Goal: Transaction & Acquisition: Download file/media

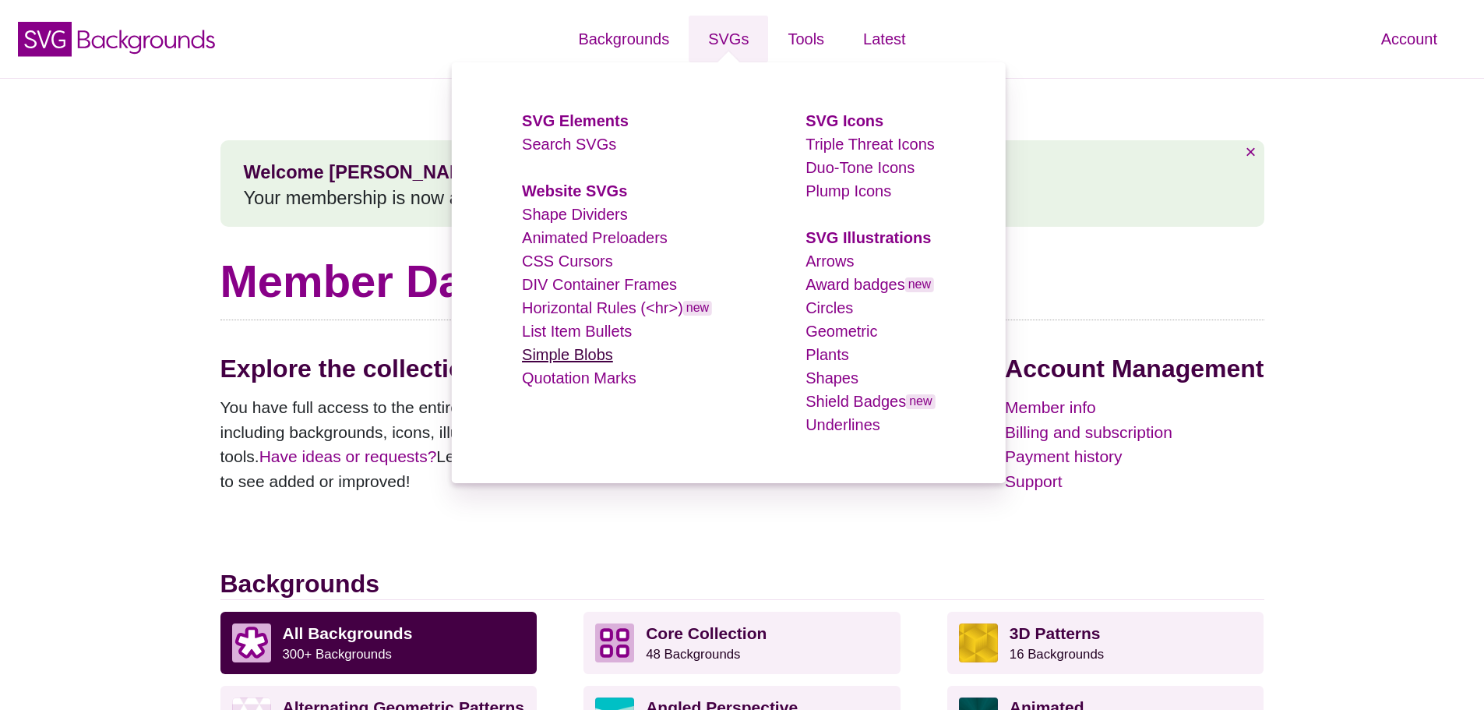
click at [593, 348] on link "Simple Blobs" at bounding box center [567, 354] width 91 height 17
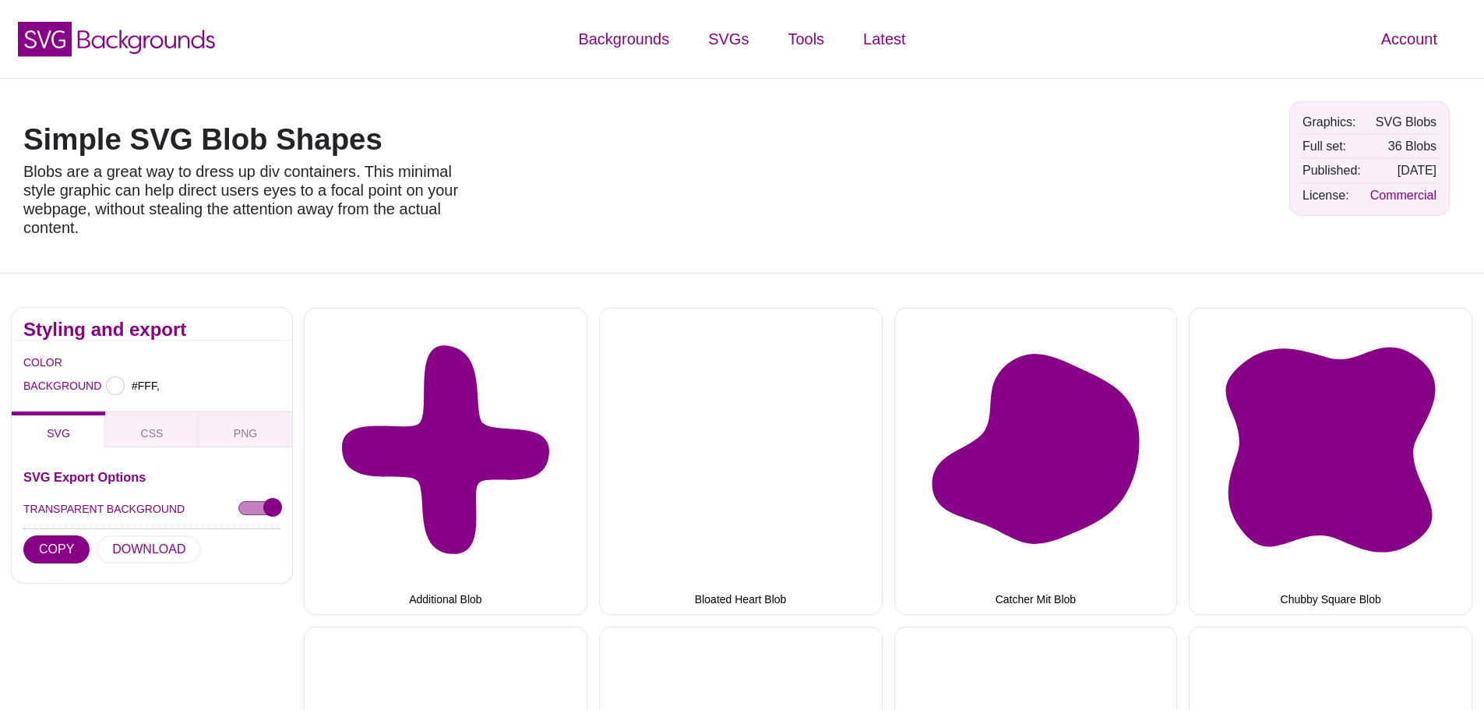
type input "#FFFFFF"
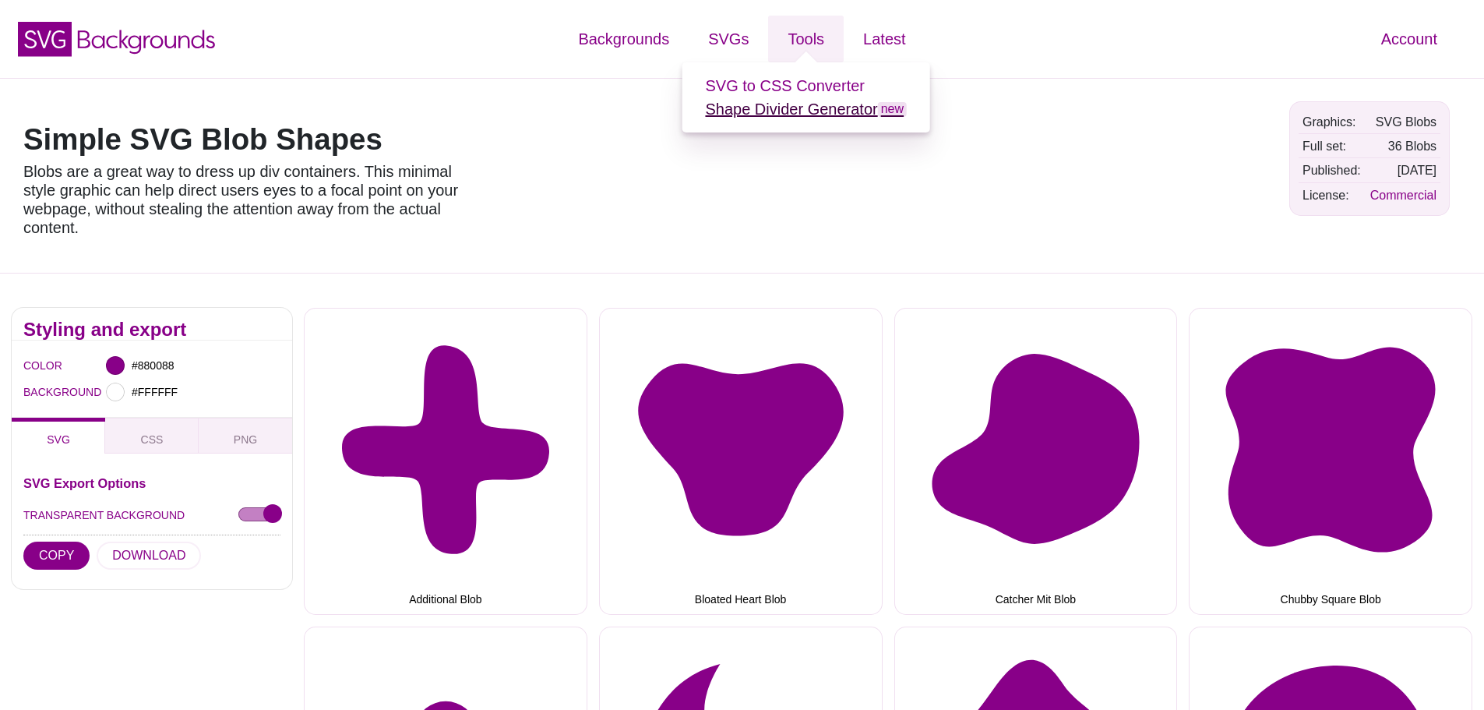
click at [816, 104] on link "Shape Divider Generator new" at bounding box center [806, 108] width 202 height 17
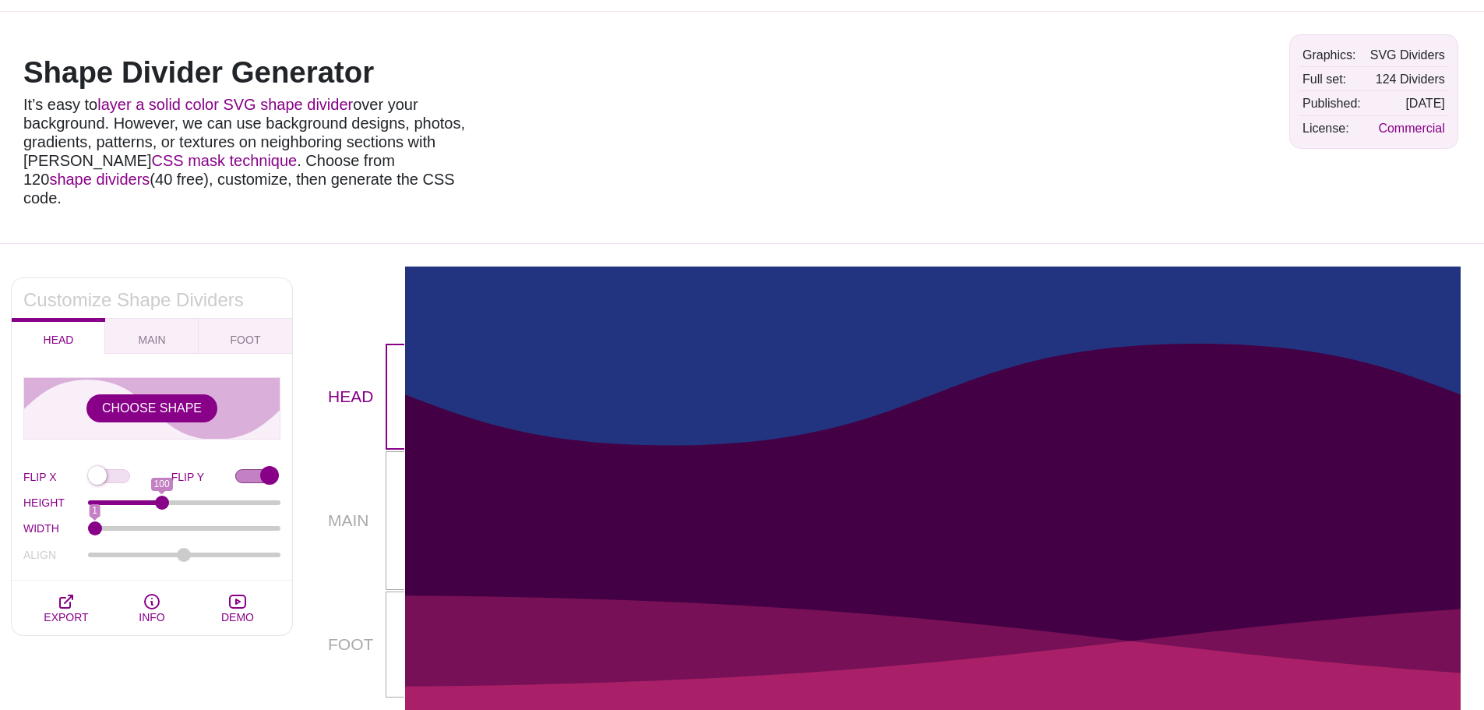
scroll to position [156, 0]
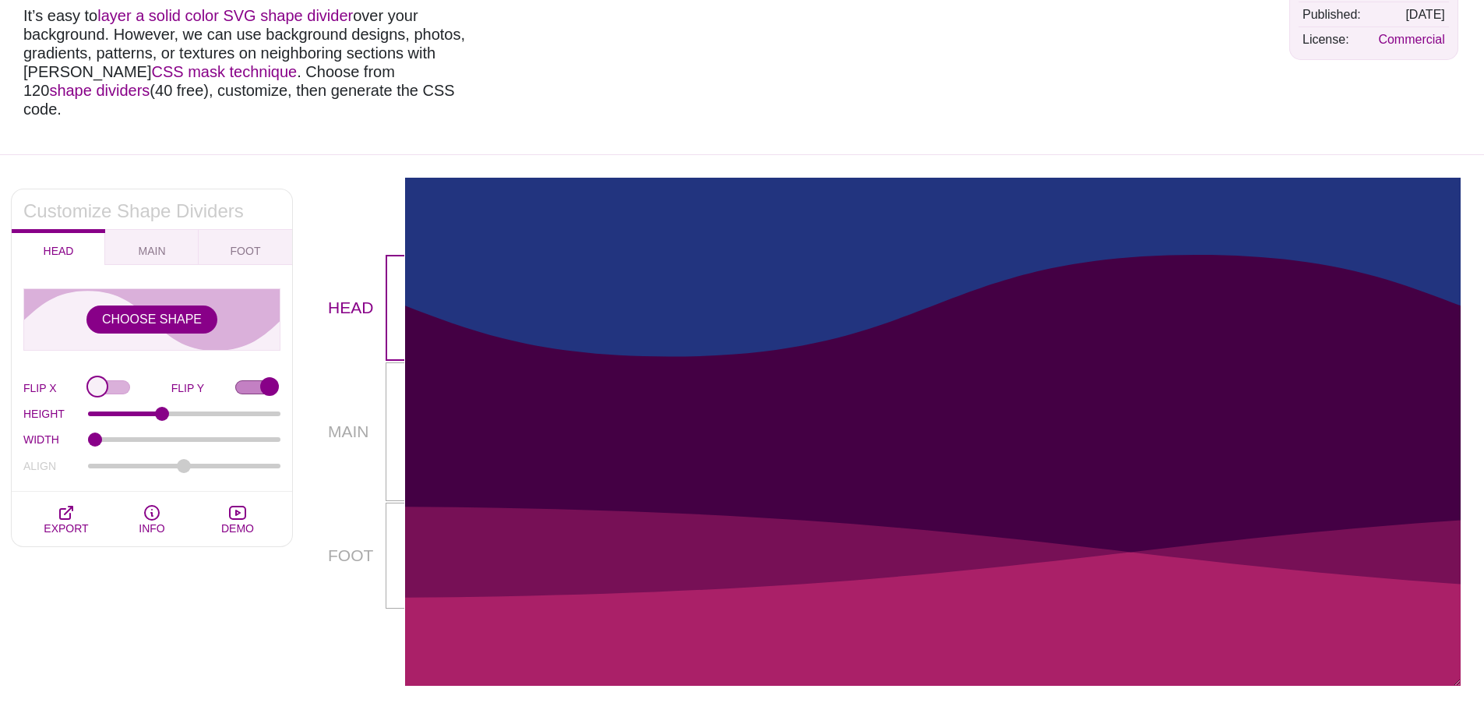
click at [96, 380] on input "FLIP X" at bounding box center [129, 388] width 83 height 16
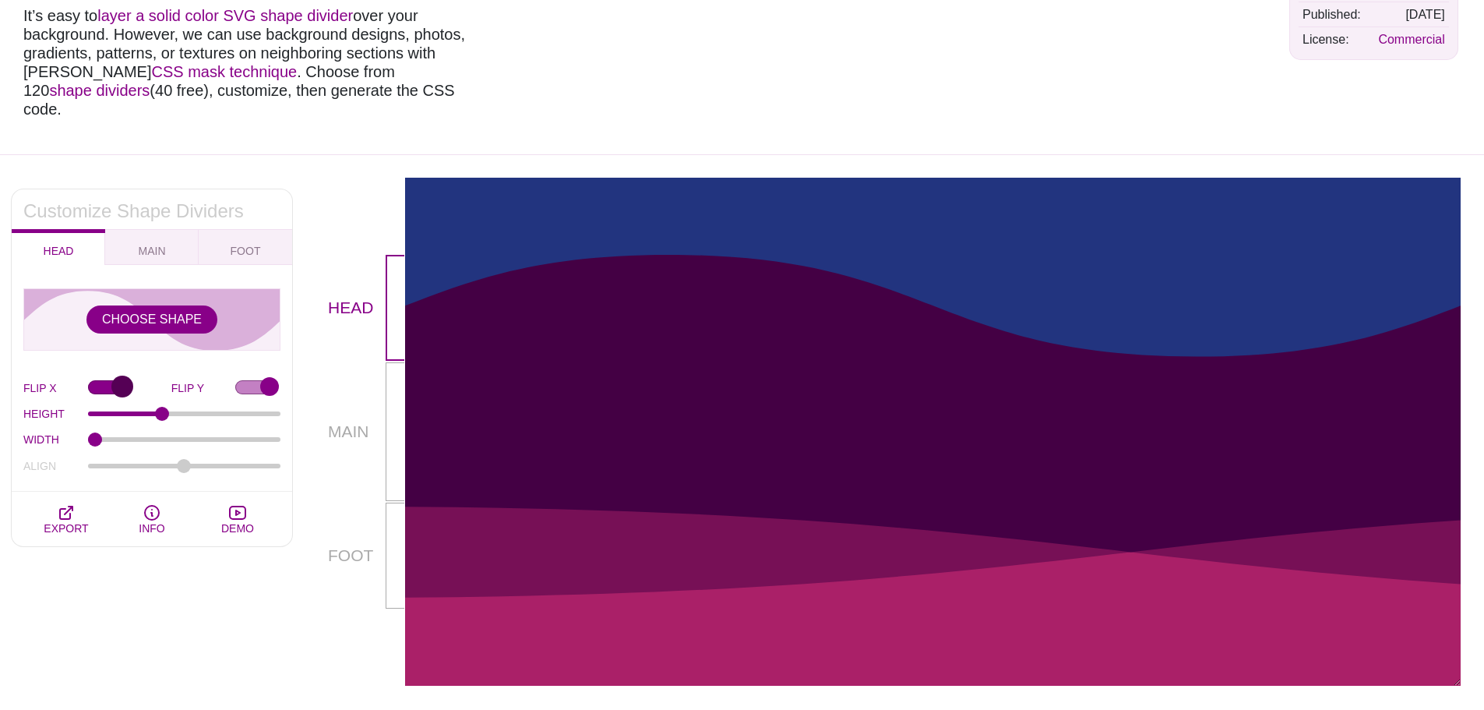
click at [96, 380] on input "FLIP X" at bounding box center [129, 388] width 83 height 16
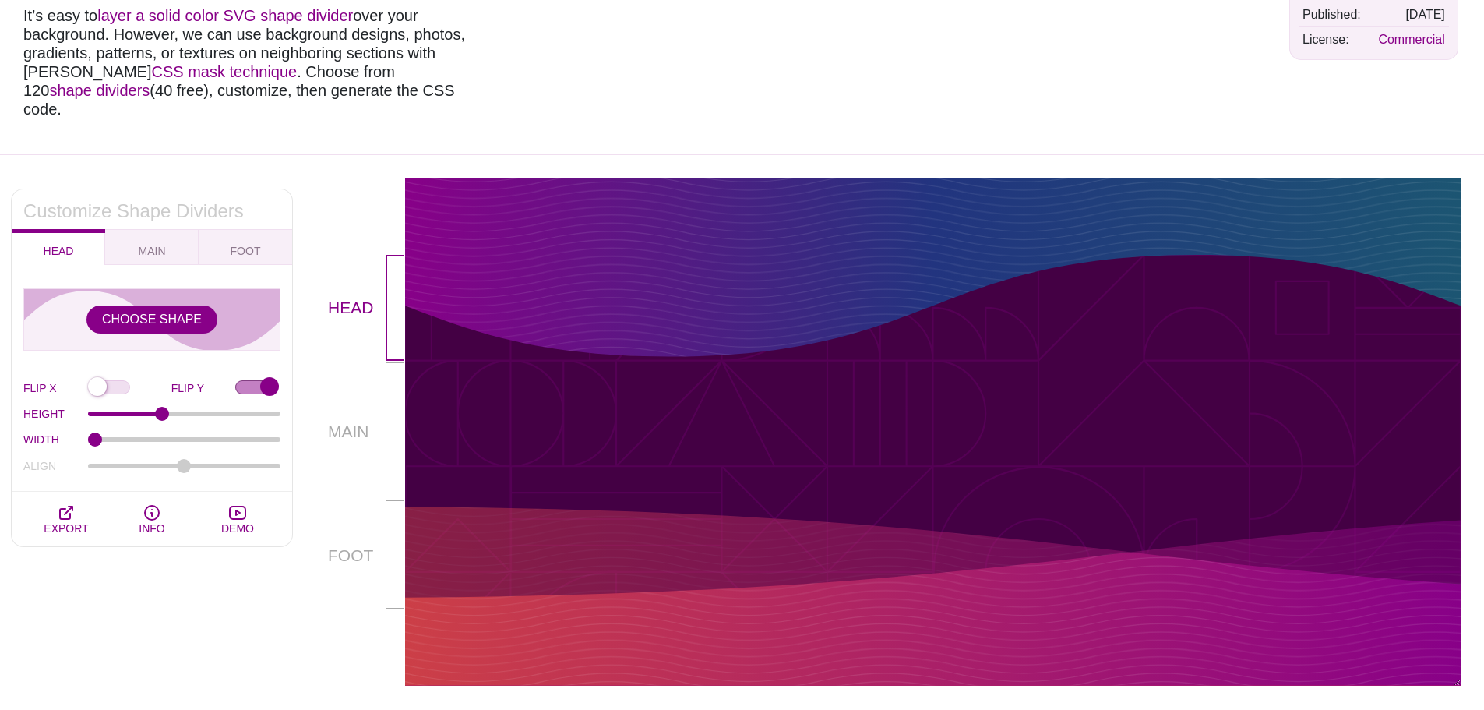
click at [473, 255] on div at bounding box center [932, 426] width 1055 height 343
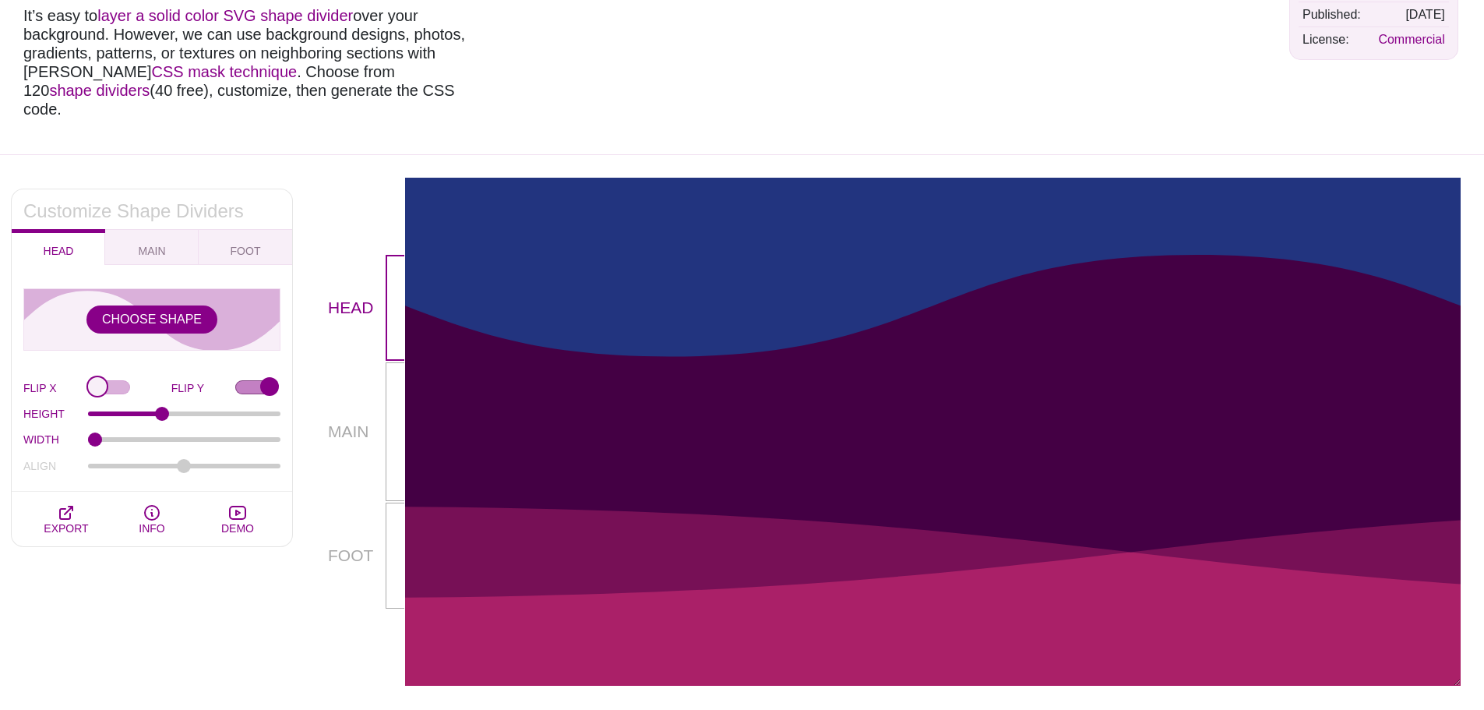
click at [118, 380] on input "FLIP X" at bounding box center [129, 388] width 83 height 16
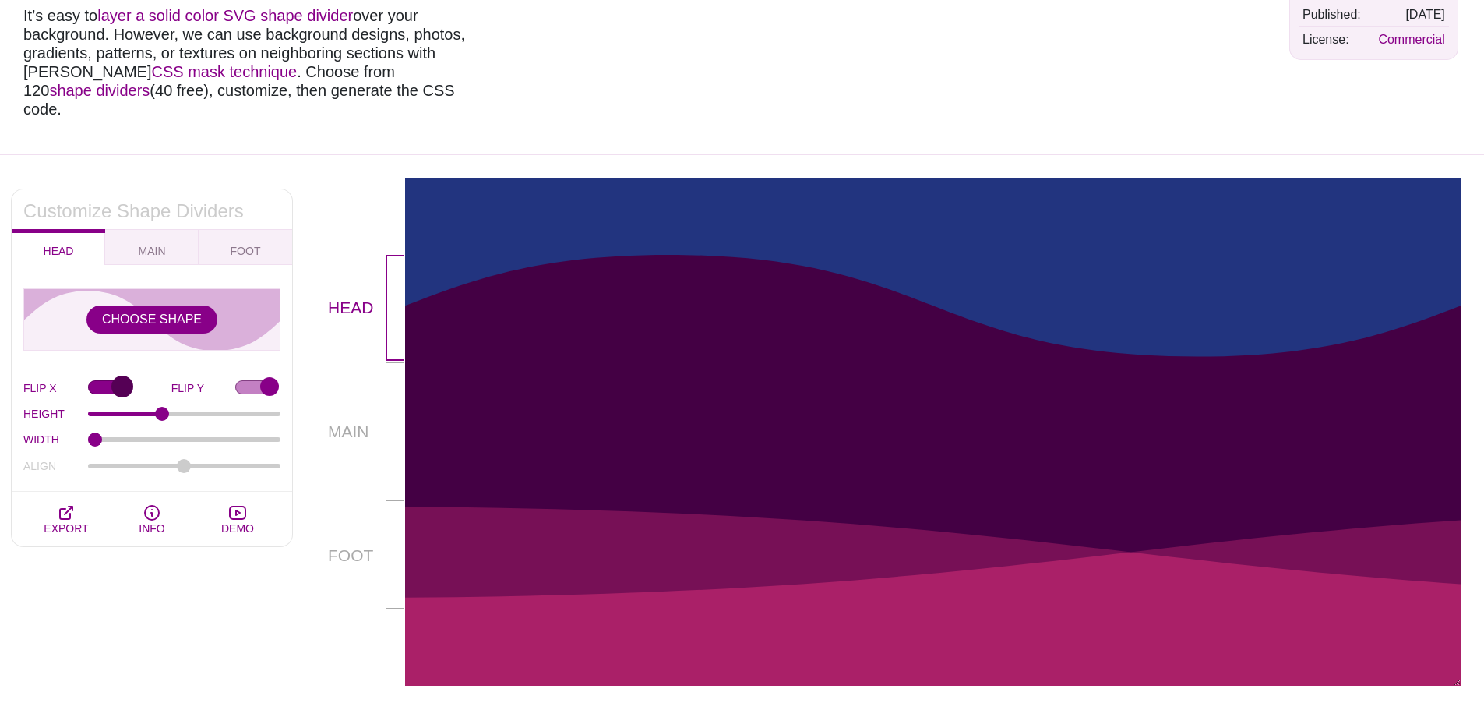
click at [118, 380] on input "FLIP X" at bounding box center [129, 388] width 83 height 16
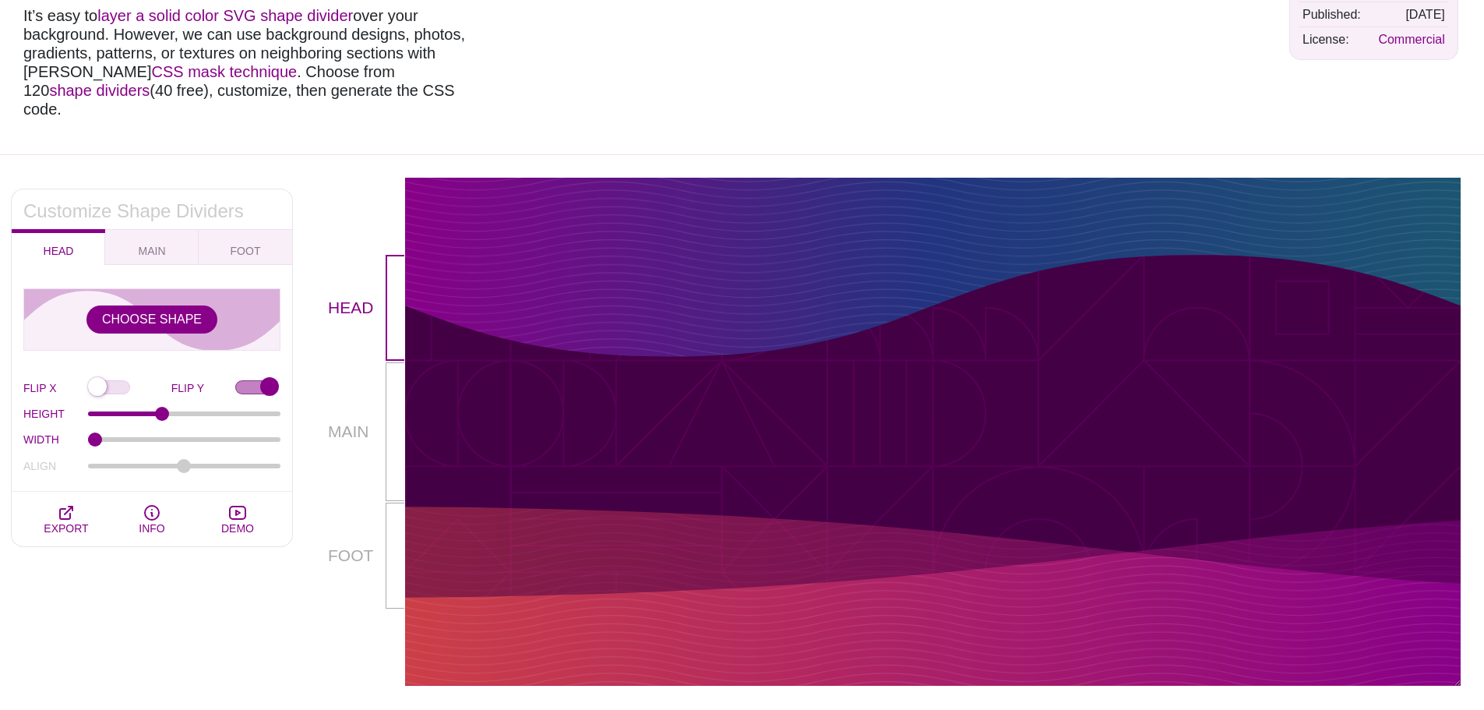
click at [502, 528] on div at bounding box center [932, 426] width 1055 height 343
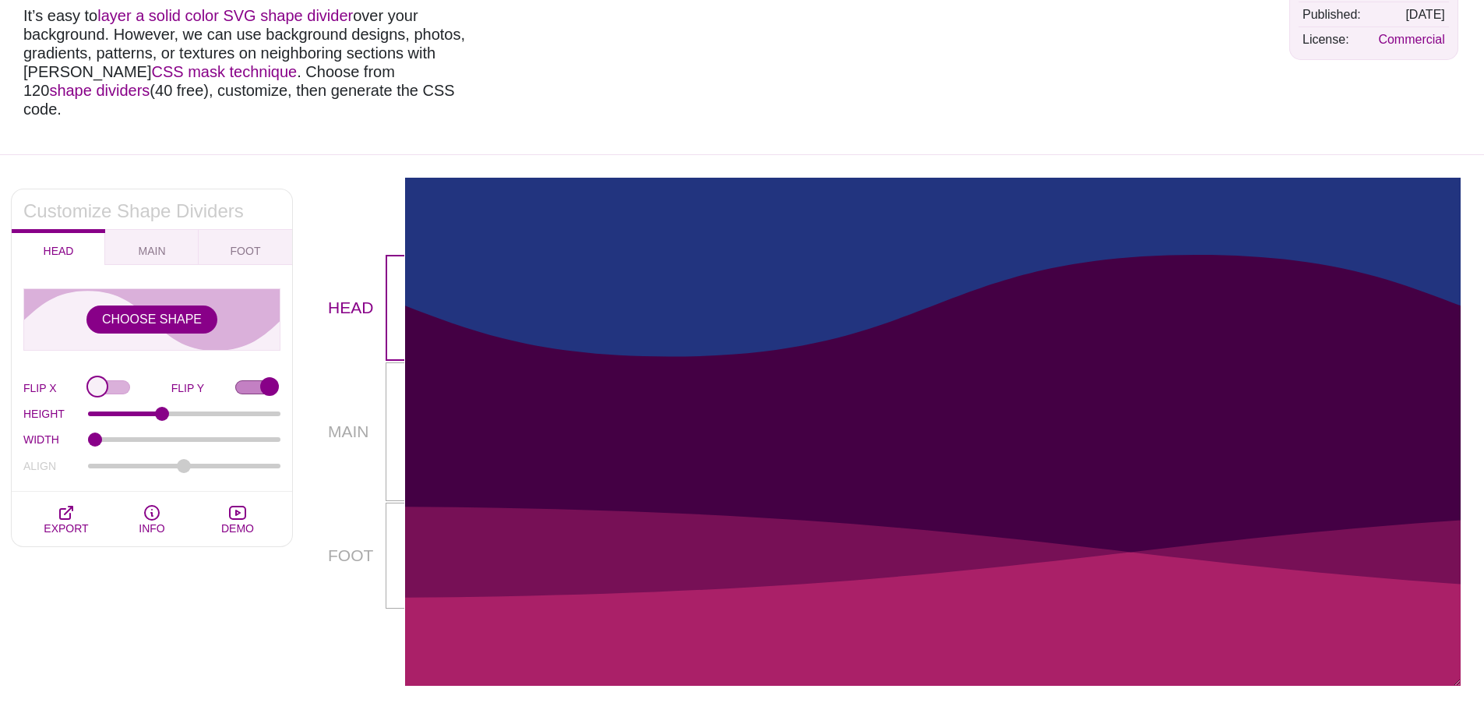
click at [112, 380] on input "FLIP X" at bounding box center [129, 388] width 83 height 16
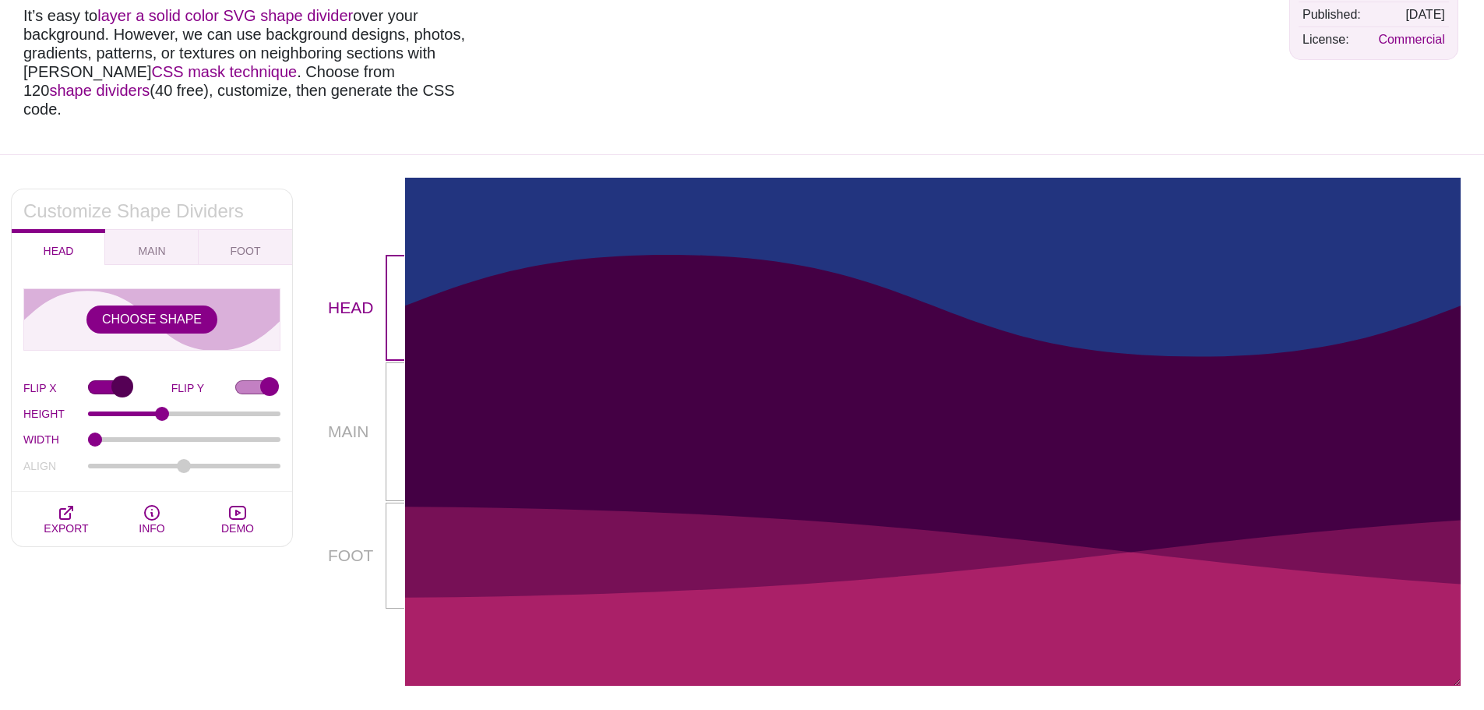
click at [112, 380] on input "FLIP X" at bounding box center [129, 388] width 83 height 16
checkbox input "false"
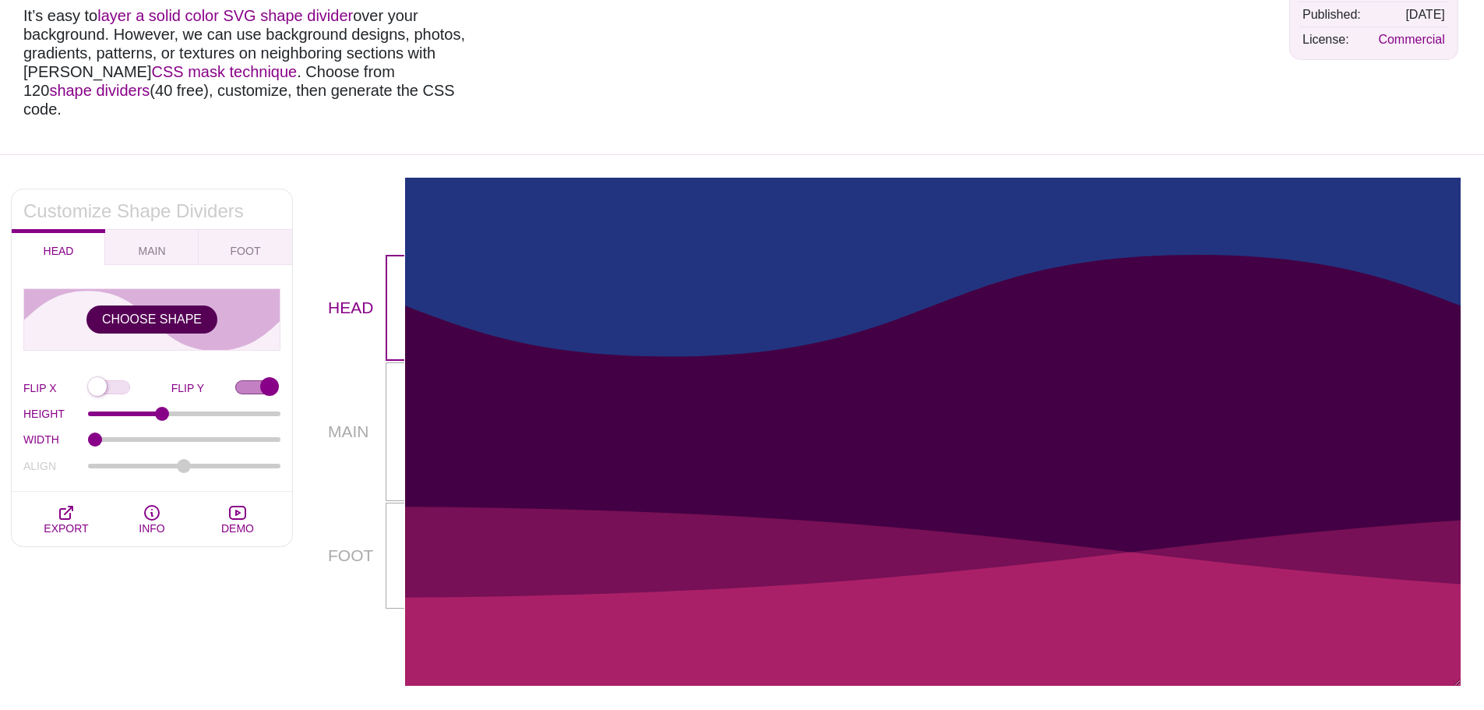
click at [154, 305] on button "CHOOSE SHAPE" at bounding box center [151, 319] width 131 height 28
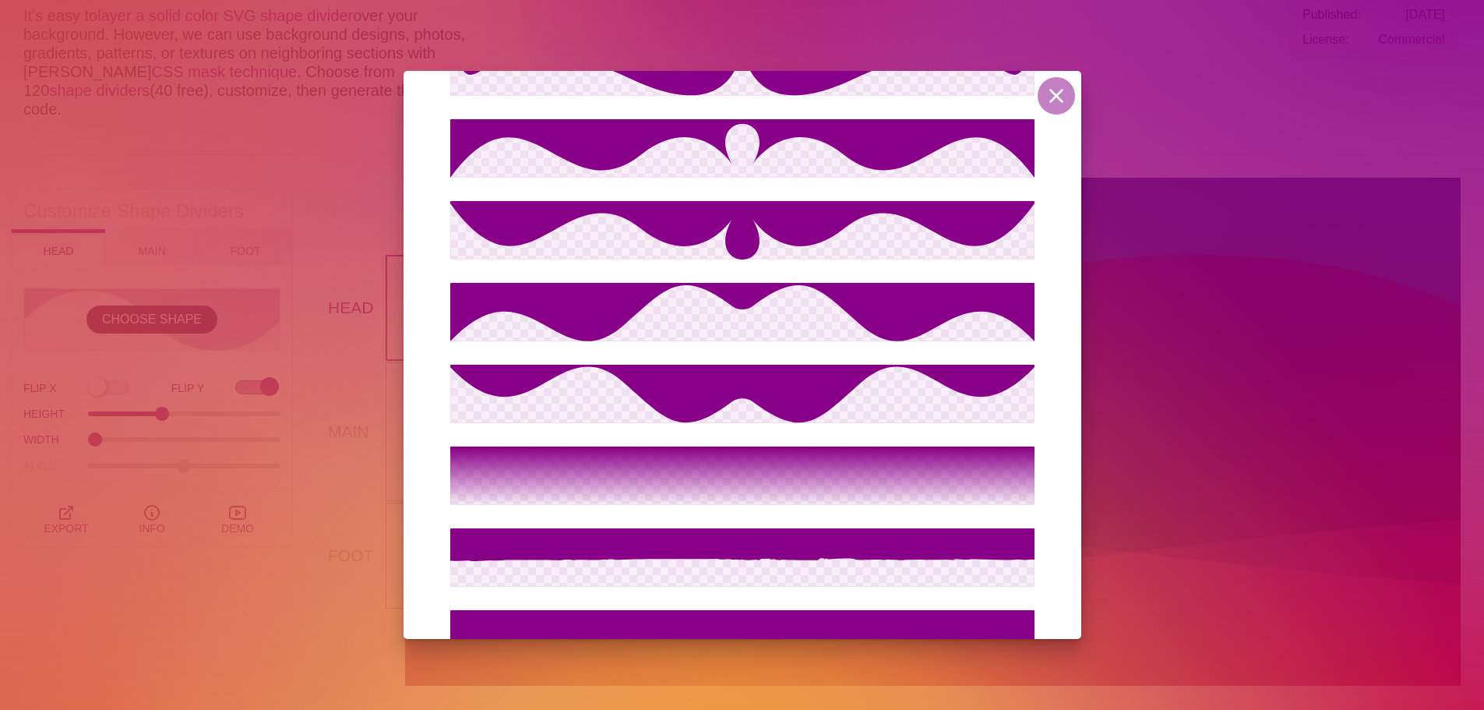
scroll to position [1664, 0]
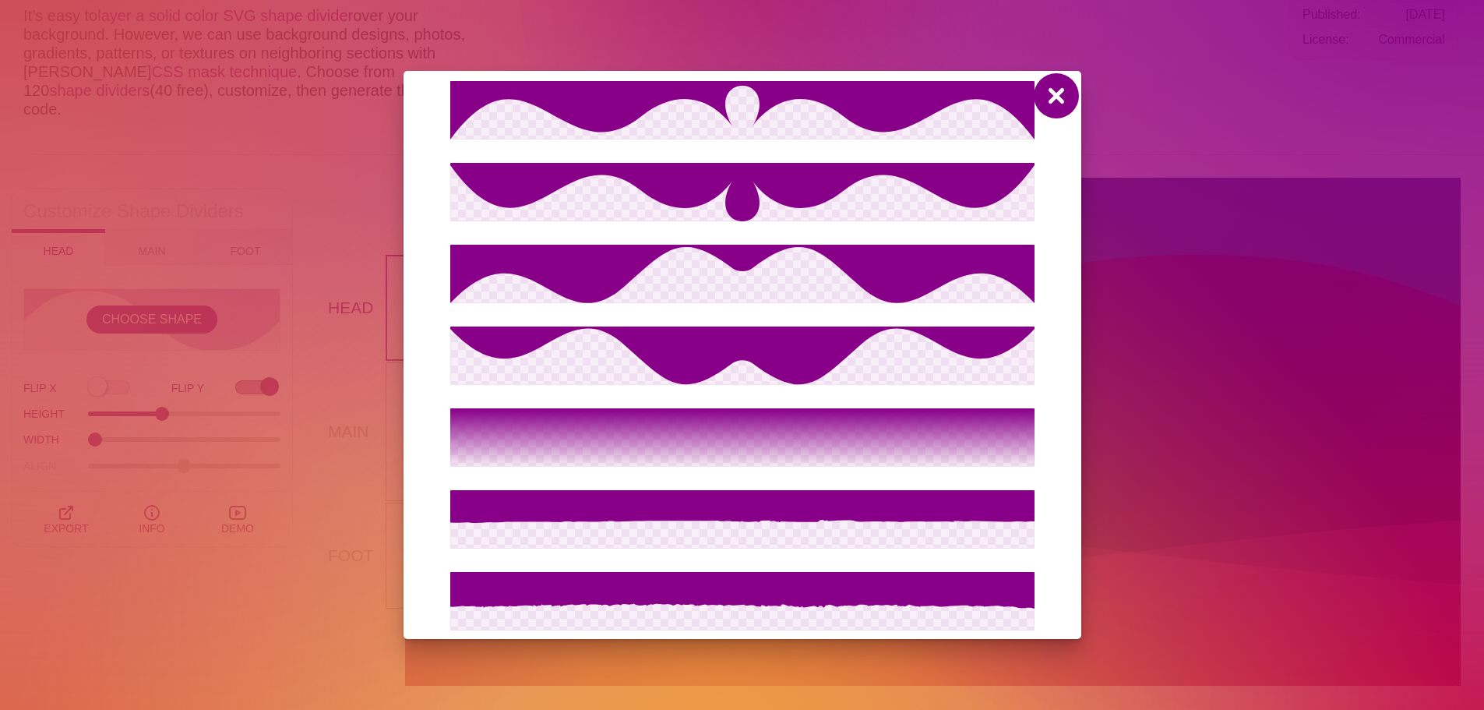
click at [1066, 96] on button at bounding box center [1055, 95] width 37 height 37
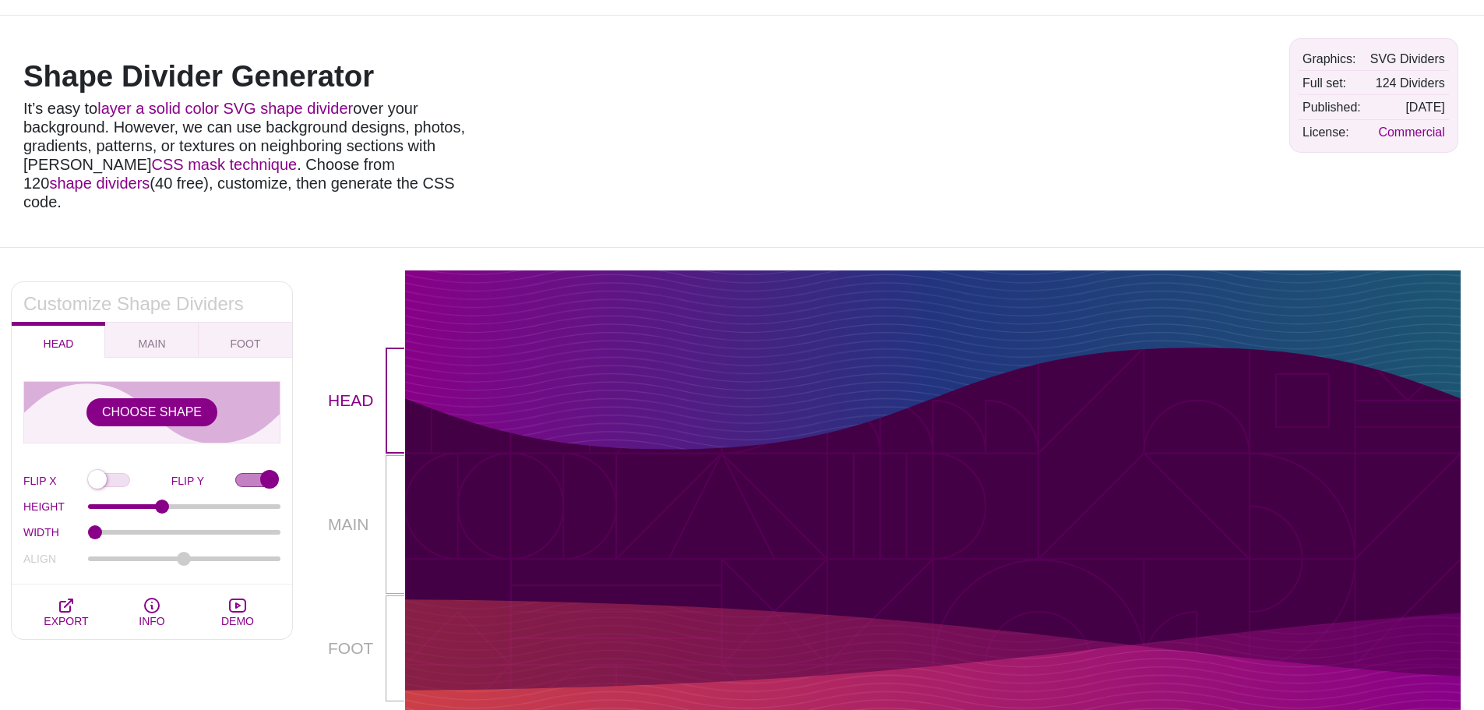
scroll to position [0, 0]
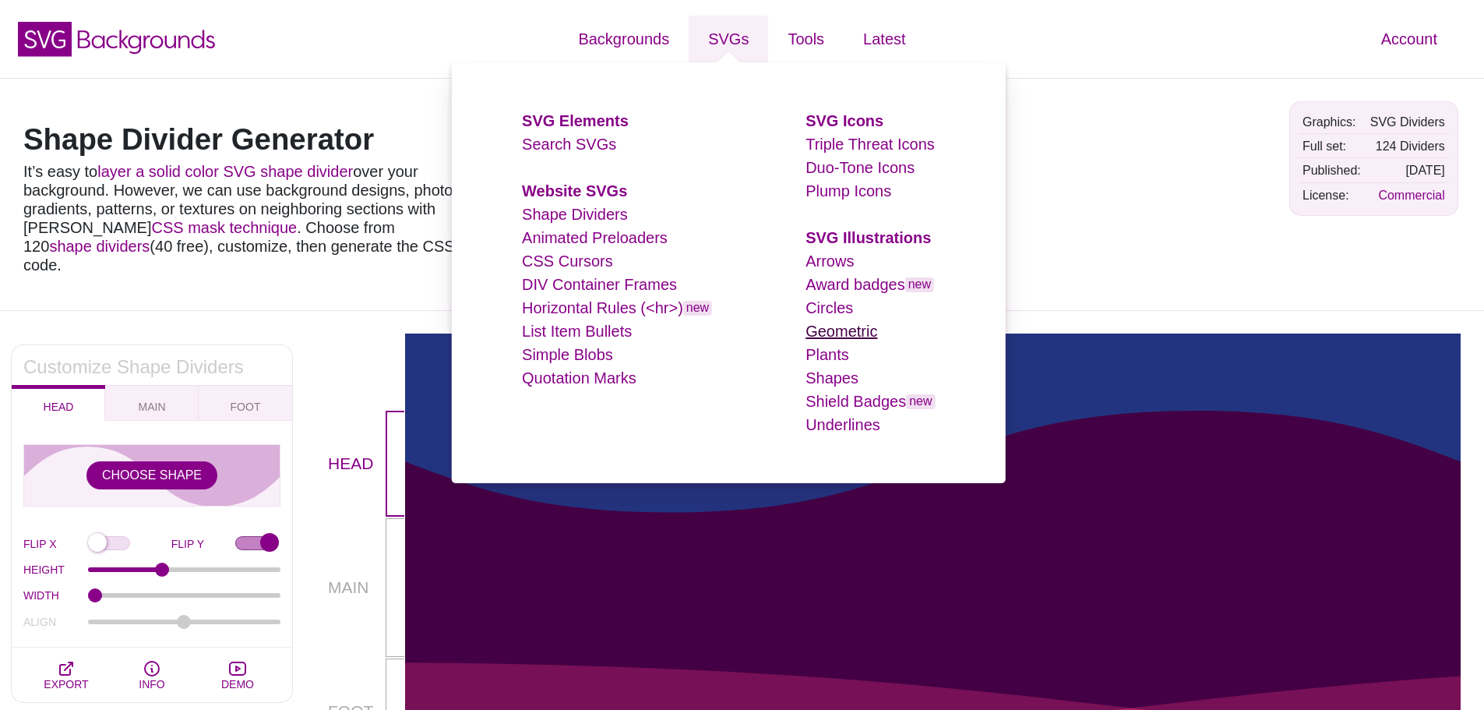
click at [849, 328] on link "Geometric" at bounding box center [841, 330] width 72 height 17
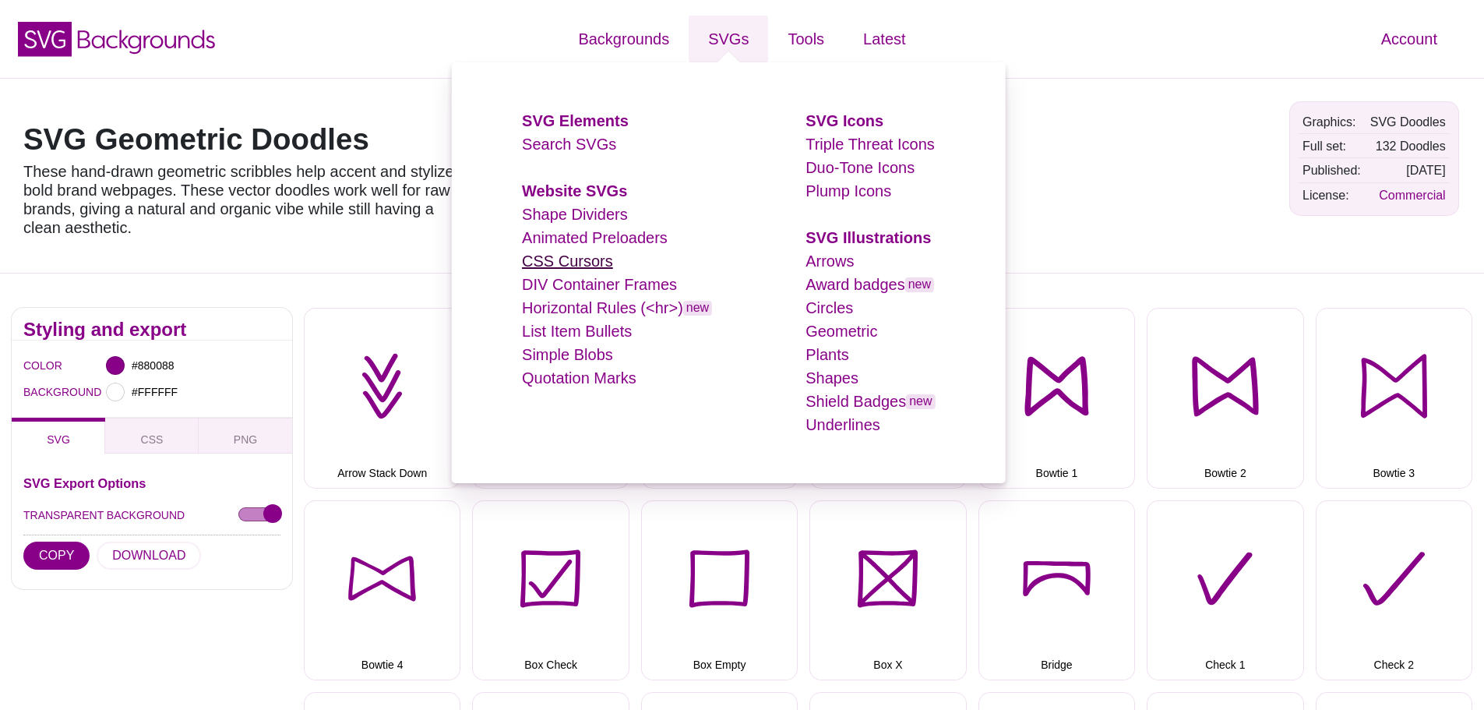
click at [595, 266] on link "CSS Cursors" at bounding box center [567, 260] width 91 height 17
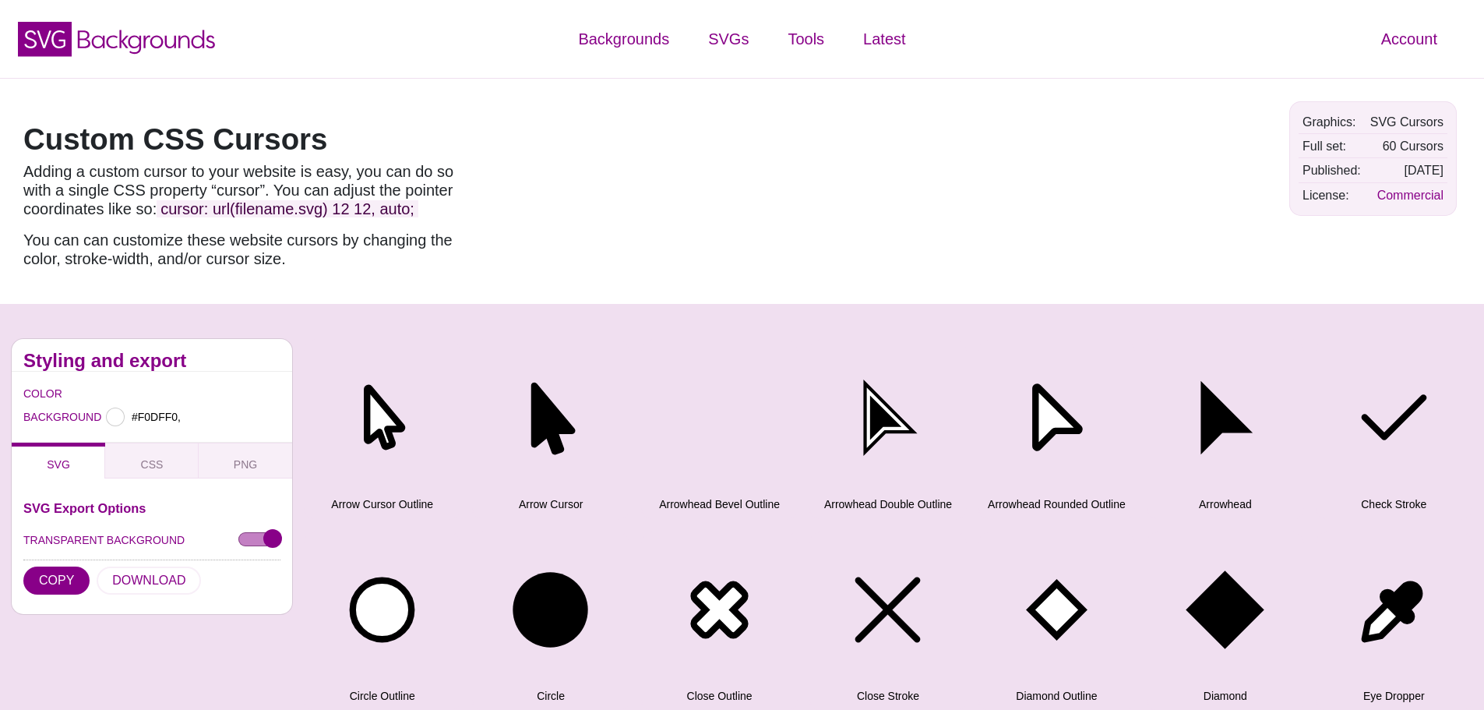
type input "#F0DFF0"
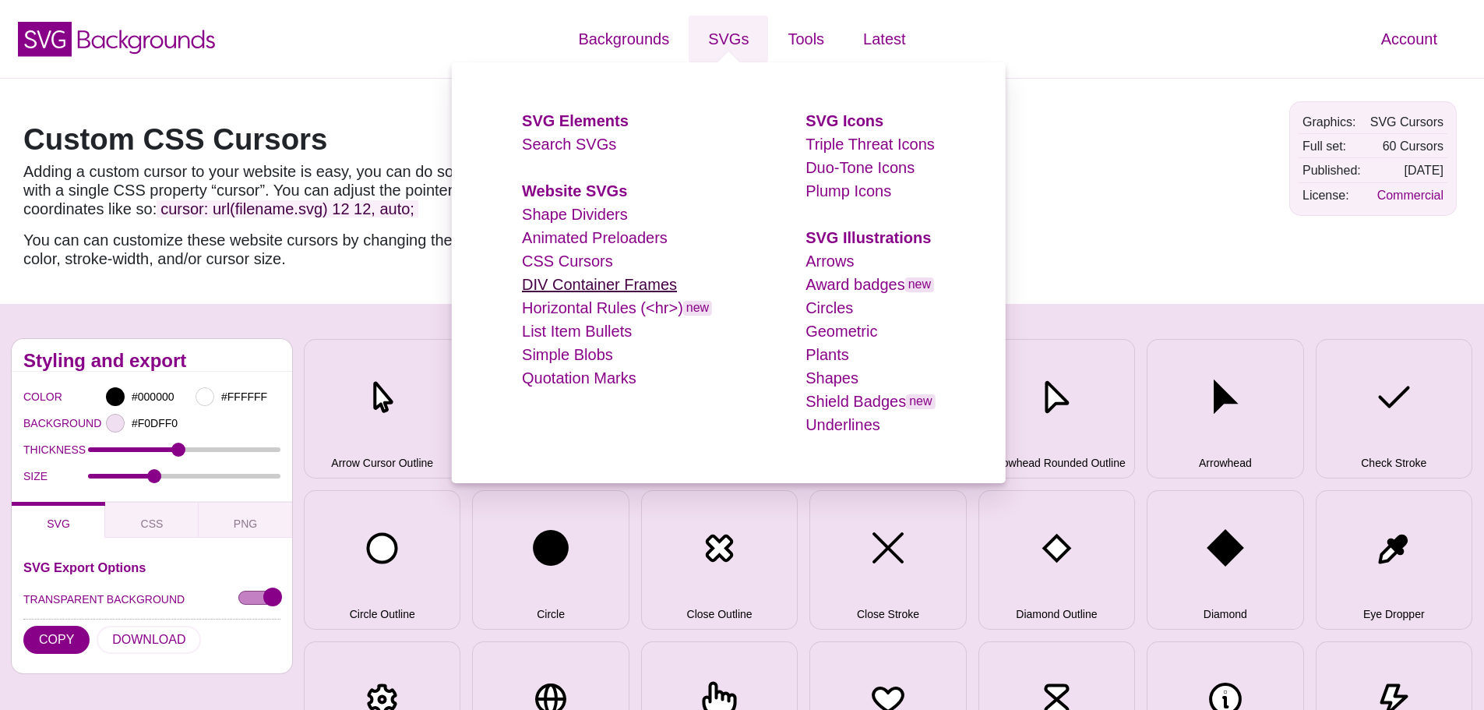
click at [630, 287] on link "DIV Container Frames" at bounding box center [599, 284] width 155 height 17
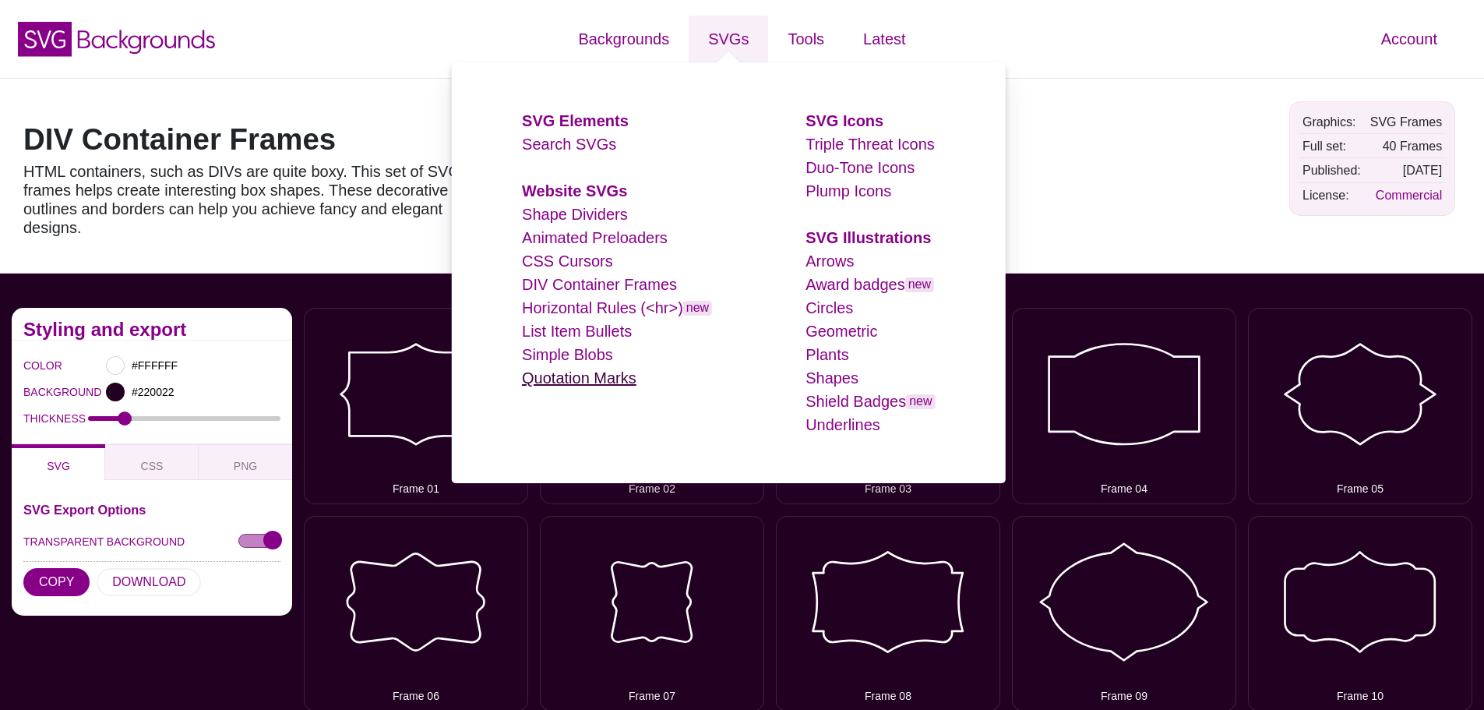
click at [613, 373] on link "Quotation Marks" at bounding box center [579, 377] width 114 height 17
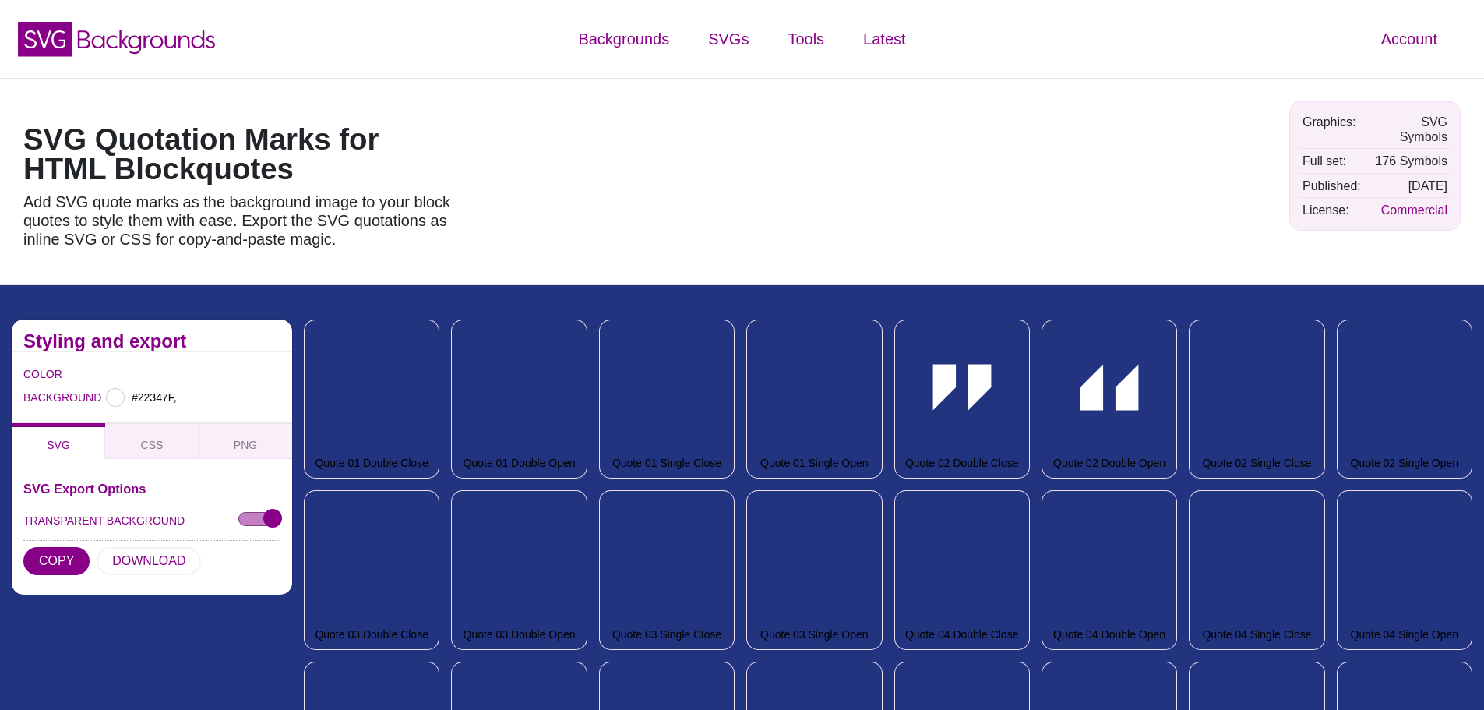
type input "#22347F"
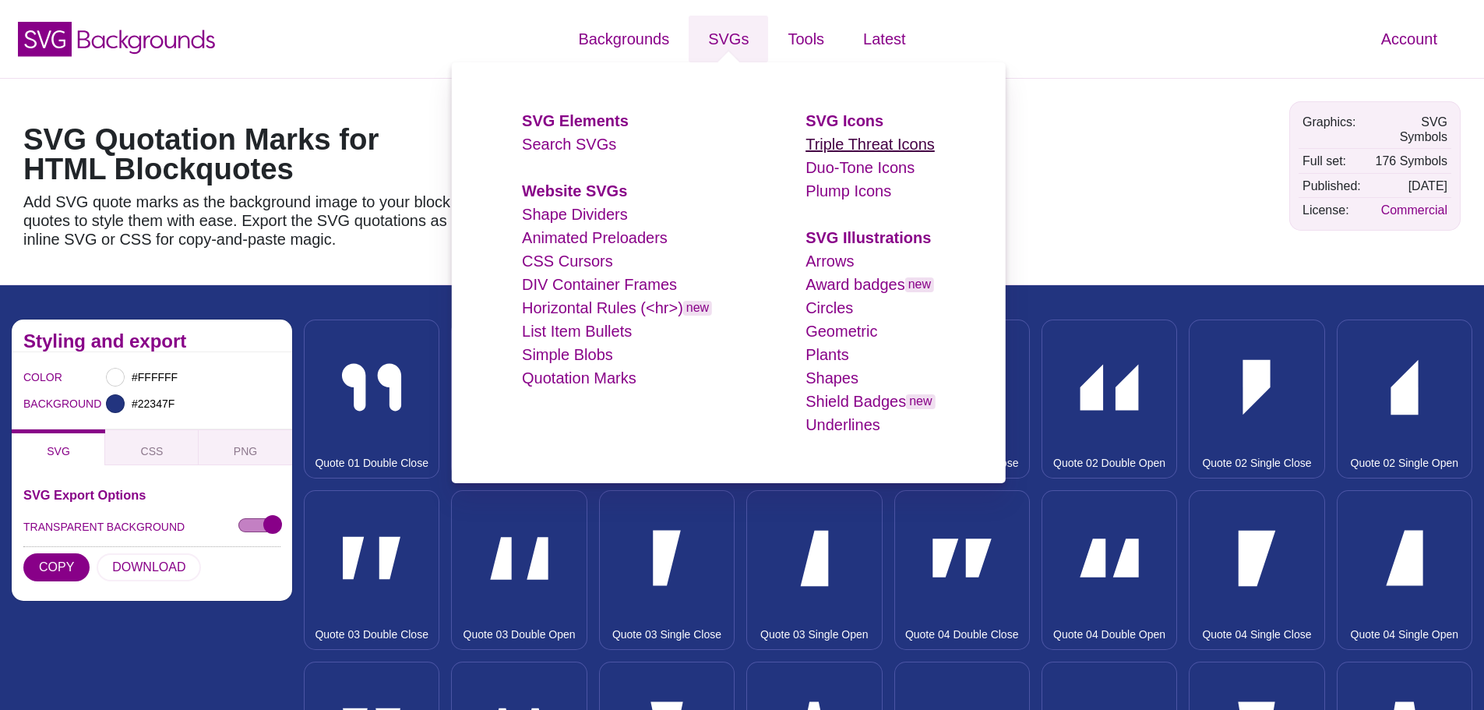
click at [847, 147] on link "Triple Threat Icons" at bounding box center [869, 144] width 129 height 17
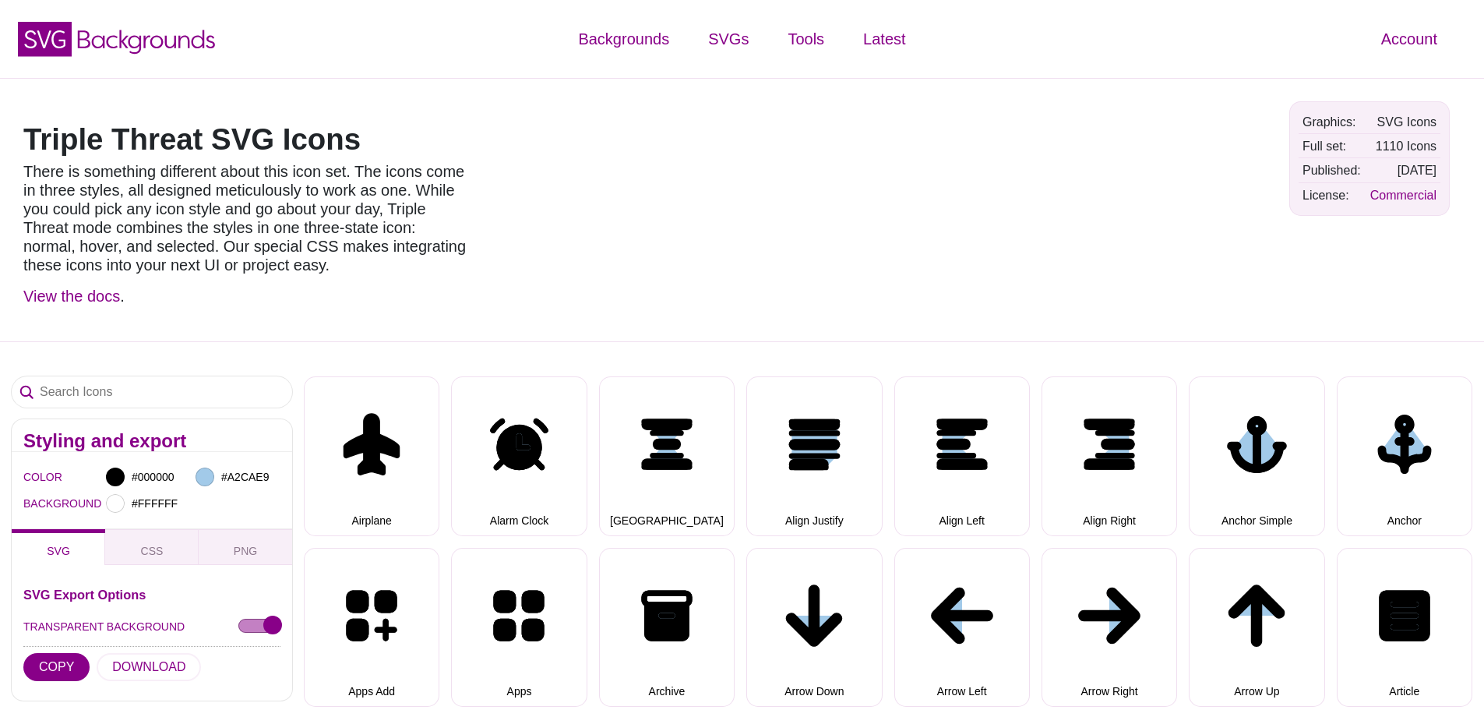
select select "triple threat"
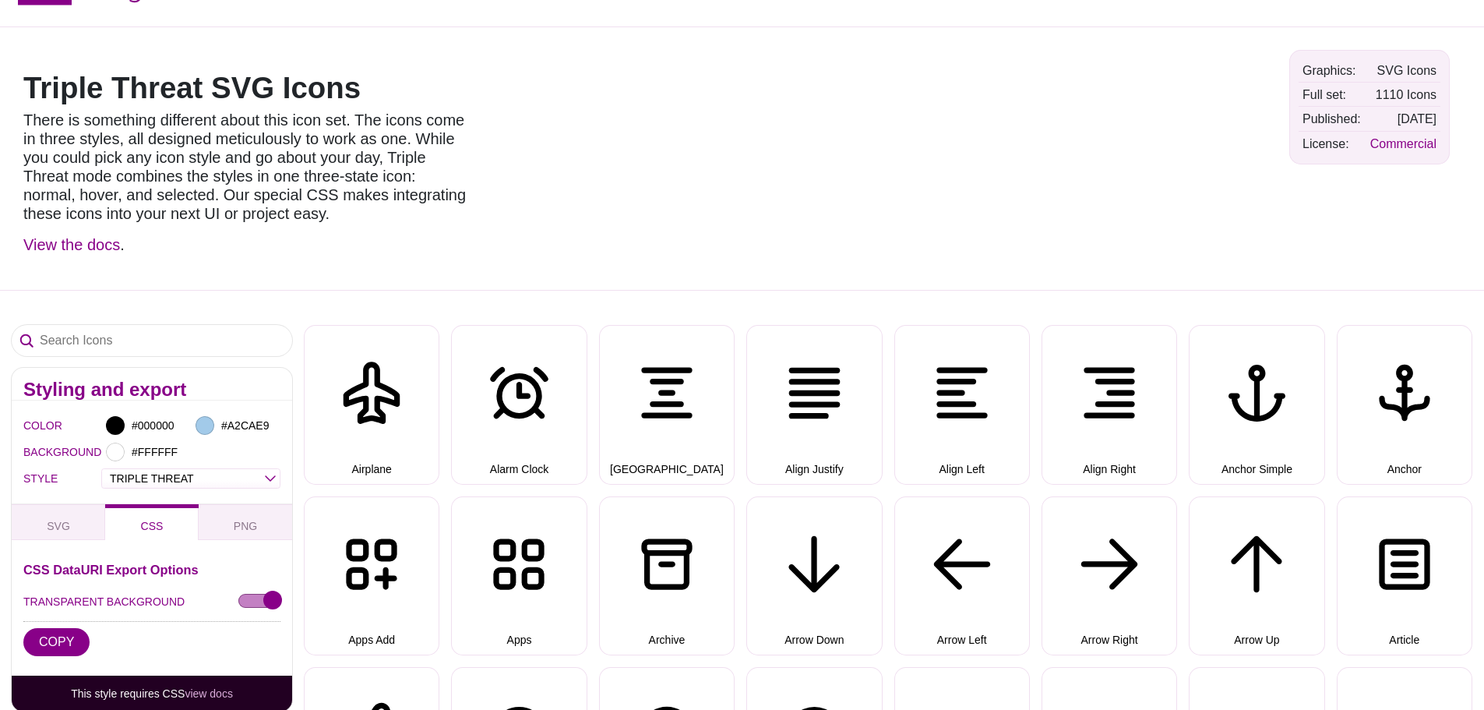
scroll to position [156, 0]
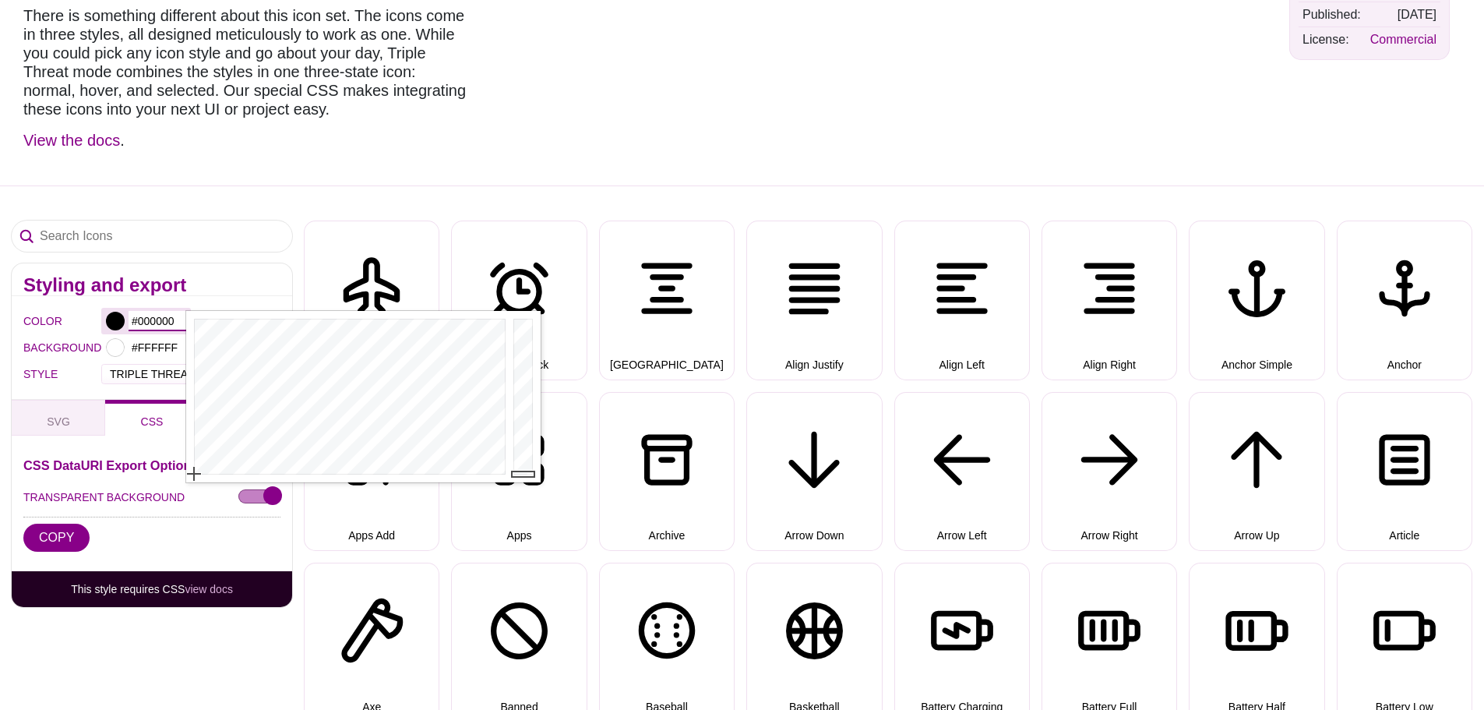
click at [160, 319] on input "#000000" at bounding box center [158, 321] width 58 height 20
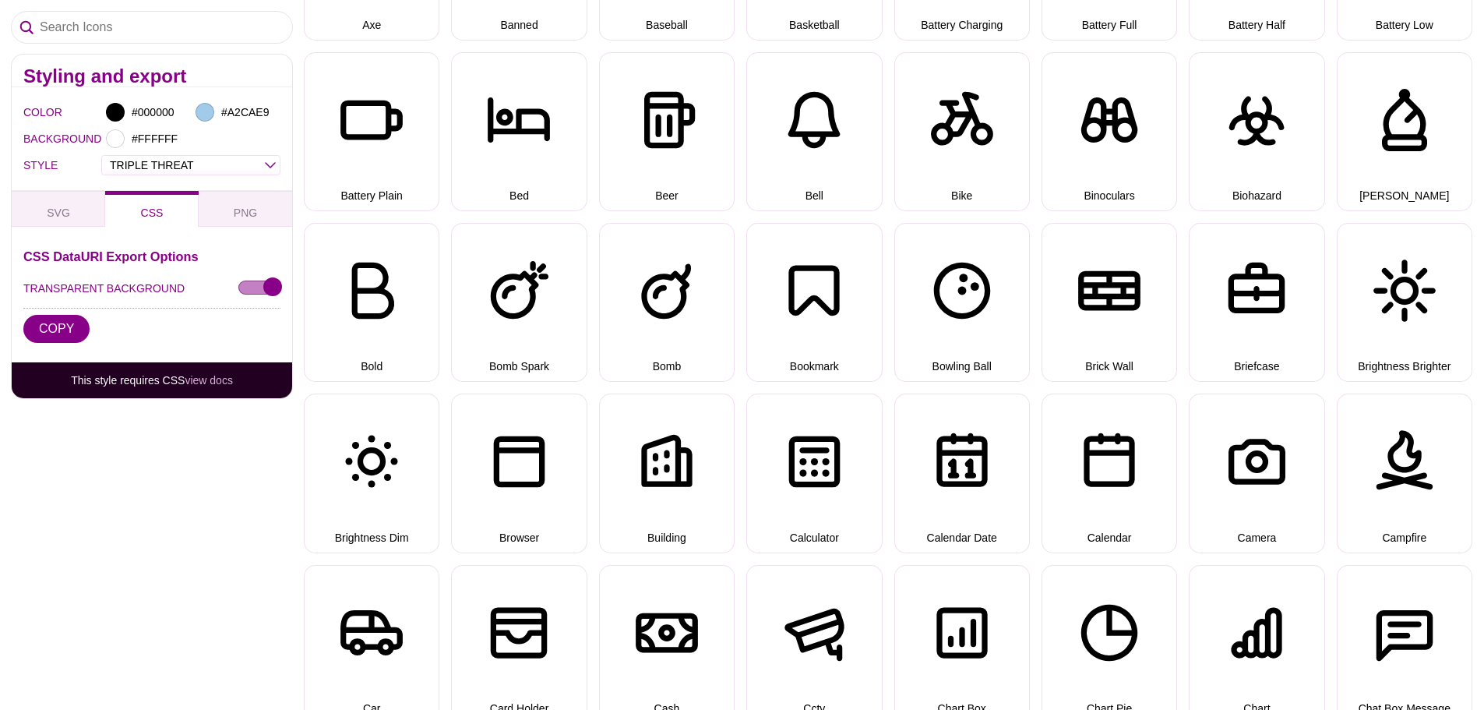
scroll to position [0, 0]
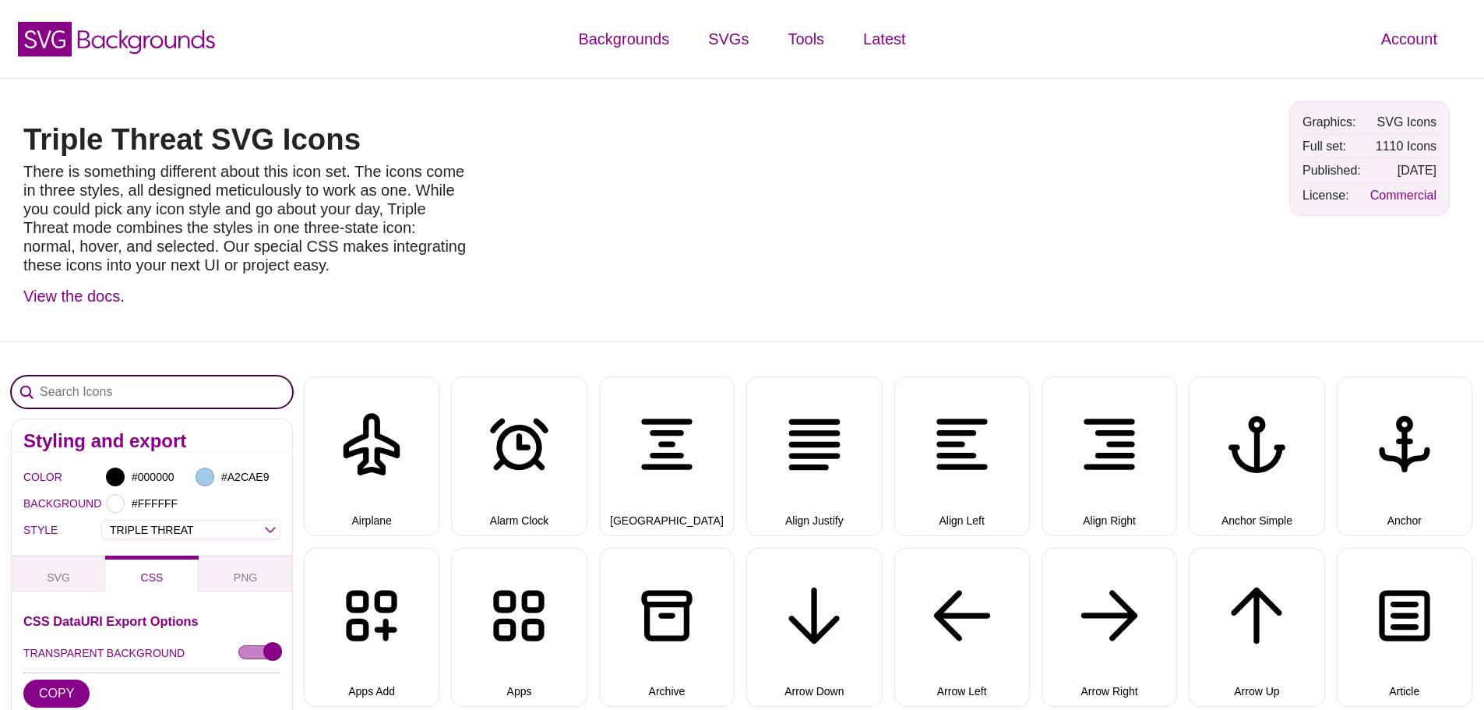
click at [226, 394] on input "Search Icons" at bounding box center [152, 391] width 280 height 31
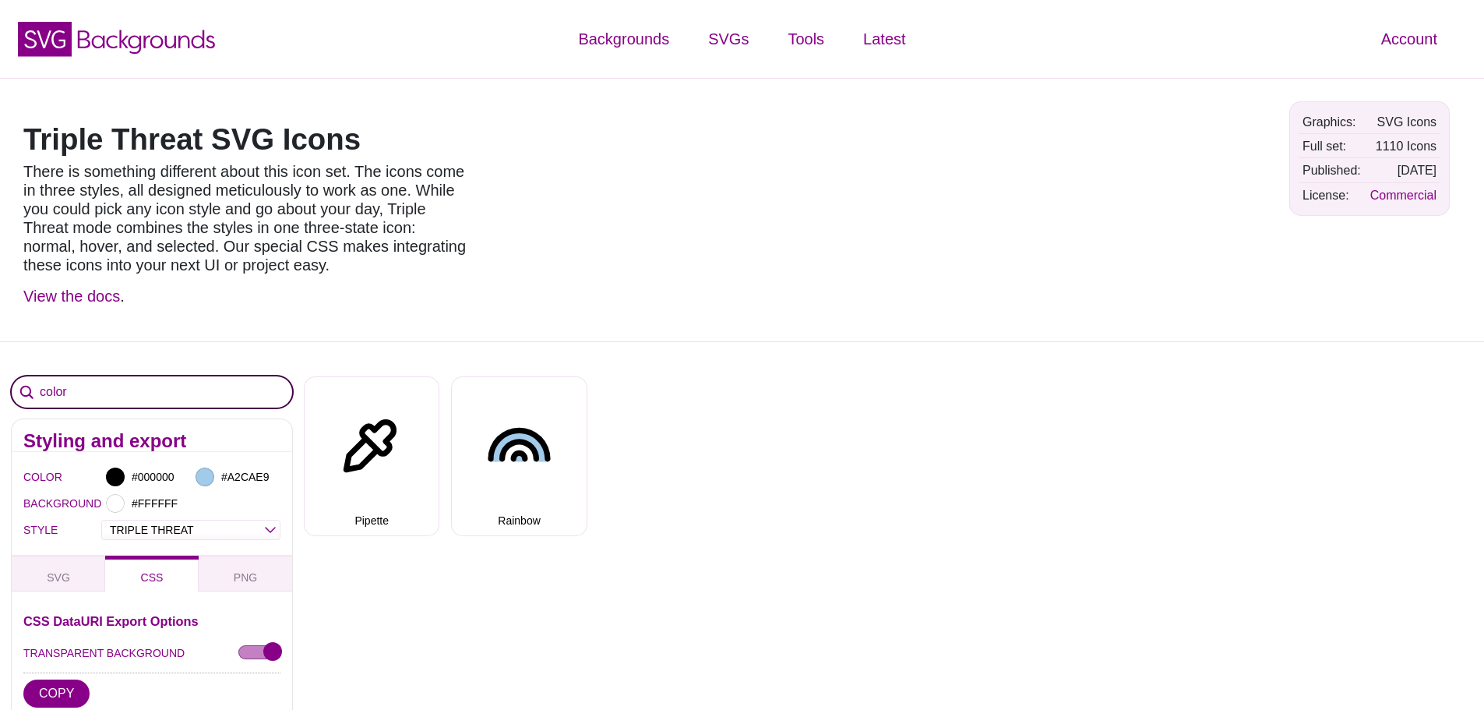
type input "color"
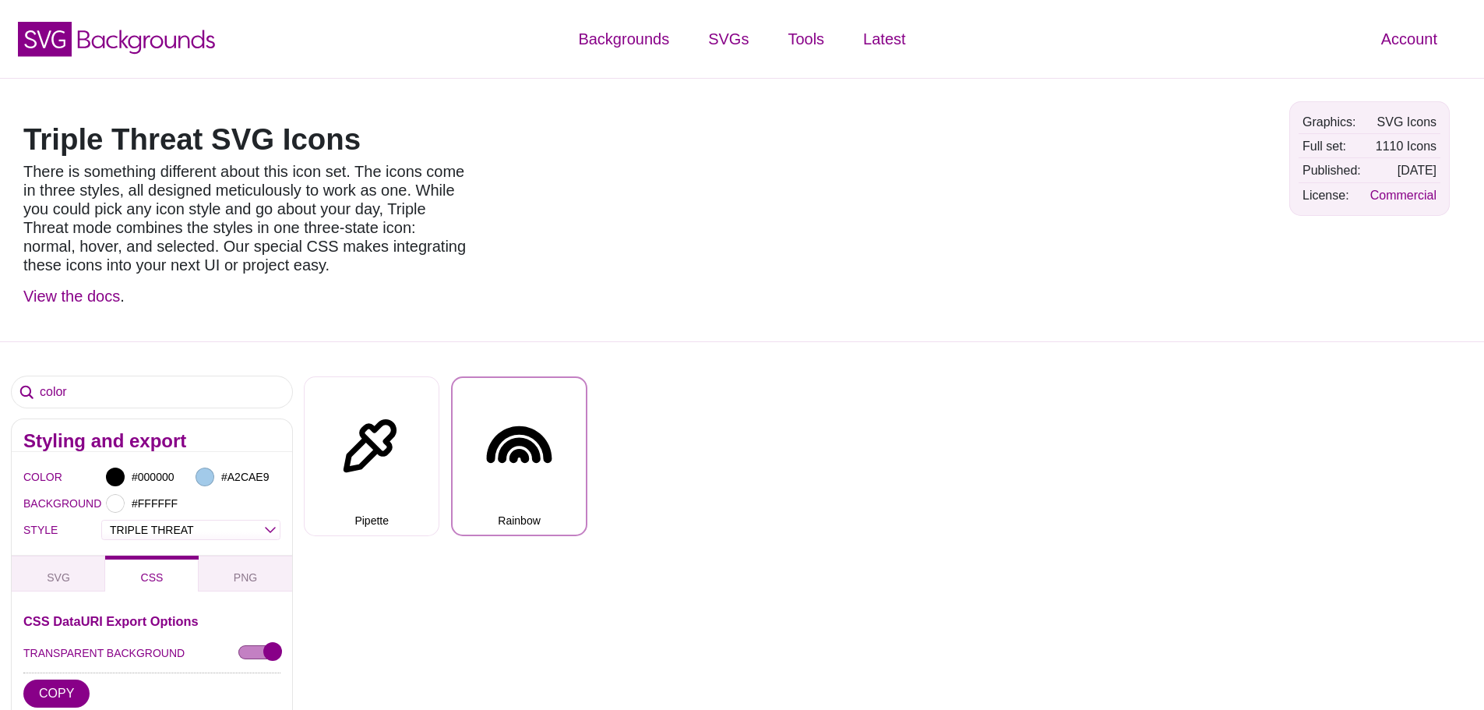
click at [550, 454] on button "Rainbow" at bounding box center [519, 455] width 136 height 159
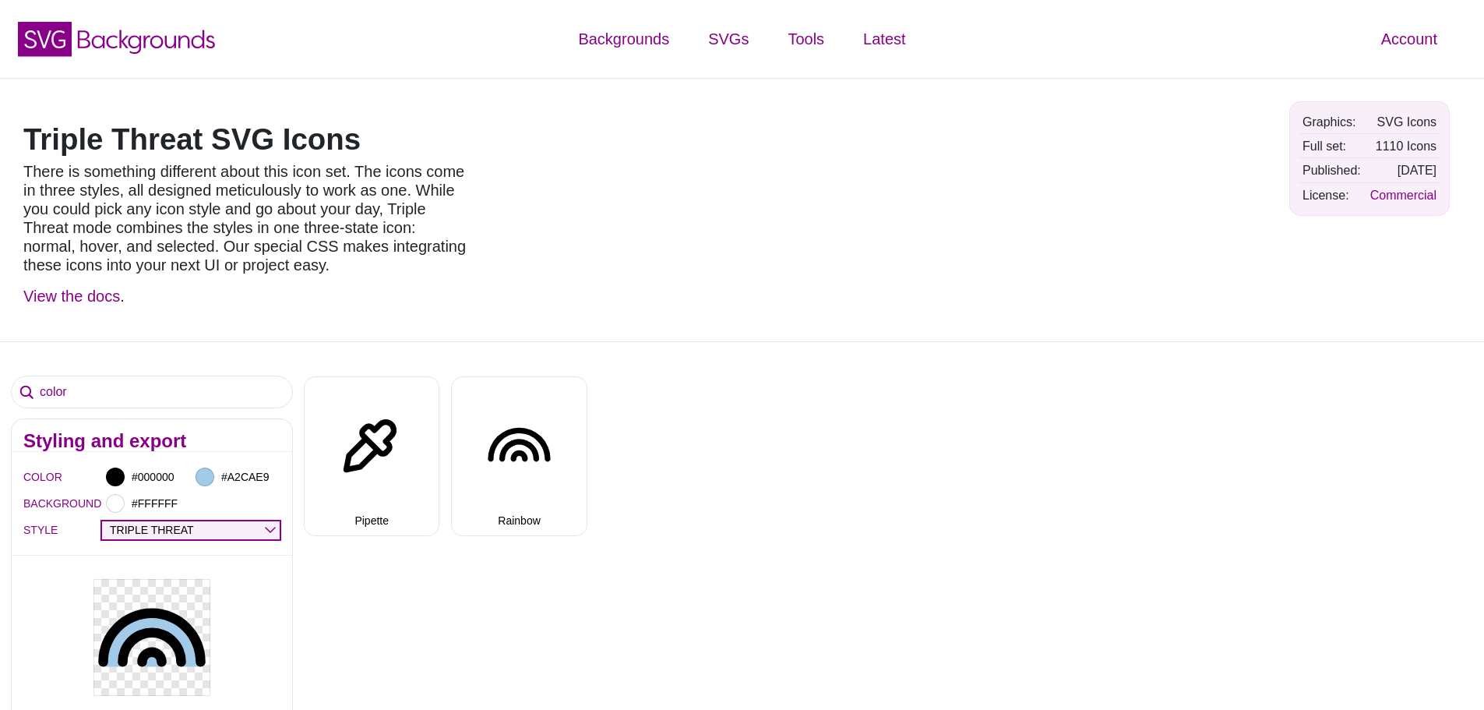
click at [271, 525] on select "OUTLINE DUO-TONE SOLID TRIPLE THREAT DOUBLE TROUBLE" at bounding box center [191, 530] width 178 height 18
click at [102, 521] on select "OUTLINE DUO-TONE SOLID TRIPLE THREAT DOUBLE TROUBLE" at bounding box center [191, 530] width 178 height 18
click at [261, 530] on select "OUTLINE DUO-TONE SOLID TRIPLE THREAT DOUBLE TROUBLE" at bounding box center [191, 530] width 178 height 18
click at [102, 521] on select "OUTLINE DUO-TONE SOLID TRIPLE THREAT DOUBLE TROUBLE" at bounding box center [191, 530] width 178 height 18
click at [273, 528] on select "OUTLINE DUO-TONE SOLID TRIPLE THREAT DOUBLE TROUBLE" at bounding box center [191, 530] width 178 height 18
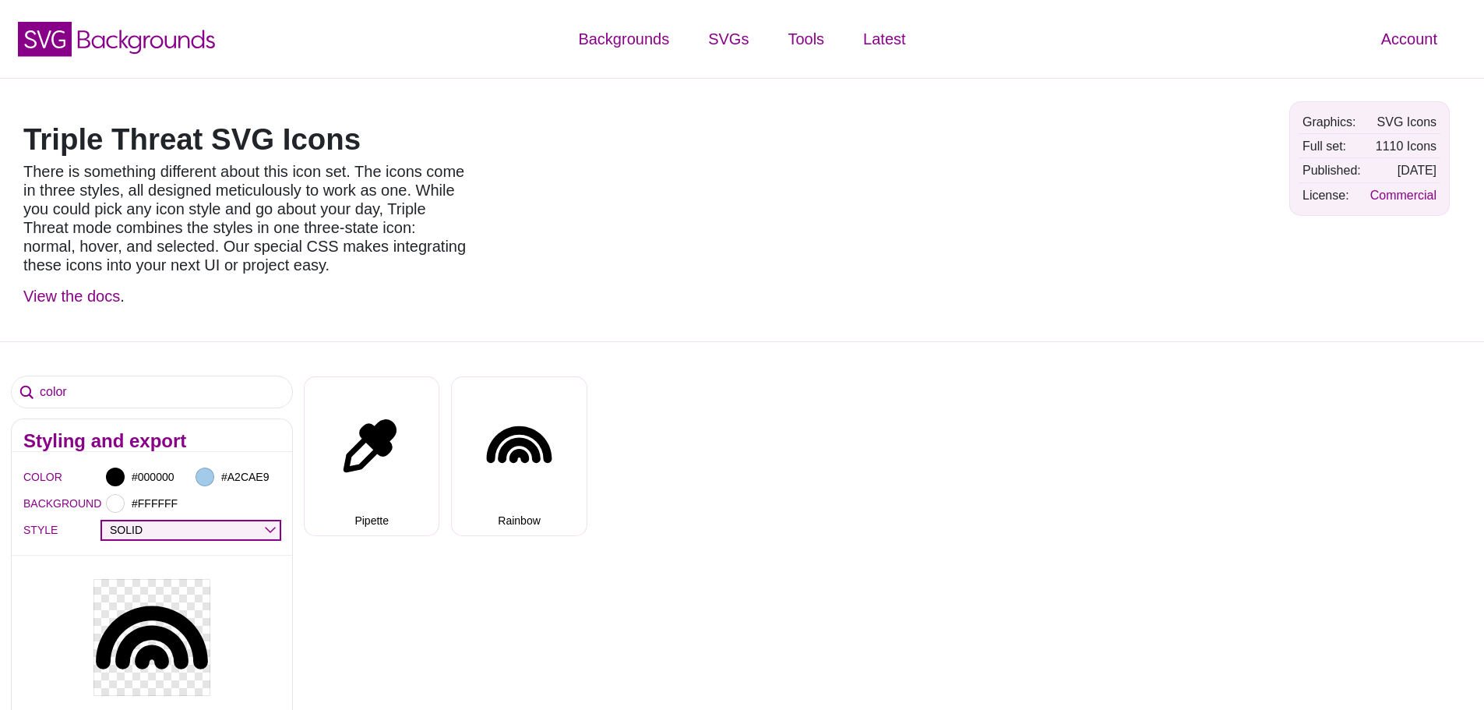
select select "triple threat"
click at [102, 521] on select "OUTLINE DUO-TONE SOLID TRIPLE THREAT DOUBLE TROUBLE" at bounding box center [191, 530] width 178 height 18
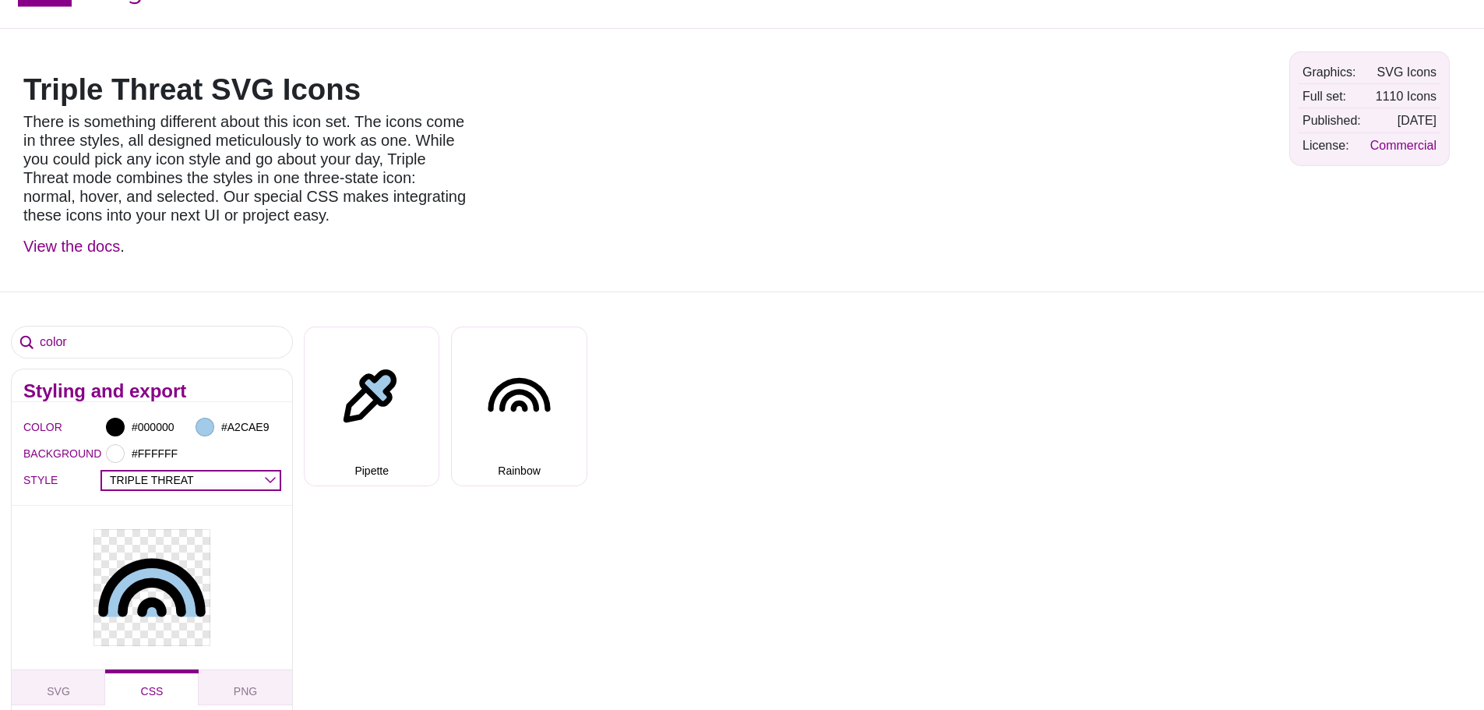
scroll to position [78, 0]
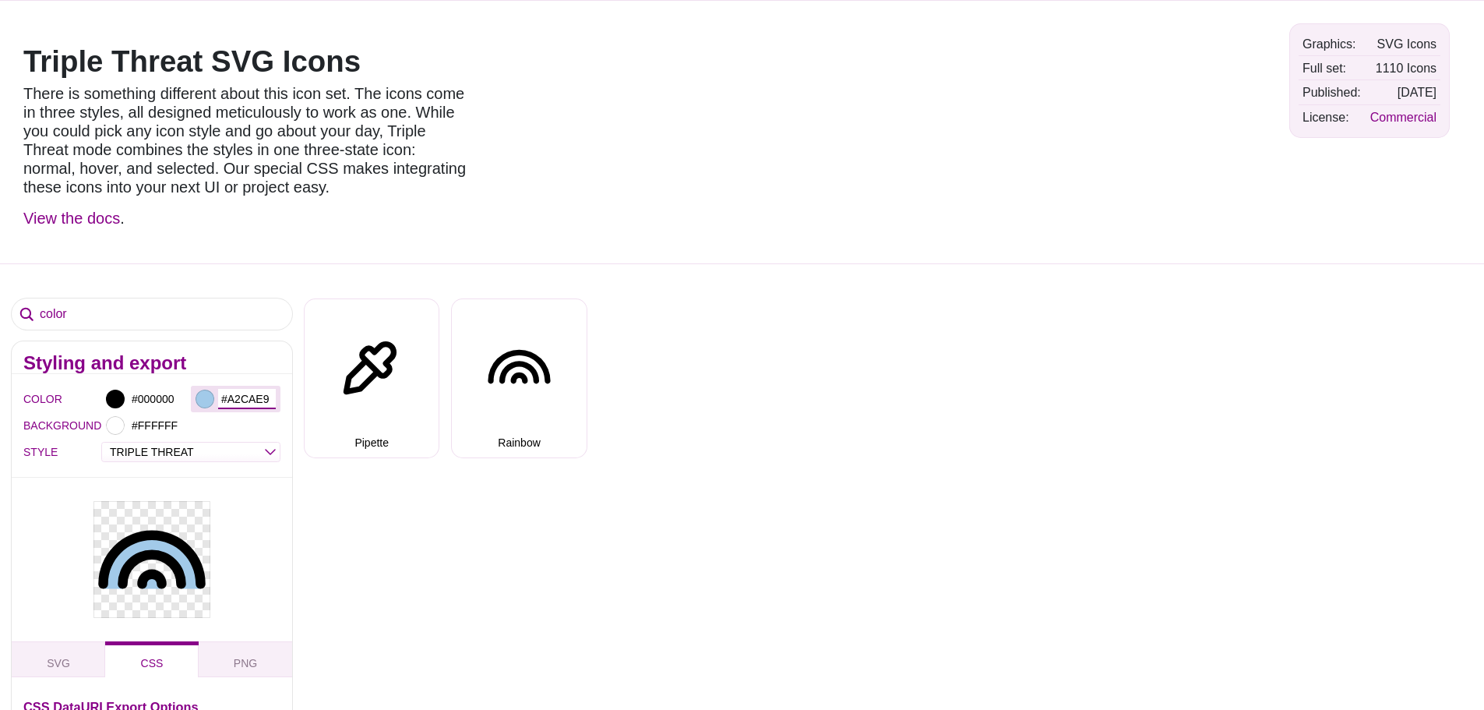
click at [247, 398] on input "#A2CAE9" at bounding box center [247, 399] width 58 height 20
click at [241, 394] on input "#A2CAE9" at bounding box center [247, 399] width 58 height 20
paste input "20B2AA"
type input "#20B2AA"
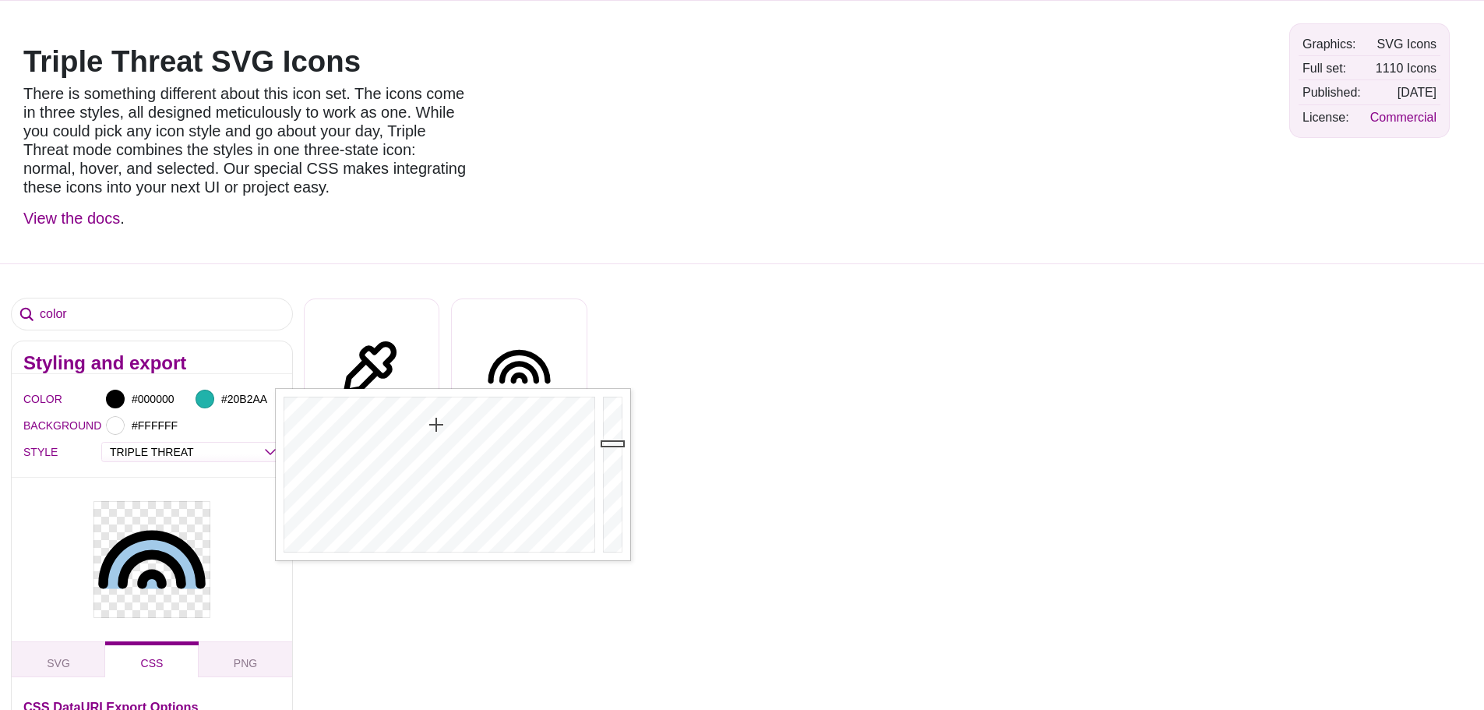
click at [793, 241] on div at bounding box center [961, 132] width 633 height 240
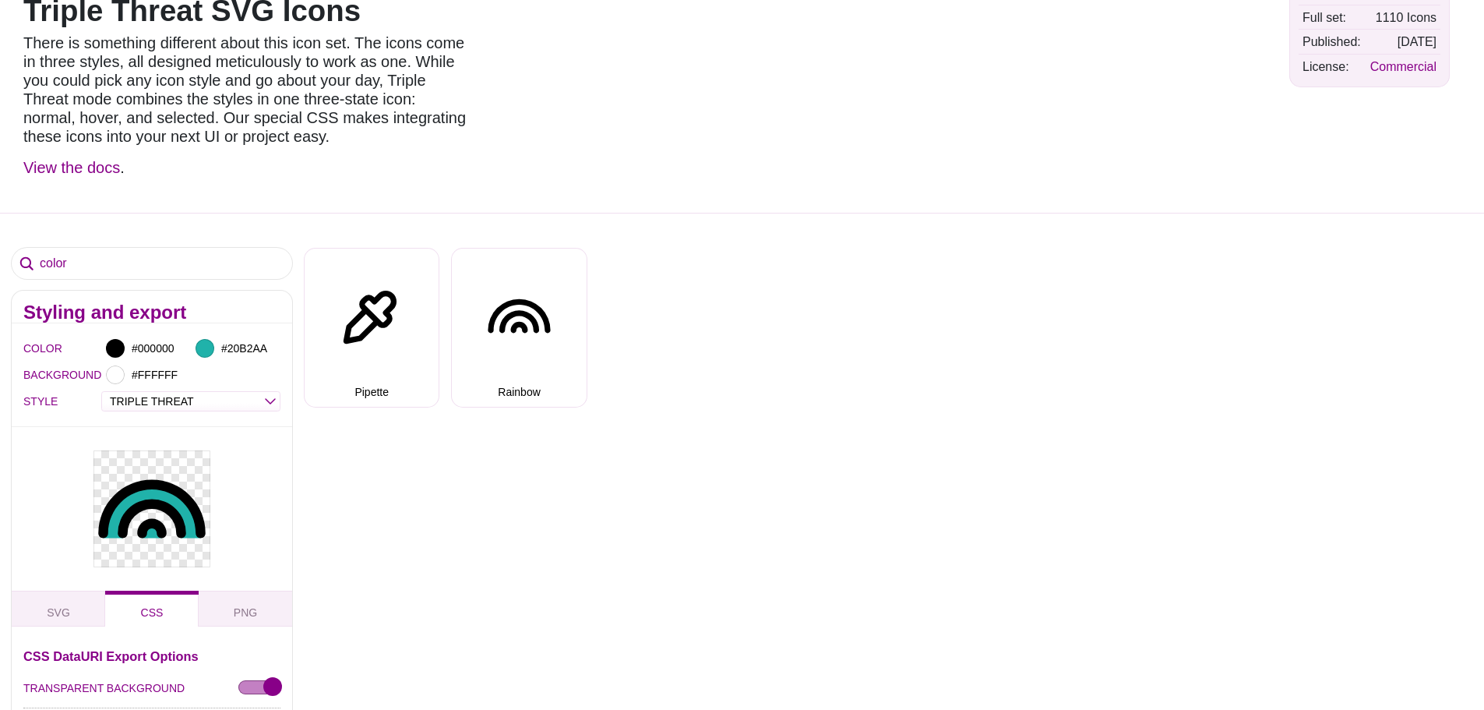
scroll to position [156, 0]
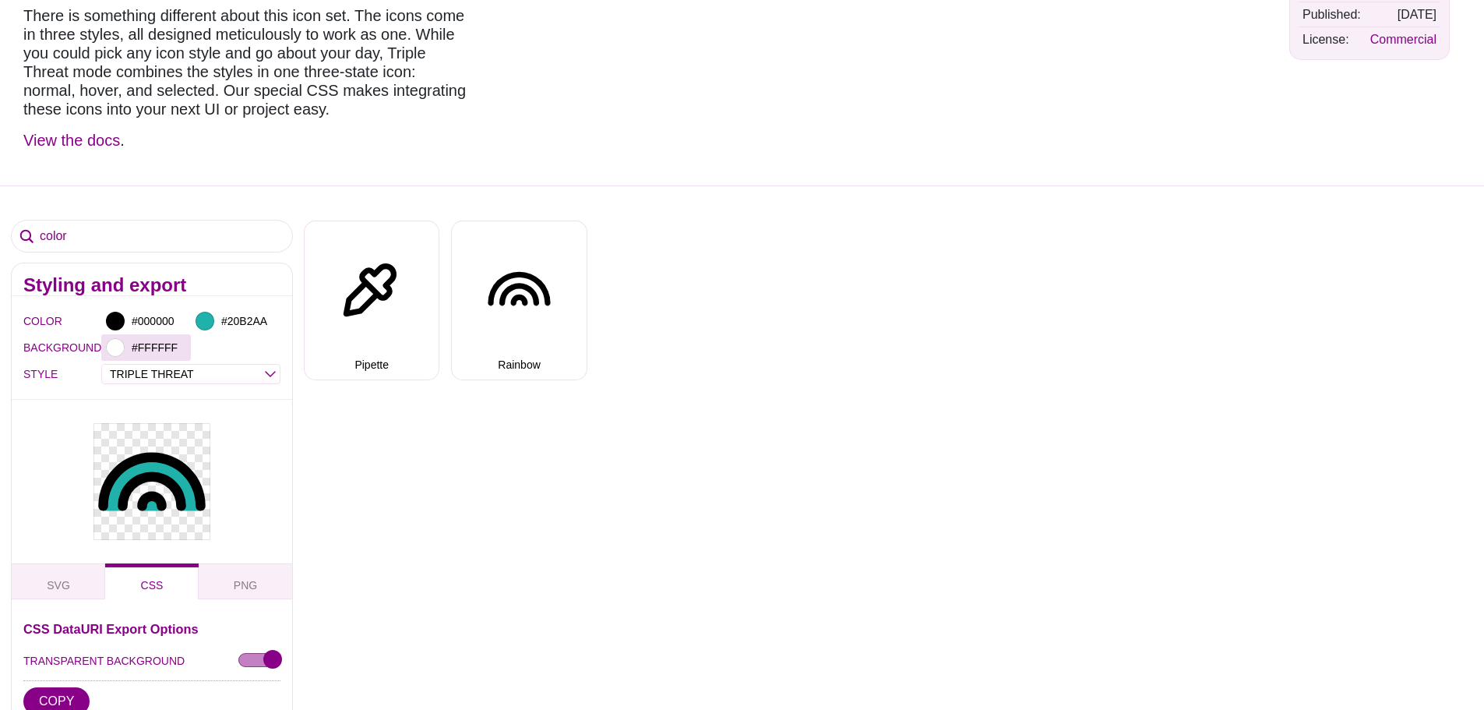
click at [122, 354] on div "#FFFFFF" at bounding box center [146, 347] width 90 height 26
type input "#FFFFFF"
drag, startPoint x: 285, startPoint y: 413, endPoint x: 171, endPoint y: 546, distance: 175.6
click at [369, 578] on div "color Styling and export COLOR #000000 #20B2AA BACKGROUND #FFFFFF STYLE OUTLINE…" at bounding box center [742, 589] width 1484 height 808
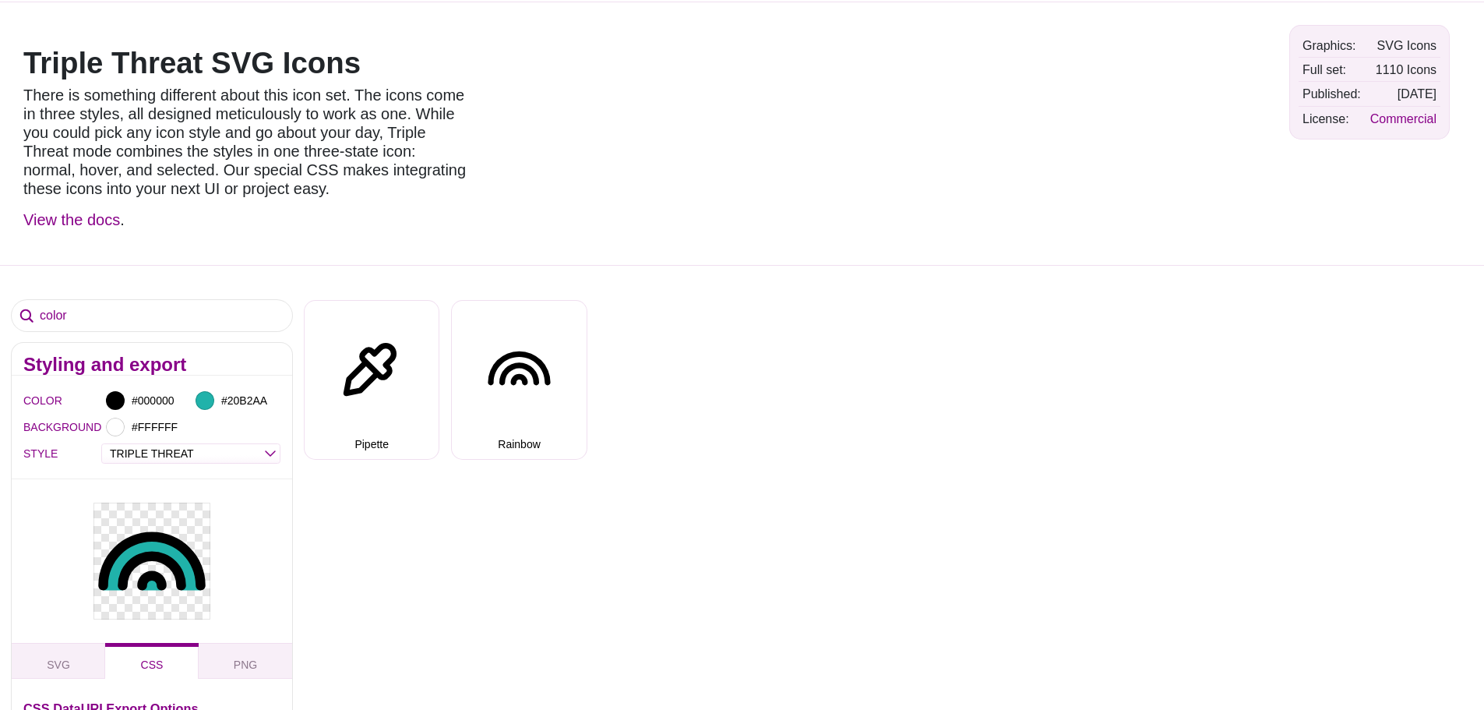
scroll to position [0, 0]
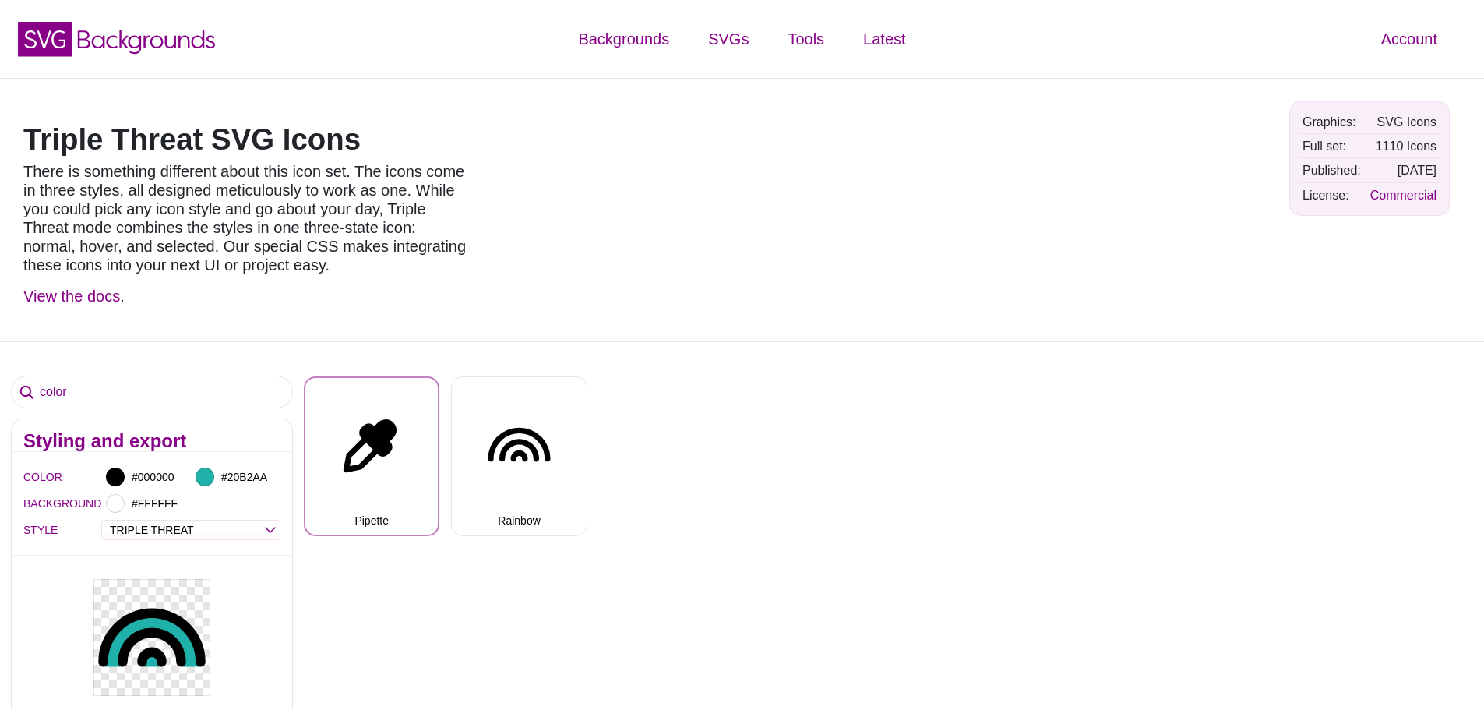
click at [438, 510] on button "Pipette" at bounding box center [372, 455] width 136 height 159
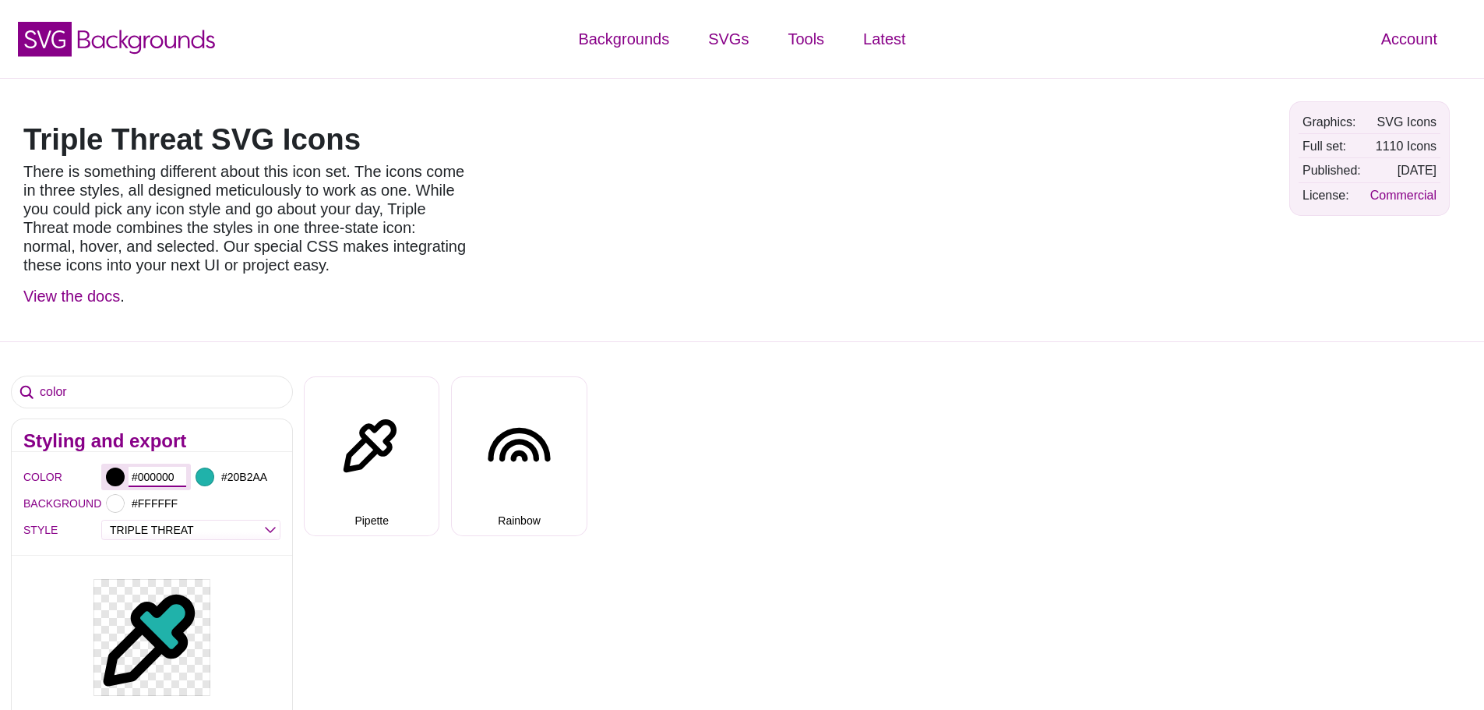
click at [167, 471] on input "#000000" at bounding box center [158, 477] width 58 height 20
type input "#2CFFB8"
click at [332, 502] on div at bounding box center [347, 552] width 323 height 171
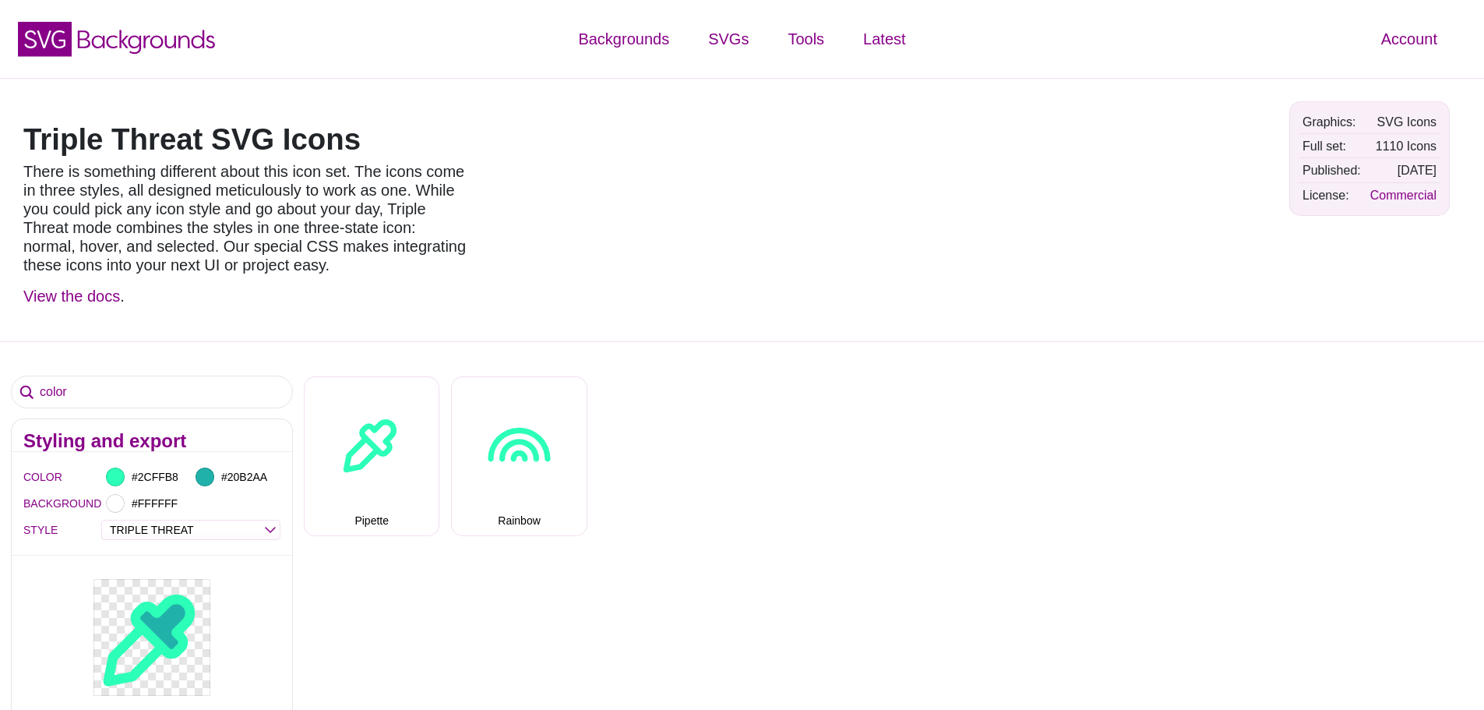
click at [296, 405] on div "color Styling and export COLOR #2CFFB8 #20B2AA BACKGROUND #FFFFFF STYLE OUTLINE…" at bounding box center [152, 663] width 304 height 597
click at [154, 499] on input "#FFFFFF" at bounding box center [158, 503] width 58 height 20
type input "#FFE835"
click at [240, 534] on div at bounding box center [347, 578] width 323 height 171
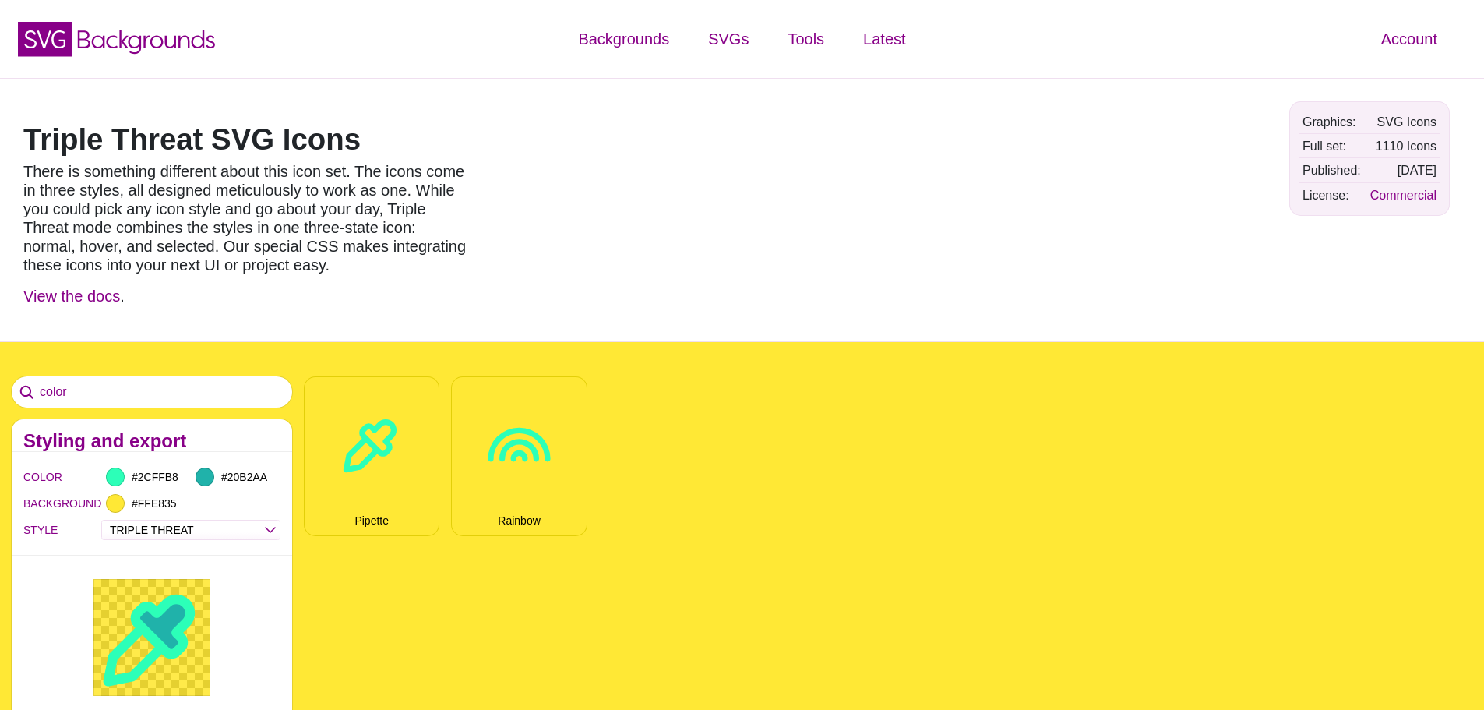
click at [180, 477] on input "#2CFFB8" at bounding box center [158, 477] width 58 height 20
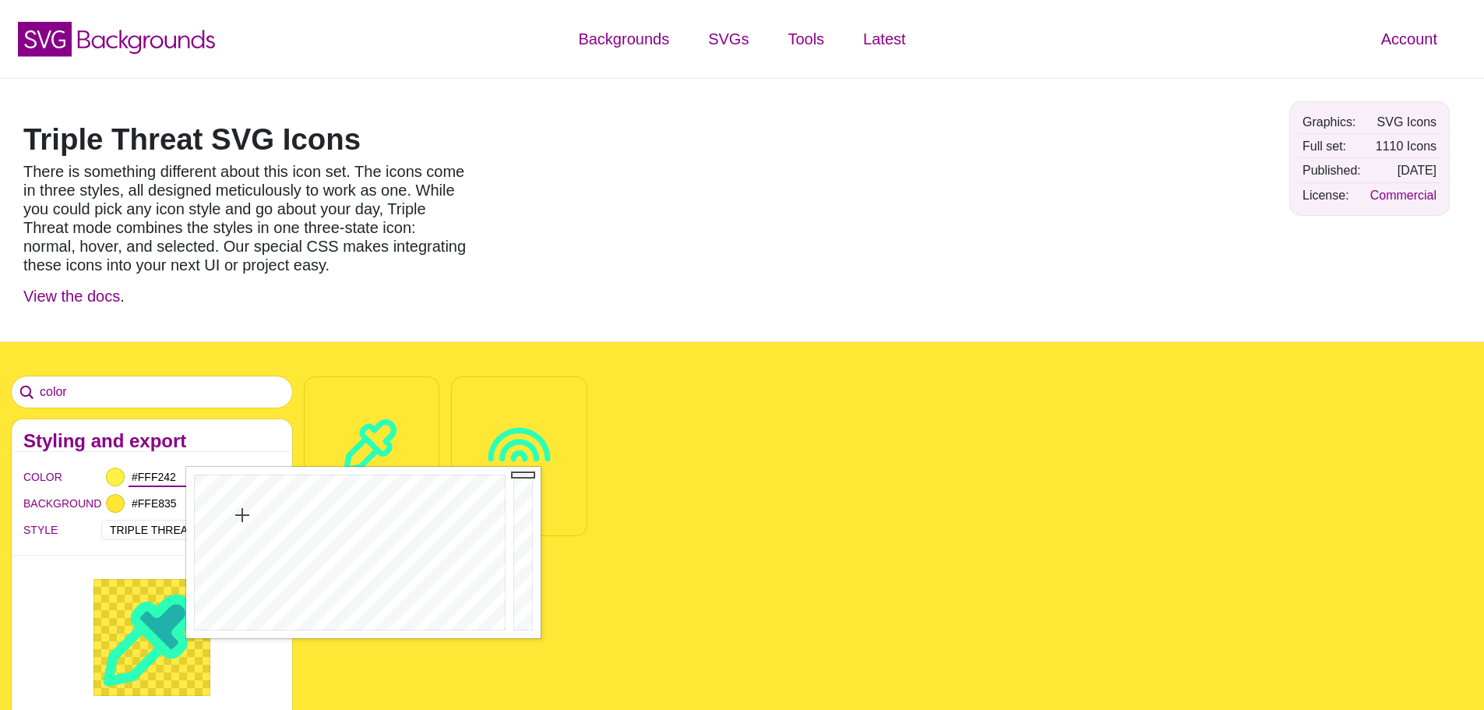
click at [242, 515] on div at bounding box center [347, 552] width 323 height 171
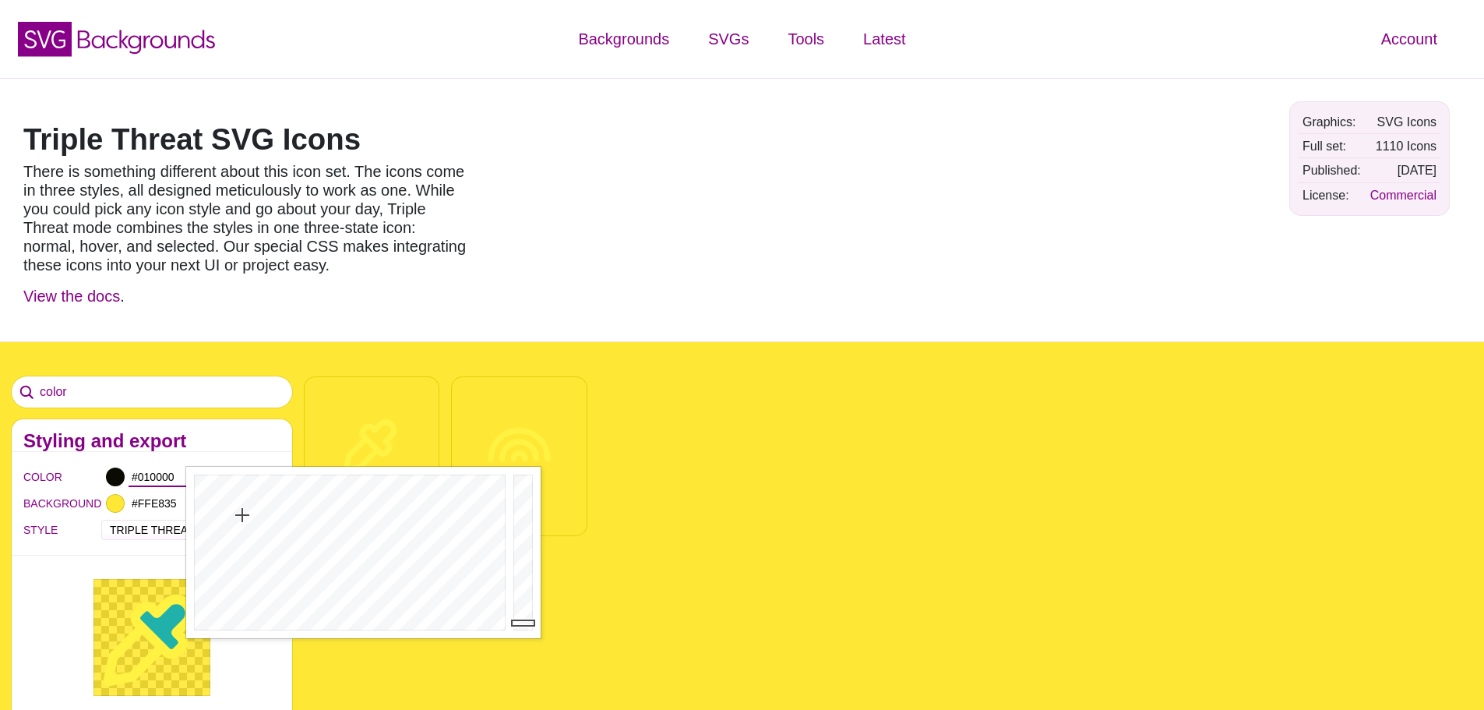
type input "#000000"
drag, startPoint x: 519, startPoint y: 594, endPoint x: 524, endPoint y: 639, distance: 44.6
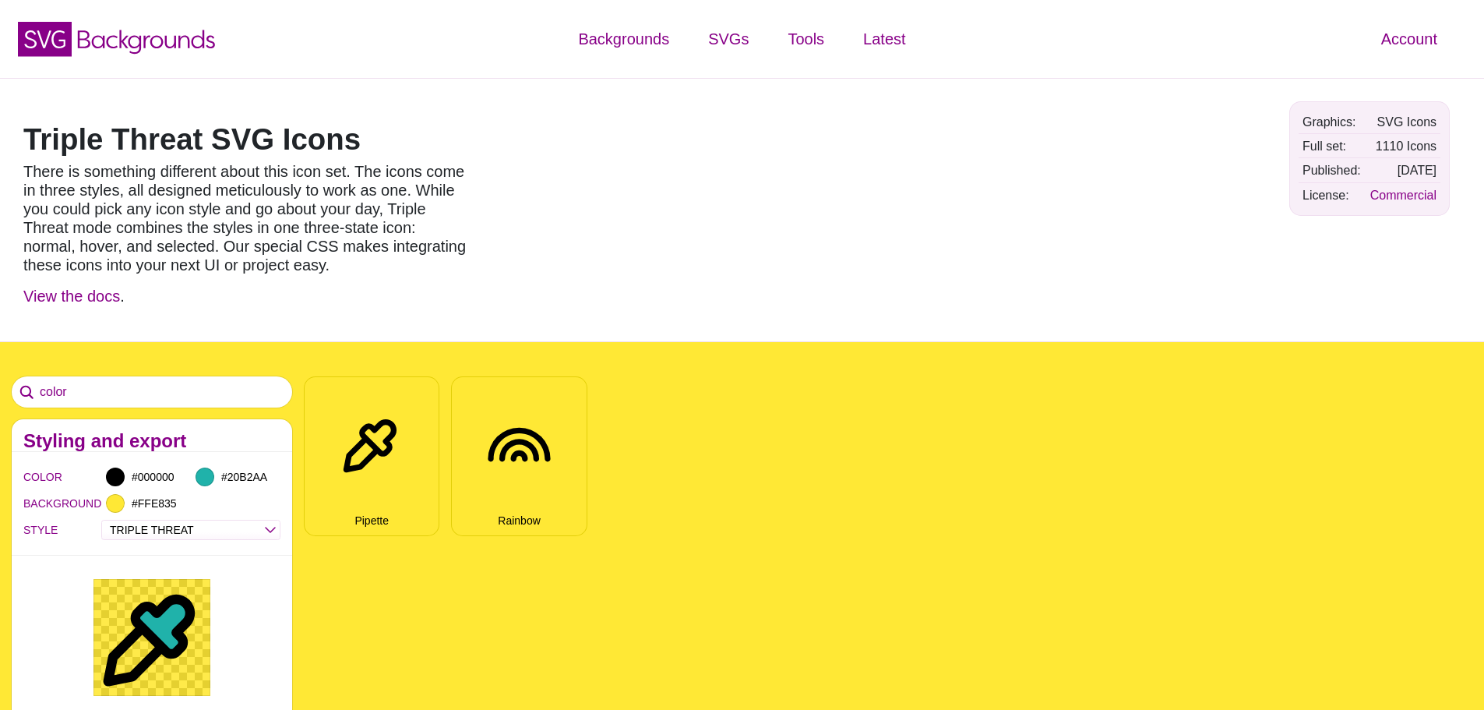
click at [143, 396] on input "color" at bounding box center [152, 391] width 280 height 31
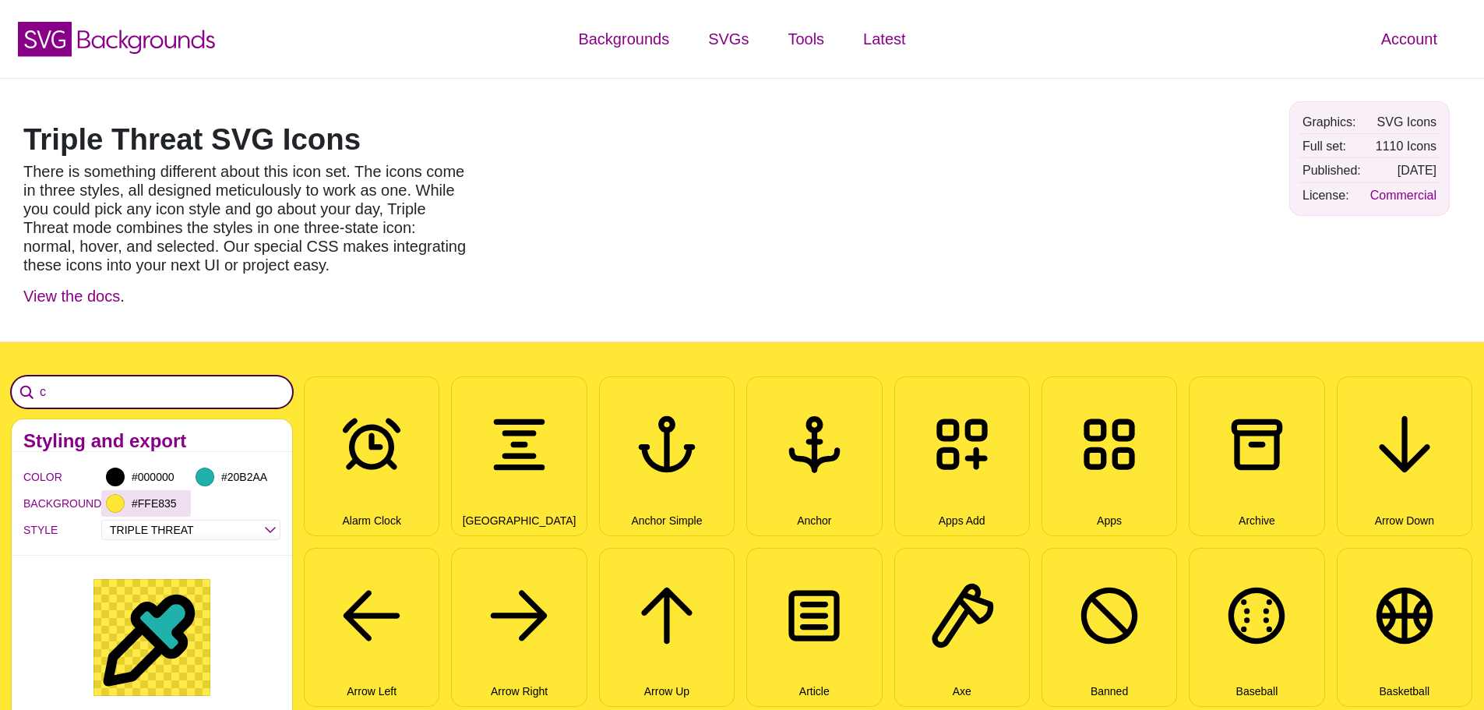
type input "c"
click at [153, 506] on input "#FFE835" at bounding box center [158, 503] width 58 height 20
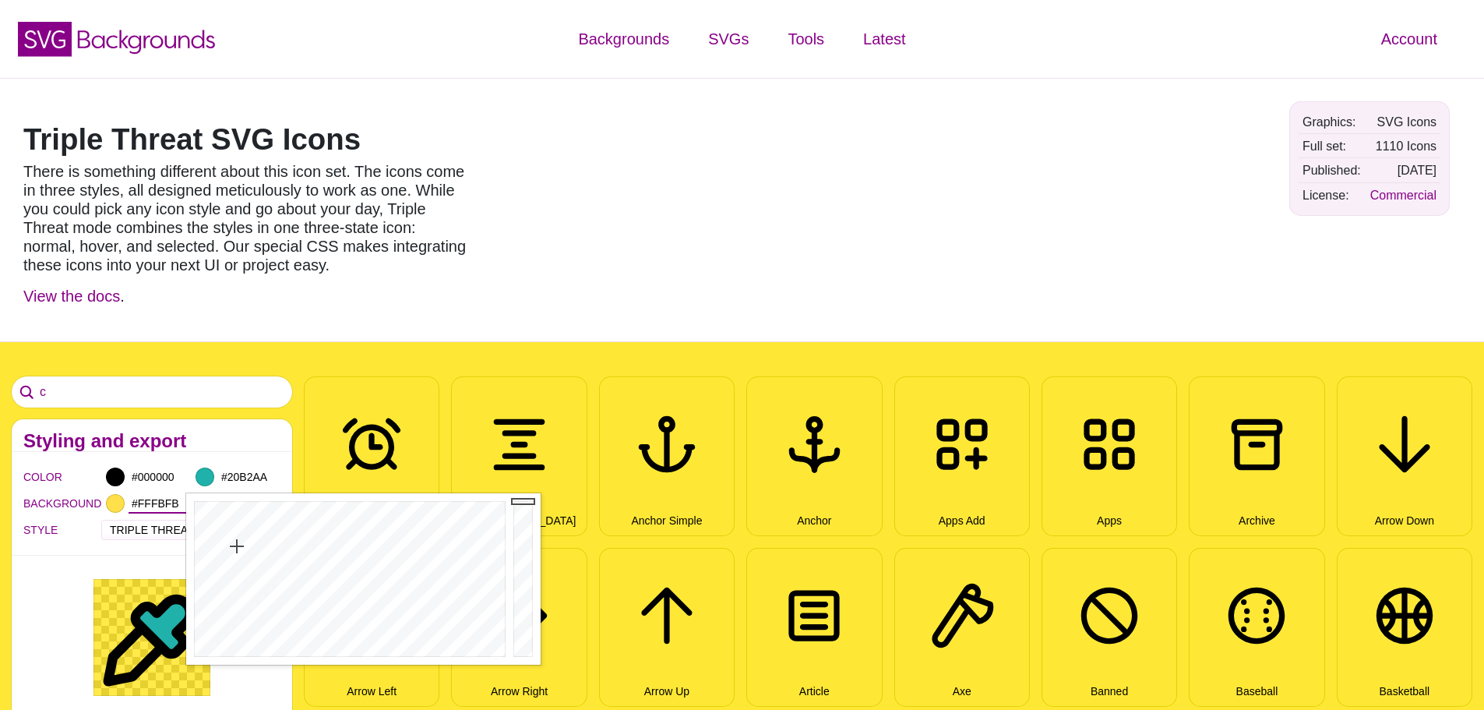
type input "#FFFFFF"
drag, startPoint x: 237, startPoint y: 541, endPoint x: 174, endPoint y: 706, distance: 176.5
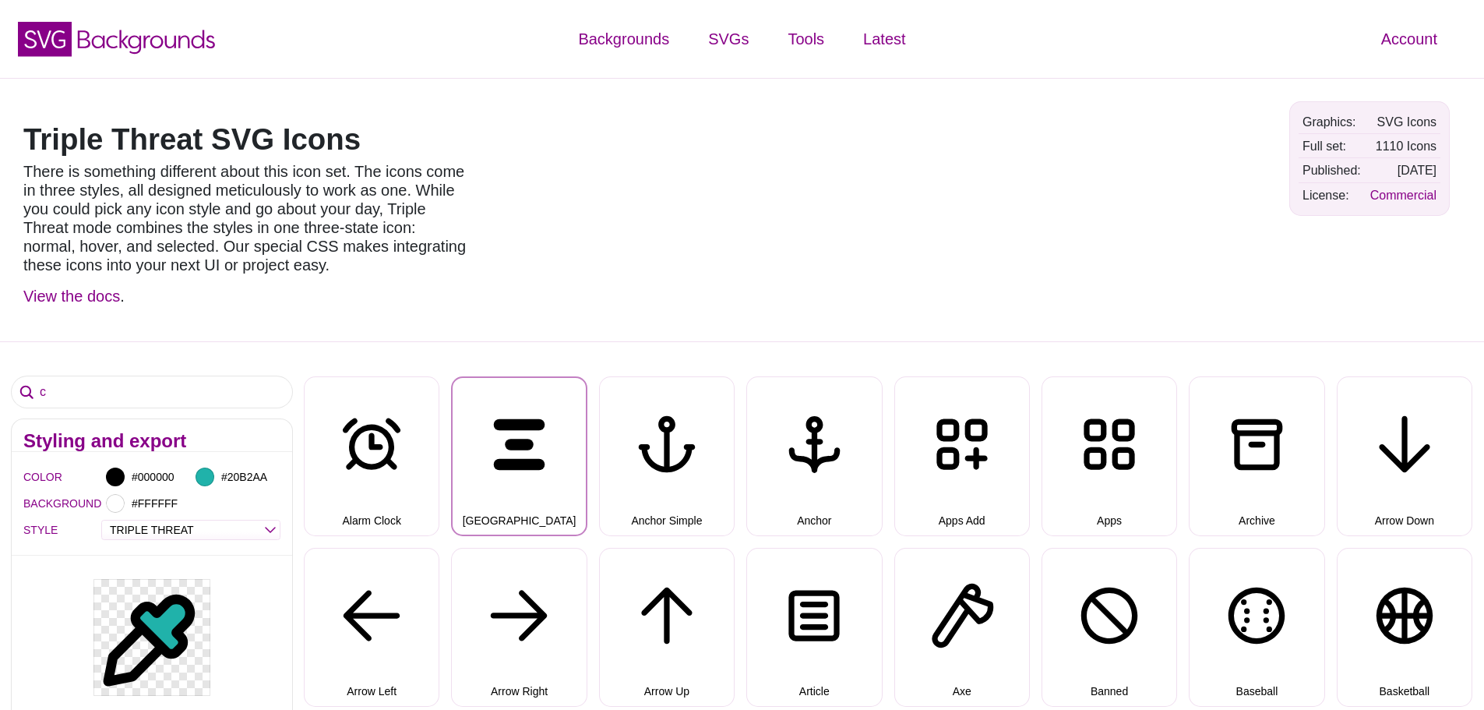
click at [555, 445] on button "Align Center" at bounding box center [519, 455] width 136 height 159
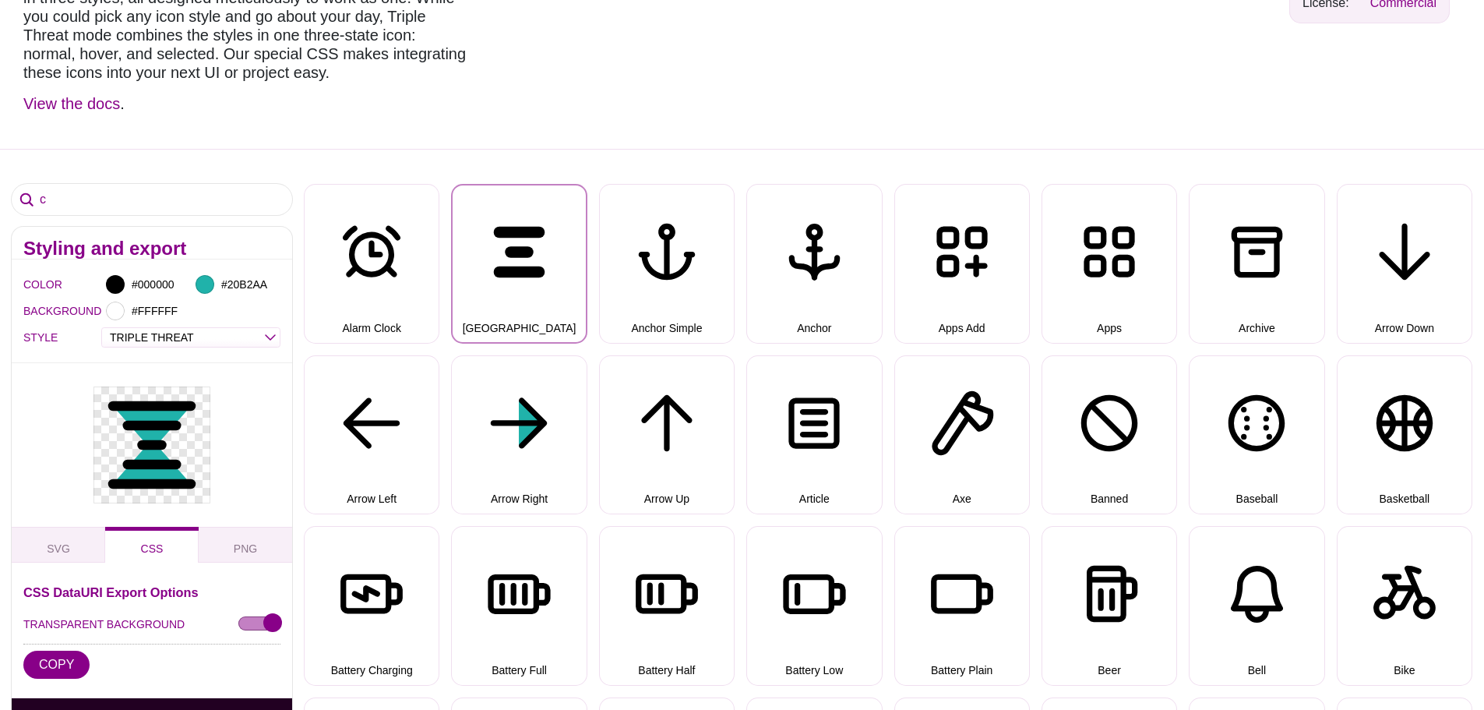
scroll to position [234, 0]
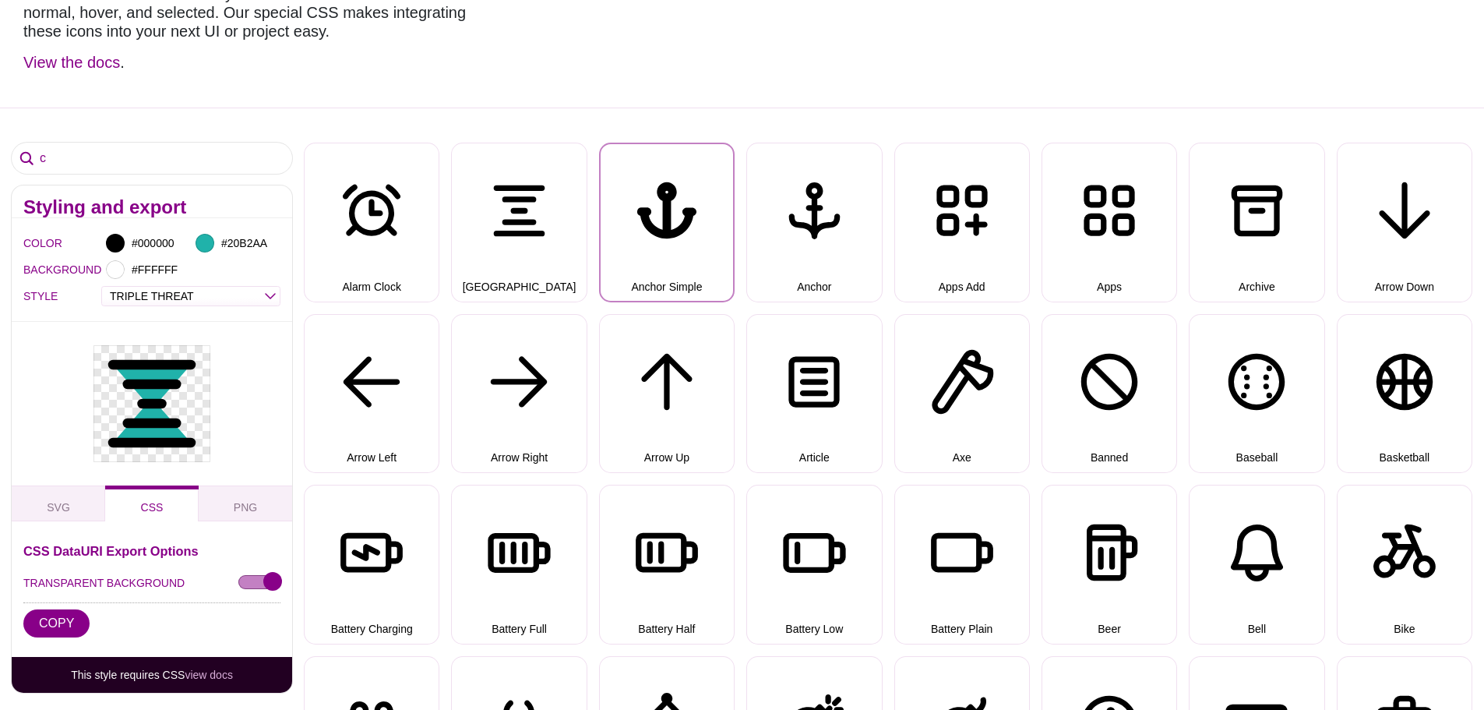
click at [646, 262] on button "Anchor Simple" at bounding box center [667, 222] width 136 height 159
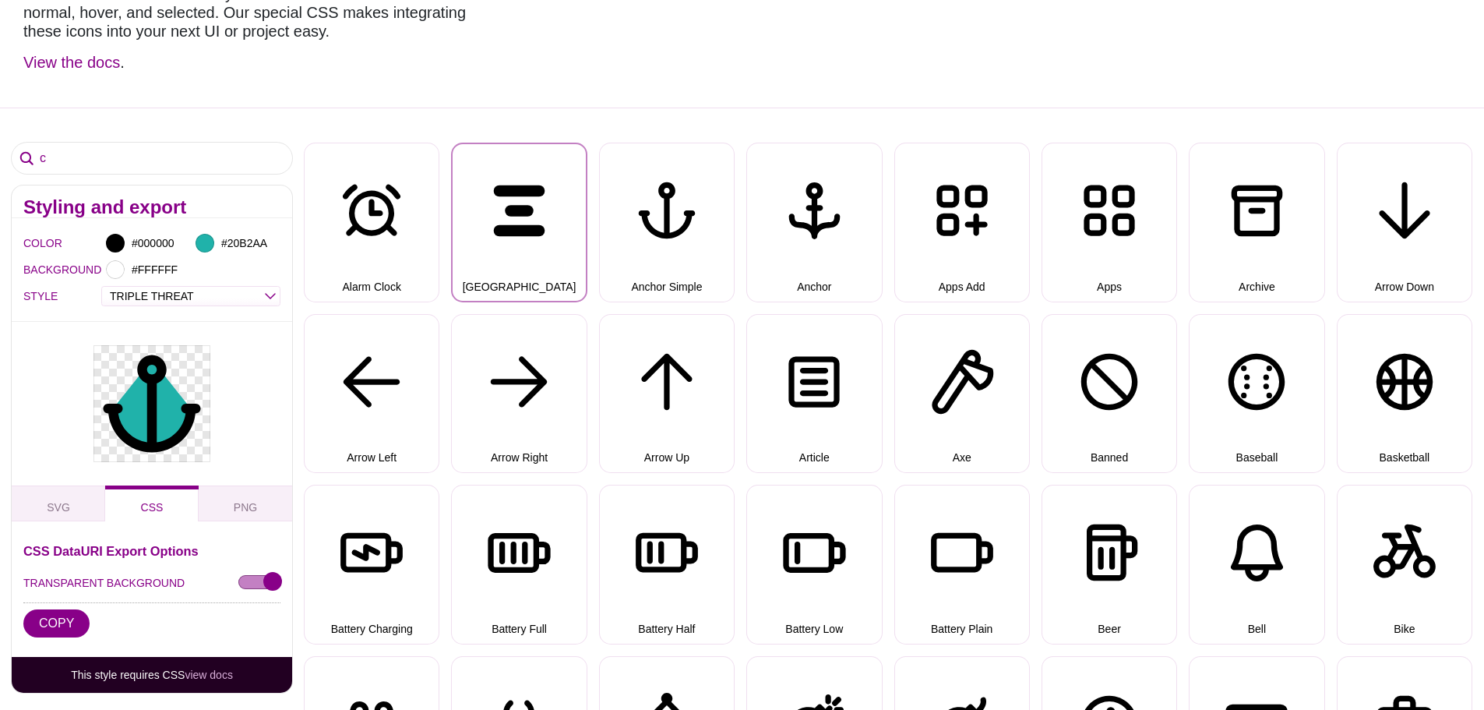
click at [534, 249] on button "Align Center" at bounding box center [519, 222] width 136 height 159
click at [541, 268] on button "Align Center" at bounding box center [519, 222] width 136 height 159
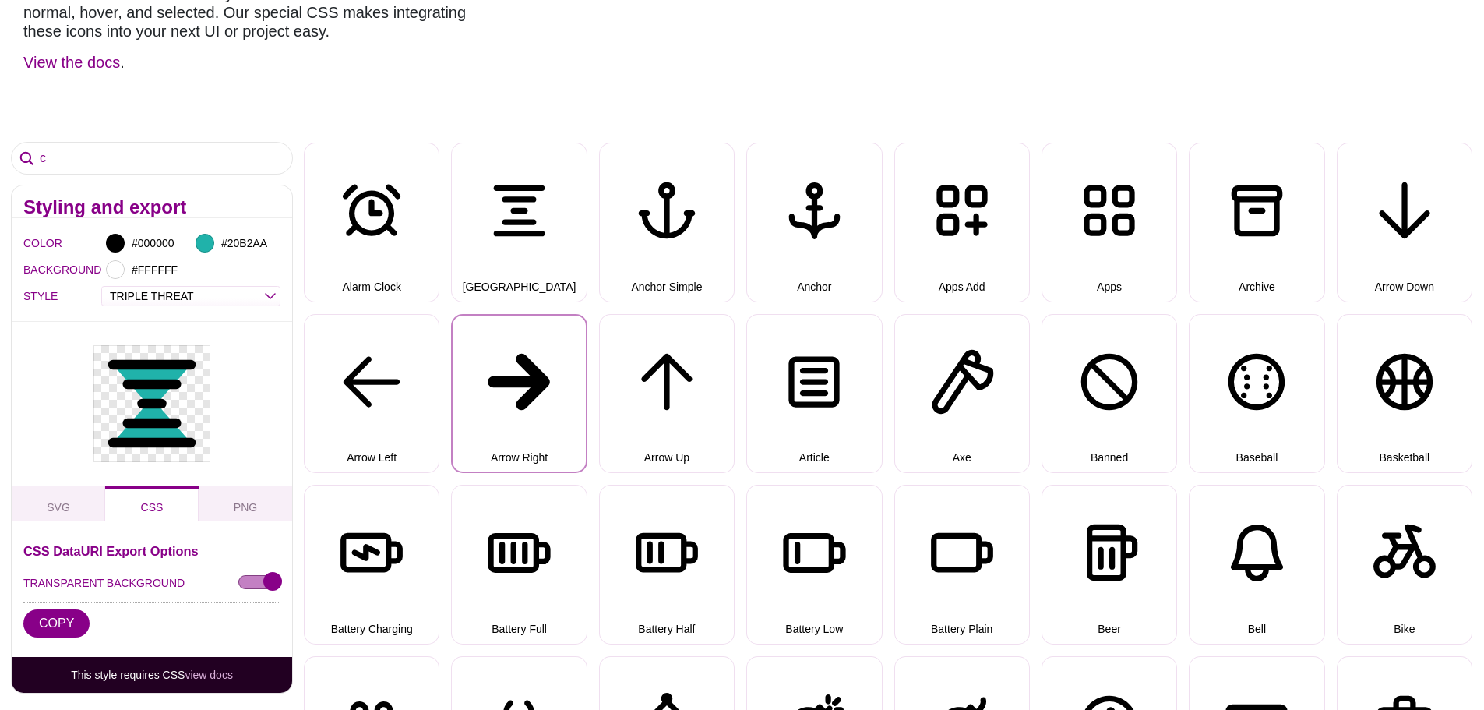
click at [526, 369] on button "Arrow Right" at bounding box center [519, 393] width 136 height 159
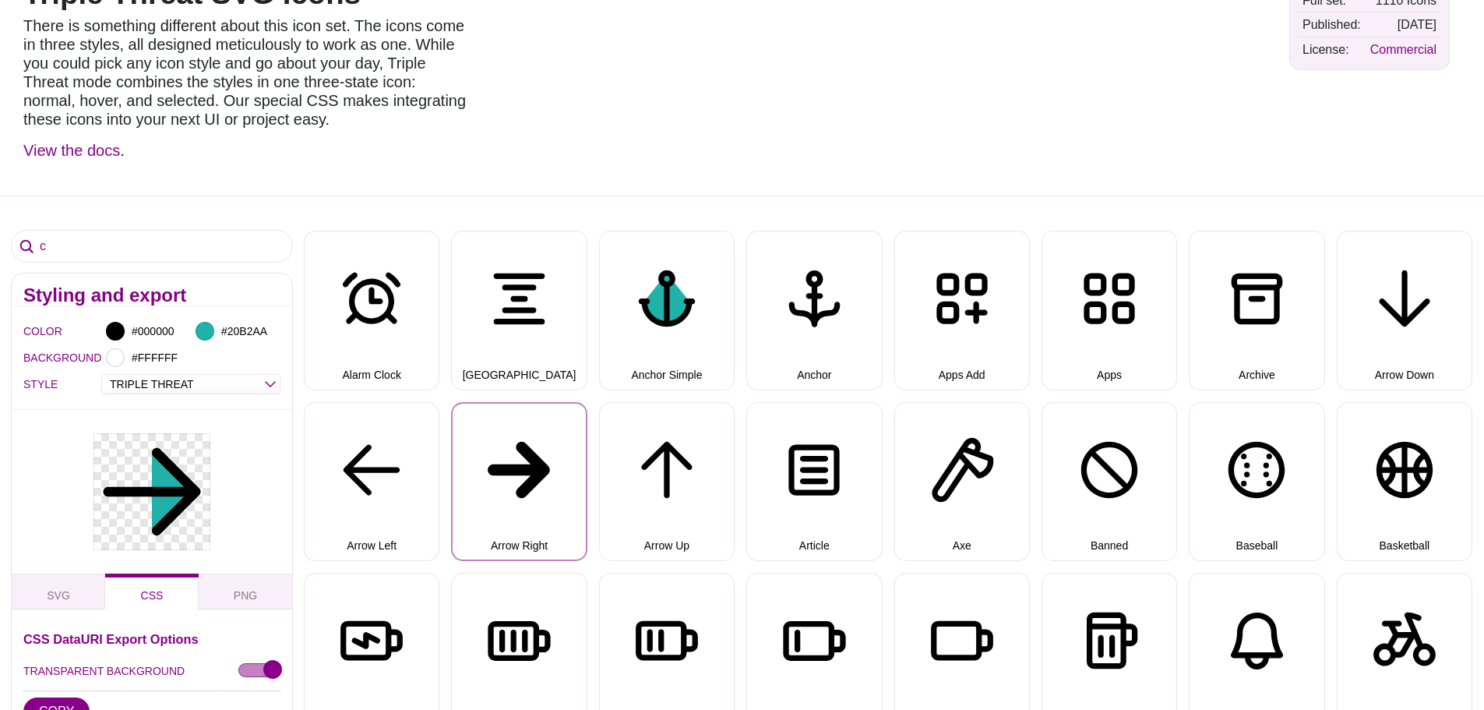
scroll to position [0, 0]
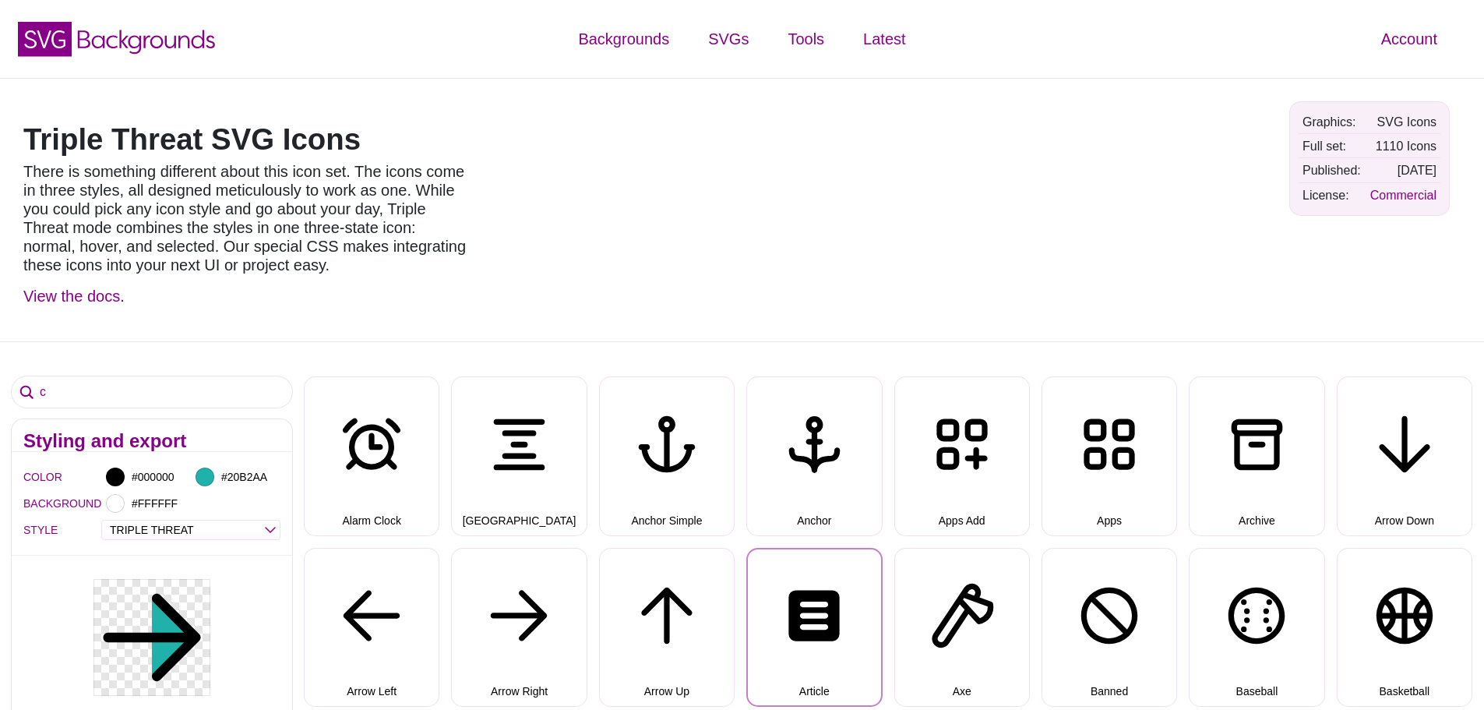
click at [805, 585] on button "Article" at bounding box center [814, 627] width 136 height 159
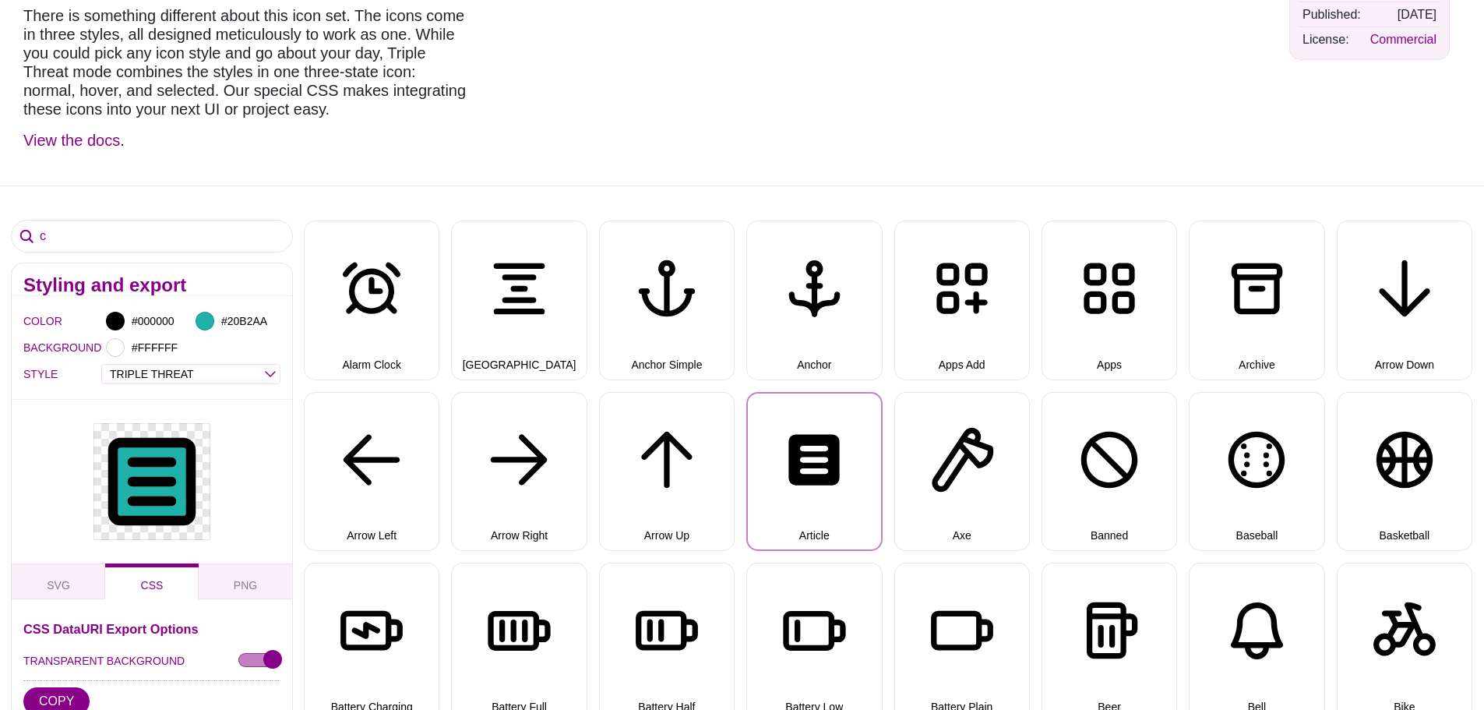
scroll to position [78, 0]
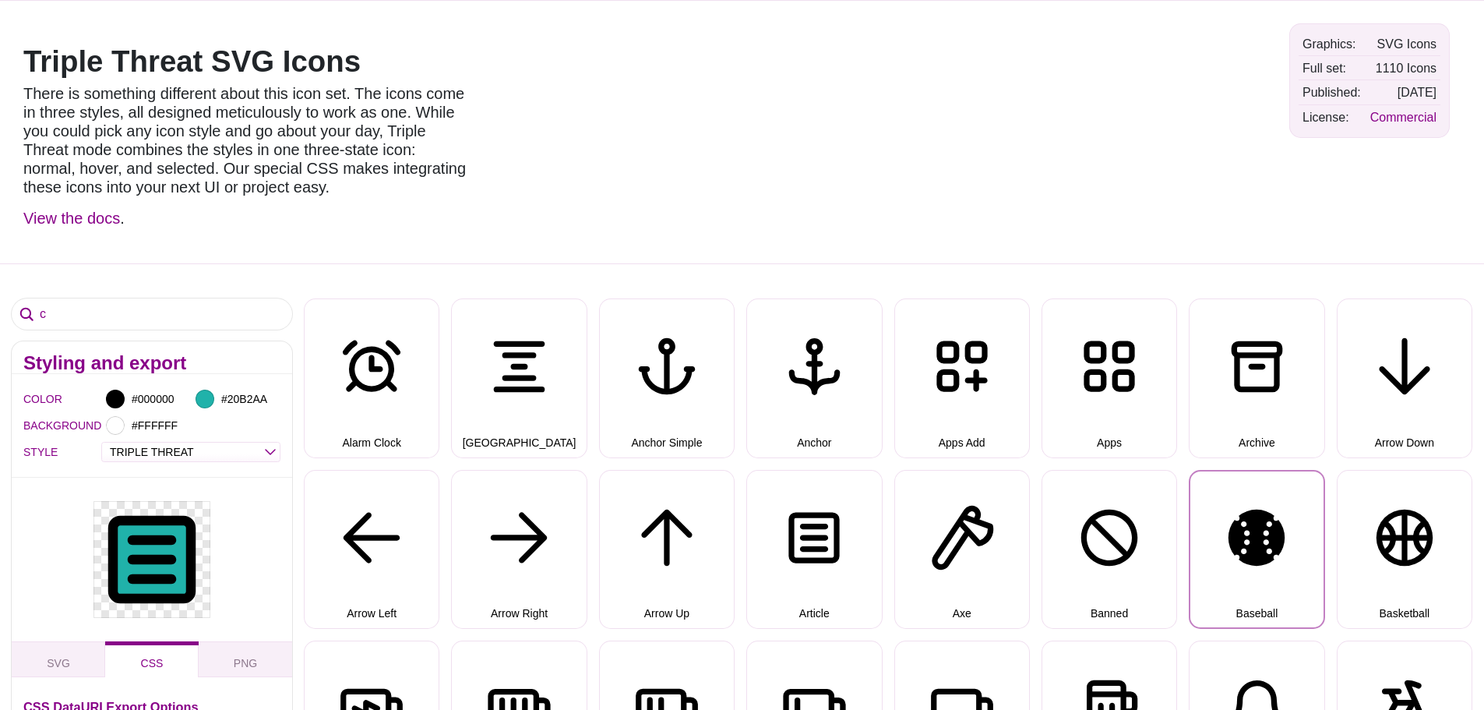
click at [1259, 582] on button "Baseball" at bounding box center [1257, 549] width 136 height 159
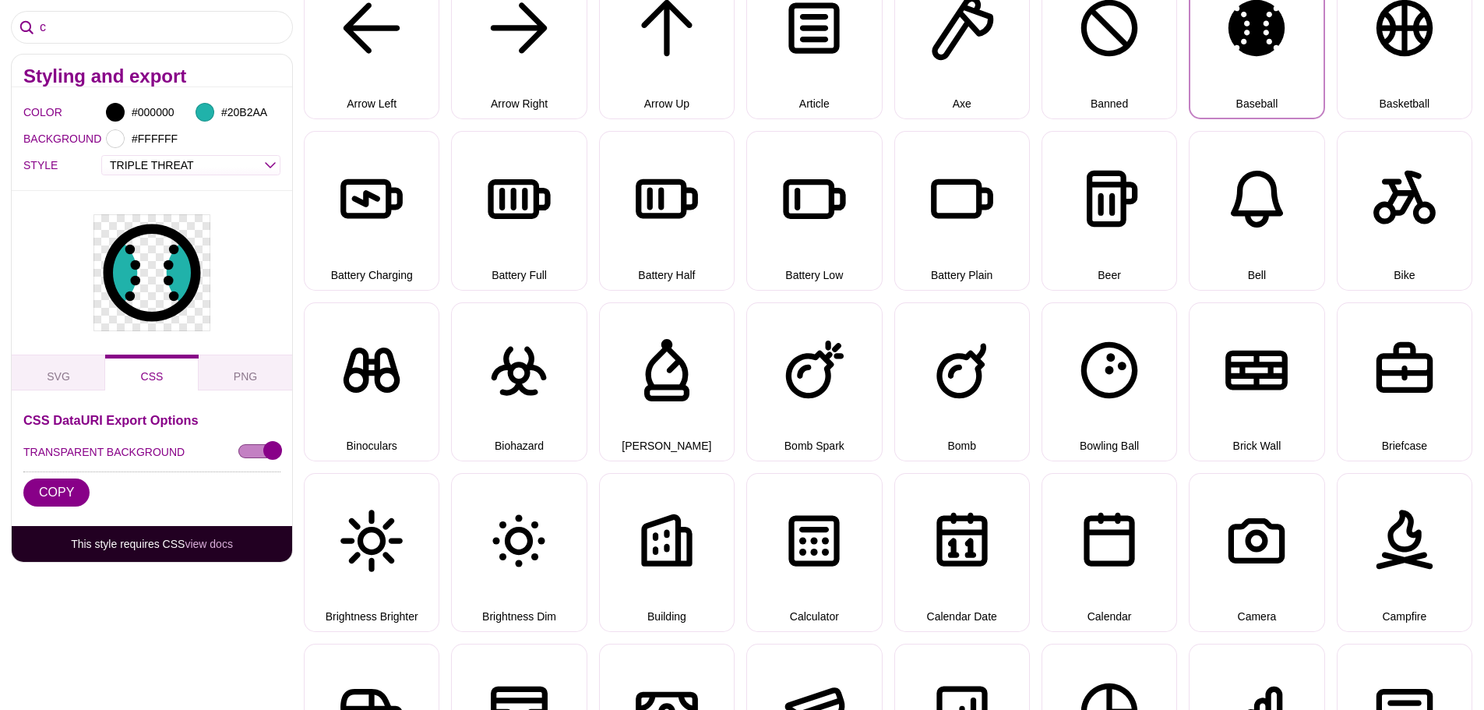
scroll to position [623, 0]
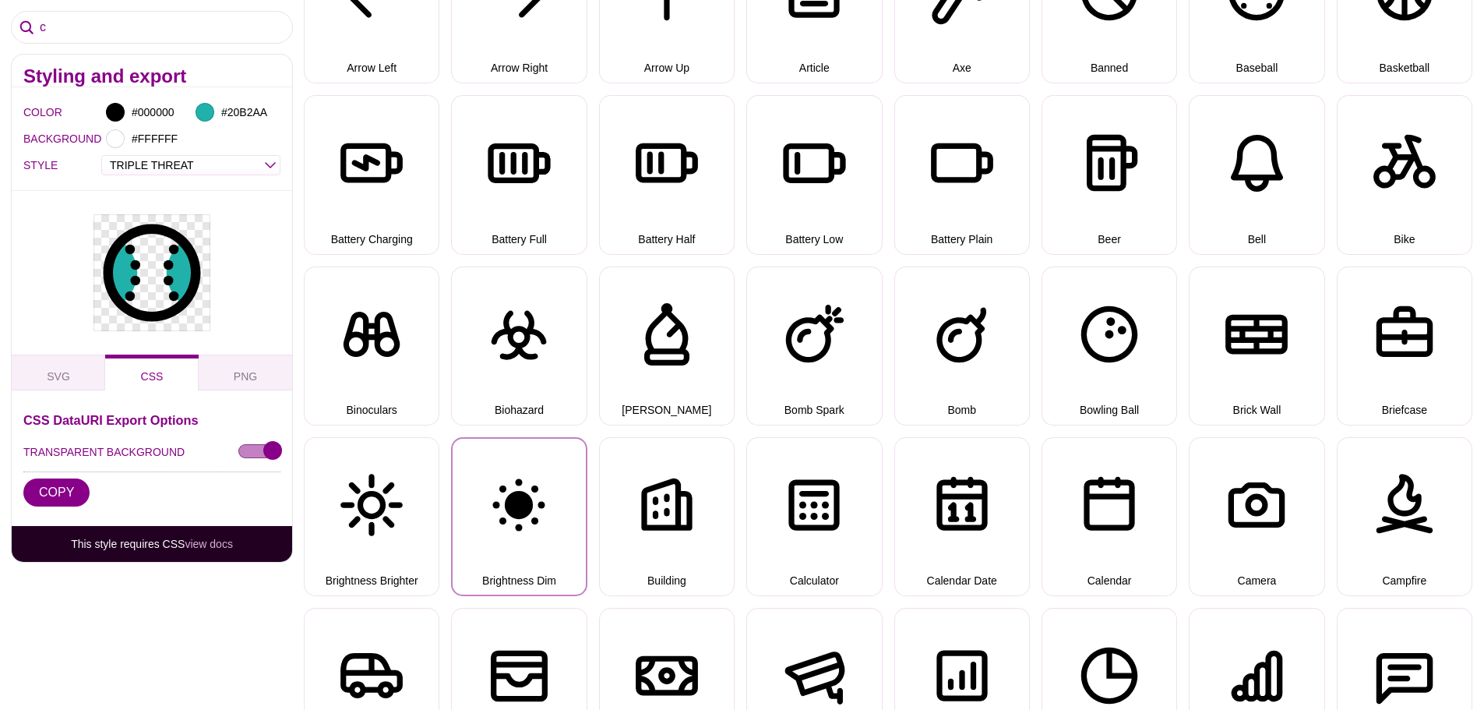
click at [547, 548] on button "Brightness Dim" at bounding box center [519, 516] width 136 height 159
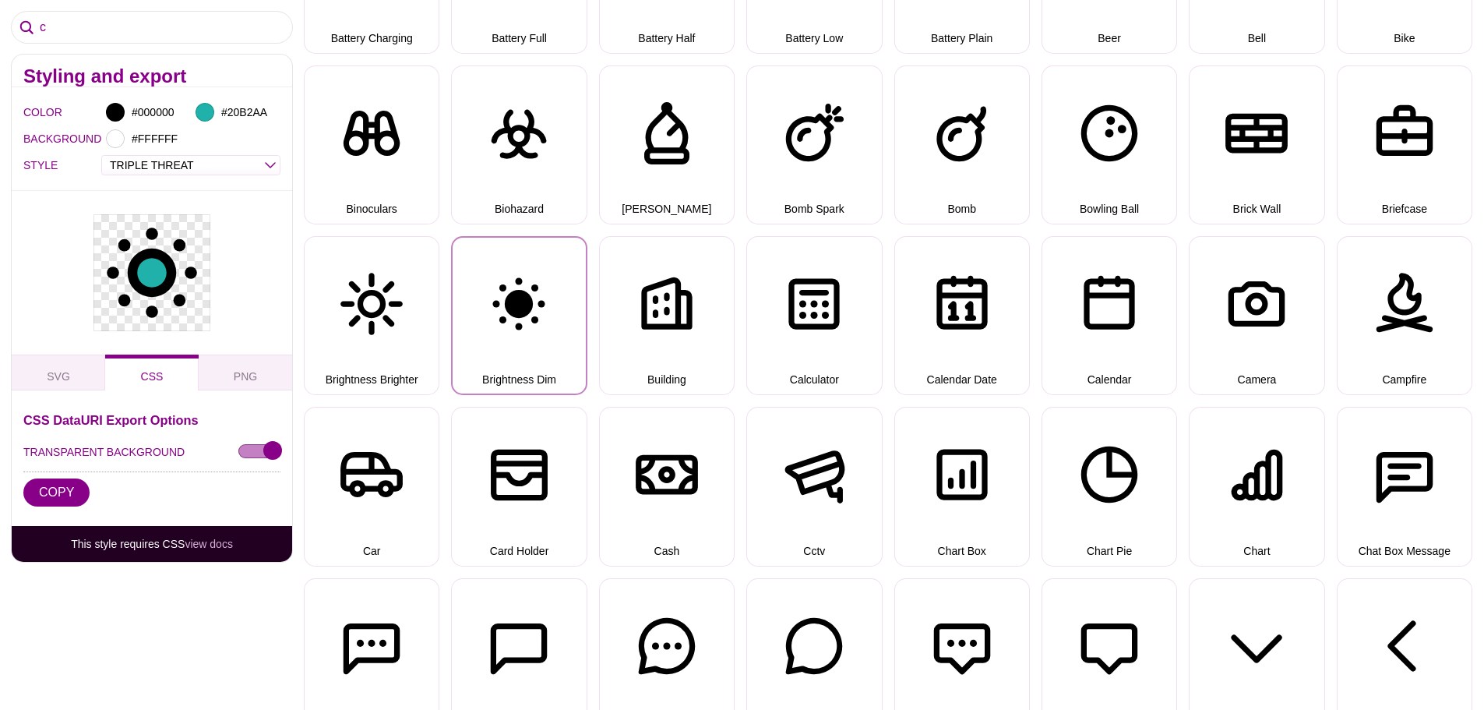
scroll to position [857, 0]
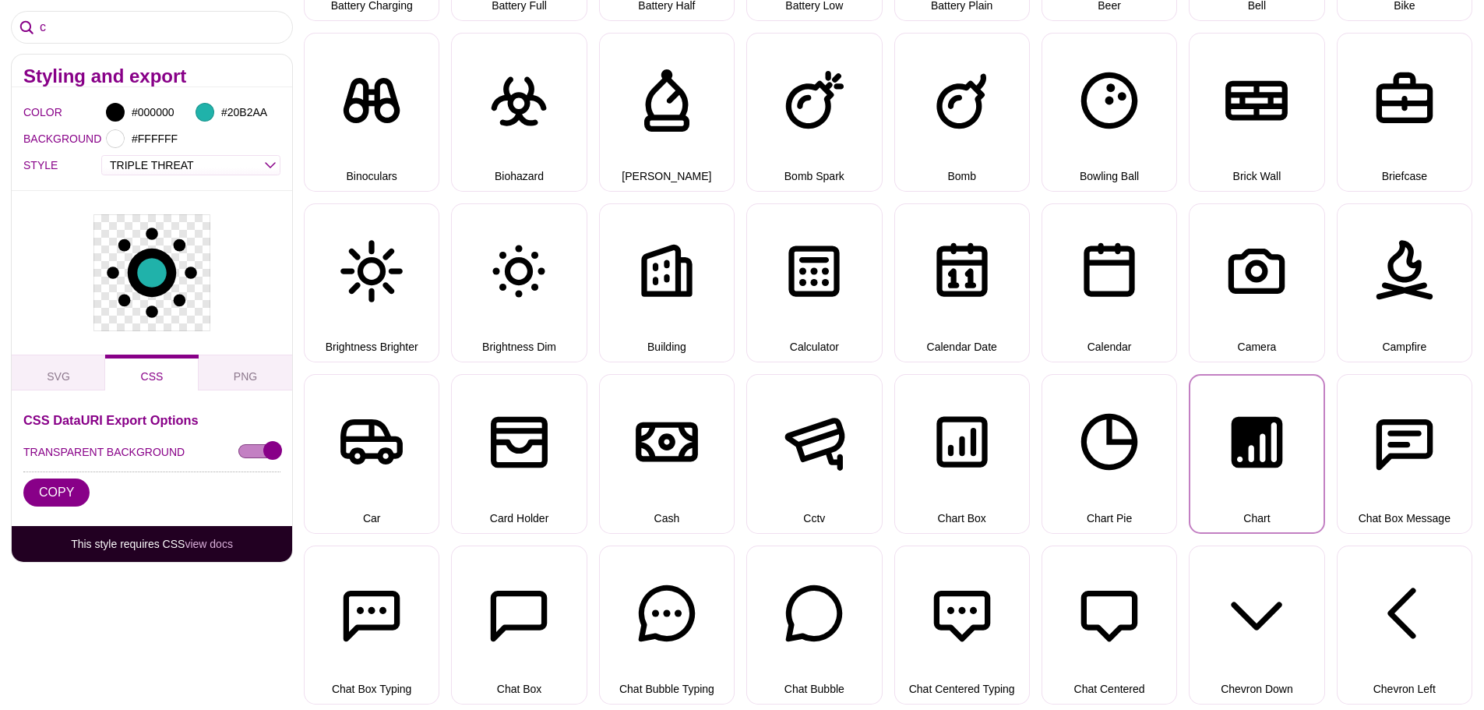
click at [1211, 480] on button "Chart" at bounding box center [1257, 453] width 136 height 159
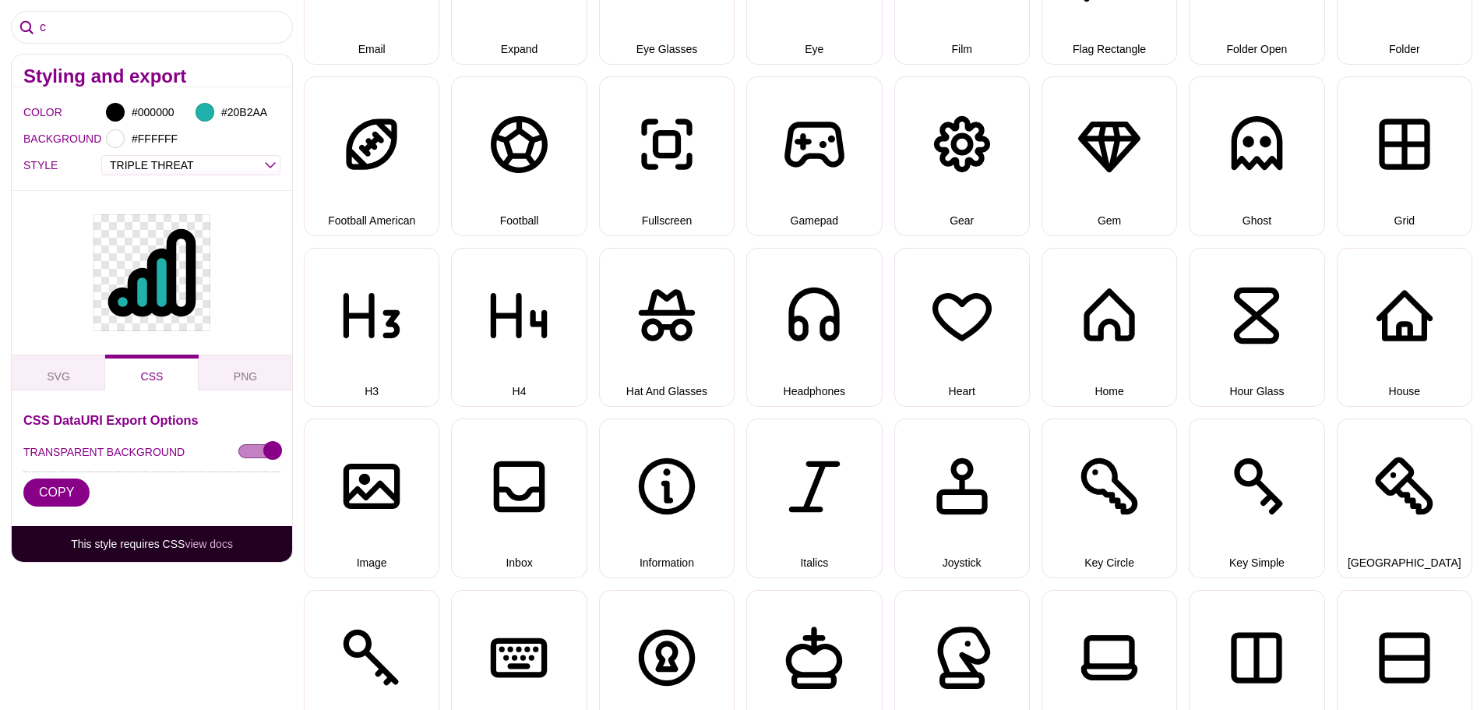
scroll to position [3038, 0]
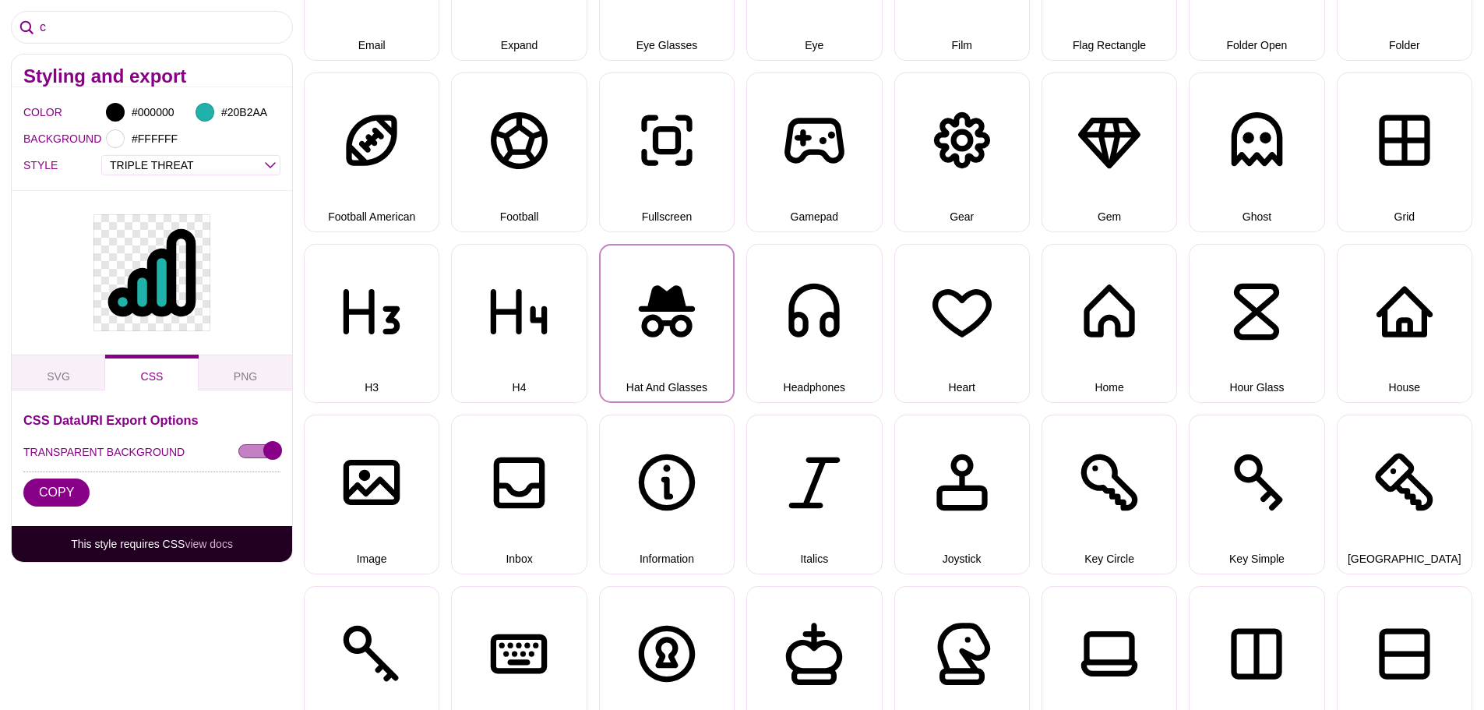
click at [690, 333] on button "Hat And Glasses" at bounding box center [667, 323] width 136 height 159
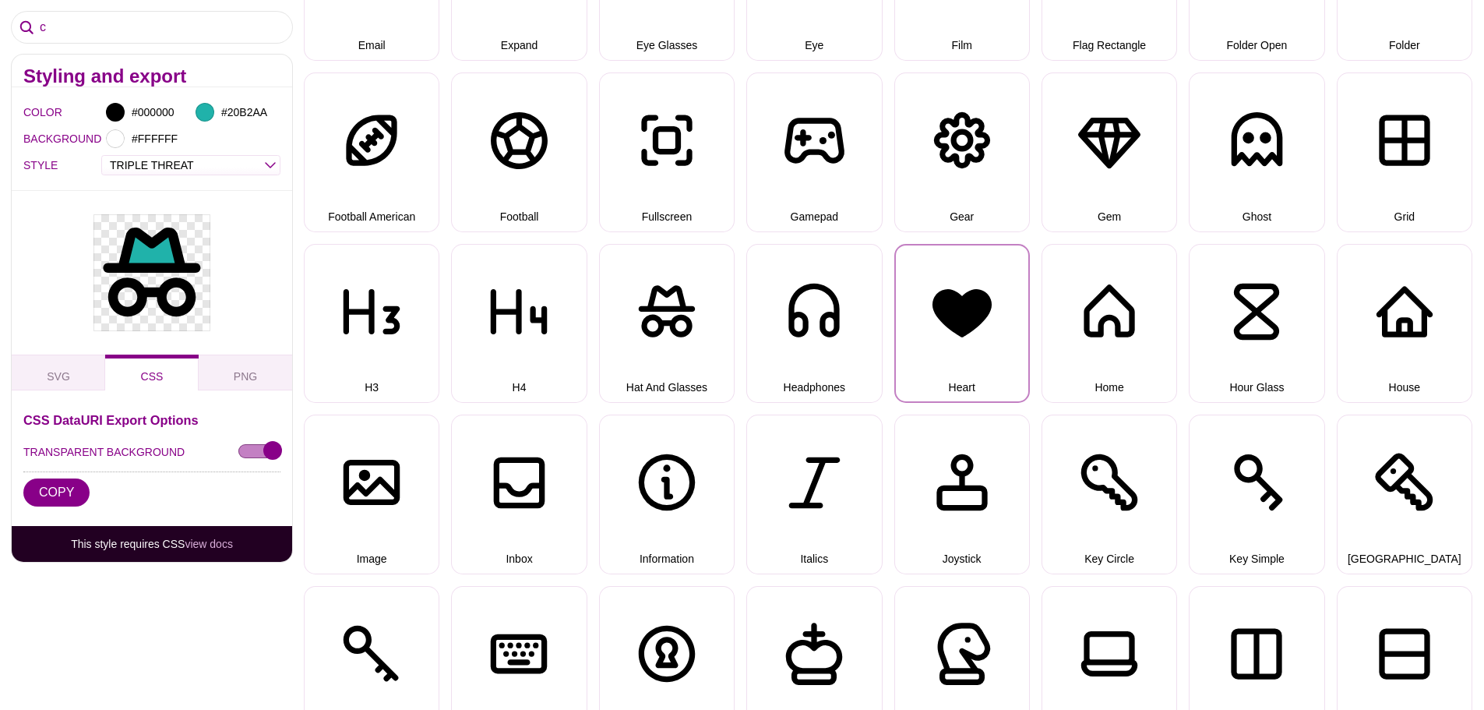
click at [966, 333] on button "Heart" at bounding box center [962, 323] width 136 height 159
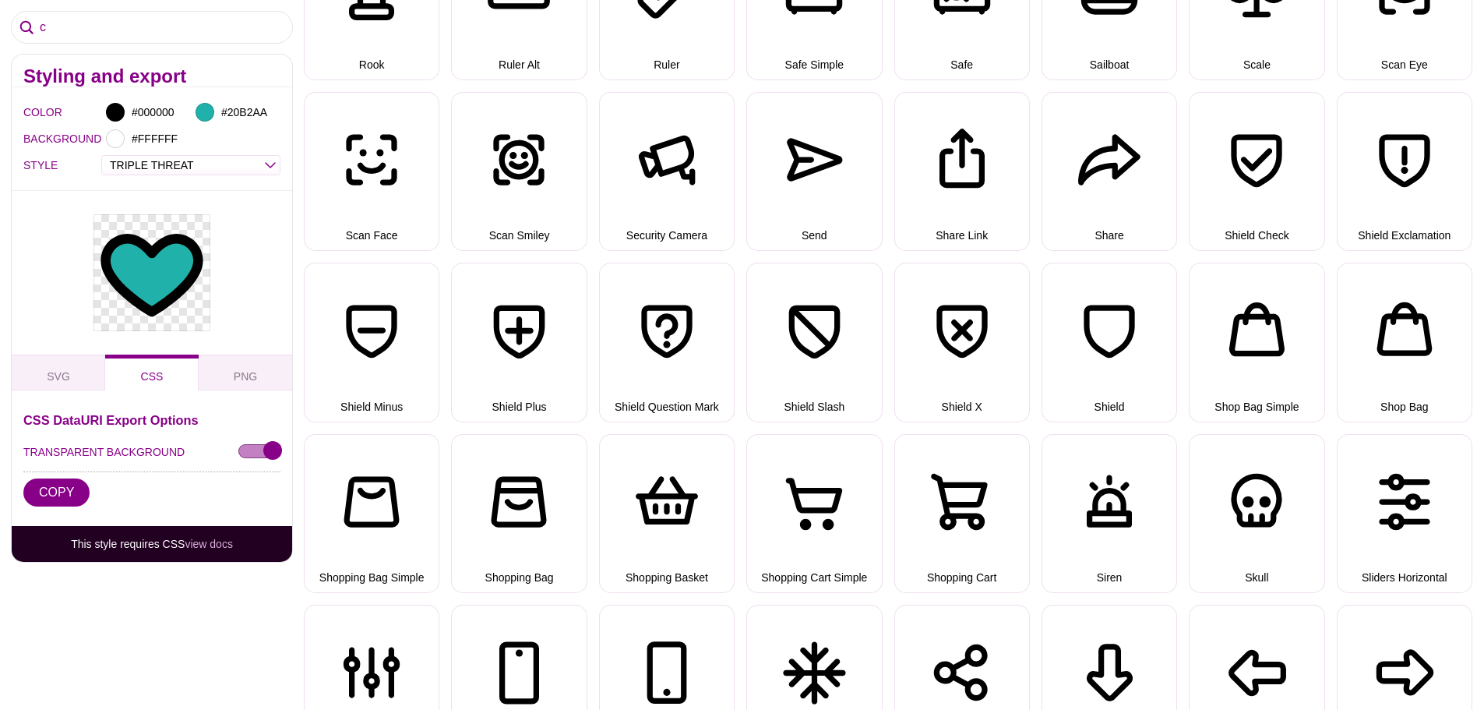
scroll to position [5608, 0]
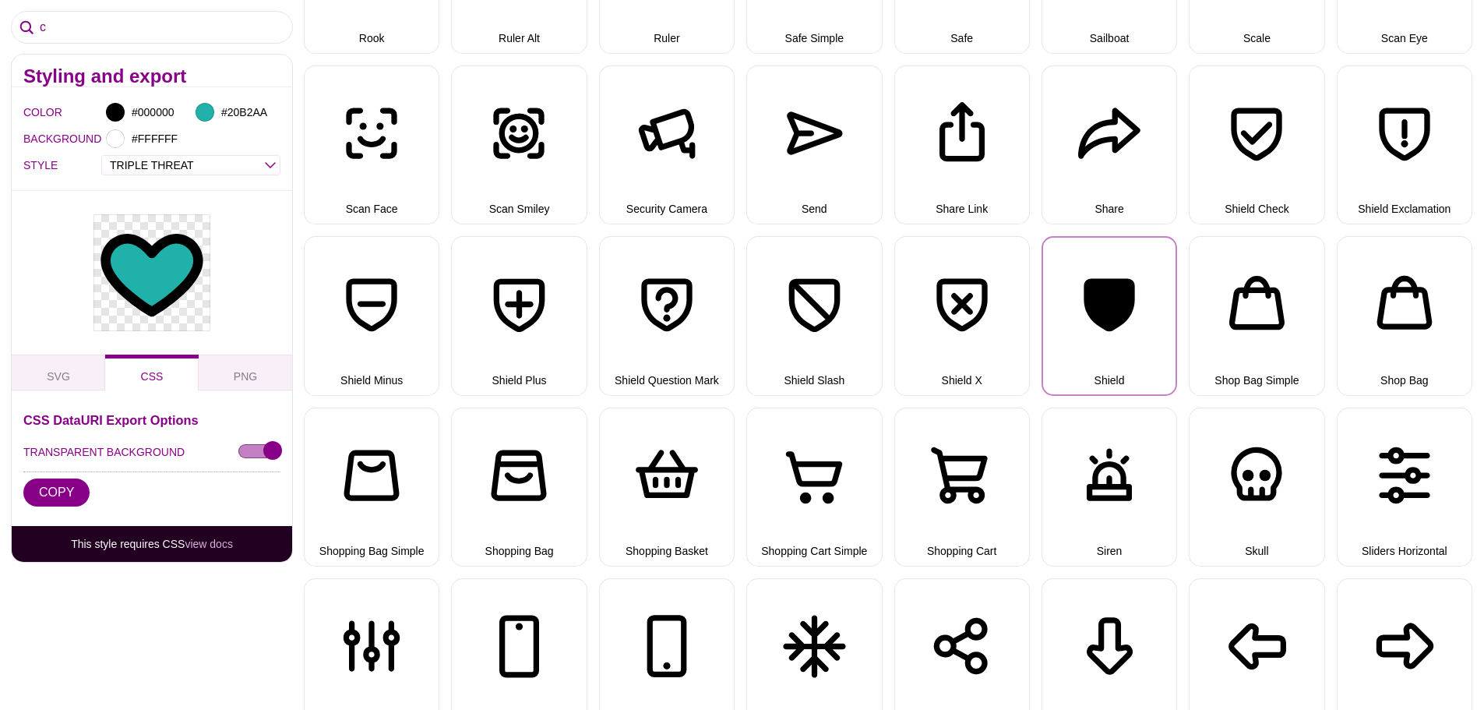
click at [1097, 299] on button "Shield" at bounding box center [1109, 315] width 136 height 159
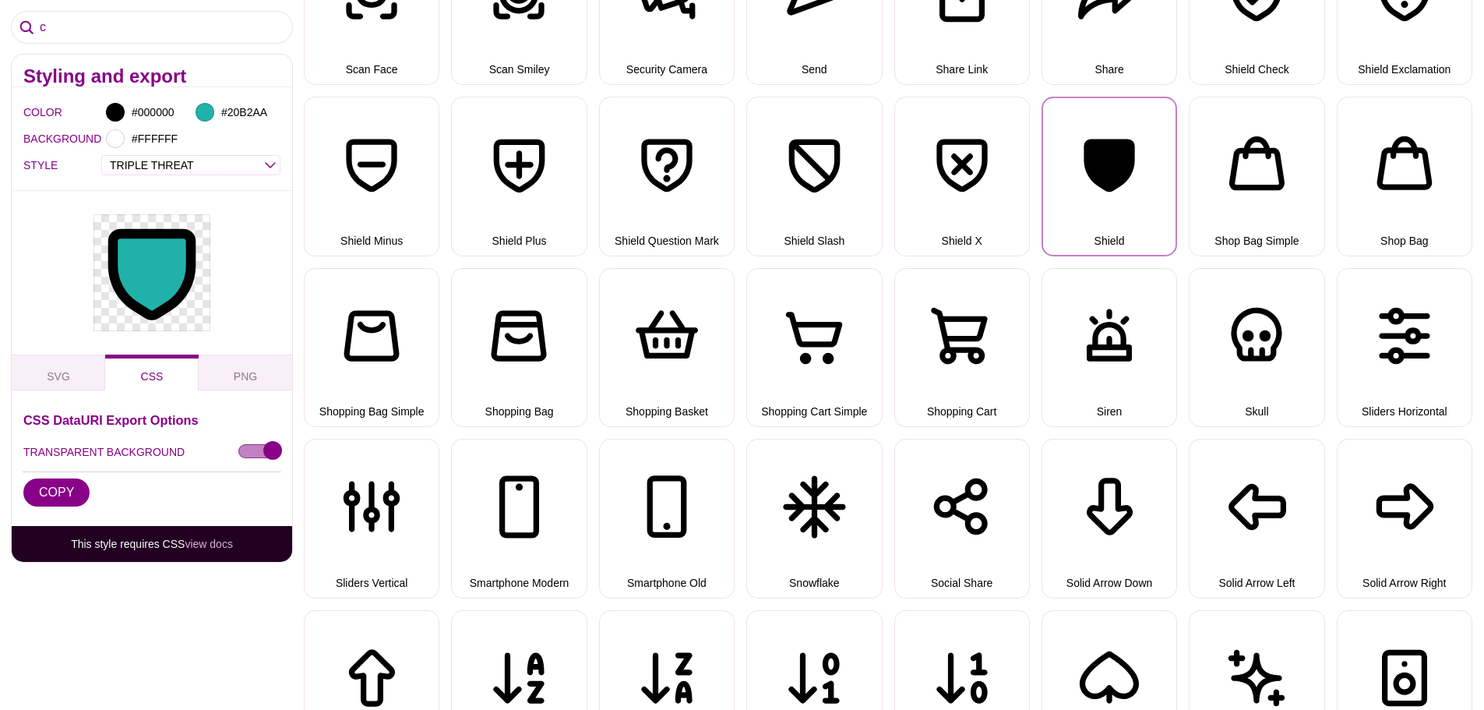
scroll to position [5763, 0]
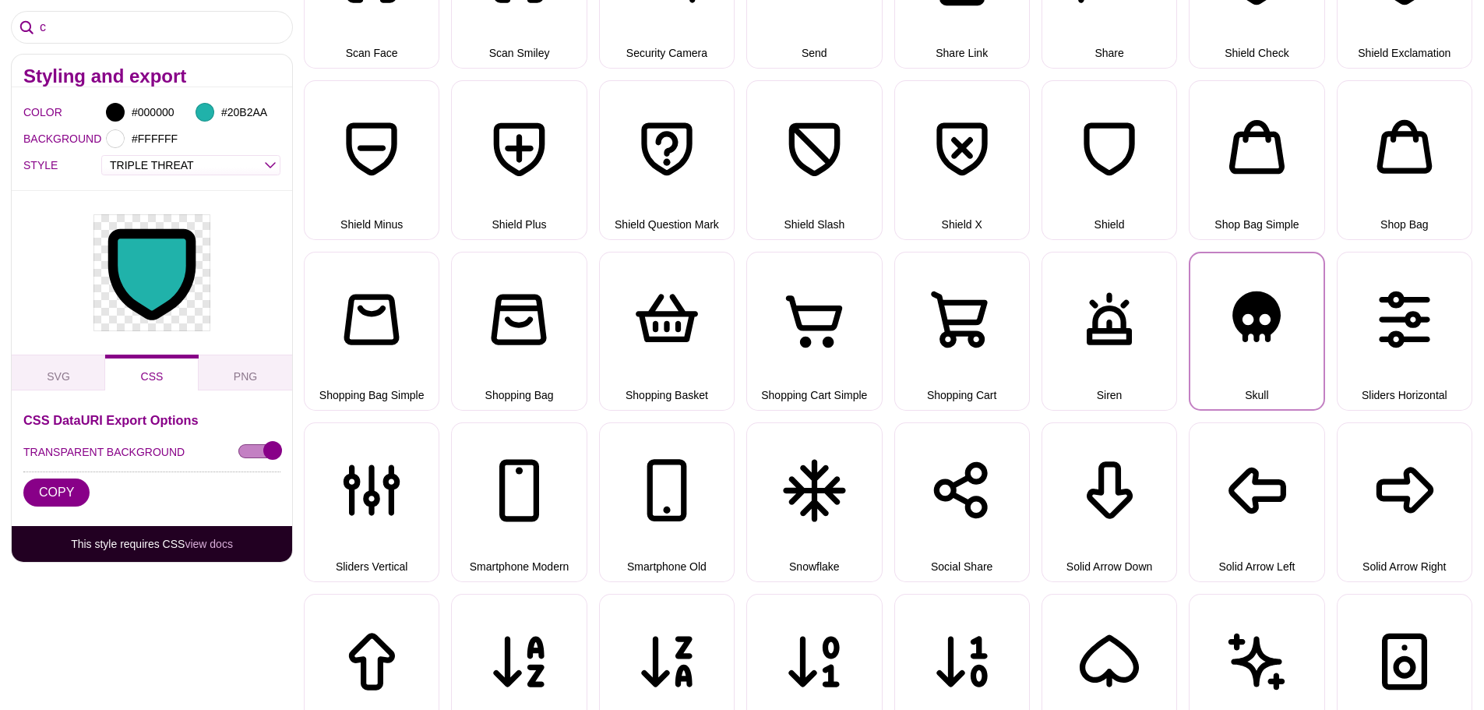
click at [1239, 305] on button "Skull" at bounding box center [1257, 331] width 136 height 159
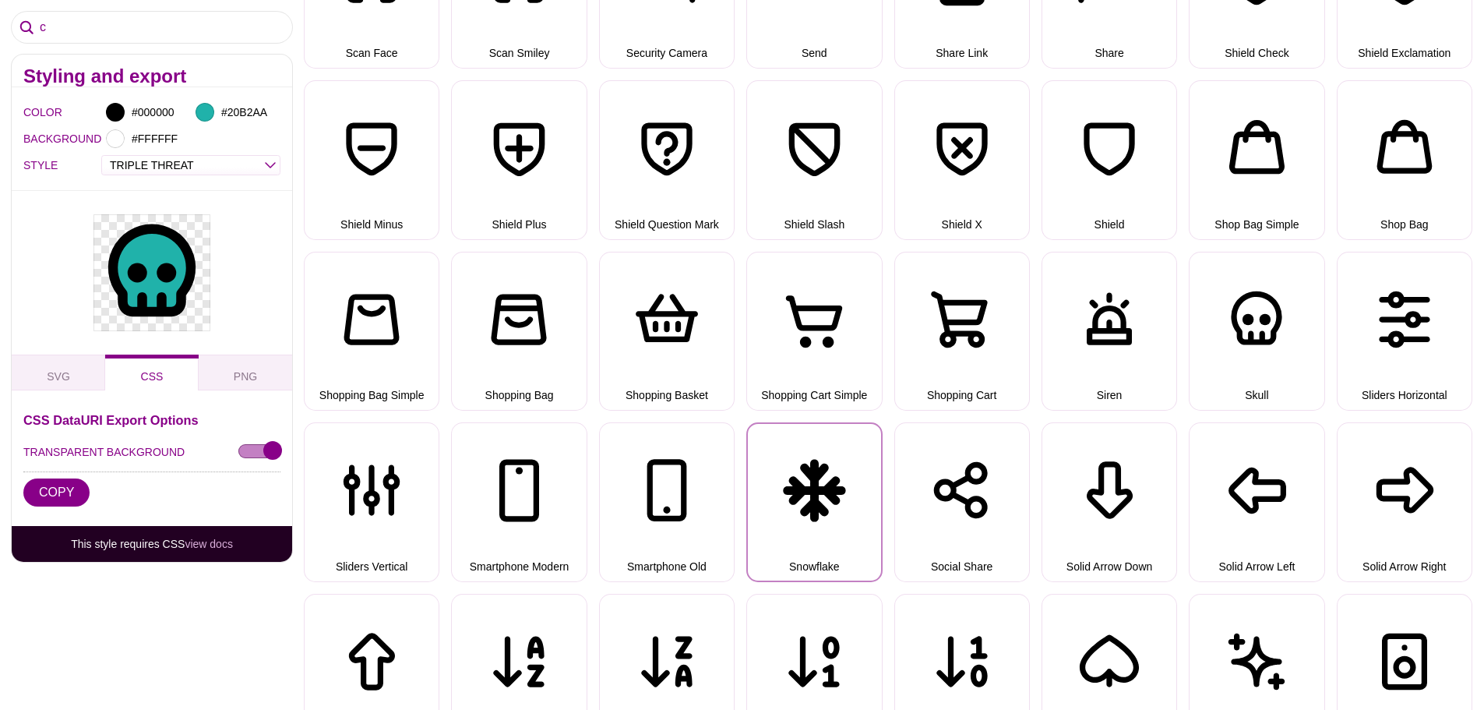
click at [811, 482] on button "Snowflake" at bounding box center [814, 501] width 136 height 159
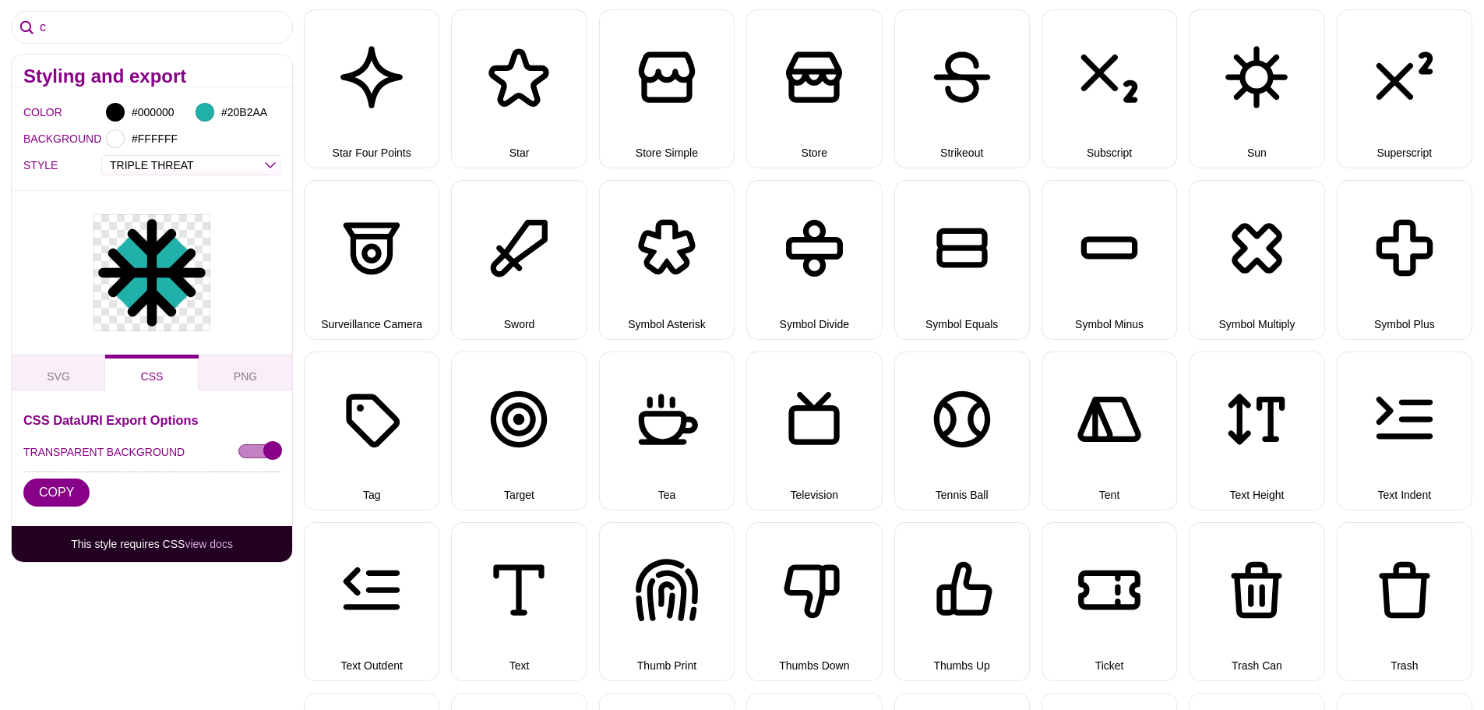
scroll to position [6542, 0]
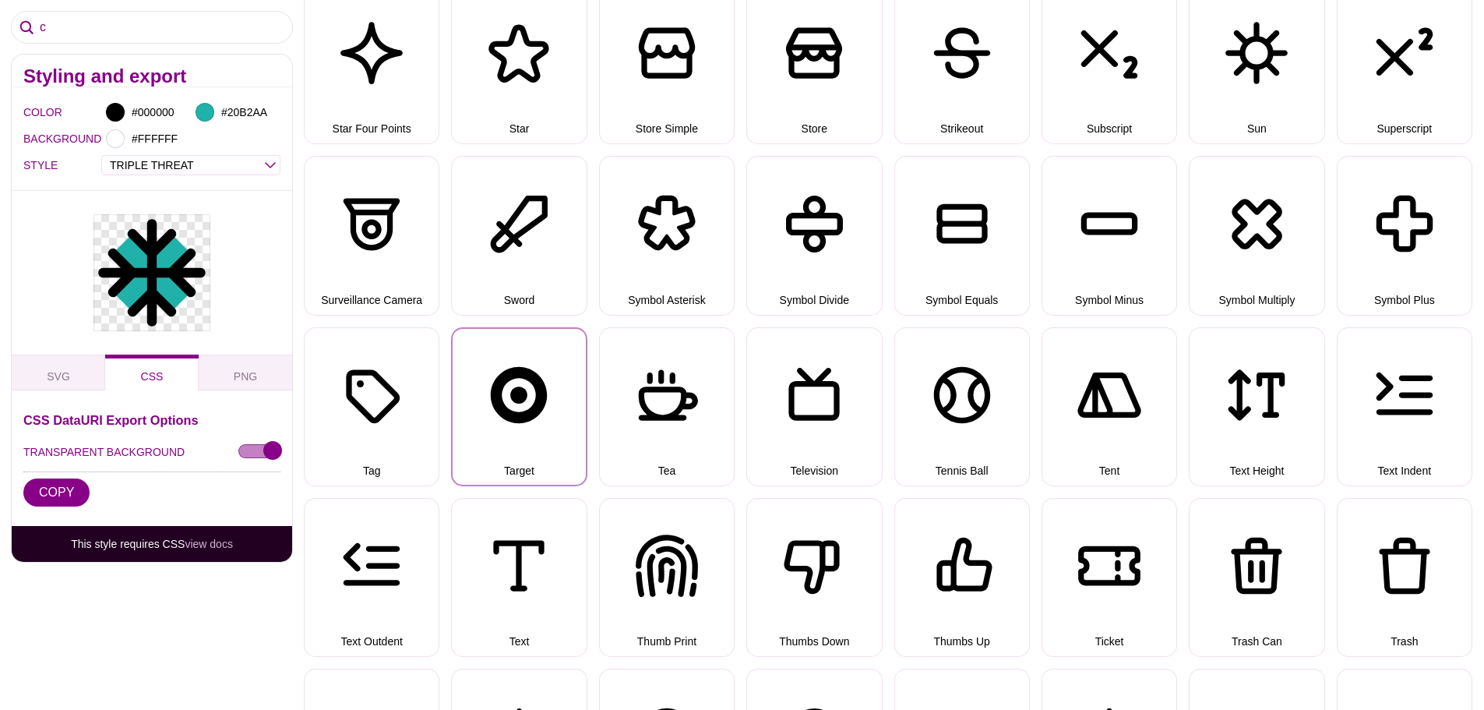
click at [517, 394] on button "Target" at bounding box center [519, 406] width 136 height 159
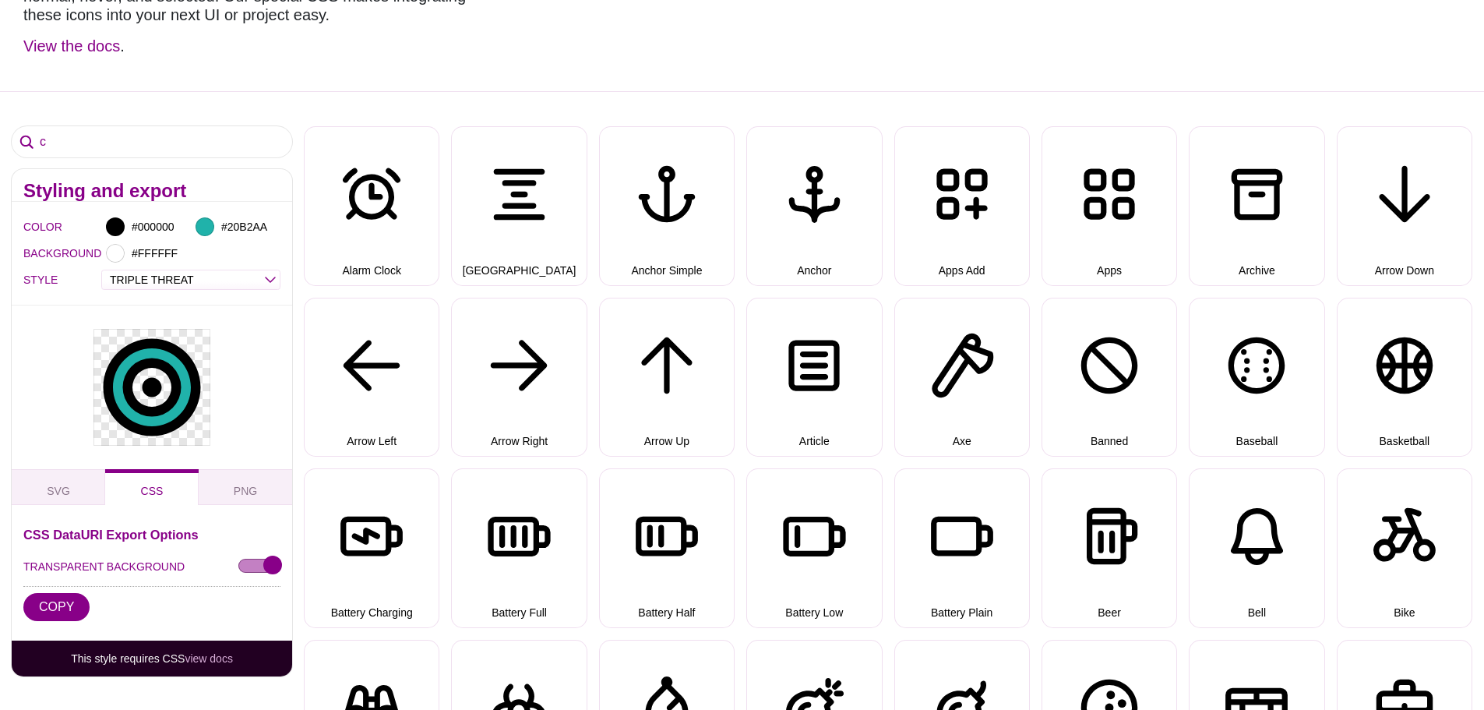
scroll to position [0, 0]
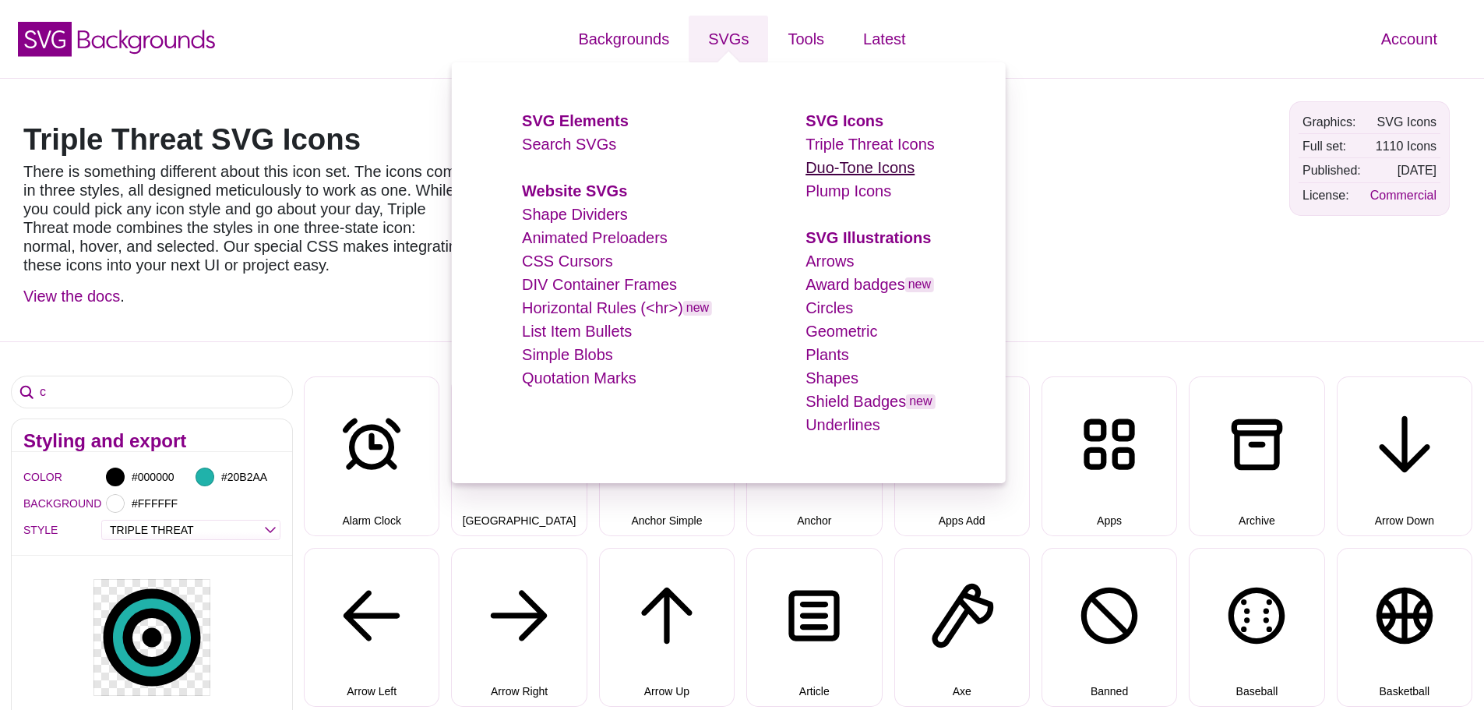
click at [871, 159] on link "Duo-Tone Icons" at bounding box center [859, 167] width 109 height 17
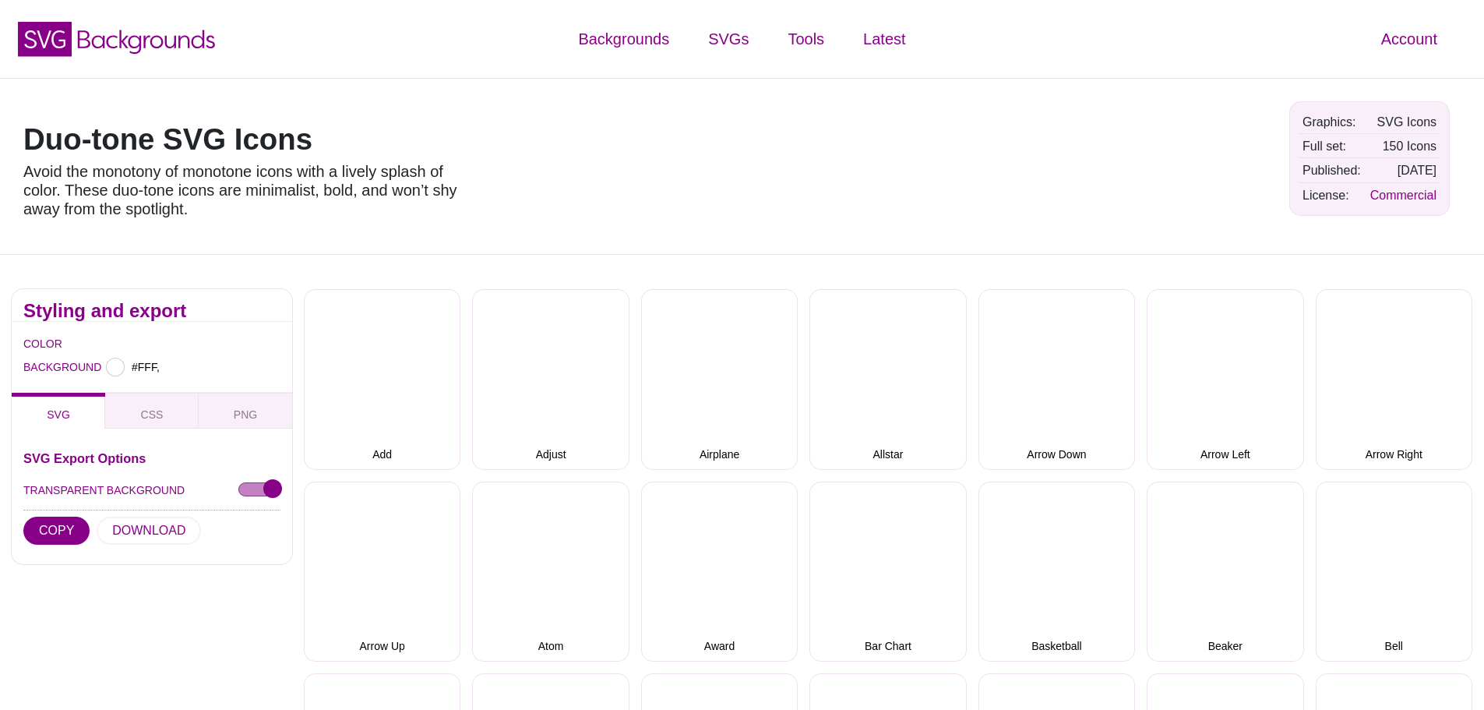
type input "#FFFFFF"
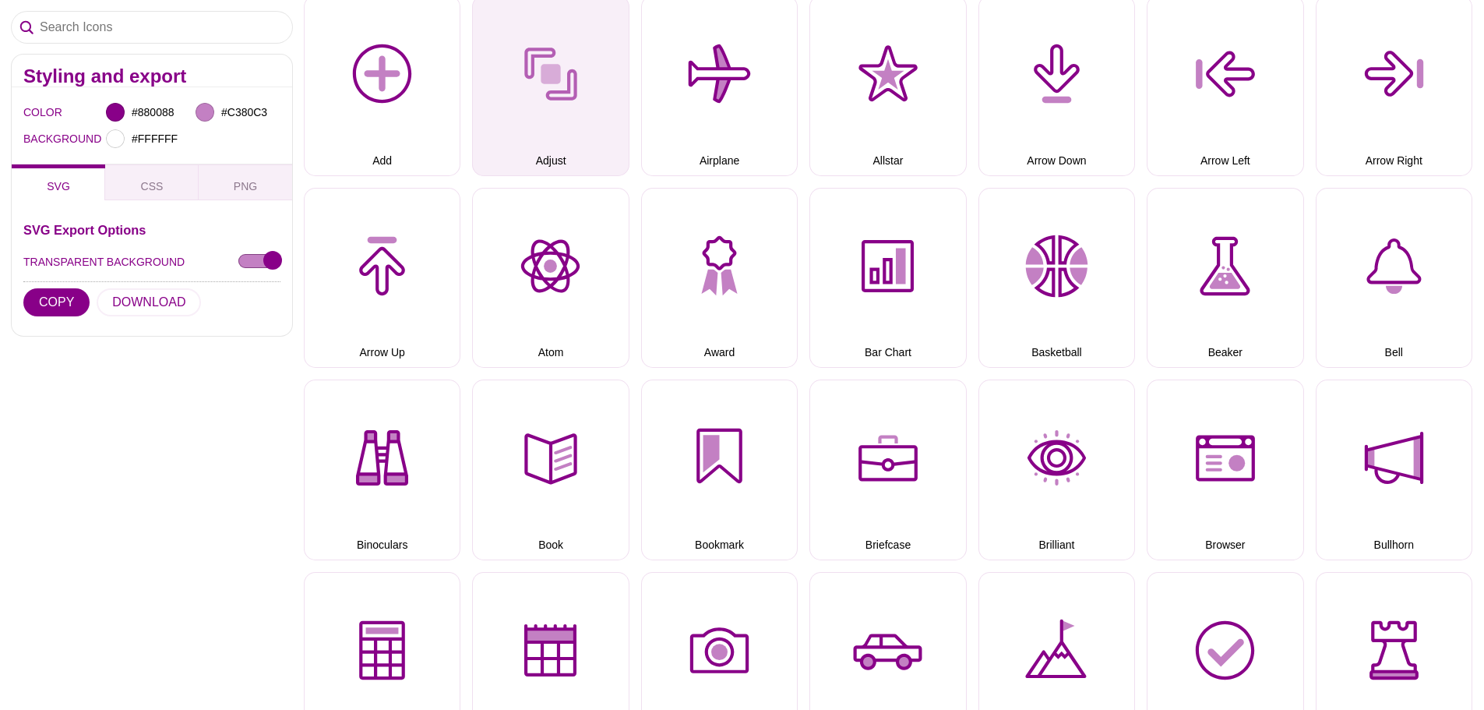
scroll to position [78, 0]
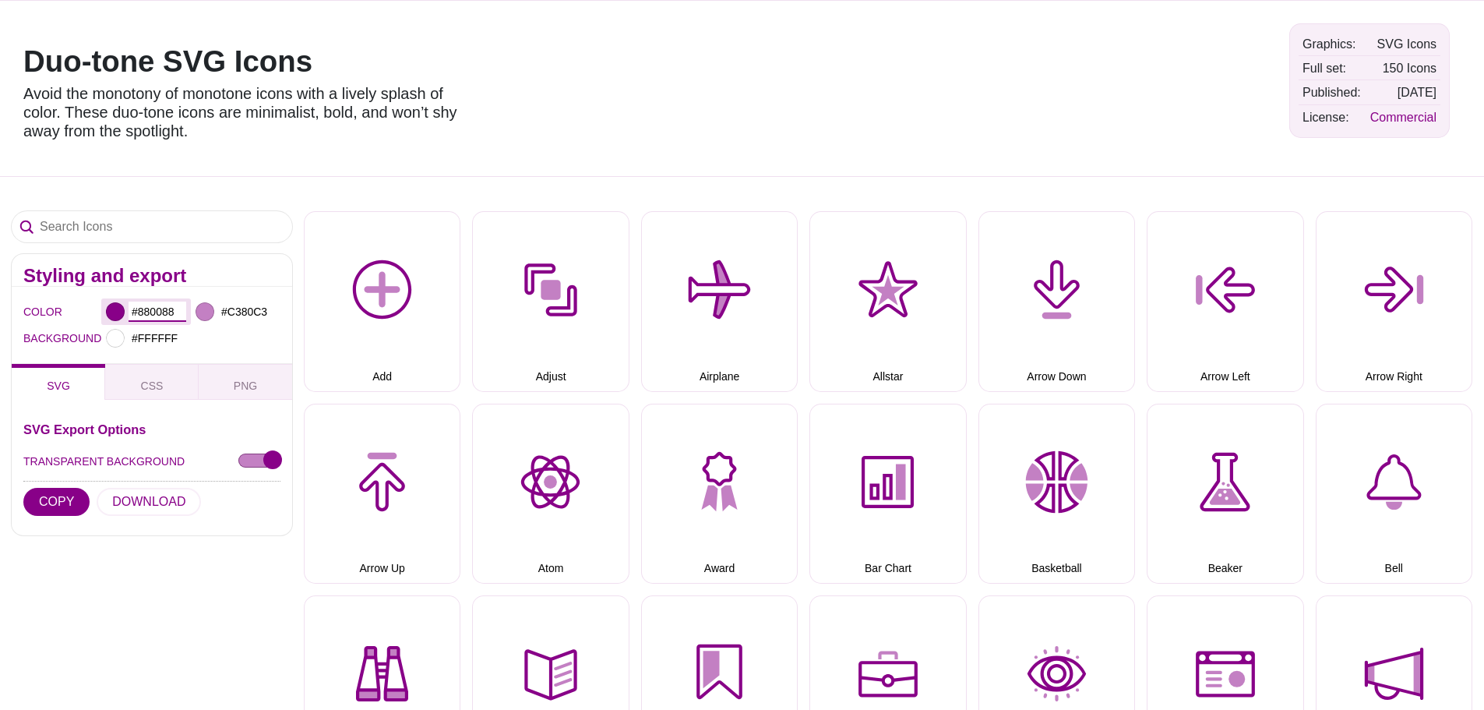
click at [145, 314] on input "#880088" at bounding box center [158, 311] width 58 height 20
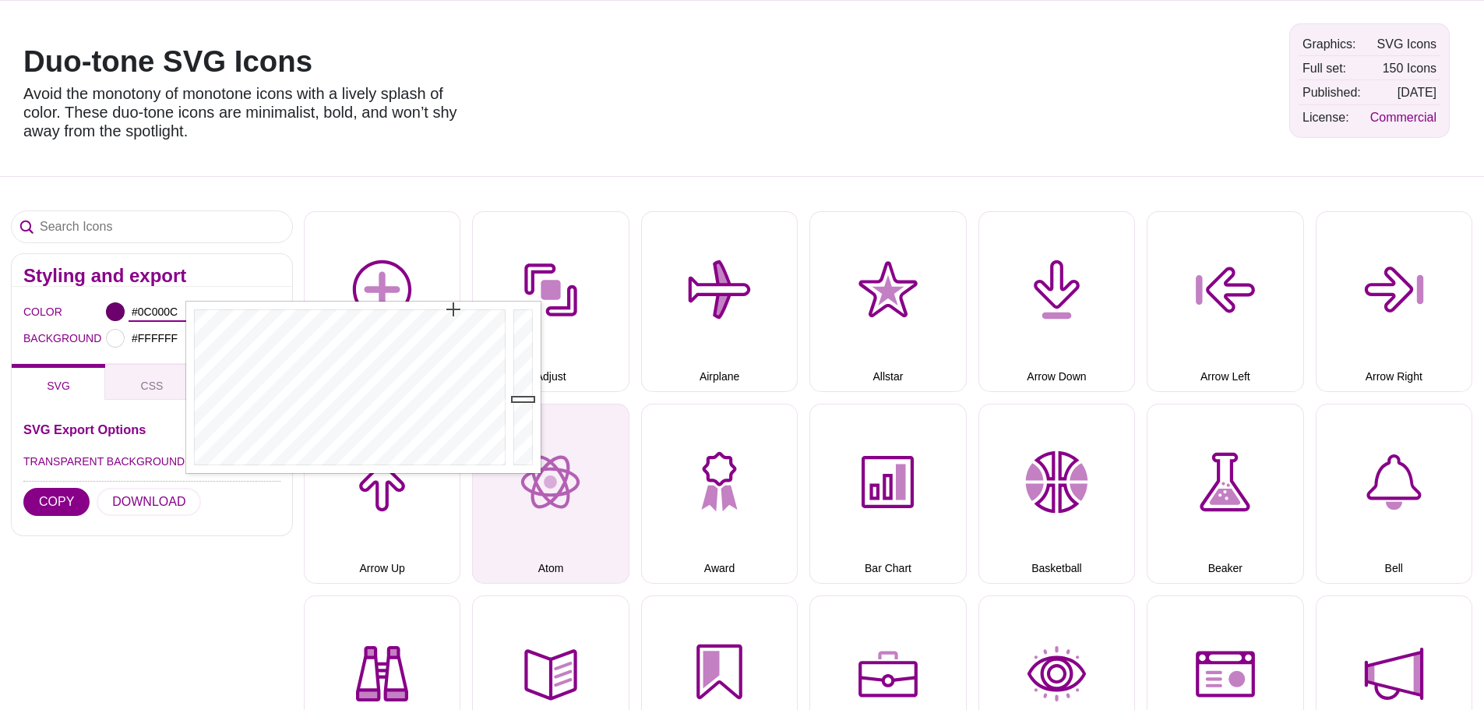
type input "#000000"
drag, startPoint x: 530, startPoint y: 384, endPoint x: 562, endPoint y: 488, distance: 108.4
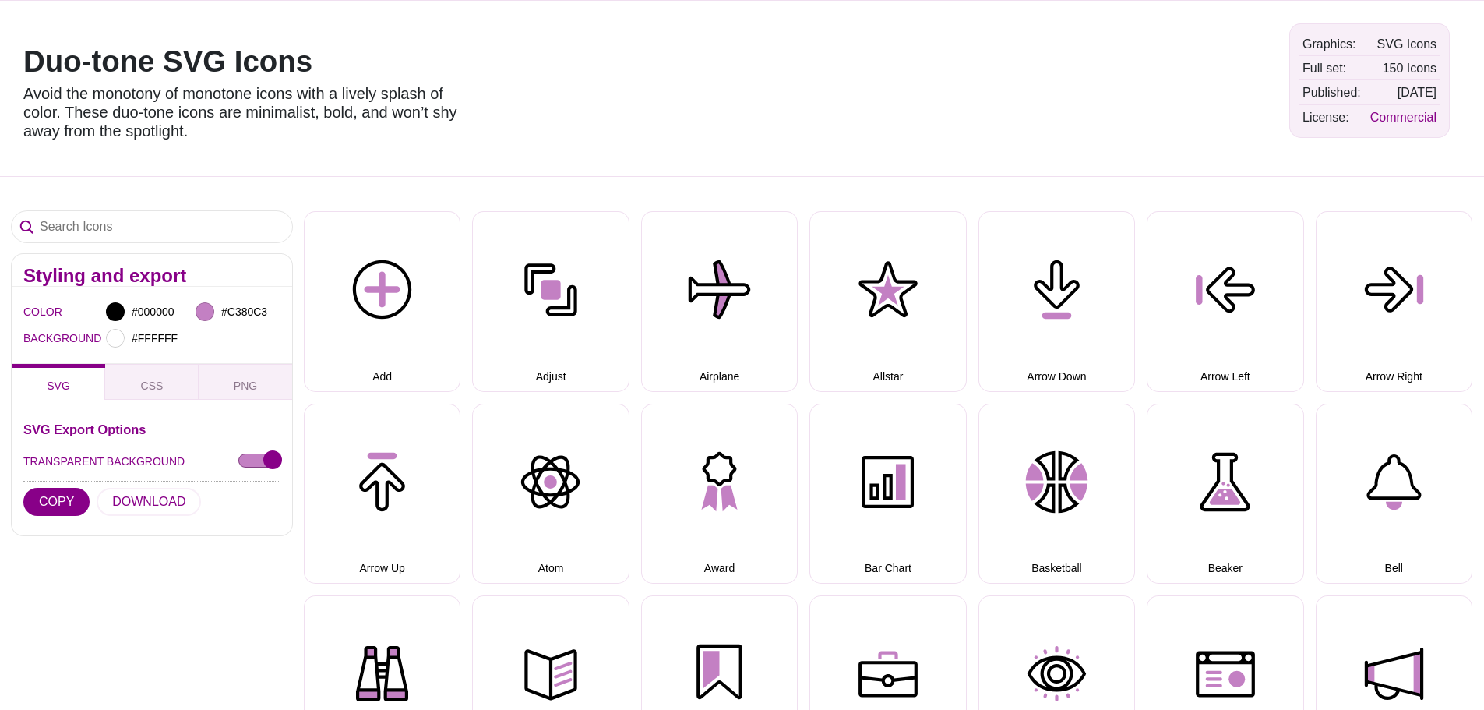
click at [287, 291] on div "COLOR #000000 #C380C3 BACKGROUND #FFFFFF" at bounding box center [152, 325] width 280 height 77
click at [270, 308] on input "#C380C3" at bounding box center [247, 311] width 58 height 20
click at [269, 308] on input "#C380C3" at bounding box center [247, 311] width 58 height 20
paste input "20B2AA"
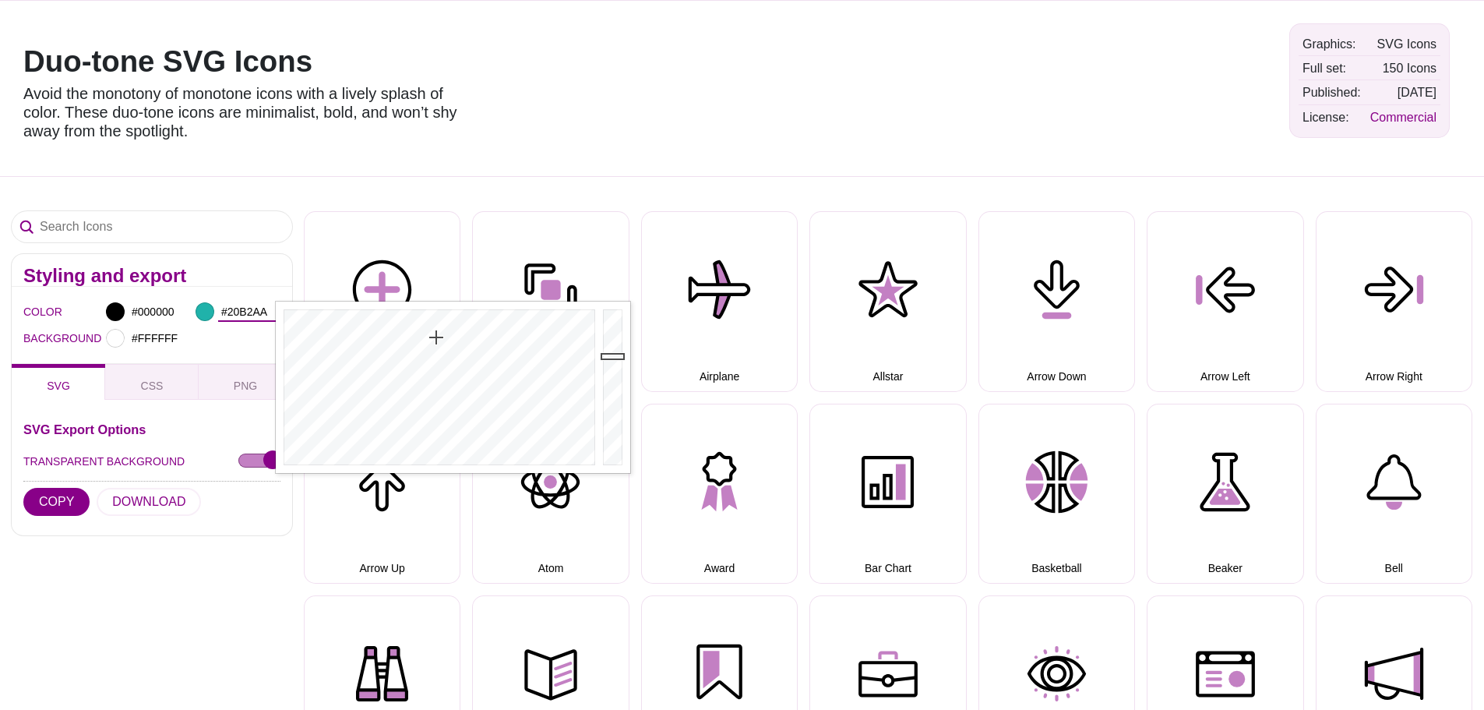
type input "#20B2AA"
click at [532, 174] on div "Duo-tone SVG Icons Avoid the monotony of monotone icons with a lively splash of…" at bounding box center [742, 88] width 1484 height 176
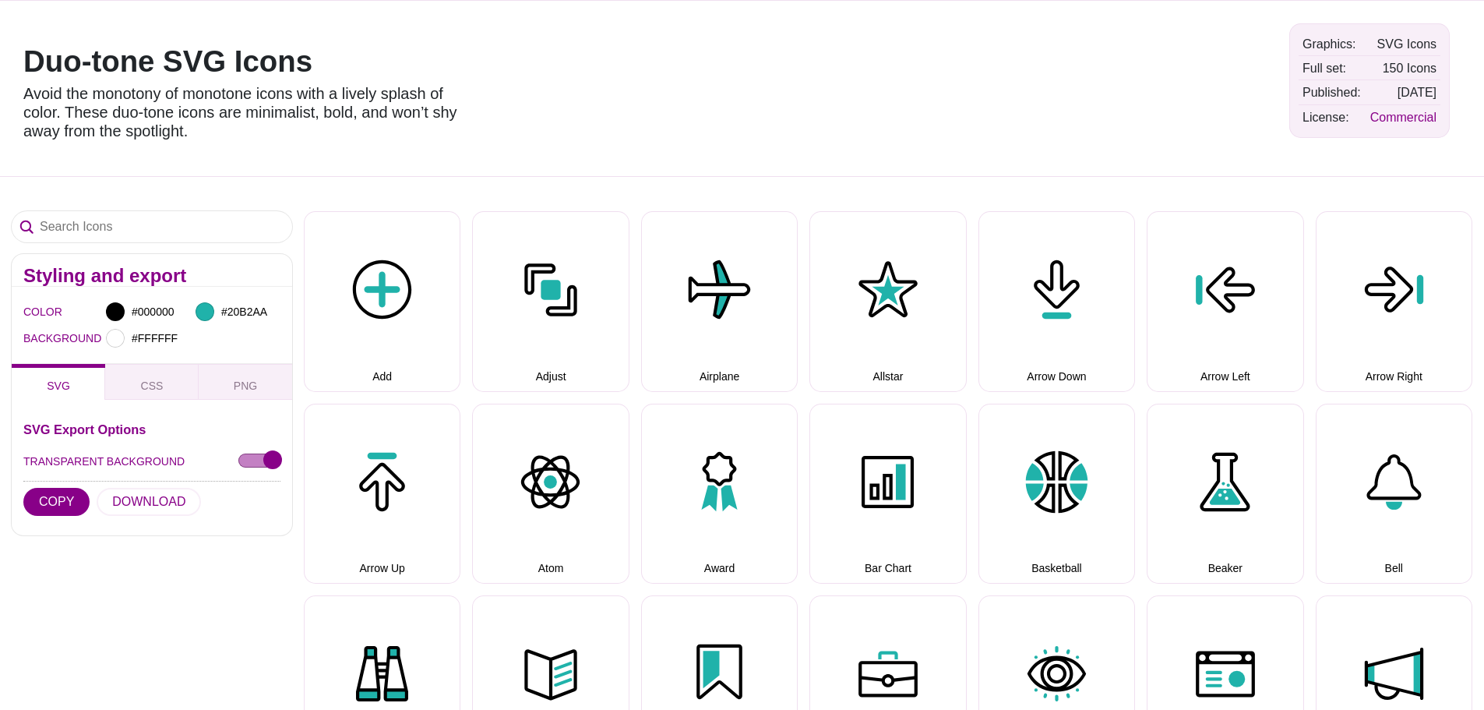
scroll to position [0, 0]
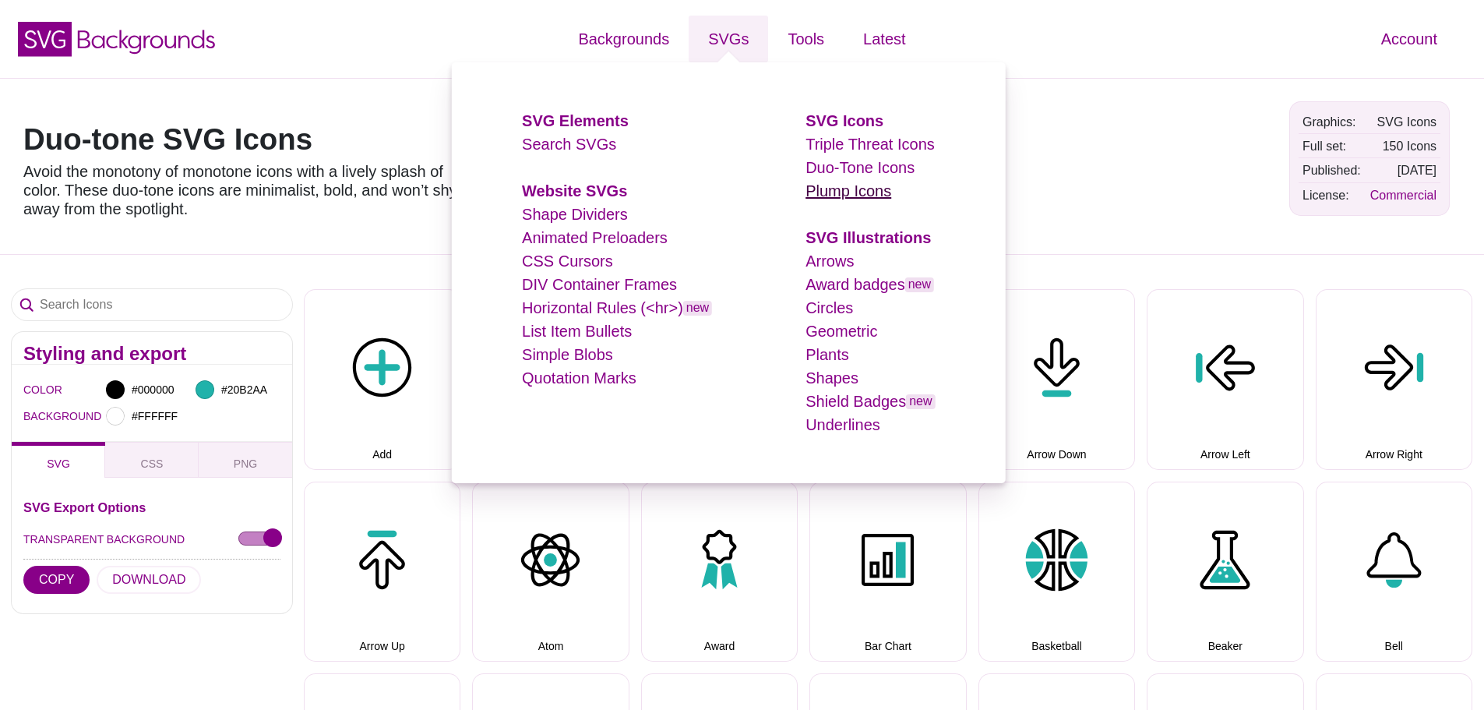
click at [858, 185] on link "Plump Icons" at bounding box center [848, 190] width 86 height 17
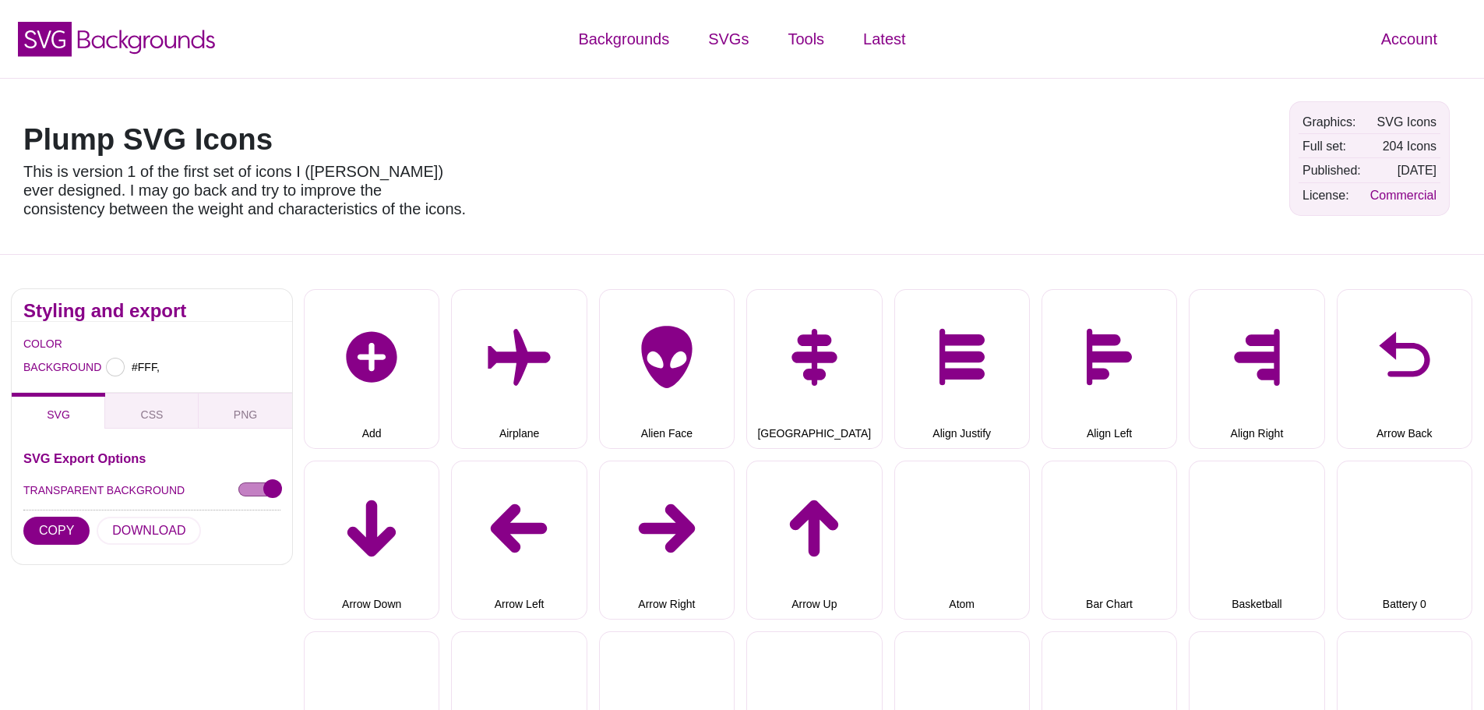
type input "#FFFFFF"
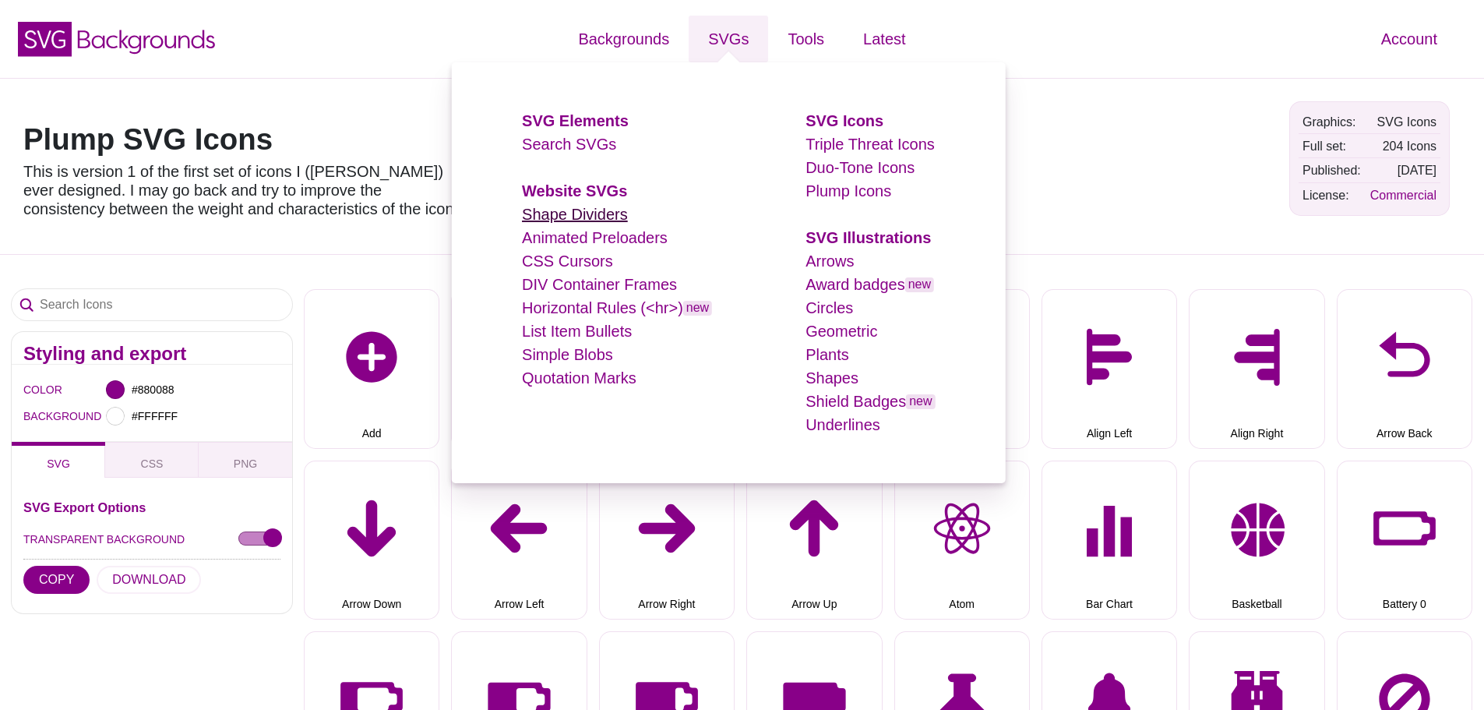
click at [597, 210] on link "Shape Dividers" at bounding box center [575, 214] width 106 height 17
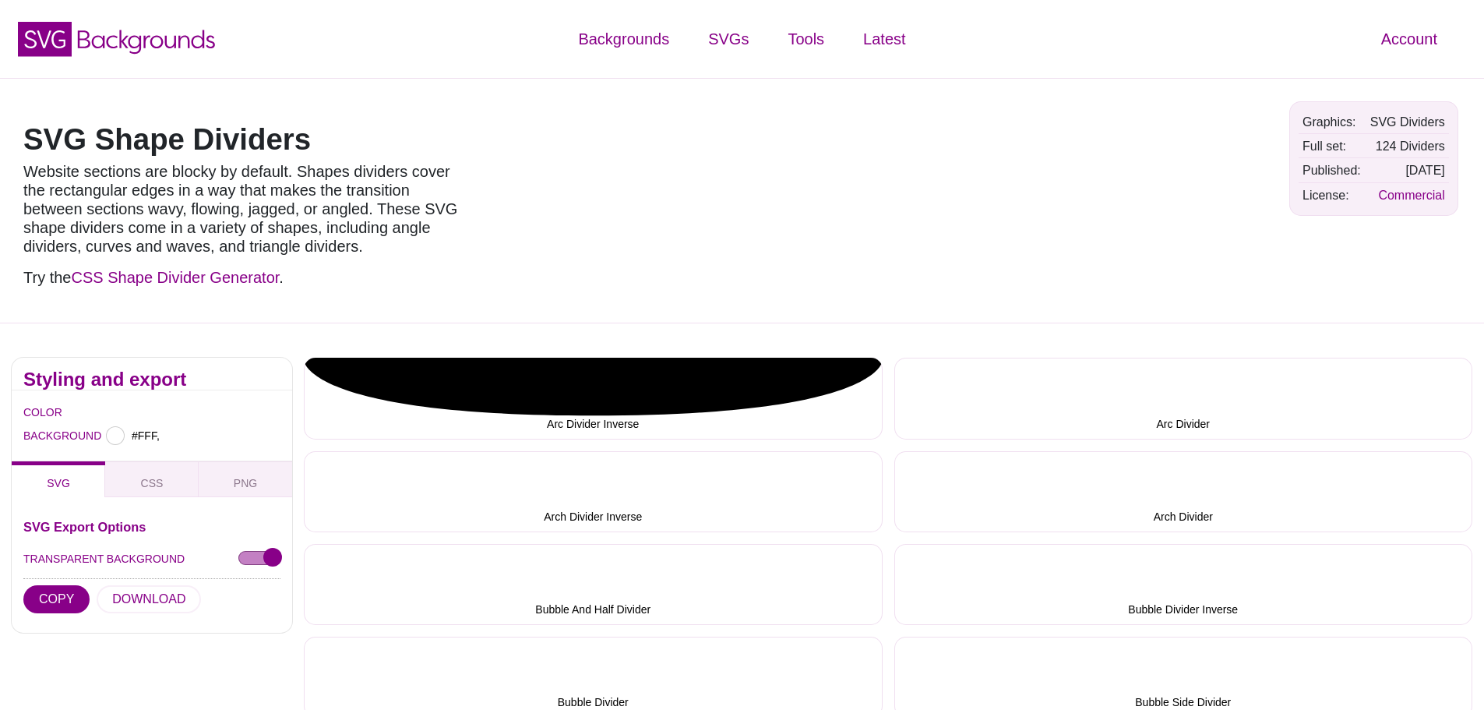
type input "#FFFFFF"
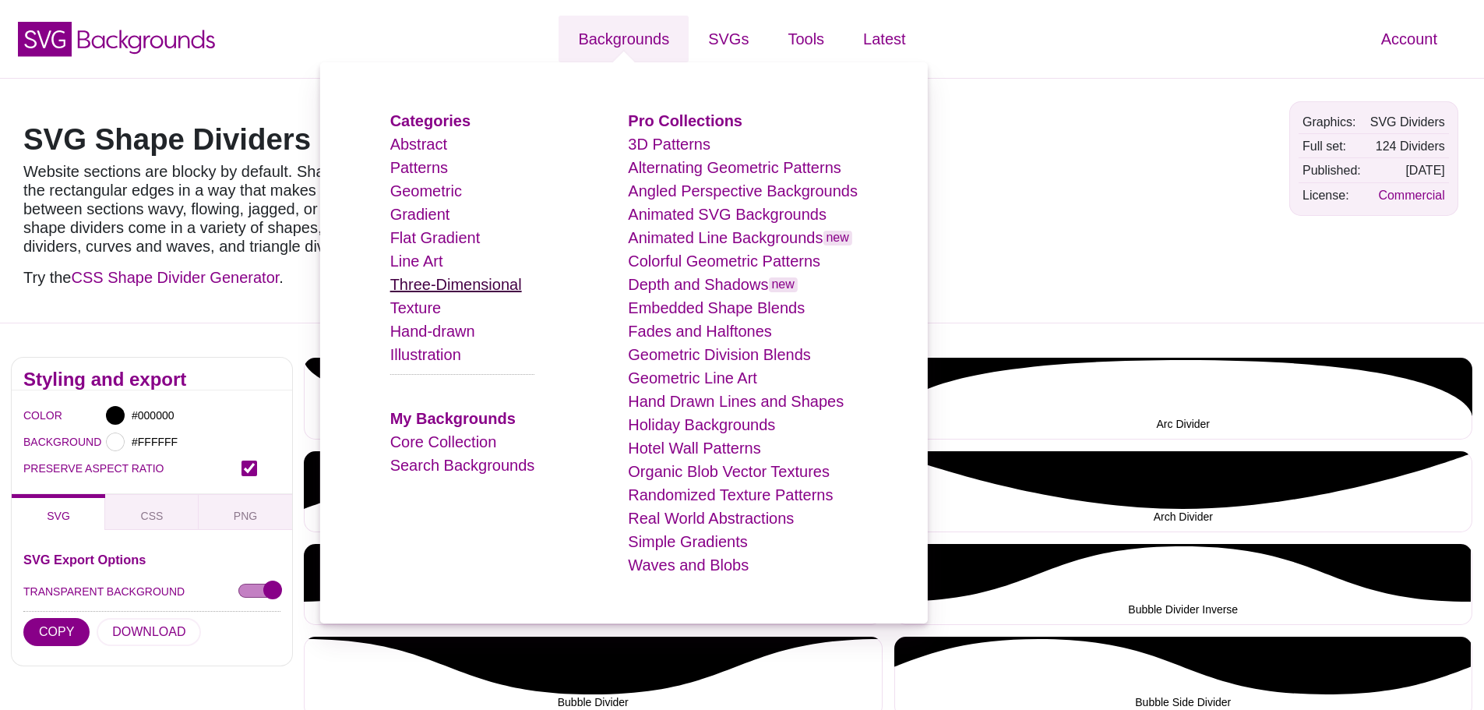
click at [504, 284] on link "Three-Dimensional" at bounding box center [456, 284] width 132 height 17
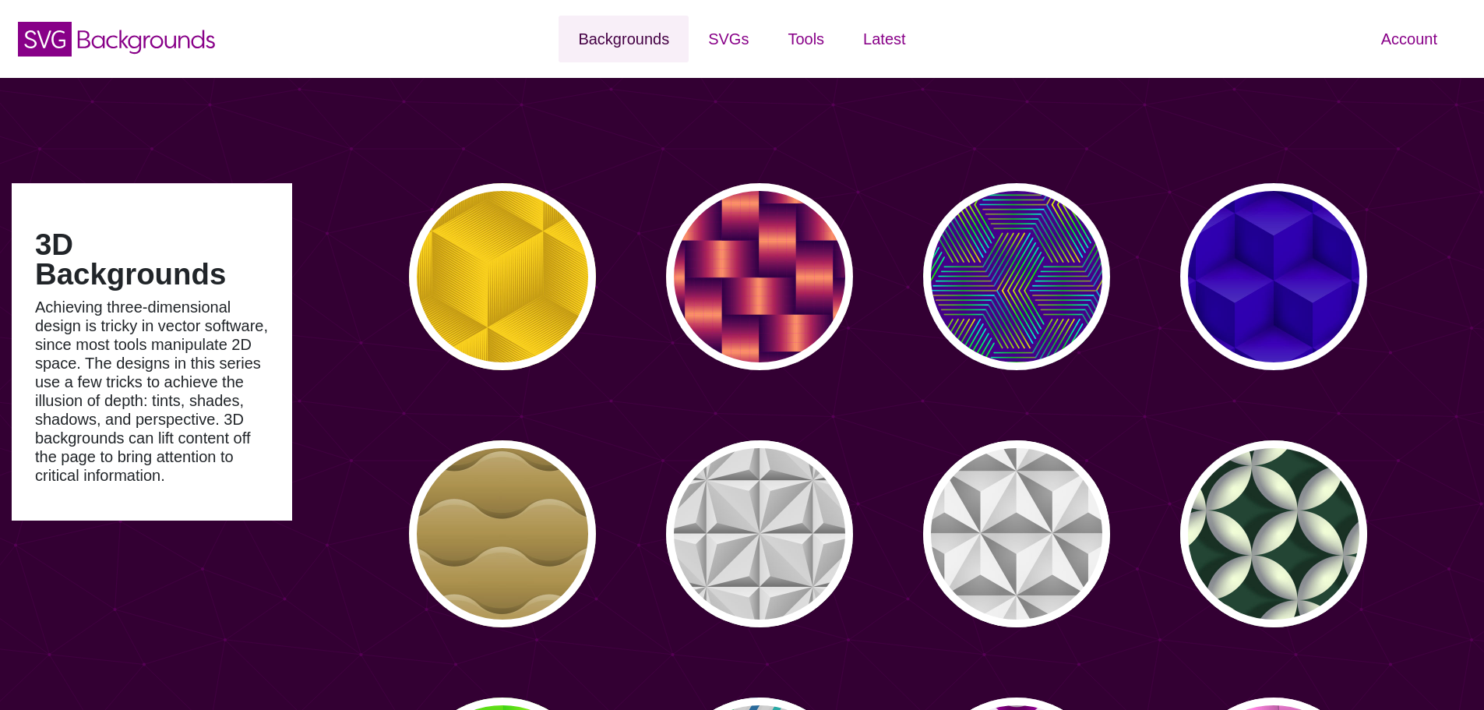
type input "#450057"
click at [1067, 56] on div "Account Dashboard Member info Plan and billing Payment history Support Color ma…" at bounding box center [1236, 39] width 495 height 78
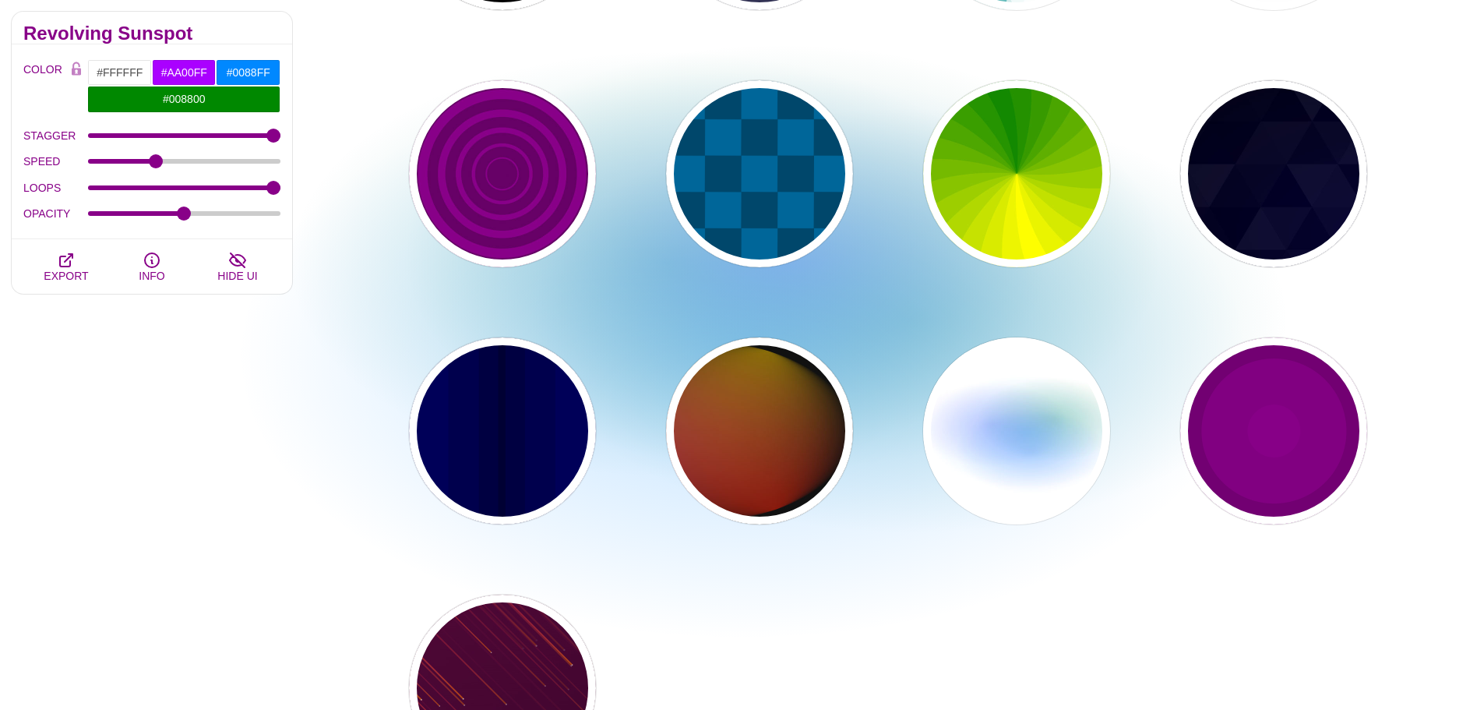
scroll to position [857, 0]
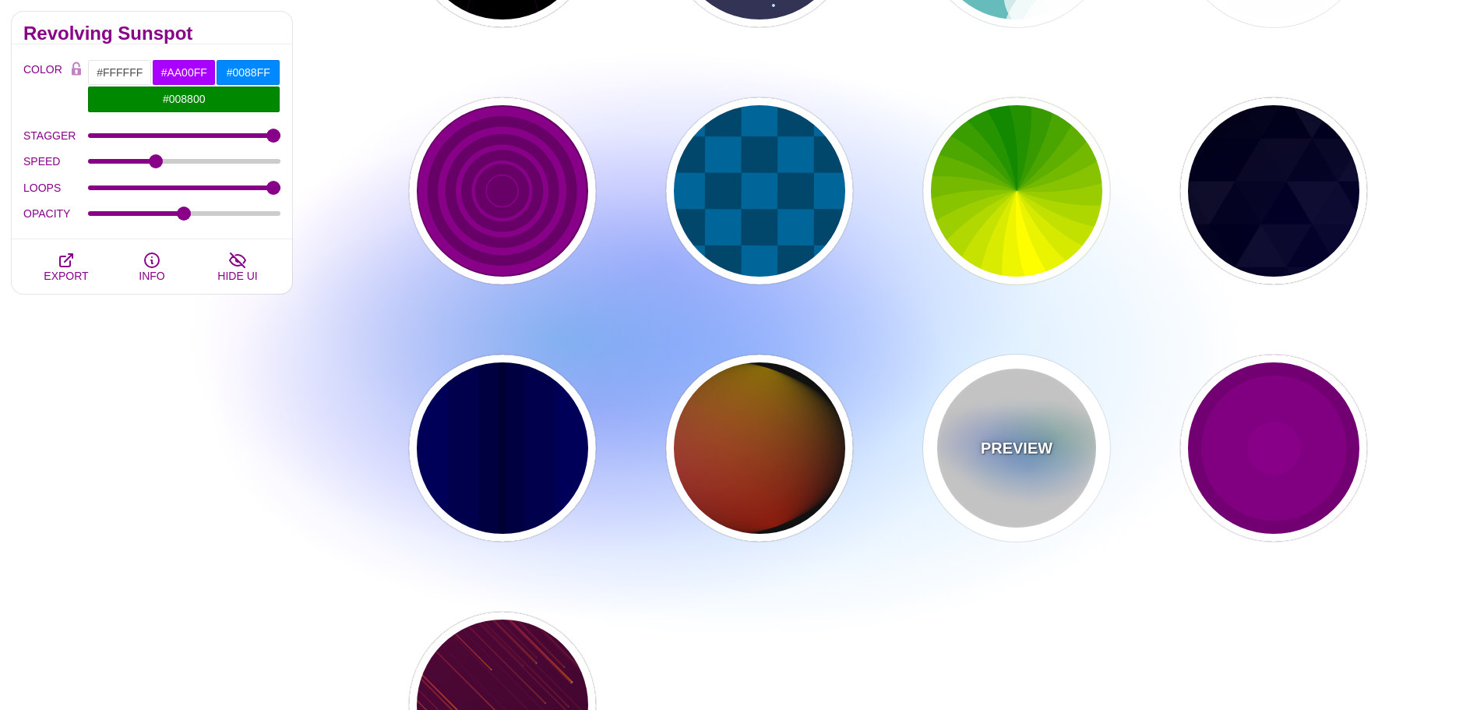
click at [1039, 411] on div "PREVIEW" at bounding box center [1016, 447] width 187 height 187
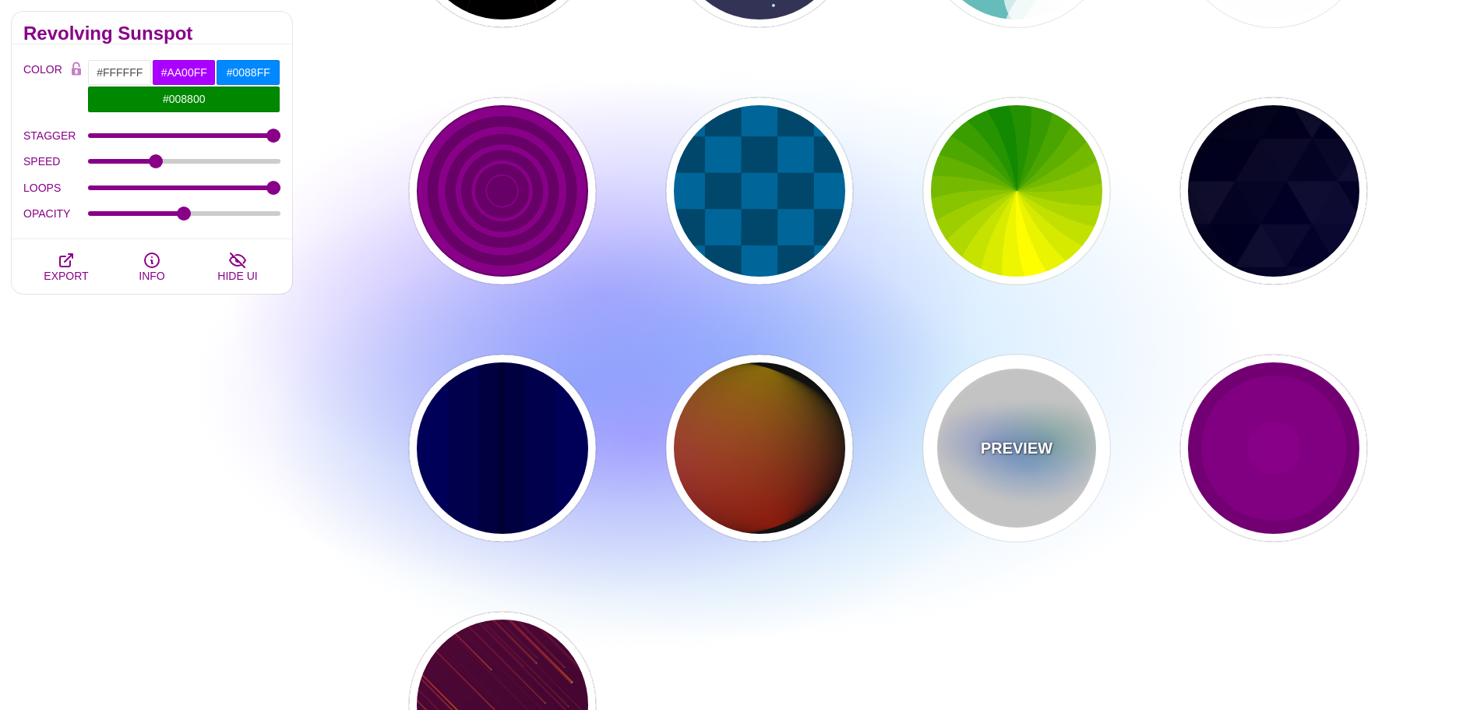
type input "8"
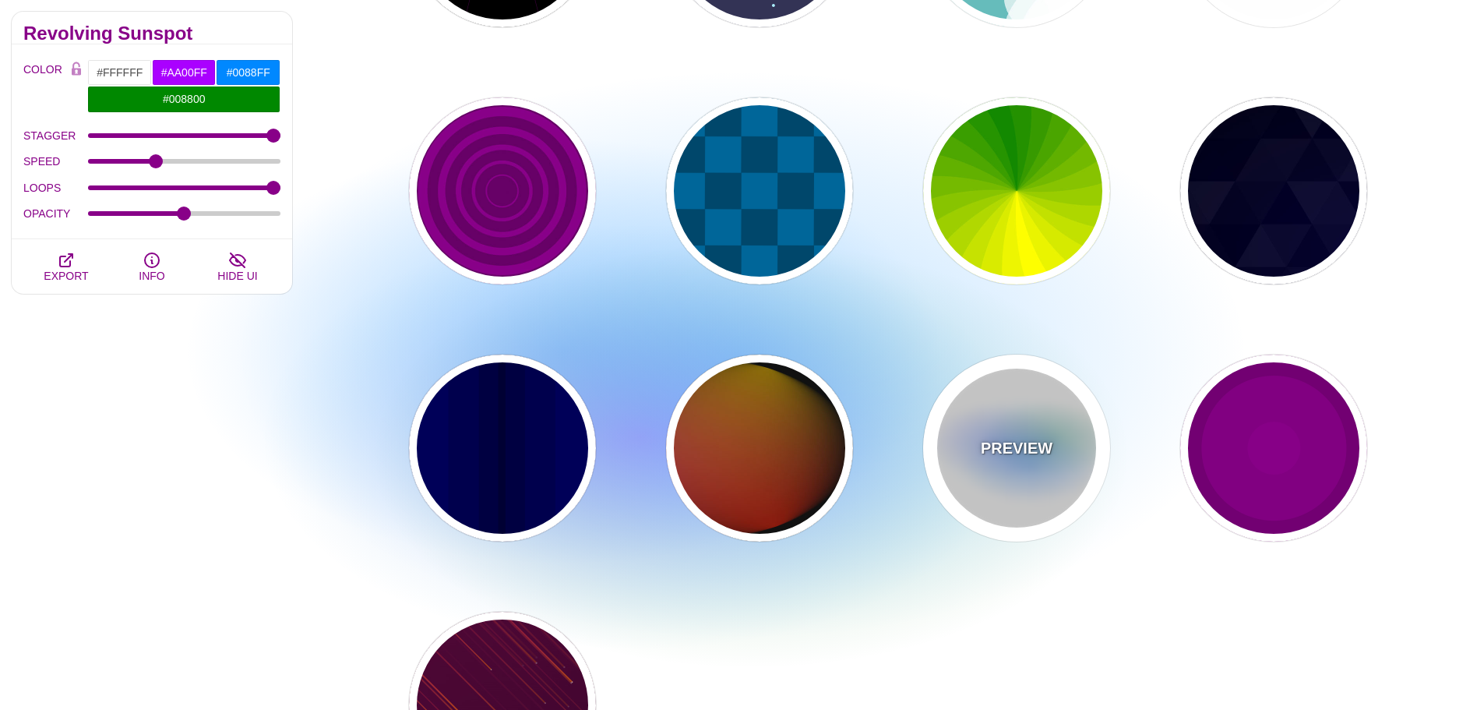
type input "24"
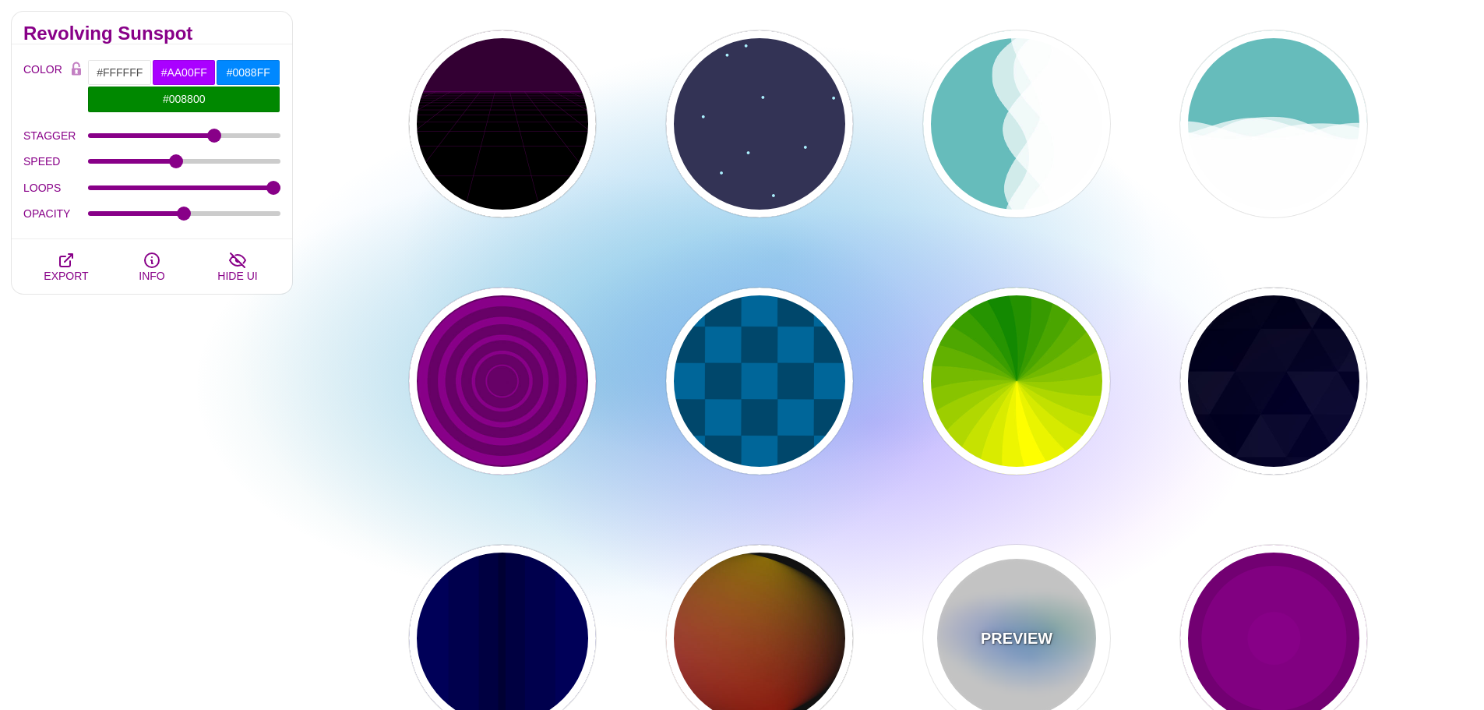
scroll to position [623, 0]
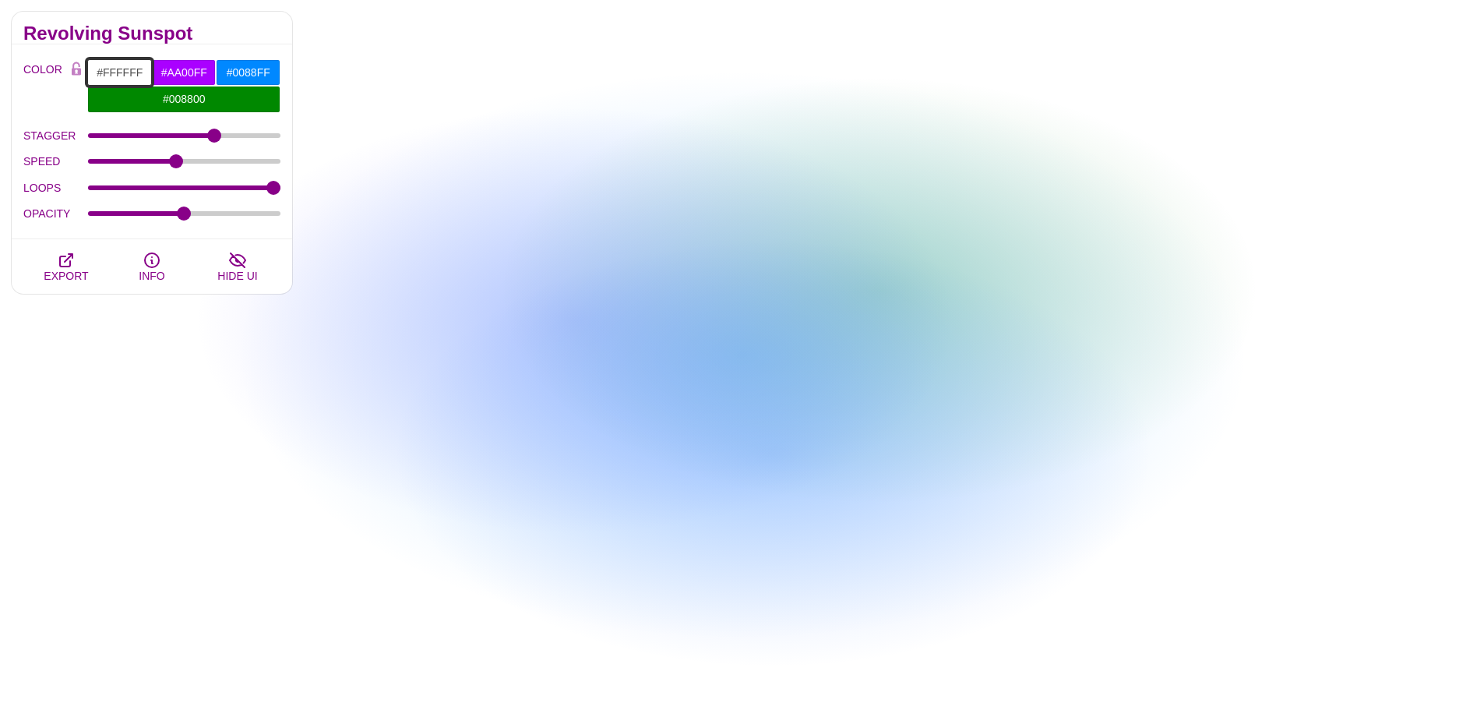
click at [125, 67] on input "#FFFFFF" at bounding box center [119, 72] width 65 height 26
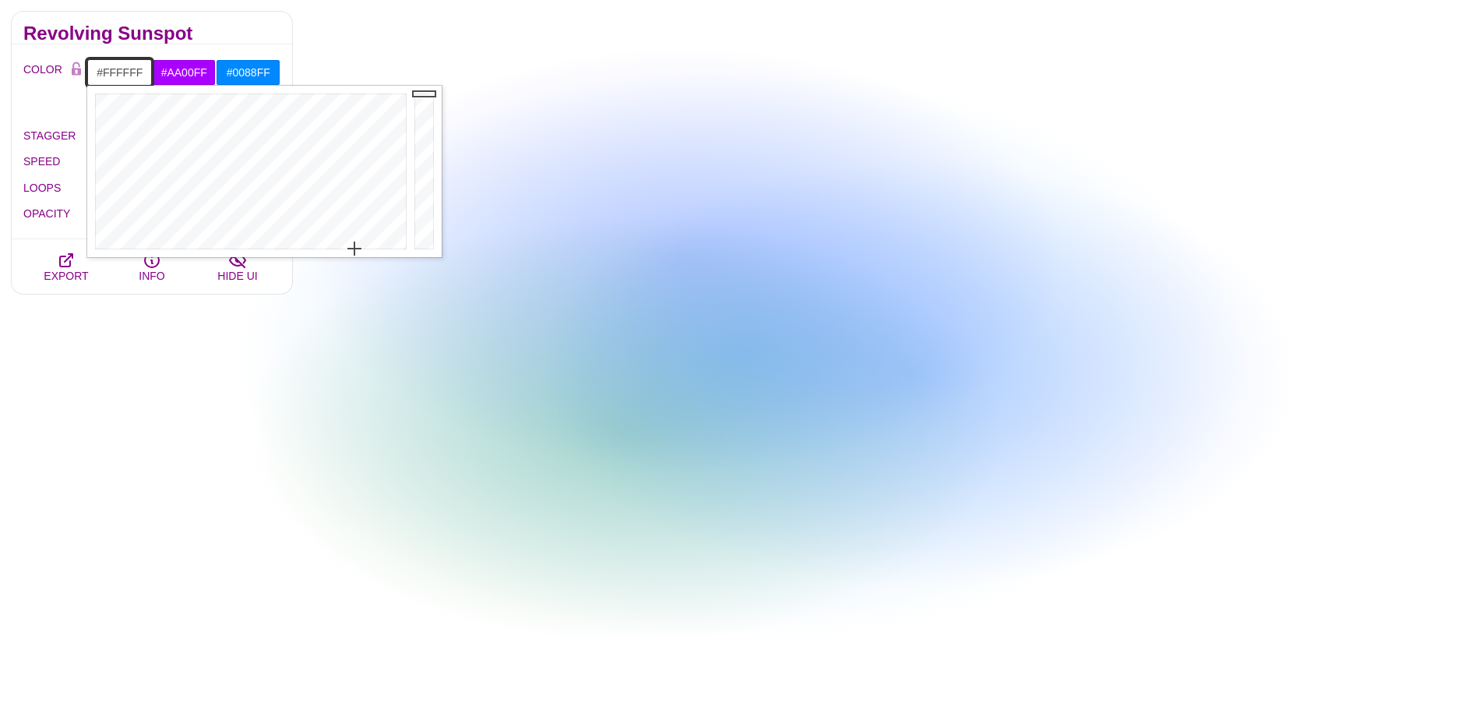
click at [125, 67] on input "#FFFFFF" at bounding box center [119, 72] width 65 height 26
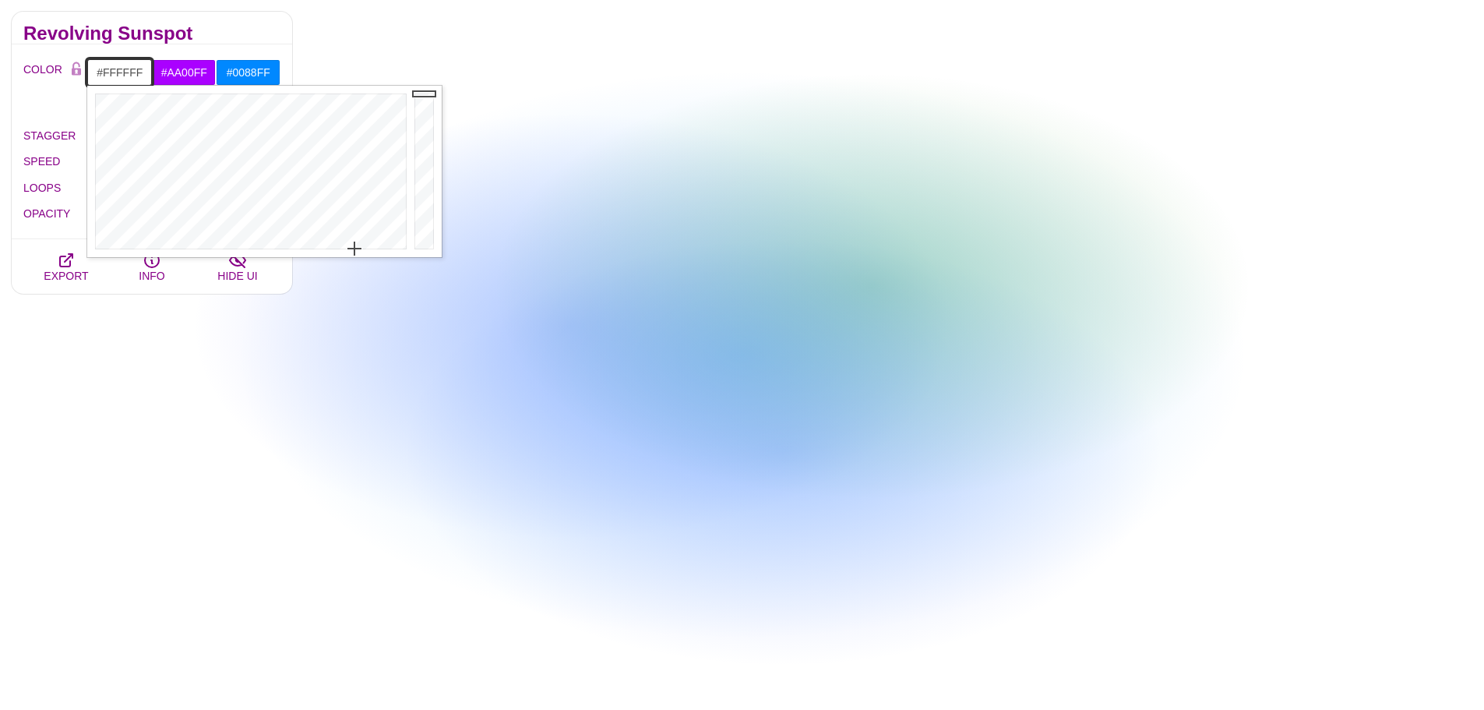
click at [125, 67] on input "#FFFFFF" at bounding box center [119, 72] width 65 height 26
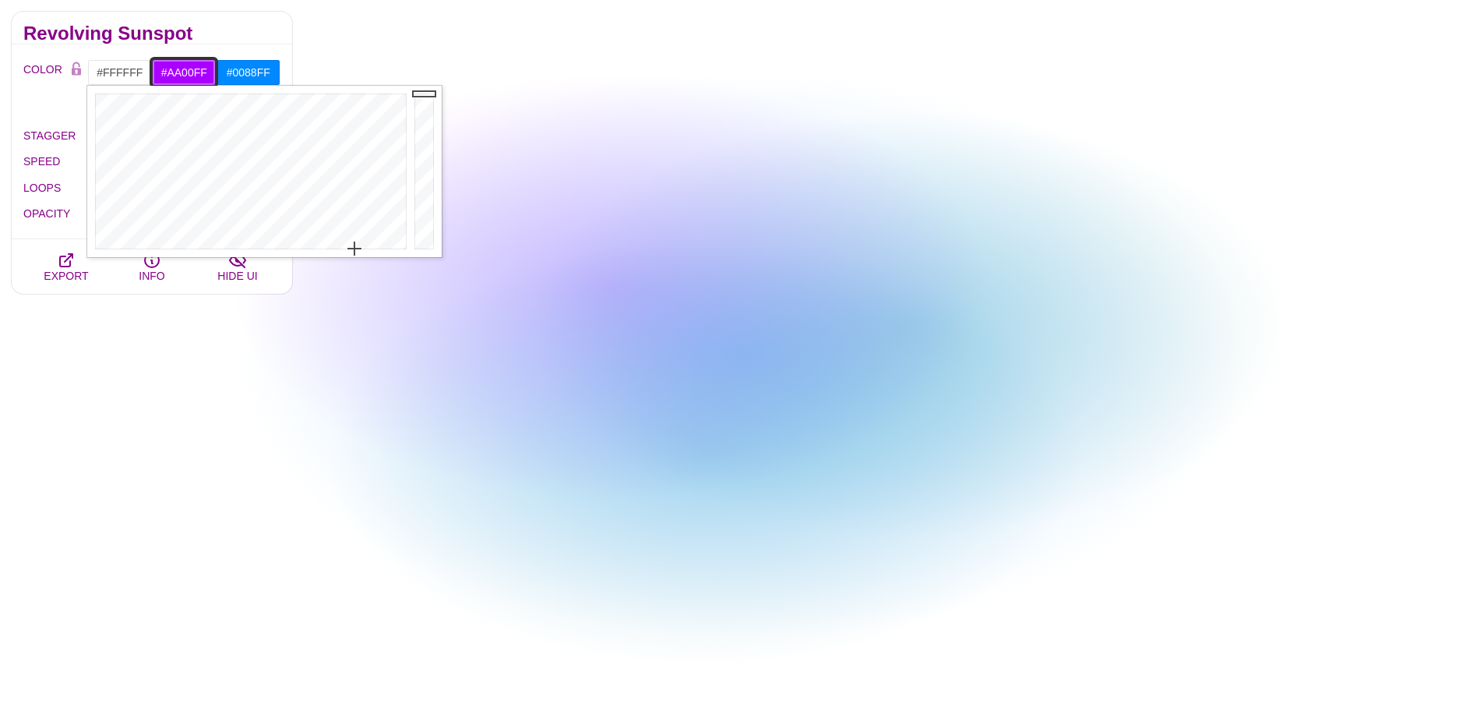
click at [193, 74] on input "#AA00FF" at bounding box center [184, 72] width 65 height 26
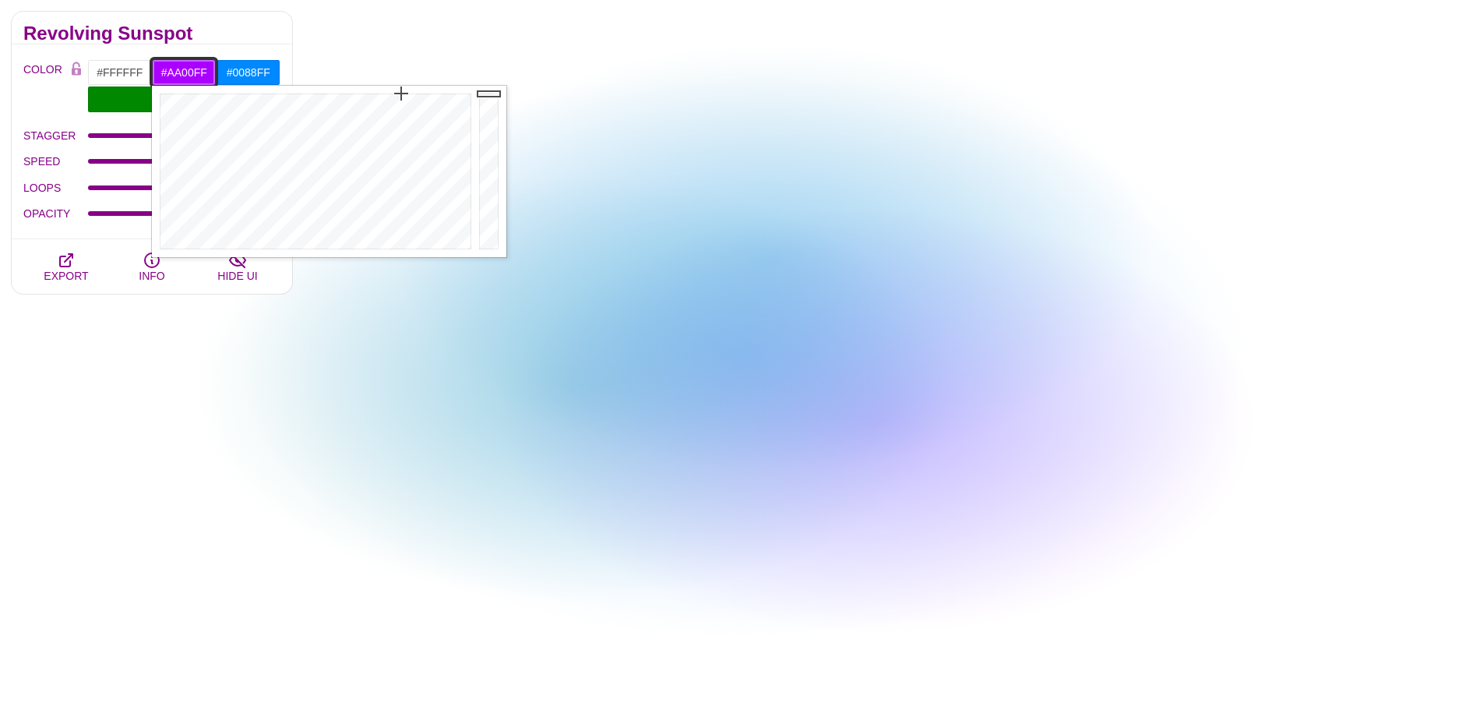
click at [193, 74] on input "#AA00FF" at bounding box center [184, 72] width 65 height 26
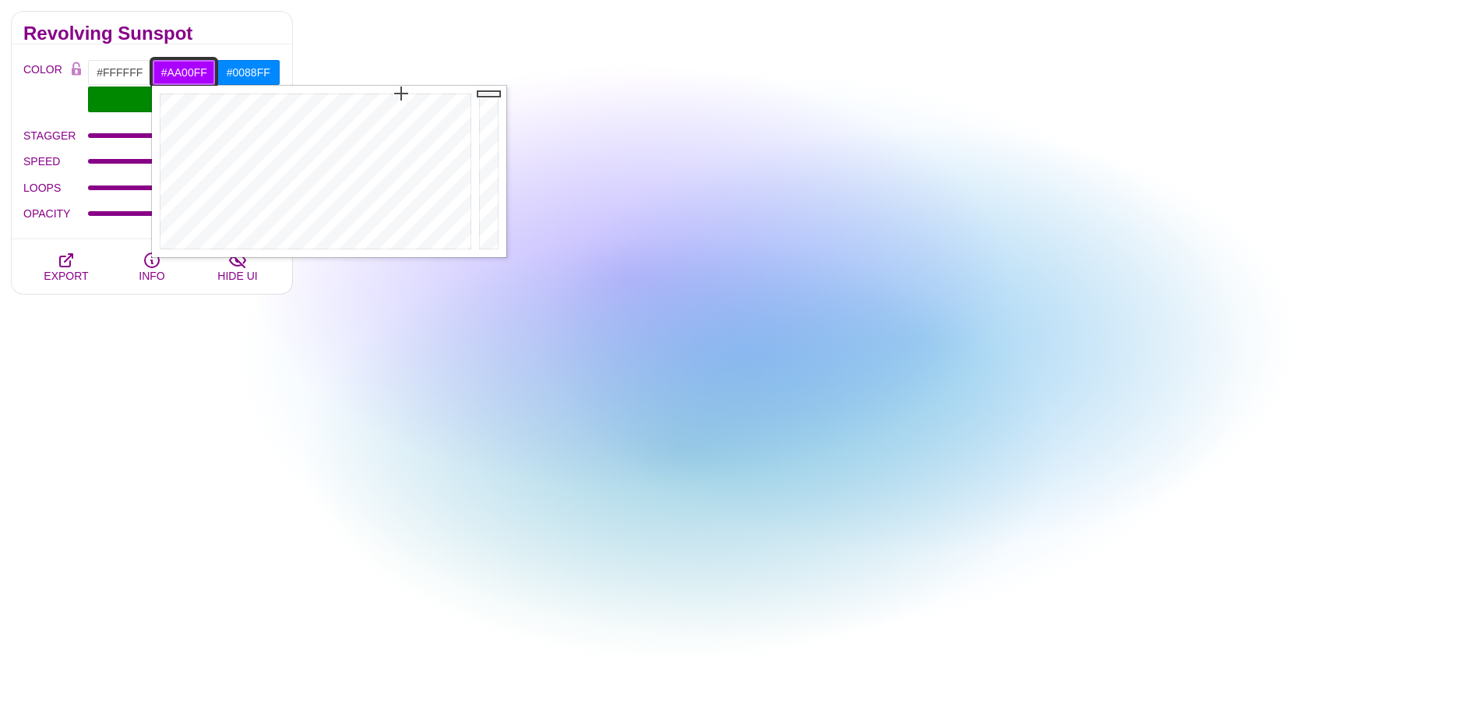
click at [193, 74] on input "#AA00FF" at bounding box center [184, 72] width 65 height 26
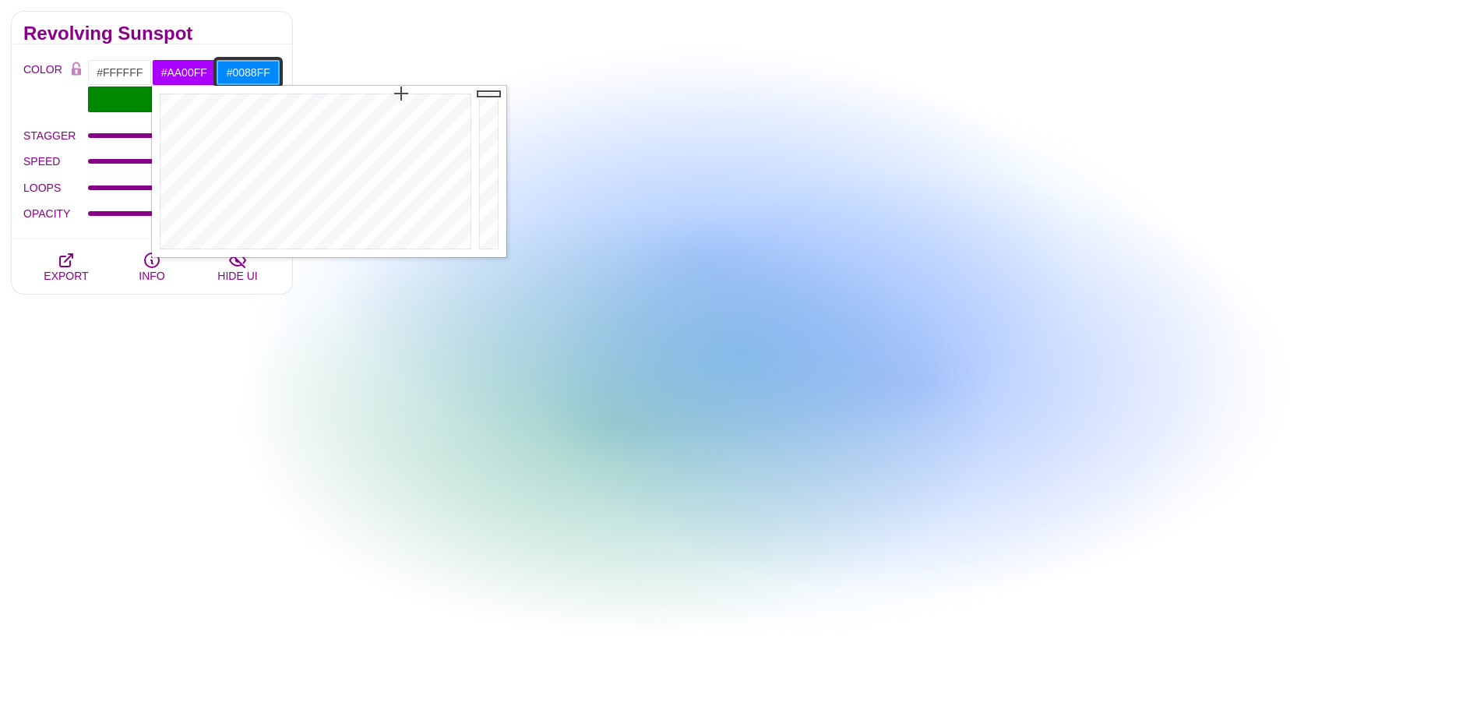
click at [258, 65] on input "#0088FF" at bounding box center [248, 72] width 65 height 26
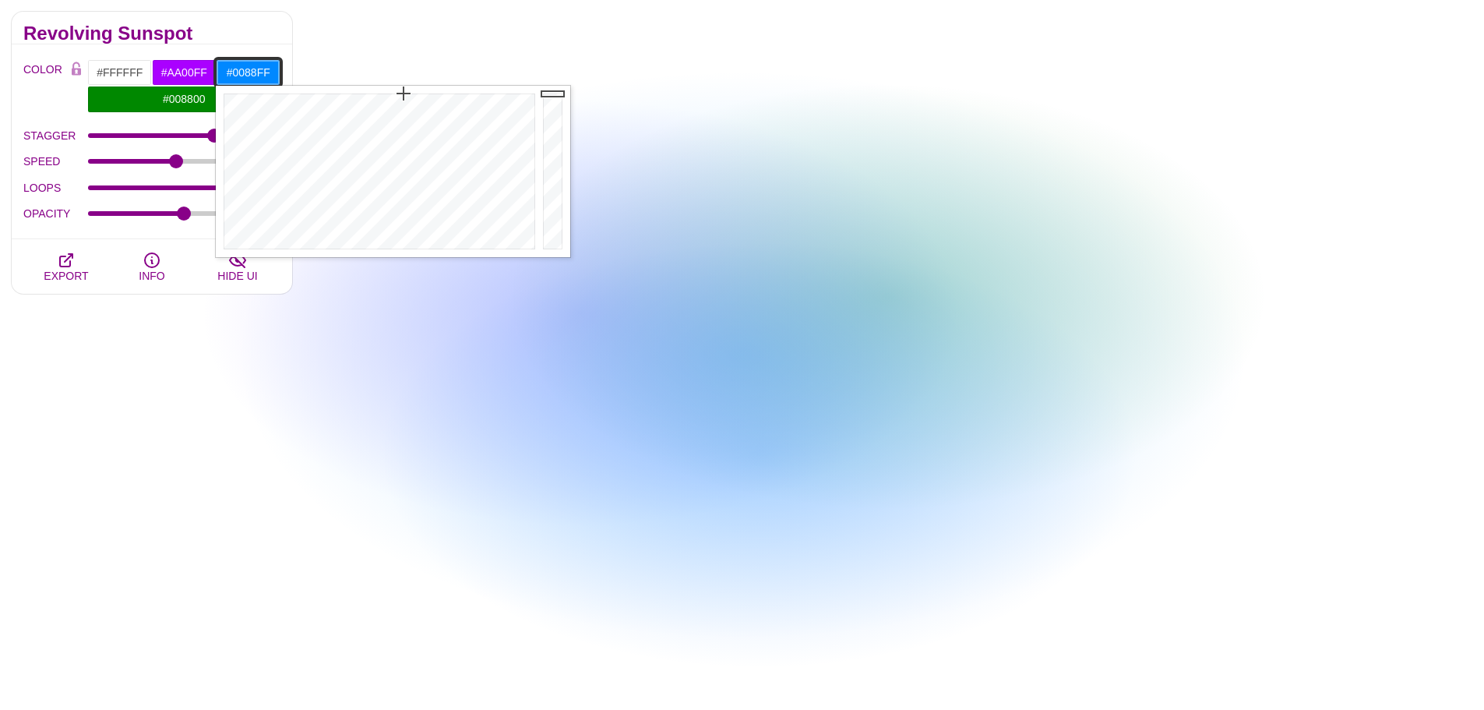
click at [258, 65] on input "#0088FF" at bounding box center [248, 72] width 65 height 26
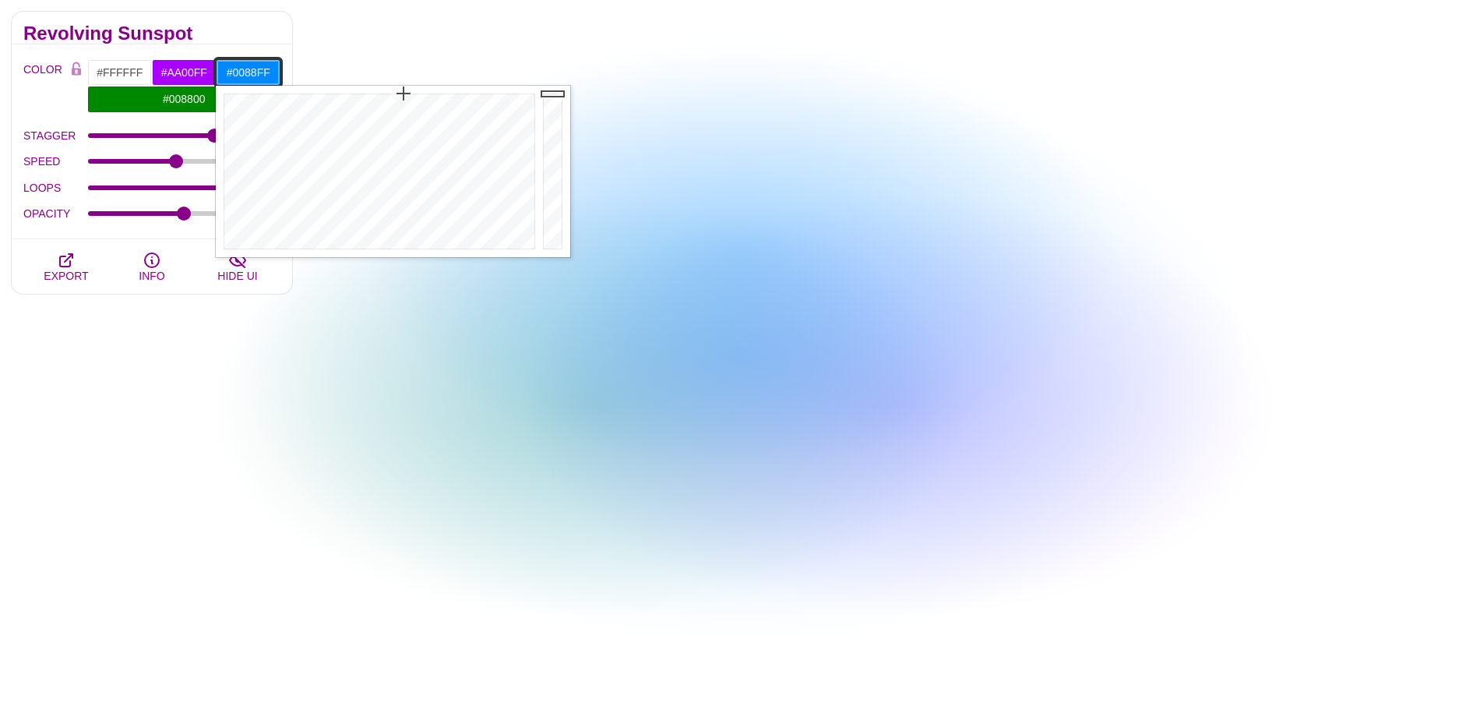
click at [258, 65] on input "#0088FF" at bounding box center [248, 72] width 65 height 26
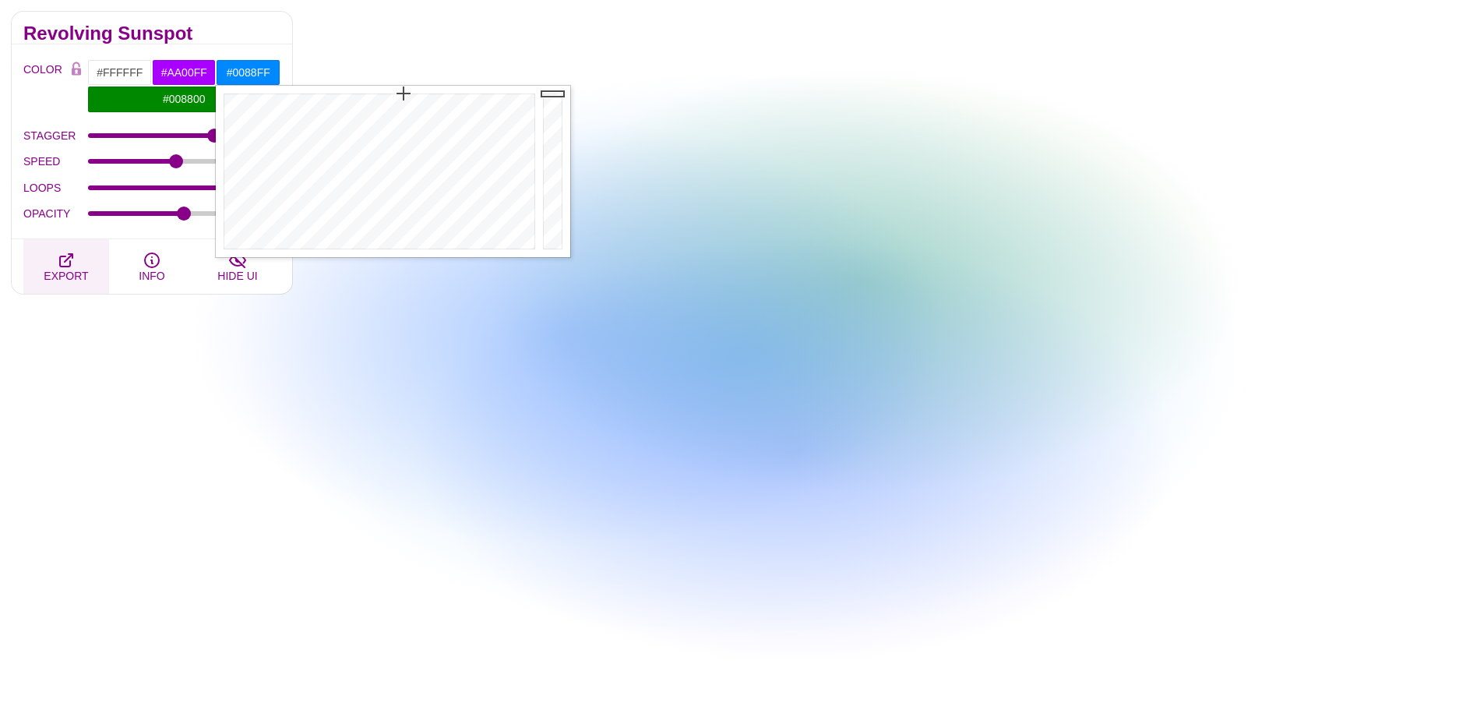
click at [75, 270] on span "EXPORT" at bounding box center [66, 275] width 44 height 12
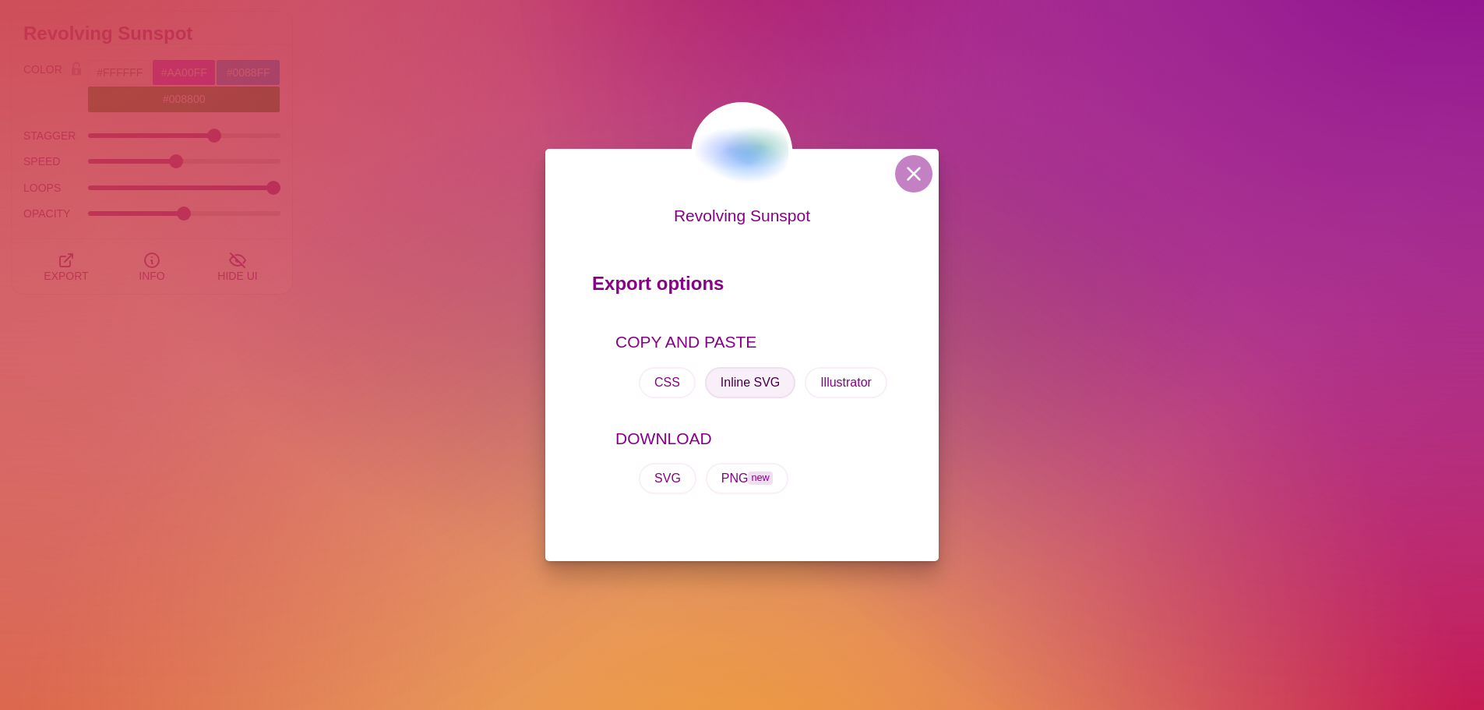
click at [749, 387] on button "Inline SVG" at bounding box center [750, 382] width 90 height 31
click at [922, 164] on button at bounding box center [913, 173] width 37 height 37
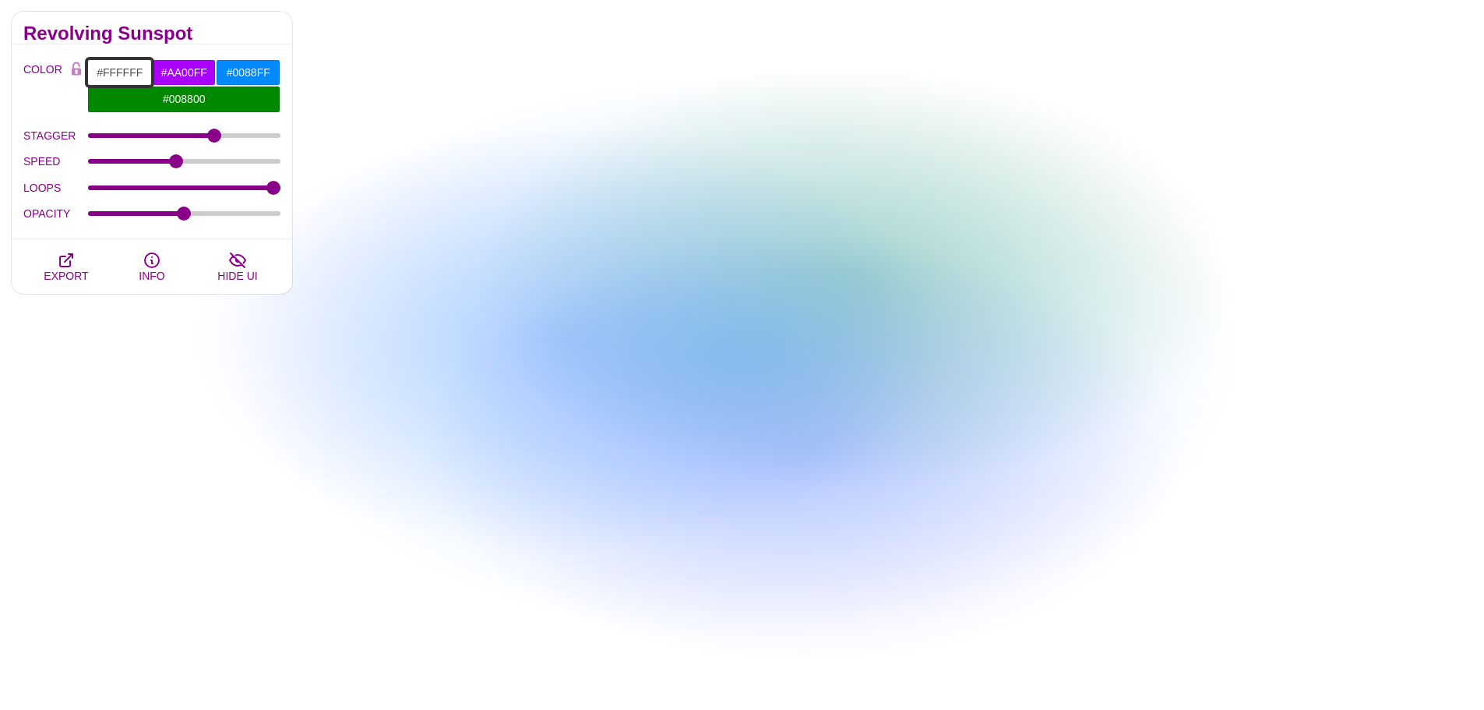
click at [125, 72] on input "#FFFFFF" at bounding box center [119, 72] width 65 height 26
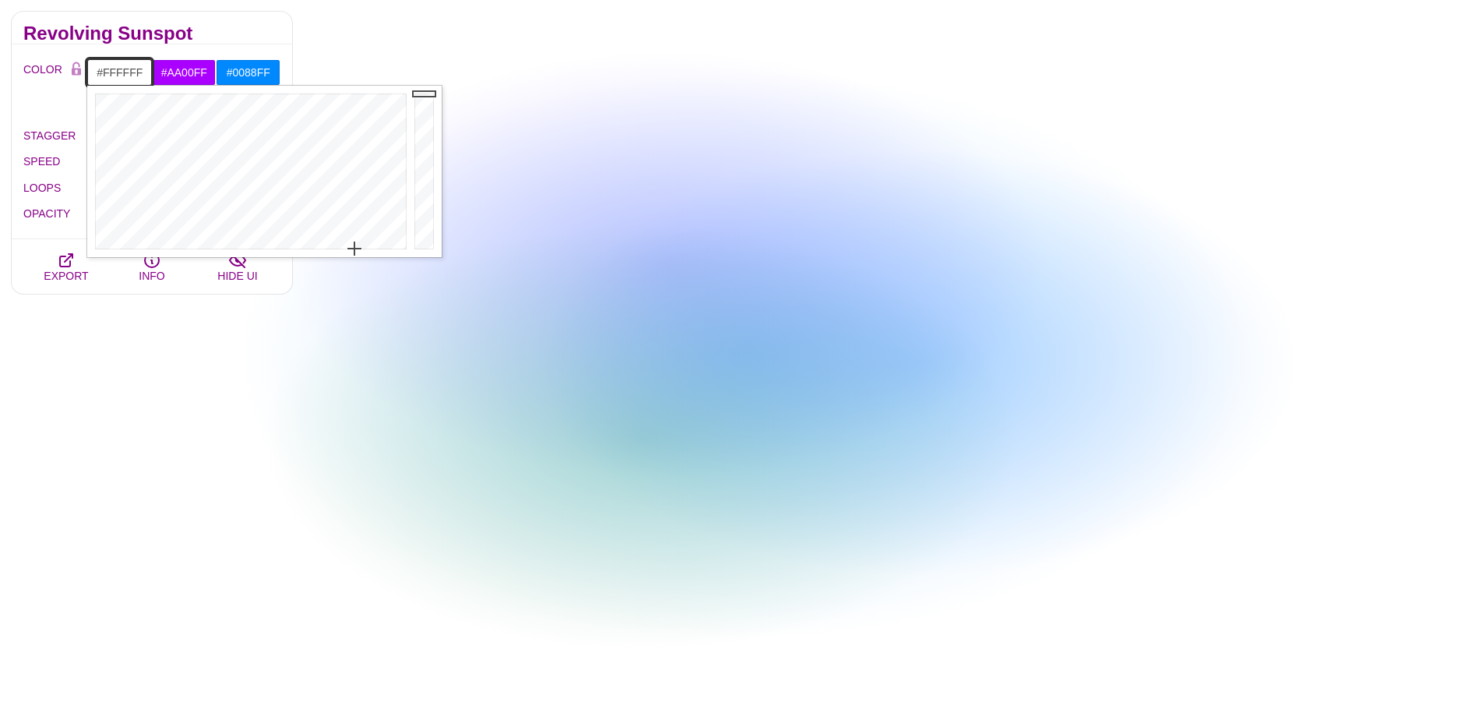
click at [125, 72] on input "#FFFFFF" at bounding box center [119, 72] width 65 height 26
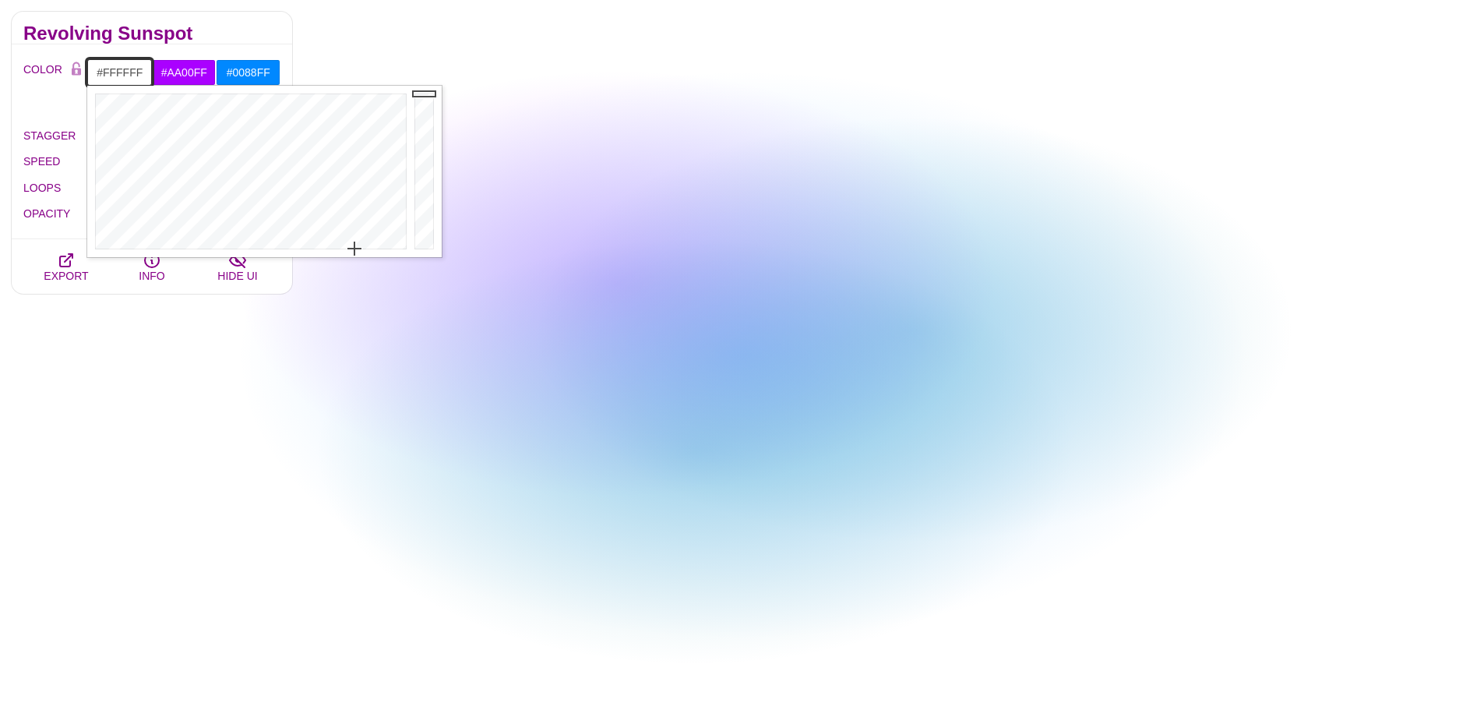
paste input "105955"
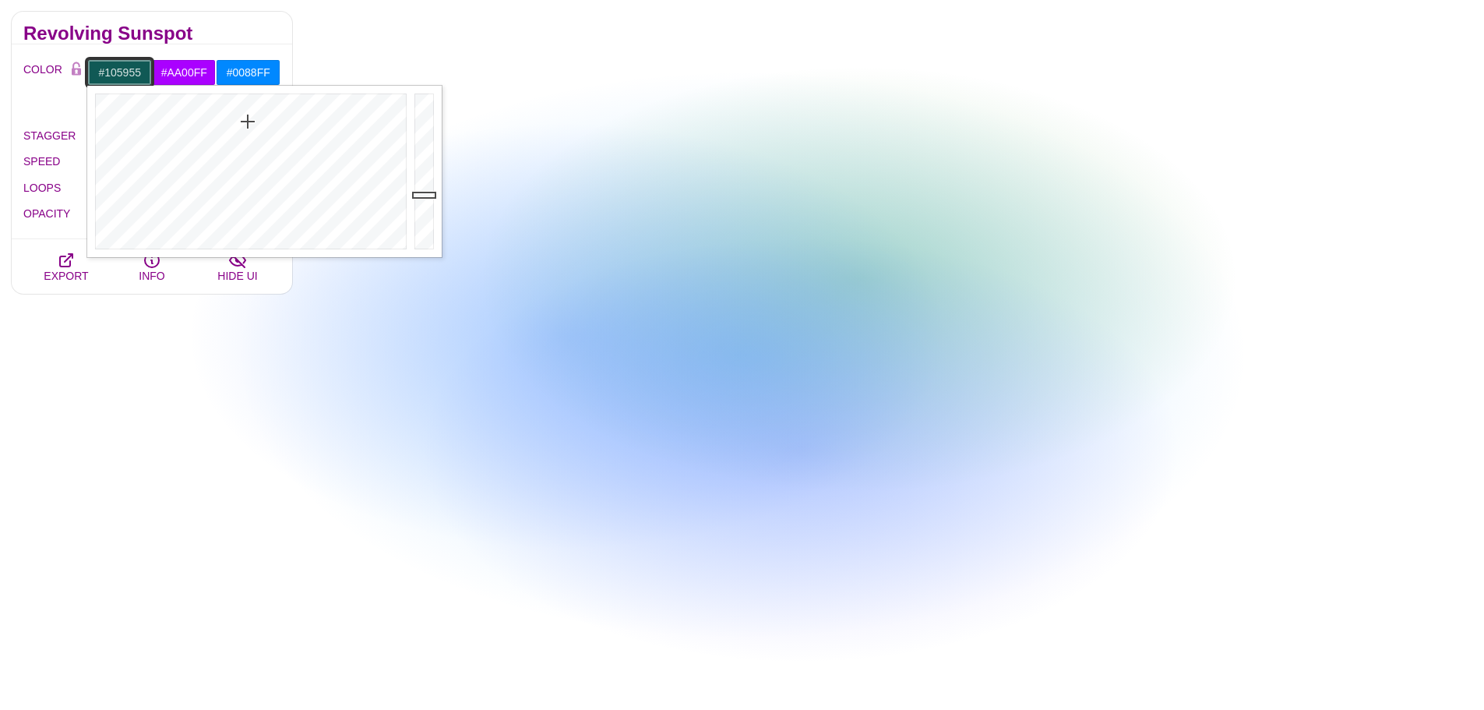
type input "#105955"
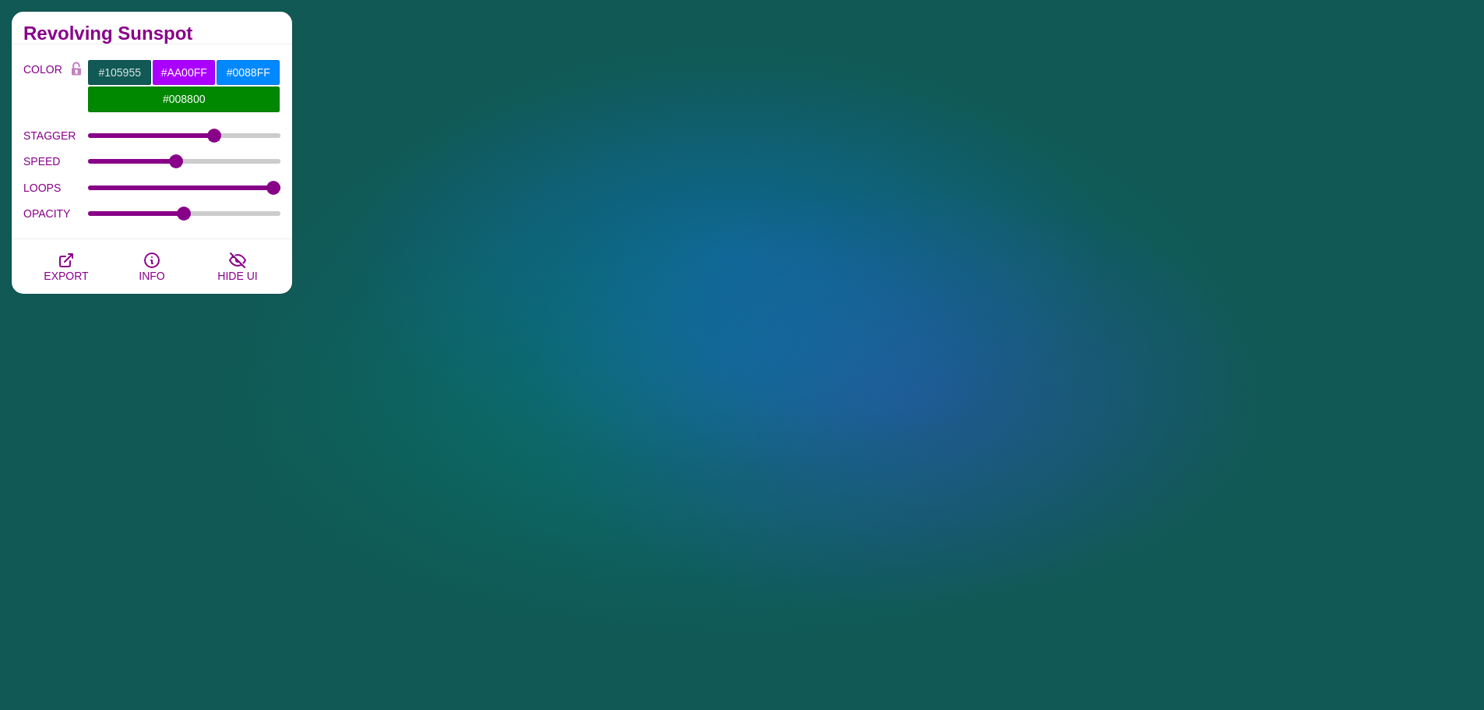
click at [140, 406] on div "Animated SVG Backgrounds This is an experimental set of backgrounds. It's recom…" at bounding box center [152, 482] width 304 height 1495
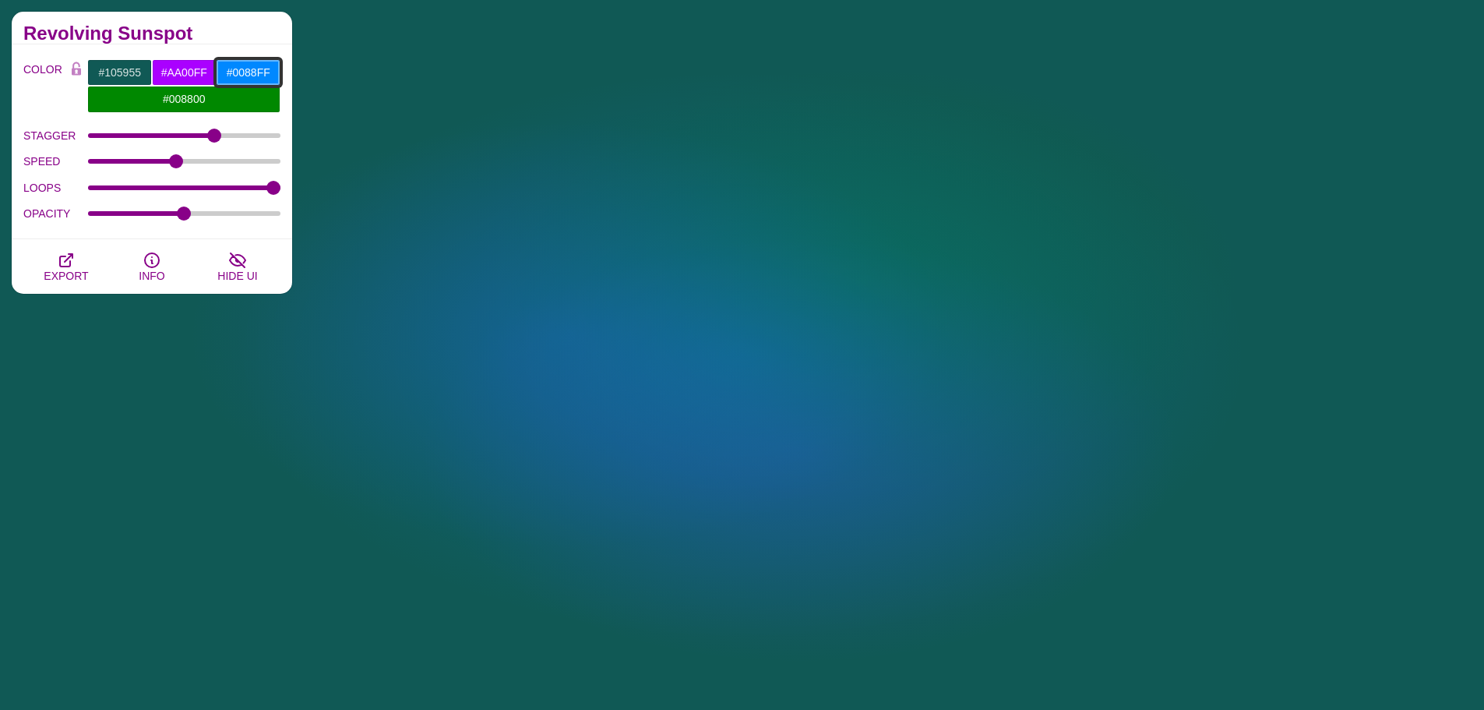
click at [266, 68] on input "#0088FF" at bounding box center [248, 72] width 65 height 26
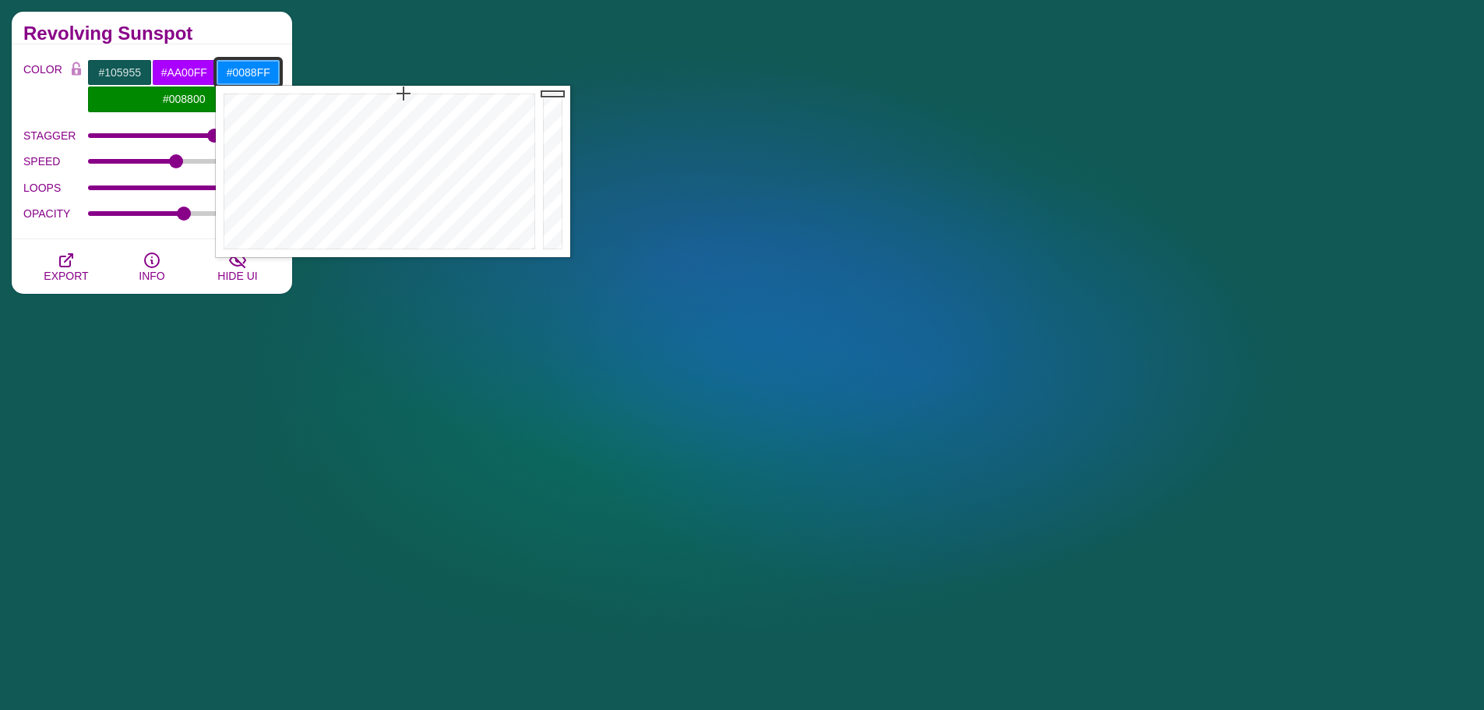
click at [254, 69] on input "#0088FF" at bounding box center [248, 72] width 65 height 26
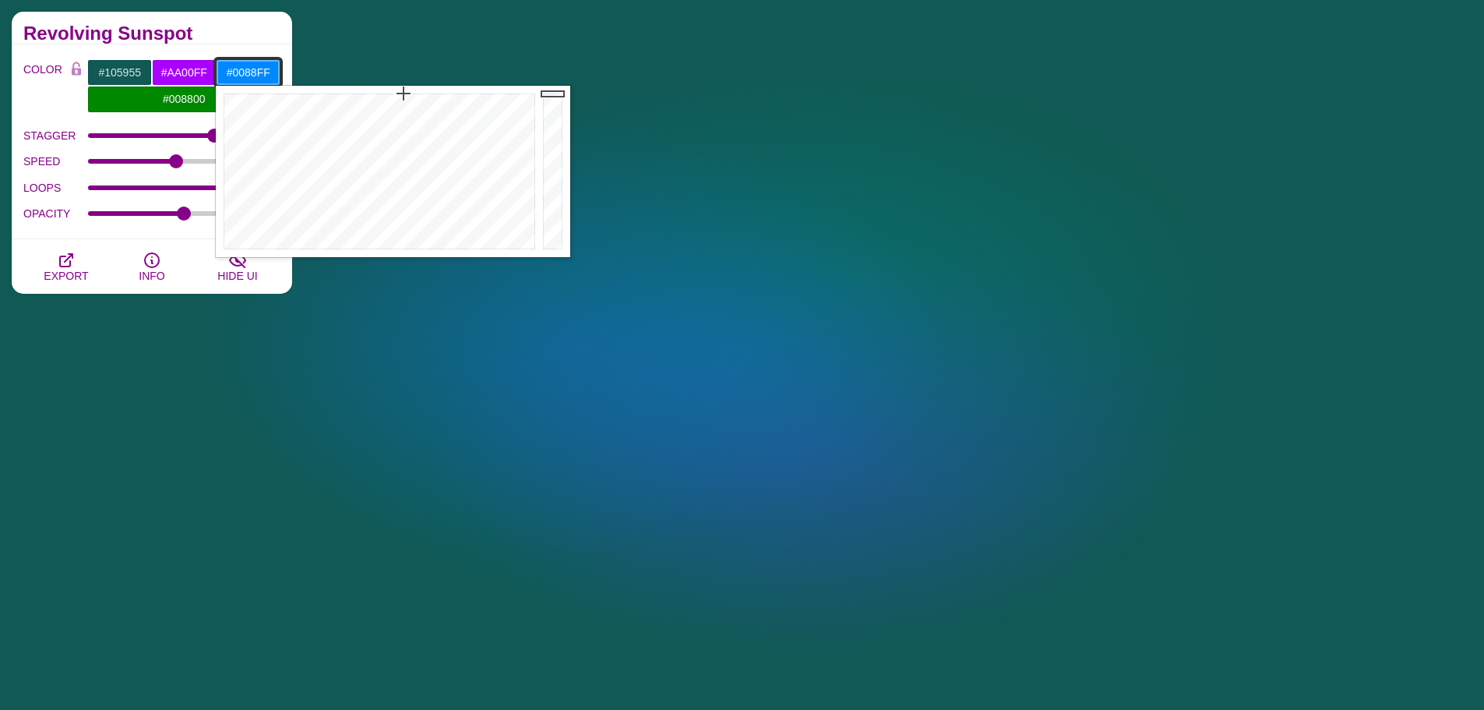
click at [254, 69] on input "#0088FF" at bounding box center [248, 72] width 65 height 26
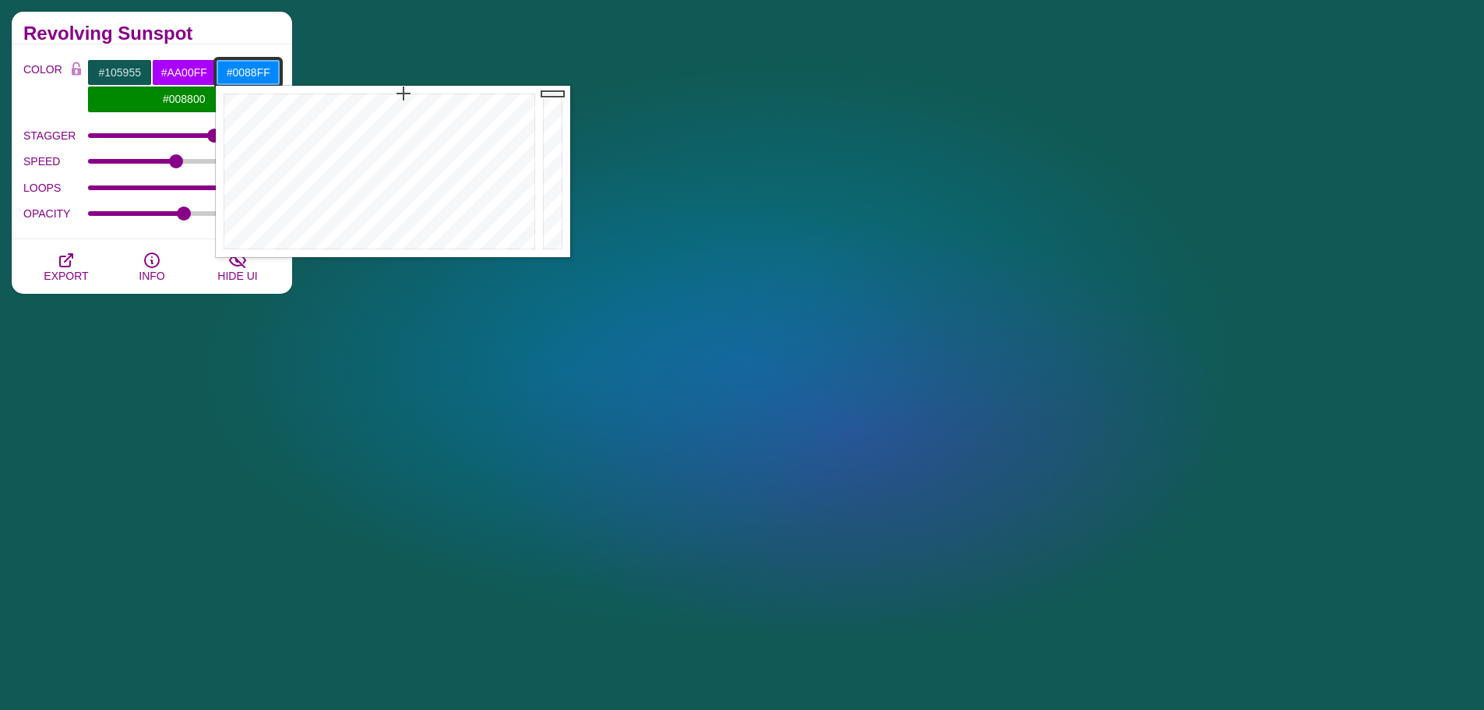
paste input "ff6f61"
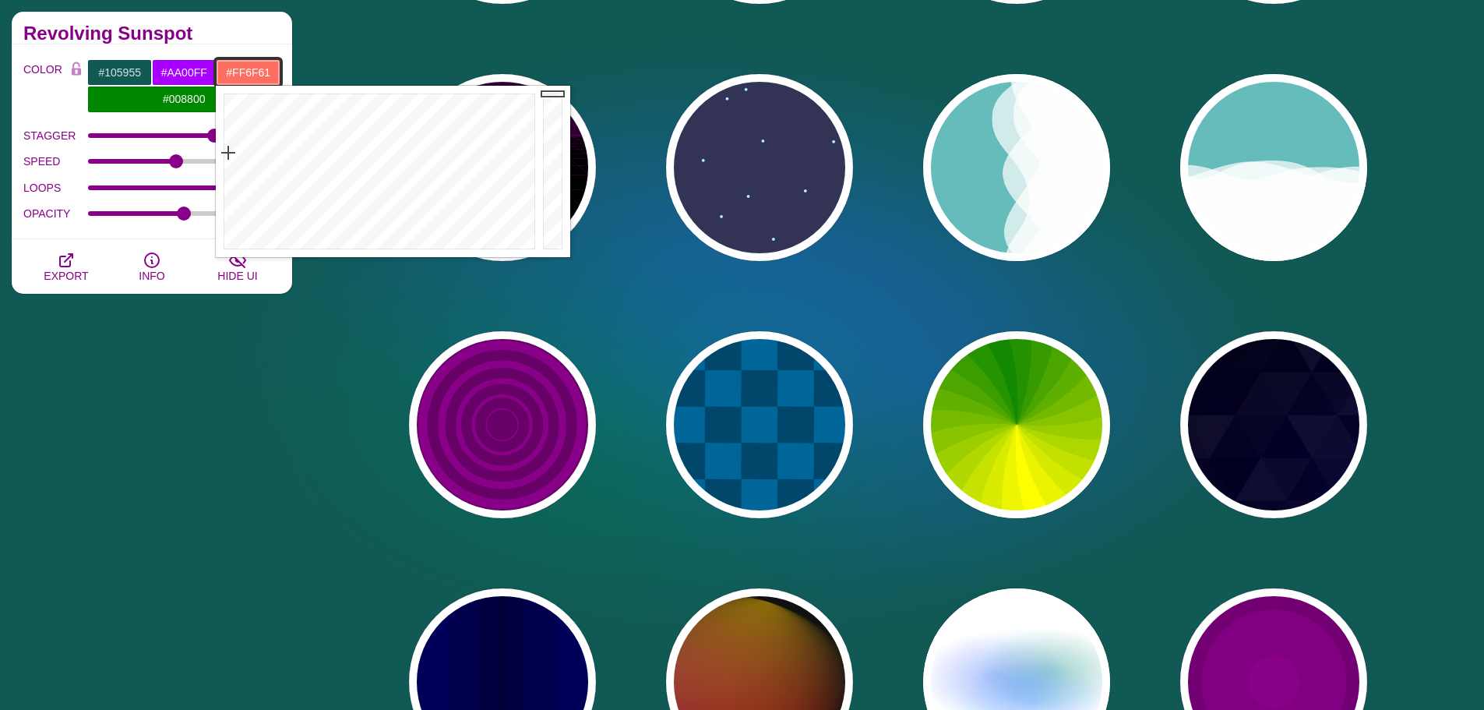
type input "#FF6F61"
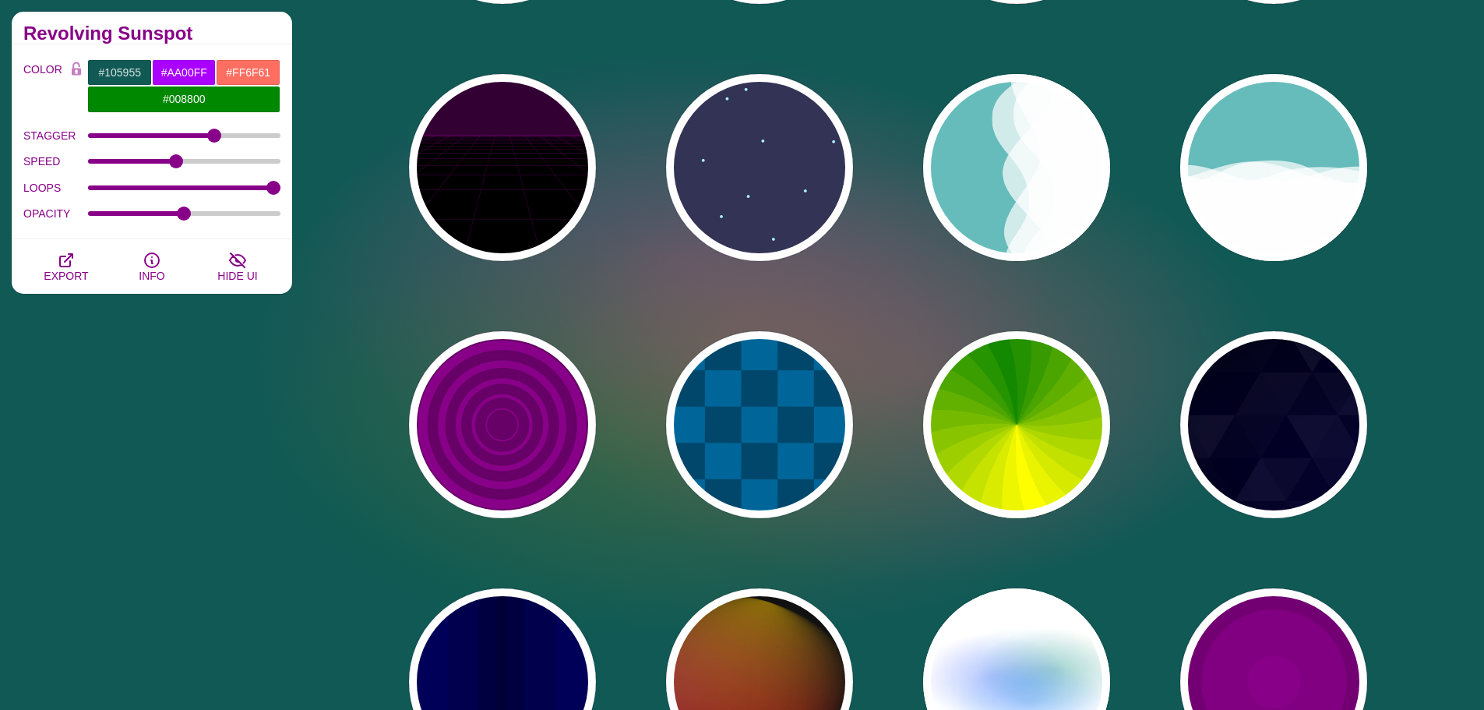
click at [371, 63] on div "PREVIEW PREVIEW PREVIEW PREVIEW PREVIEW PREVIEW PREVIEW PREVIEW PREVIEW PREVIEW…" at bounding box center [894, 295] width 1180 height 1495
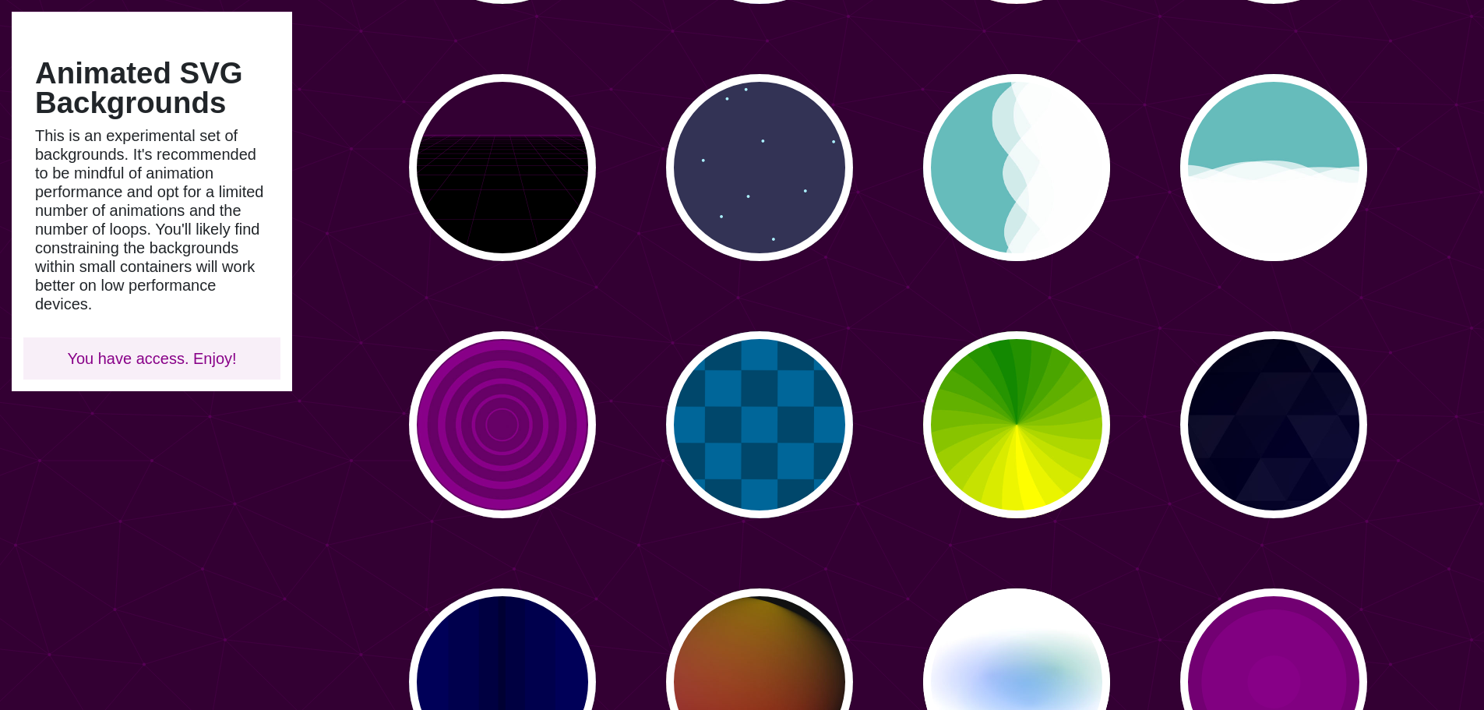
type input "#450057"
type input "#FFFFFF"
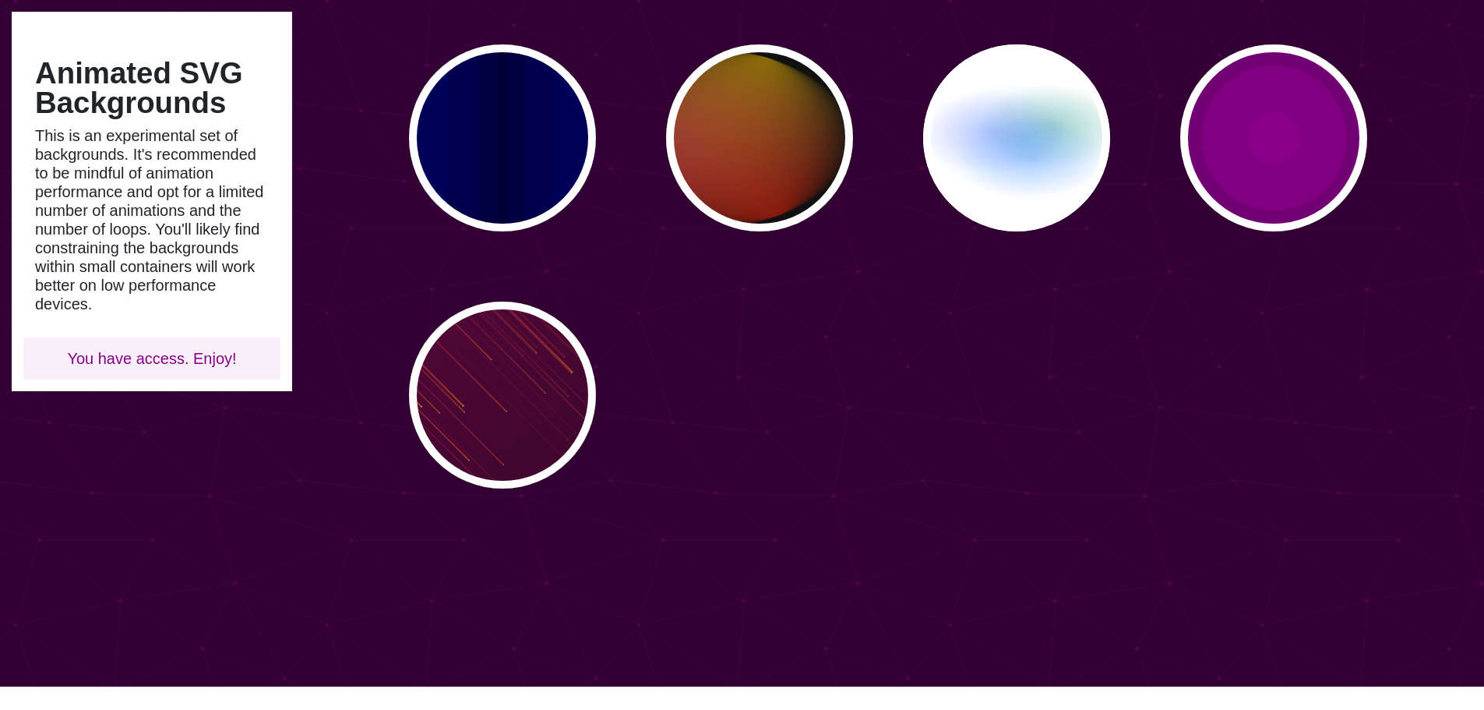
scroll to position [1168, 0]
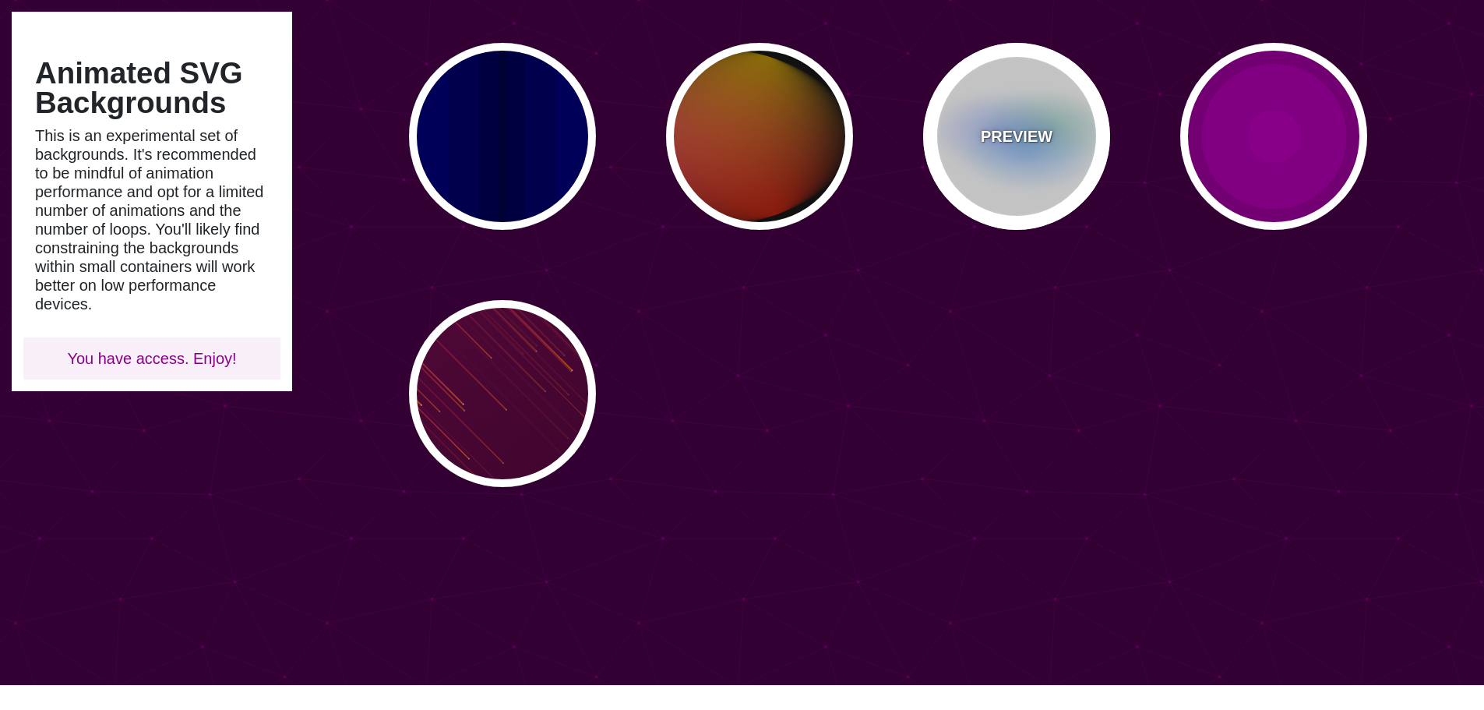
click at [995, 157] on div "PREVIEW" at bounding box center [1016, 136] width 187 height 187
type input "#FFFFFF"
type input "#AA00FF"
type input "#0088FF"
type input "#008800"
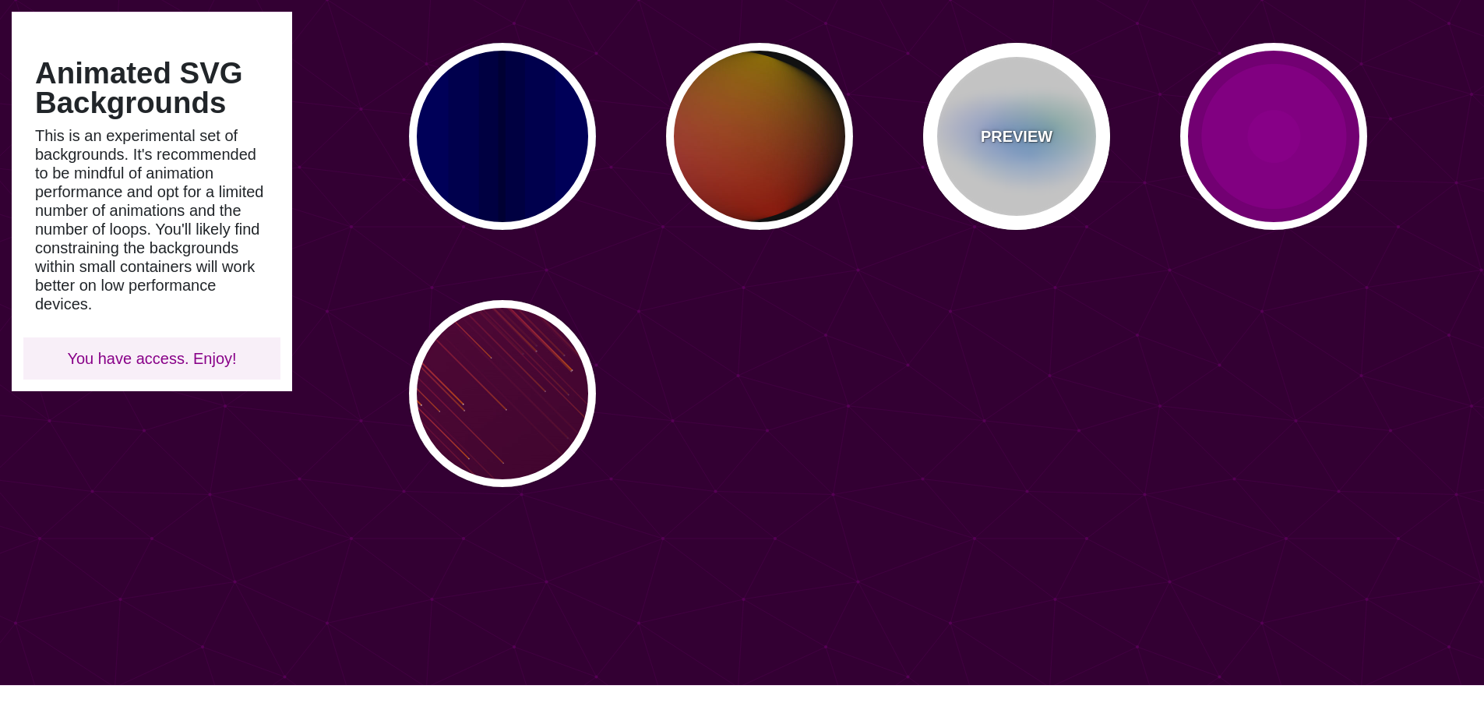
type input "8"
type input "24"
type input "999"
type input "0.5"
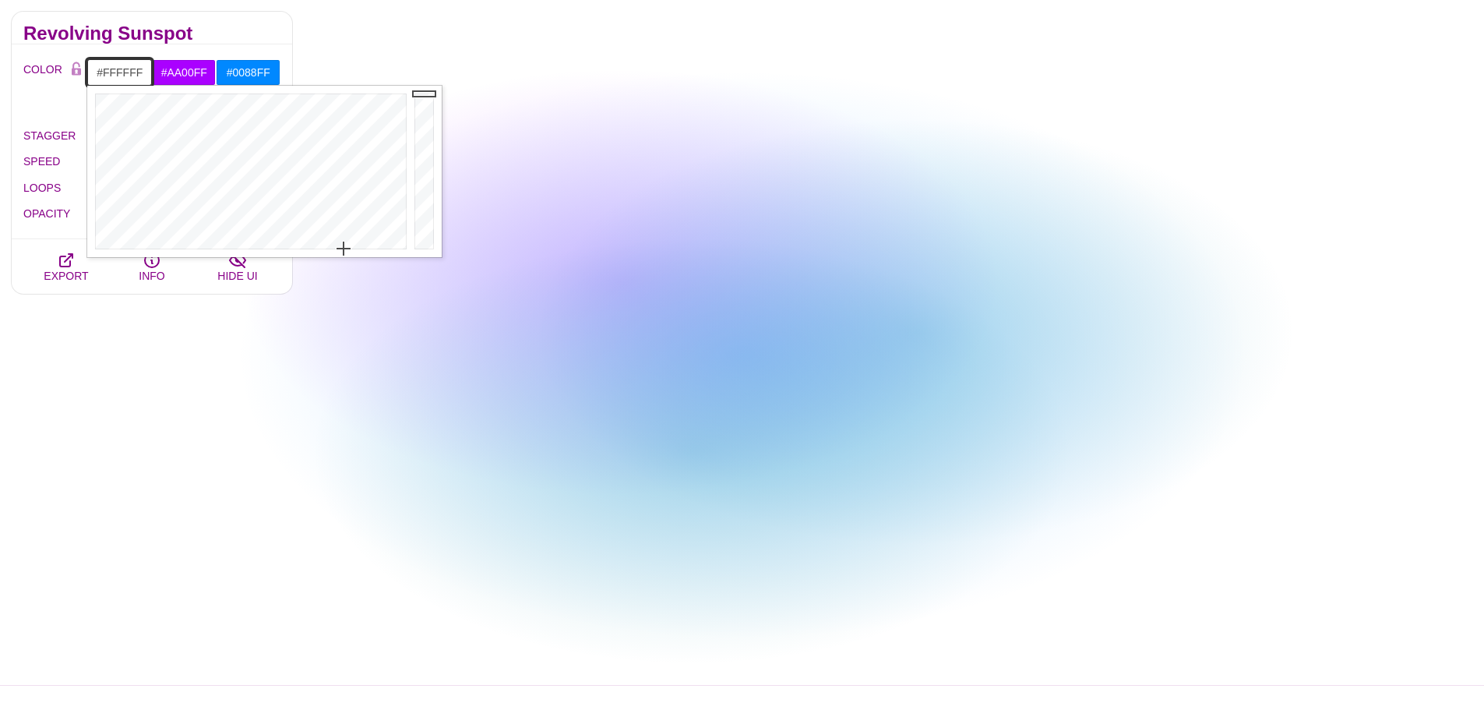
click at [117, 72] on input "#FFFFFF" at bounding box center [119, 72] width 65 height 26
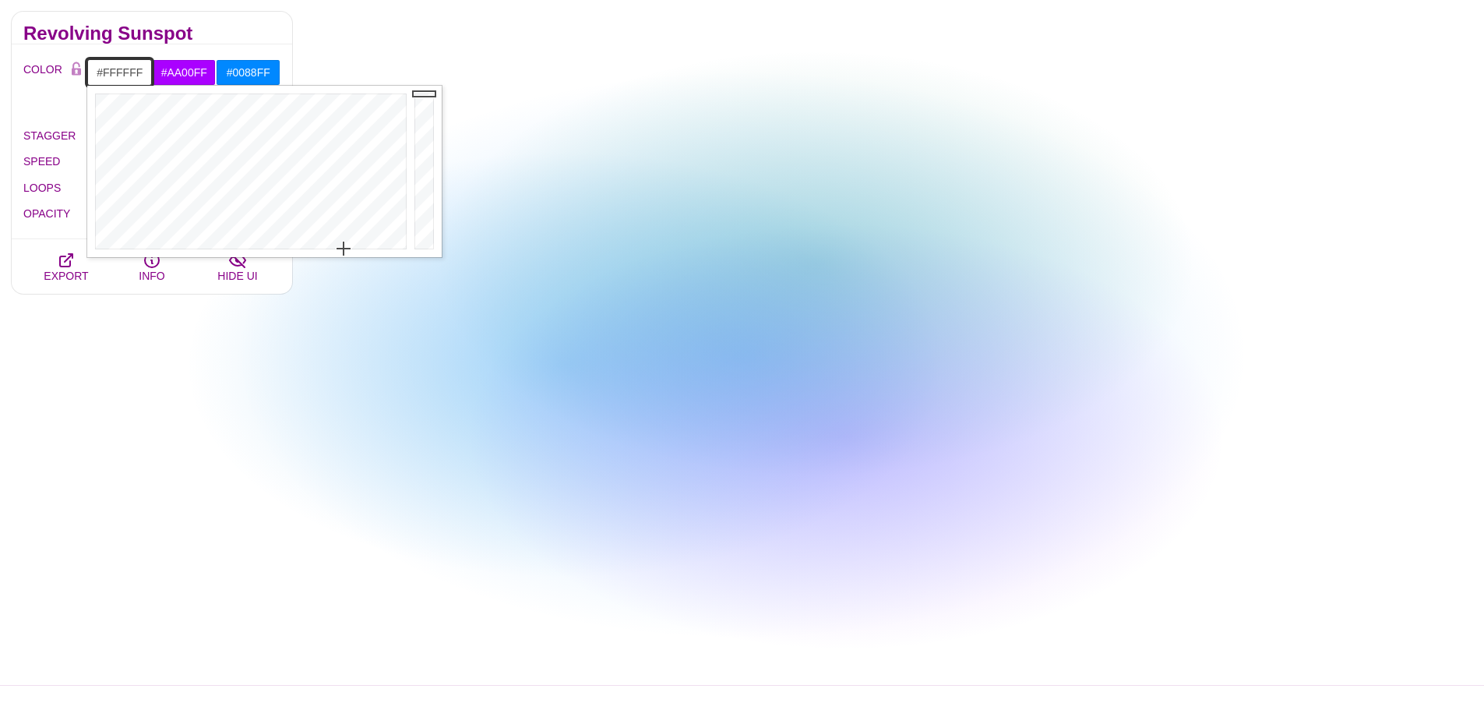
click at [117, 72] on input "#FFFFFF" at bounding box center [119, 72] width 65 height 26
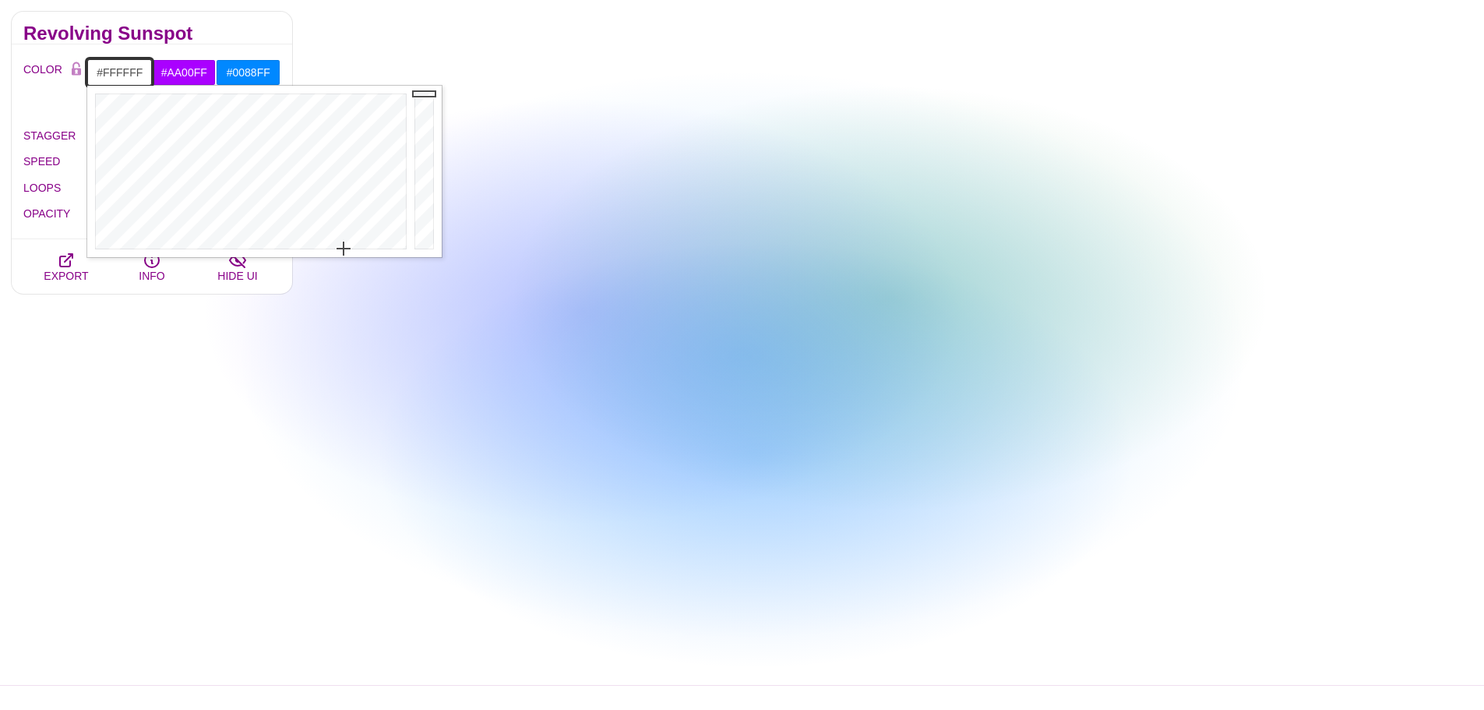
click at [117, 72] on input "#FFFFFF" at bounding box center [119, 72] width 65 height 26
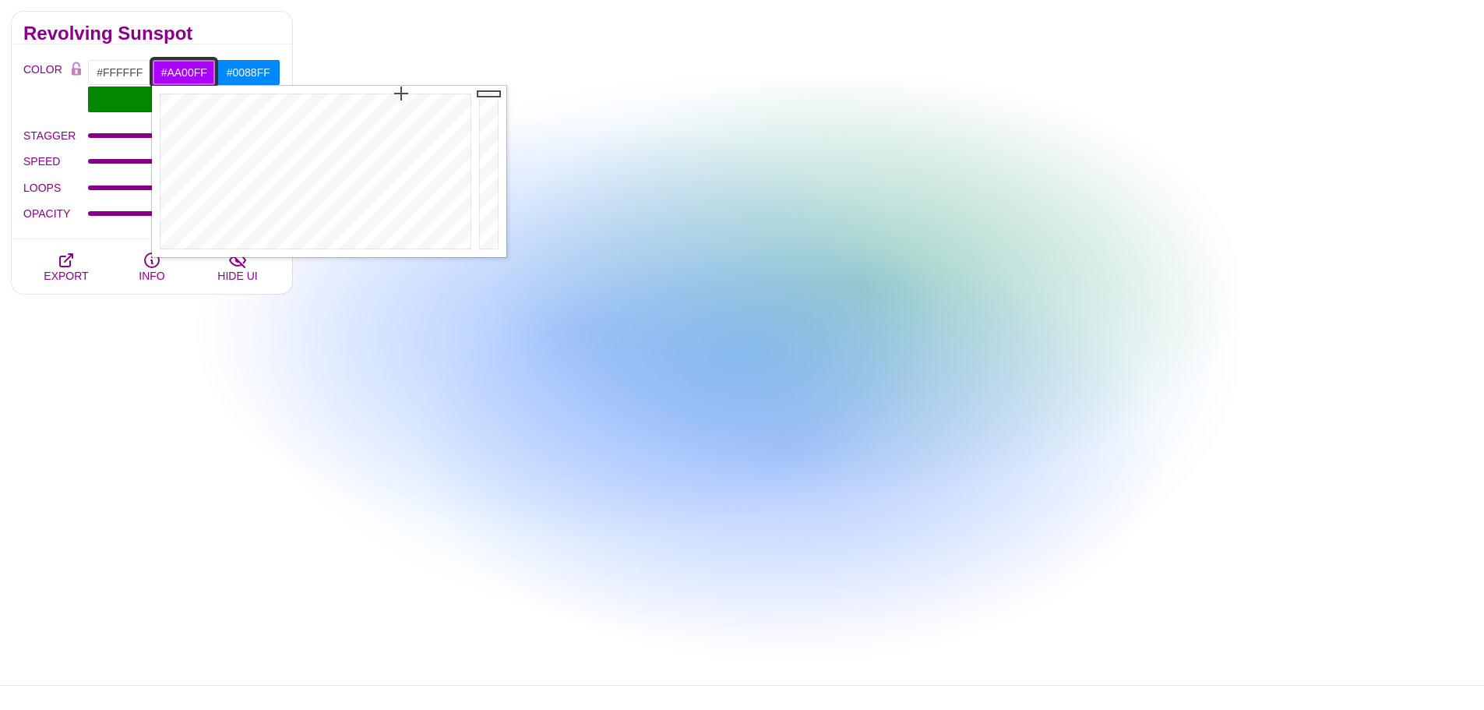
click at [198, 78] on input "#AA00FF" at bounding box center [184, 72] width 65 height 26
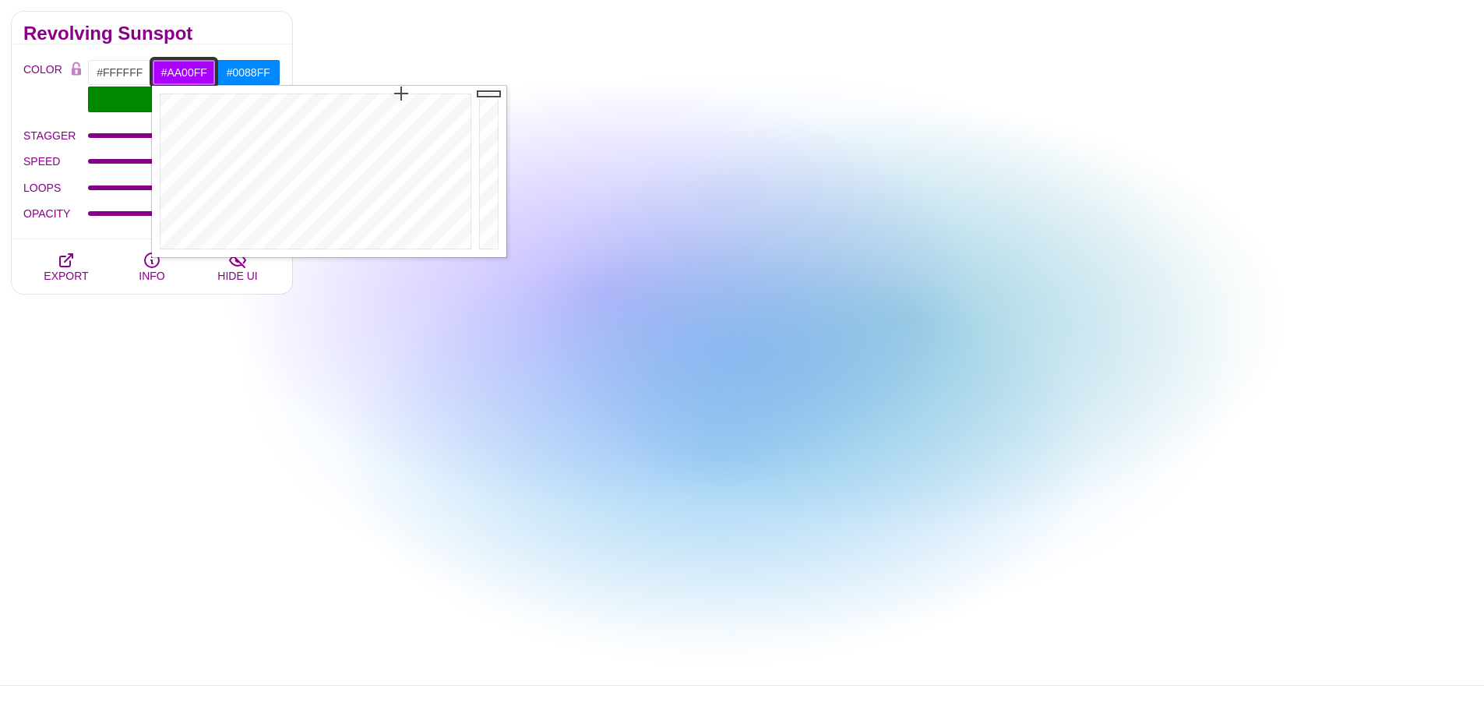
click at [198, 78] on input "#AA00FF" at bounding box center [184, 72] width 65 height 26
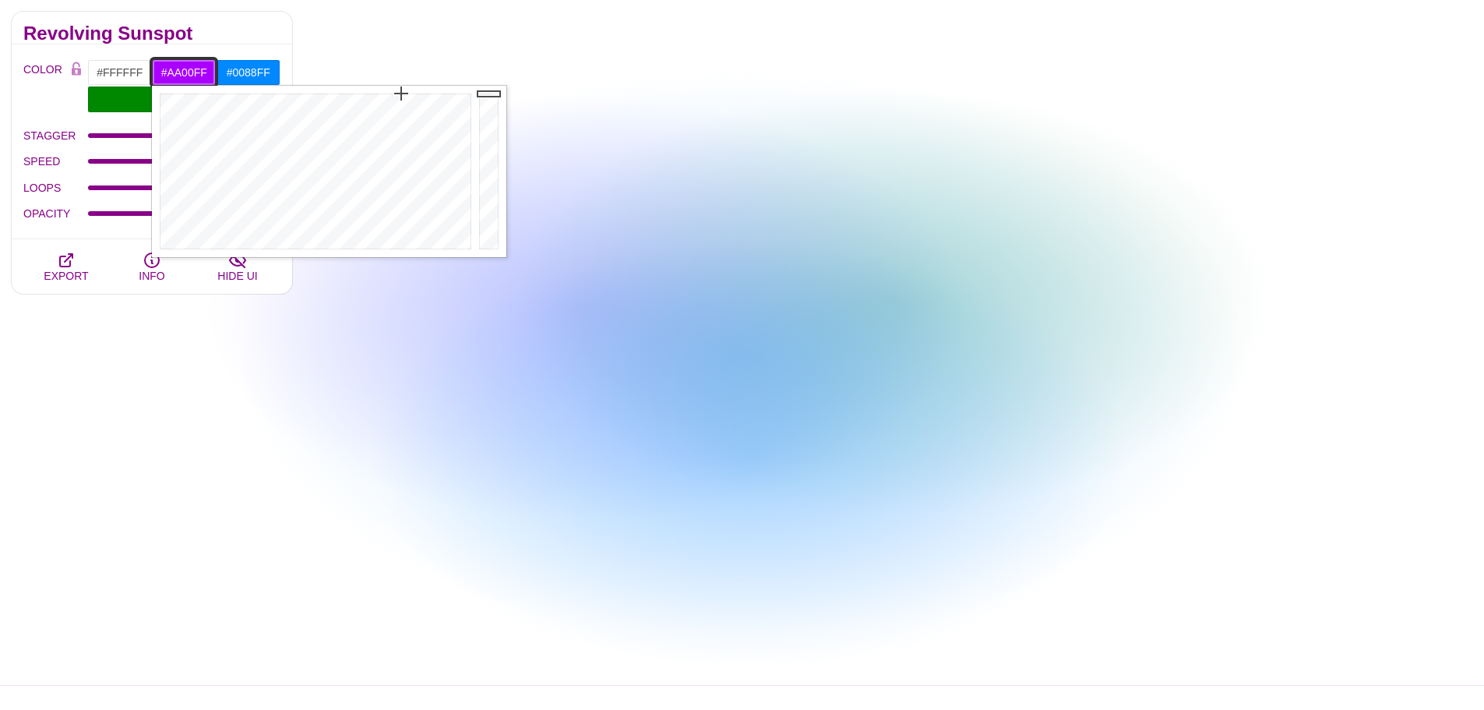
click at [198, 78] on input "#AA00FF" at bounding box center [184, 72] width 65 height 26
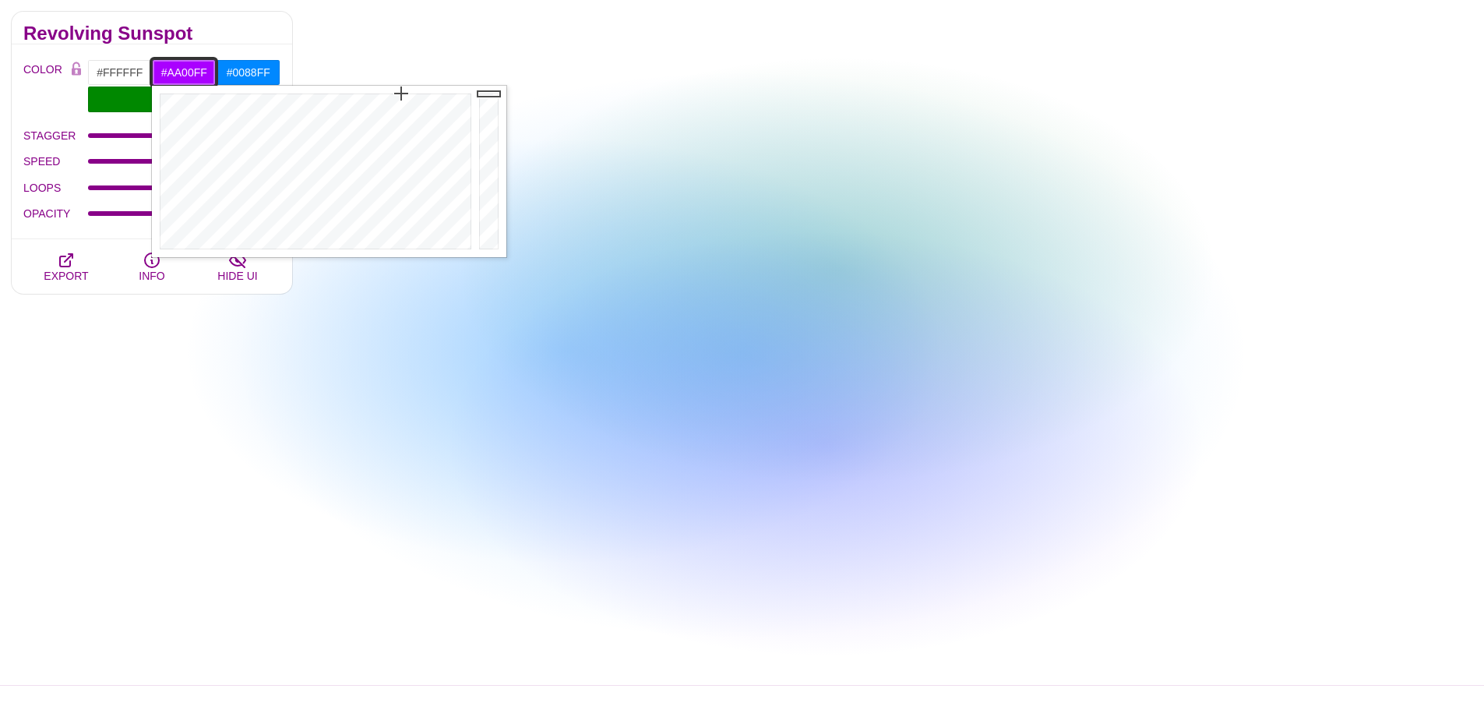
click at [198, 74] on input "#AA00FF" at bounding box center [184, 72] width 65 height 26
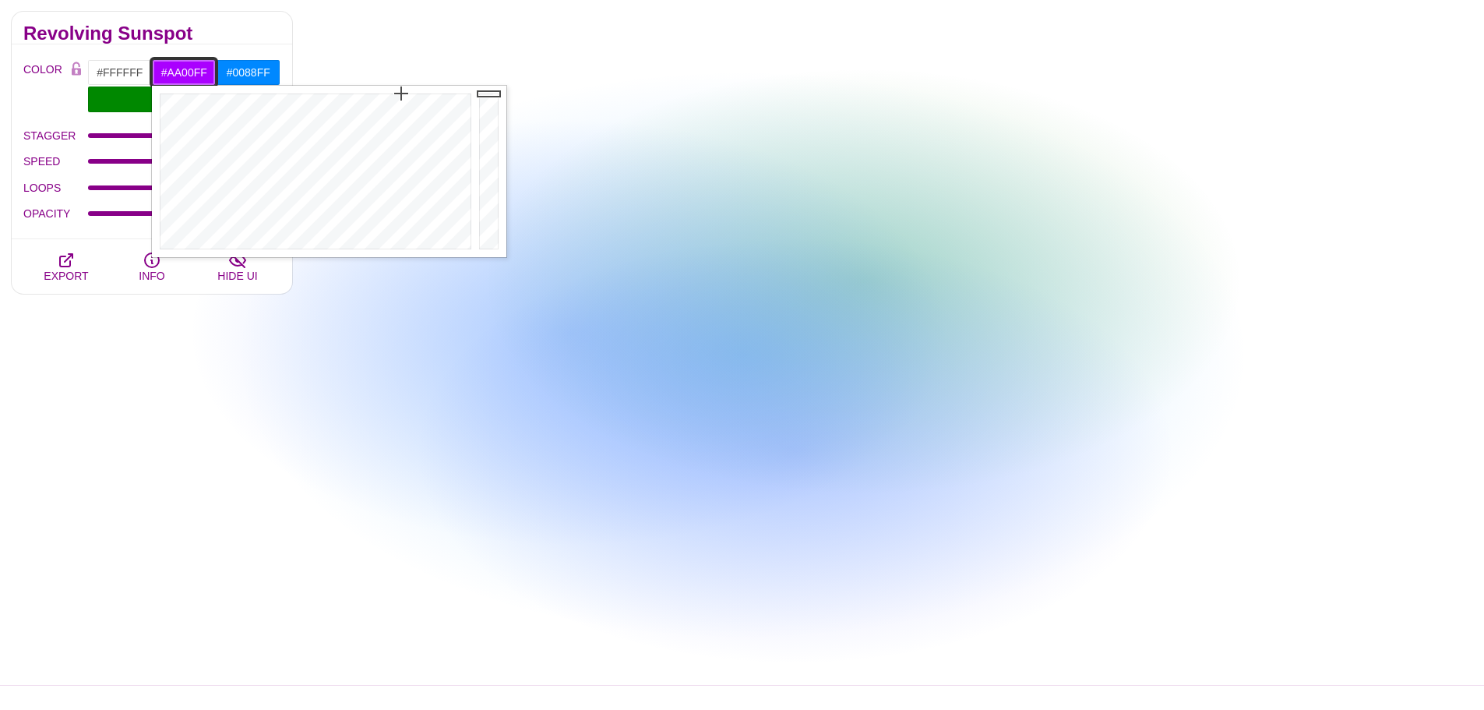
click at [198, 74] on input "#AA00FF" at bounding box center [184, 72] width 65 height 26
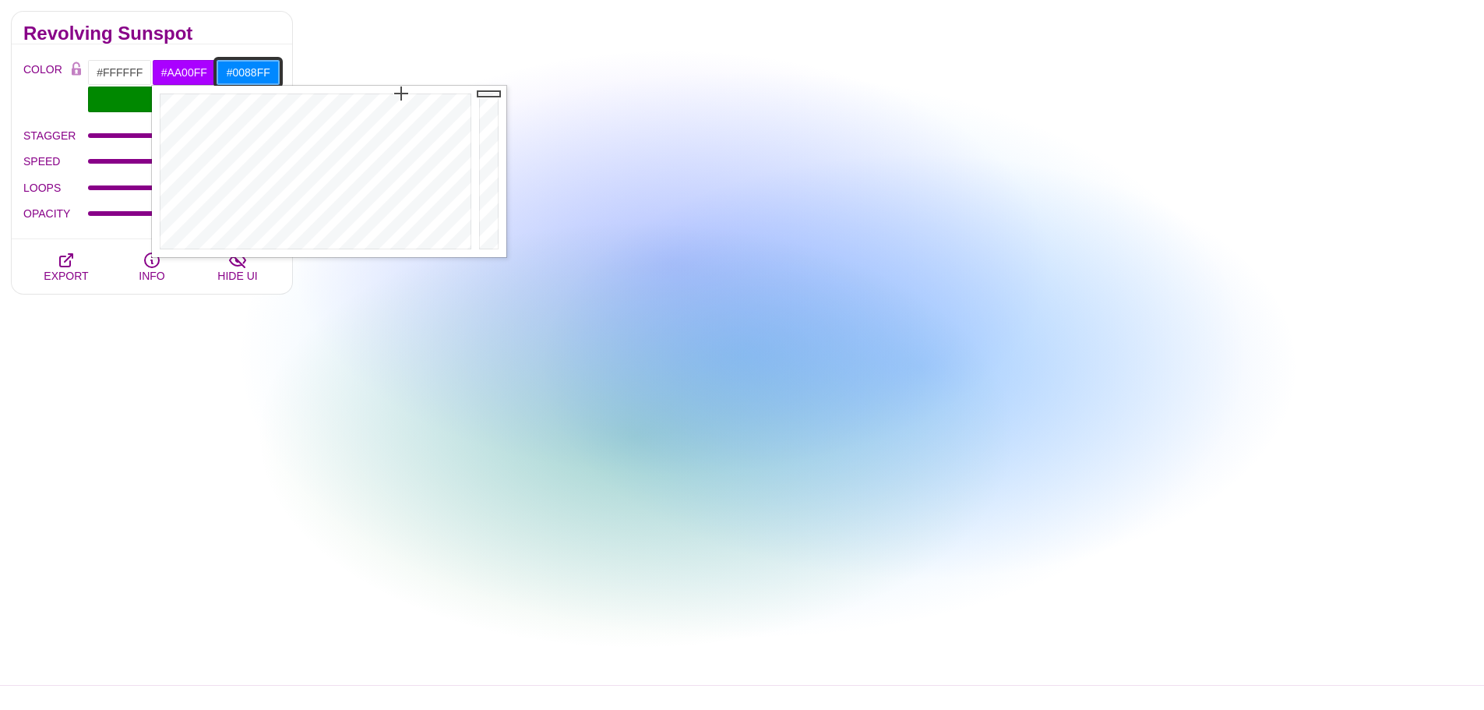
click at [250, 70] on input "#0088FF" at bounding box center [248, 72] width 65 height 26
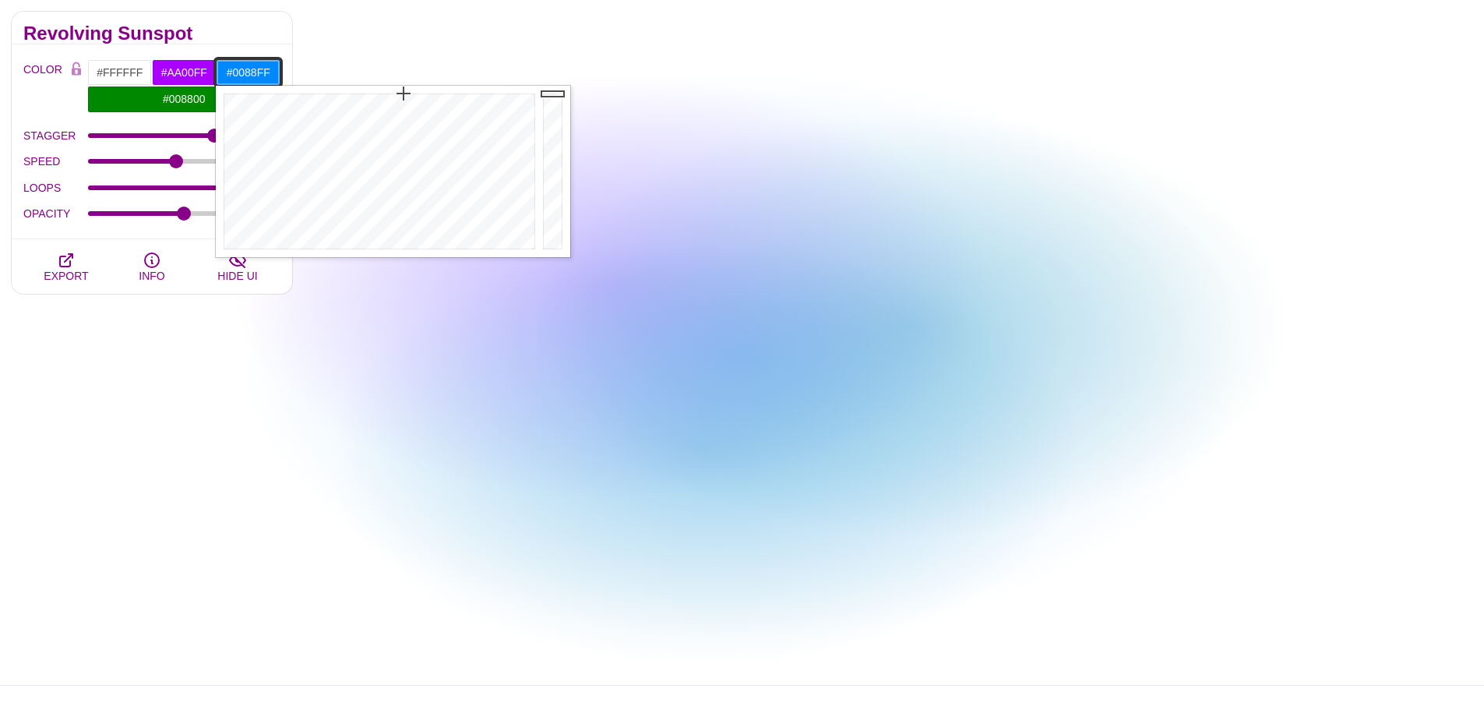
click at [250, 70] on input "#0088FF" at bounding box center [248, 72] width 65 height 26
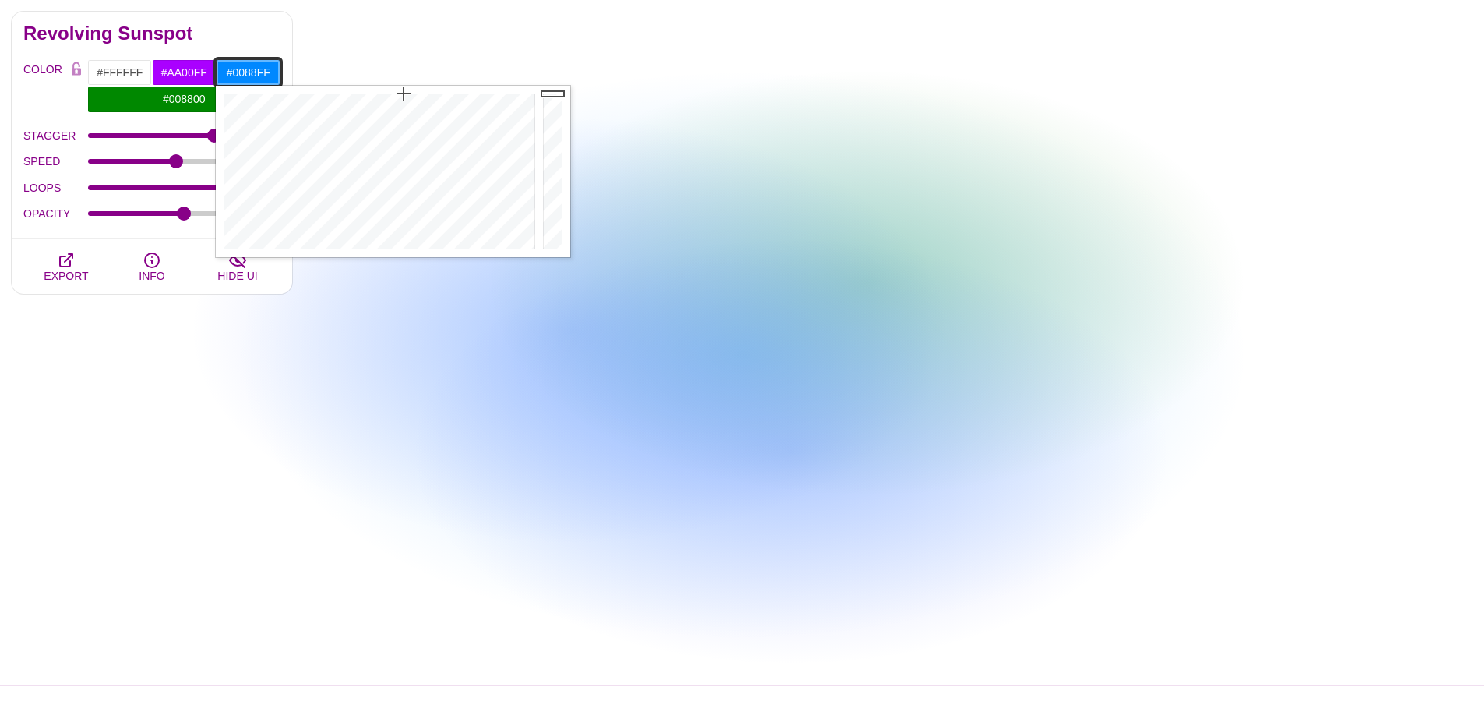
click at [250, 70] on input "#0088FF" at bounding box center [248, 72] width 65 height 26
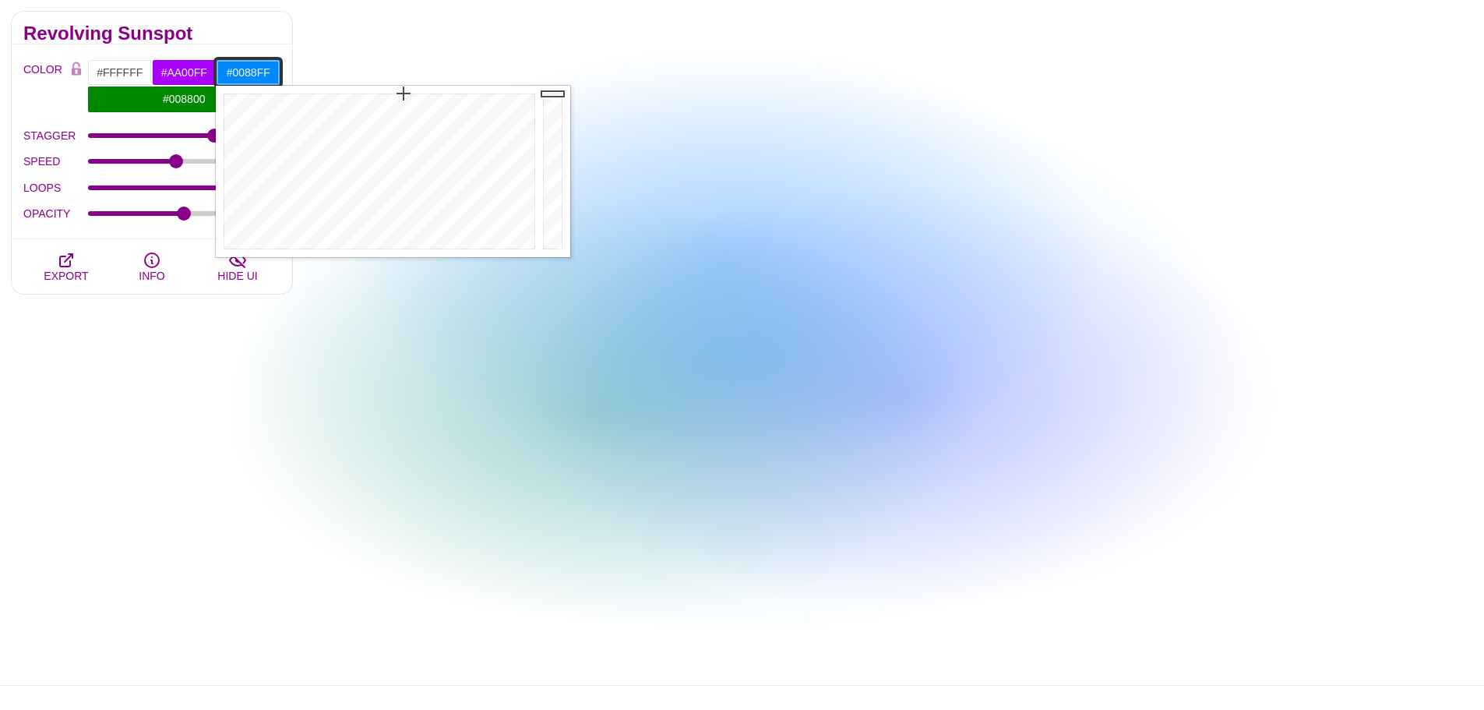
click at [250, 70] on input "#0088FF" at bounding box center [248, 72] width 65 height 26
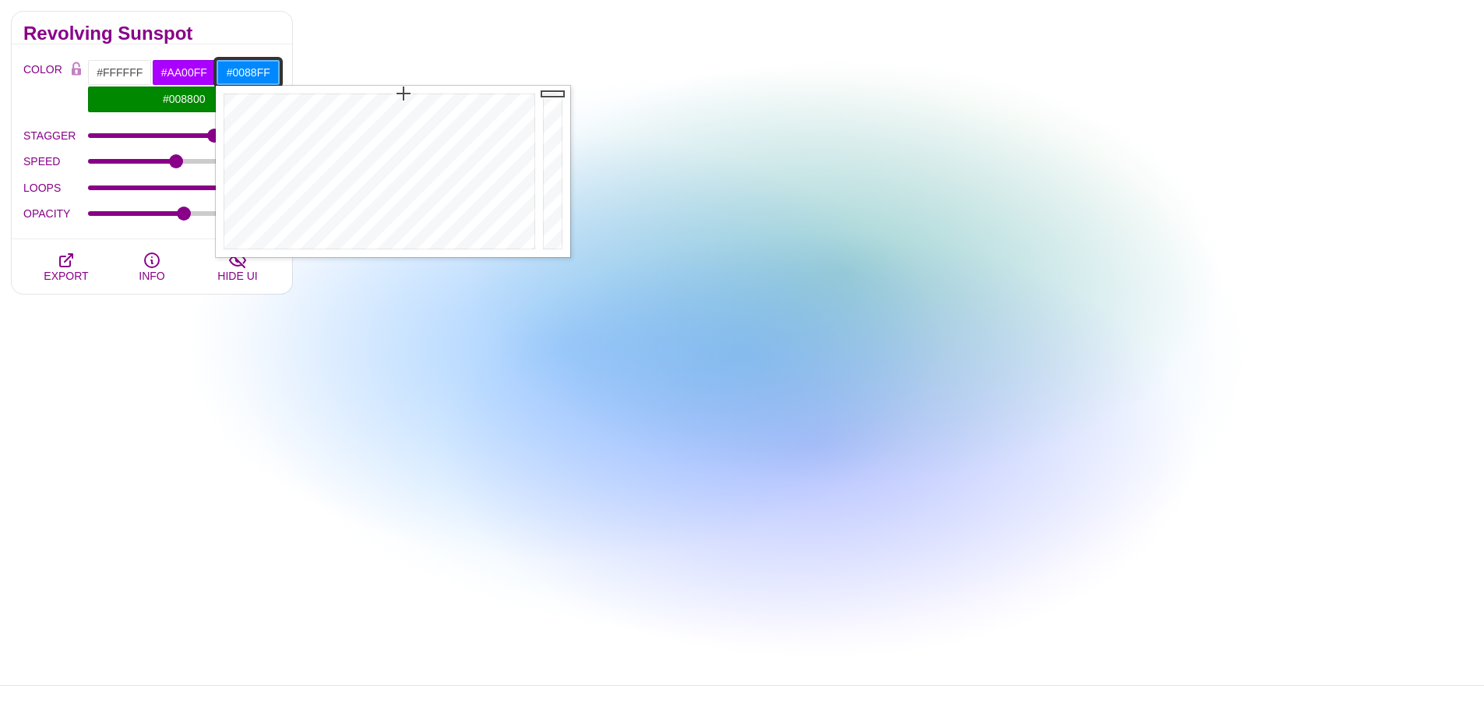
click at [250, 70] on input "#0088FF" at bounding box center [248, 72] width 65 height 26
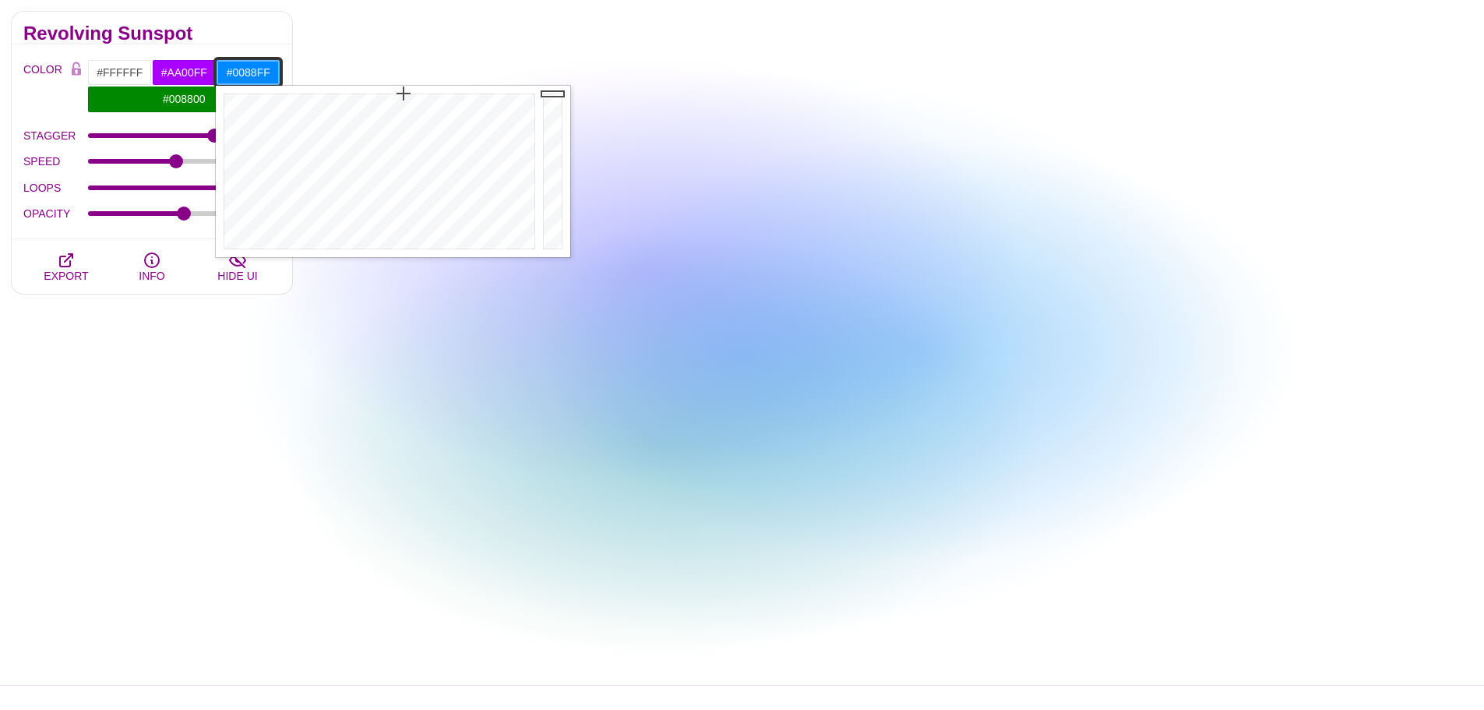
click at [256, 72] on input "#0088FF" at bounding box center [248, 72] width 65 height 26
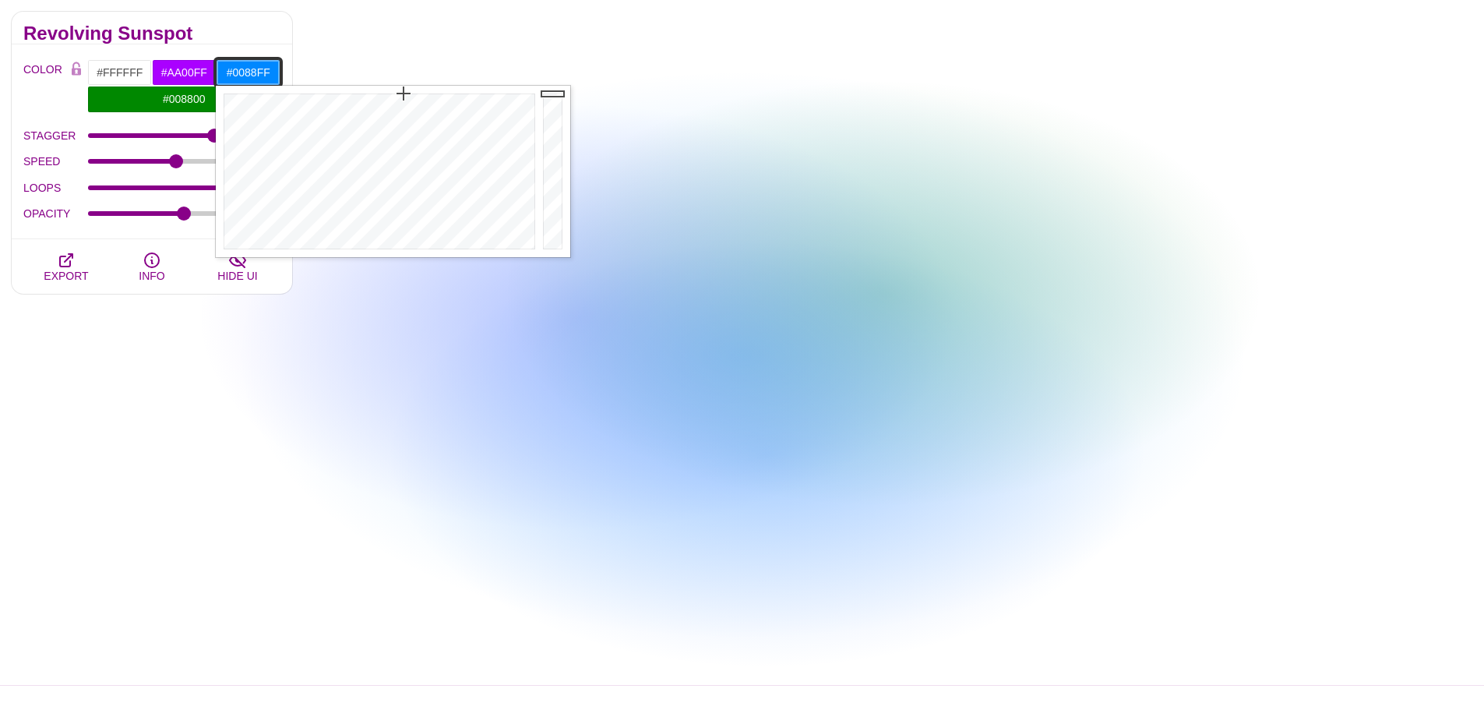
click at [256, 72] on input "#0088FF" at bounding box center [248, 72] width 65 height 26
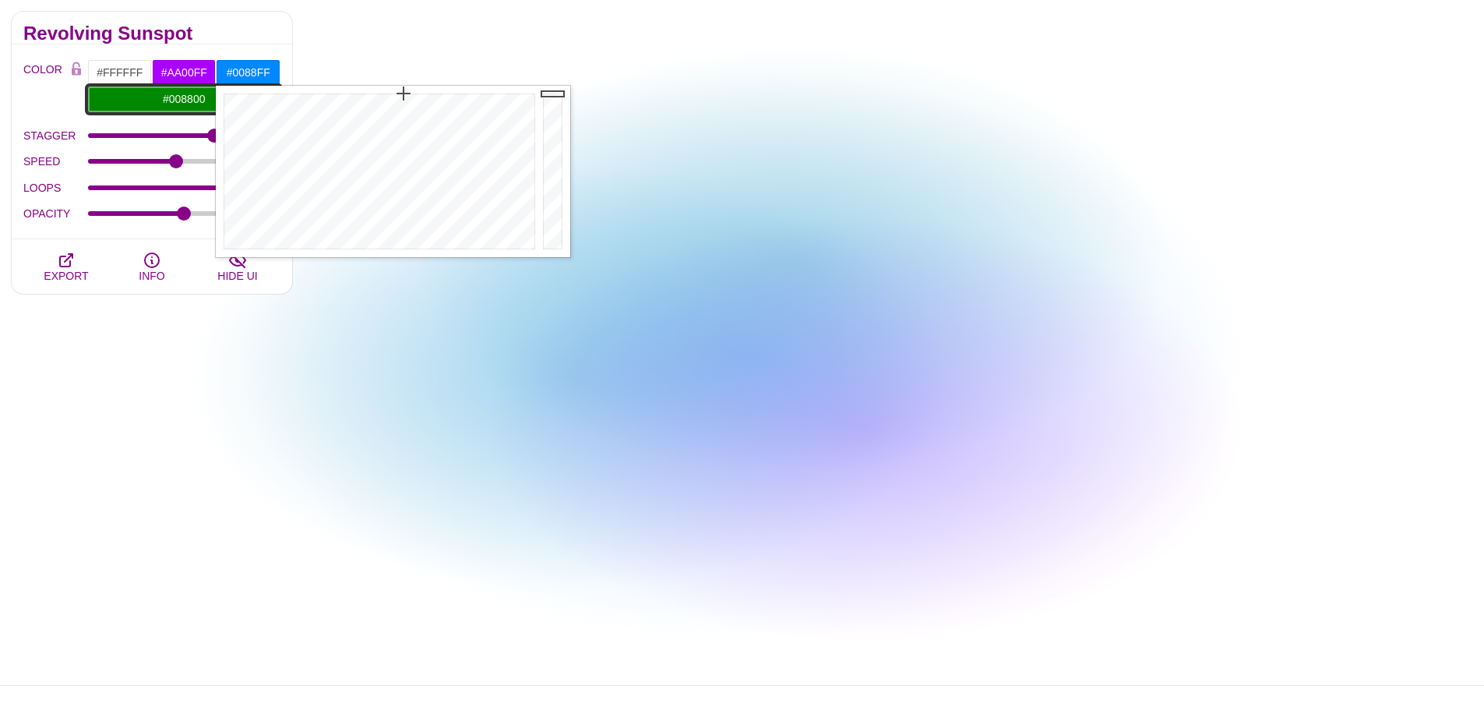
click at [192, 100] on input "#008800" at bounding box center [183, 99] width 193 height 26
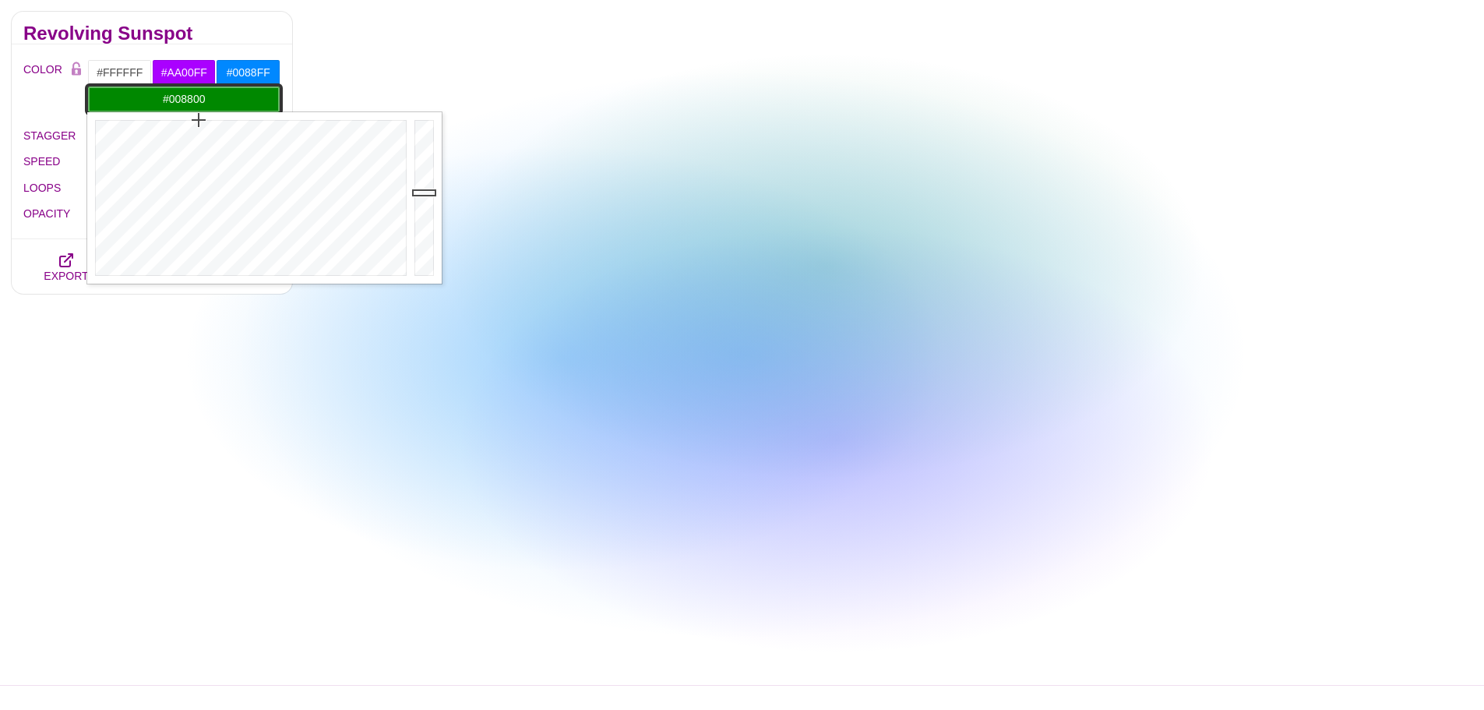
click at [192, 100] on input "#008800" at bounding box center [183, 99] width 193 height 26
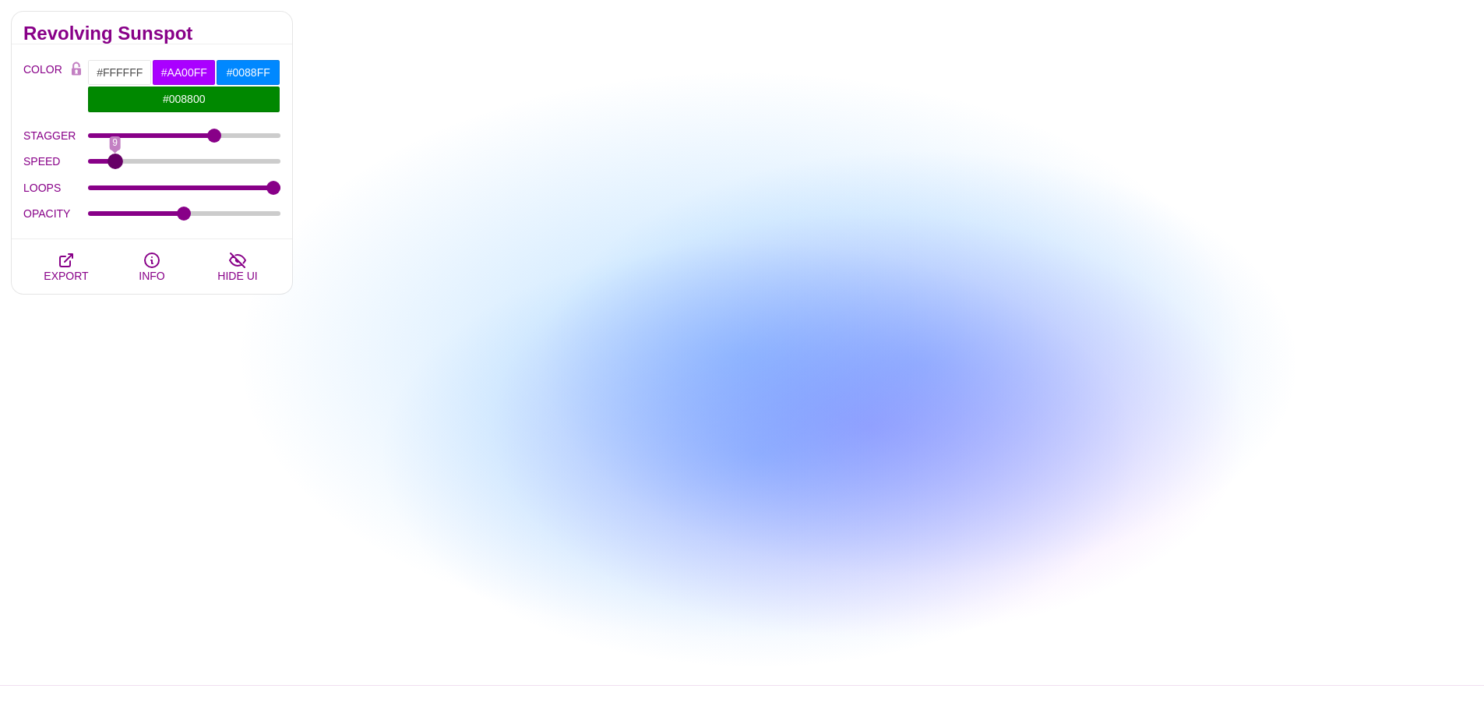
drag, startPoint x: 175, startPoint y: 158, endPoint x: 114, endPoint y: 171, distance: 62.0
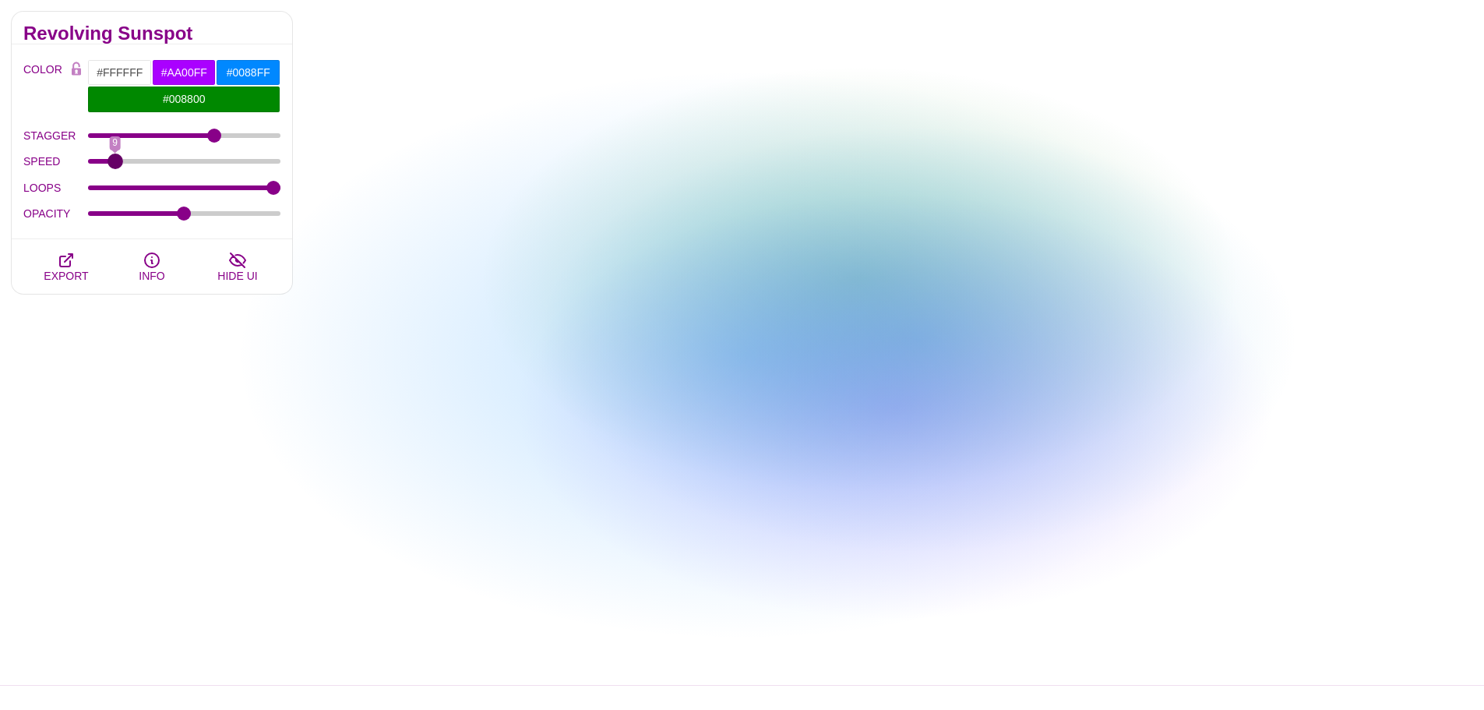
type input "9"
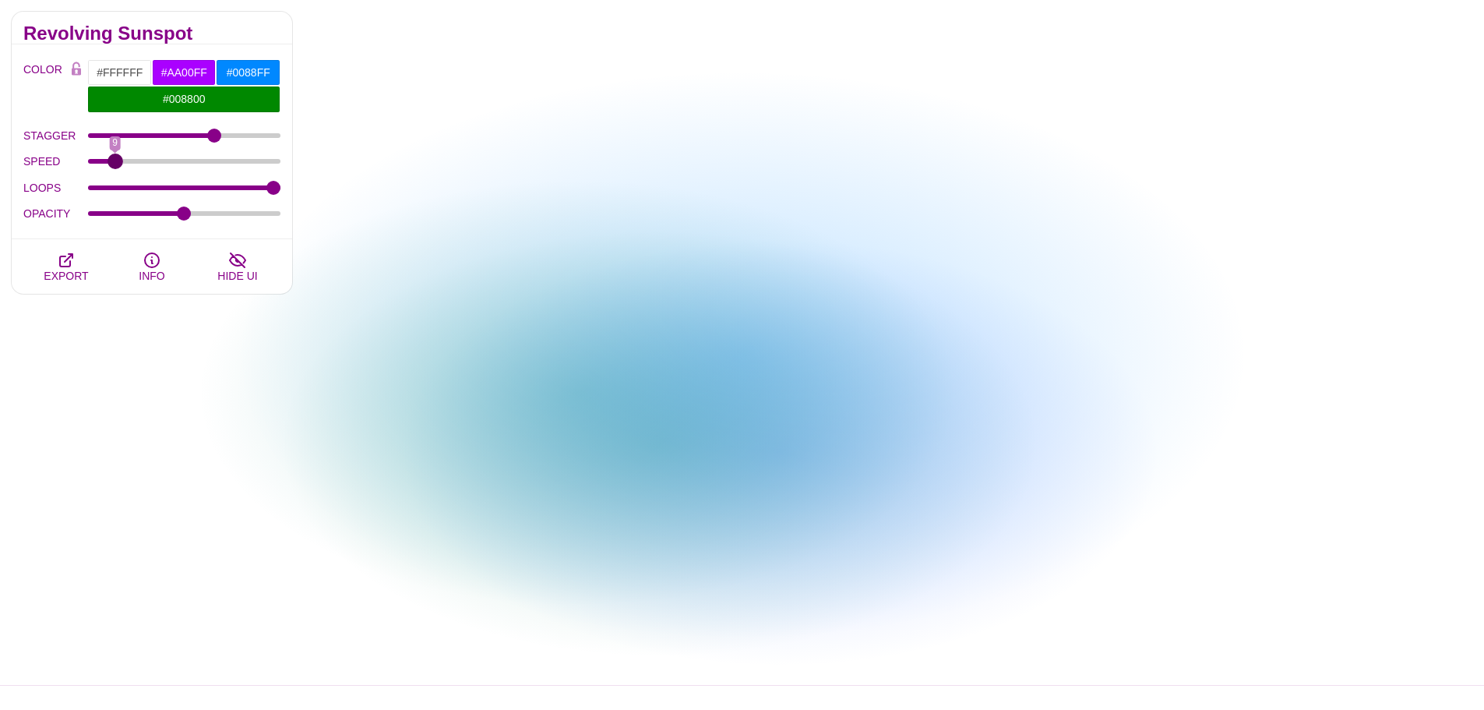
click at [114, 164] on input "SPEED" at bounding box center [184, 161] width 193 height 6
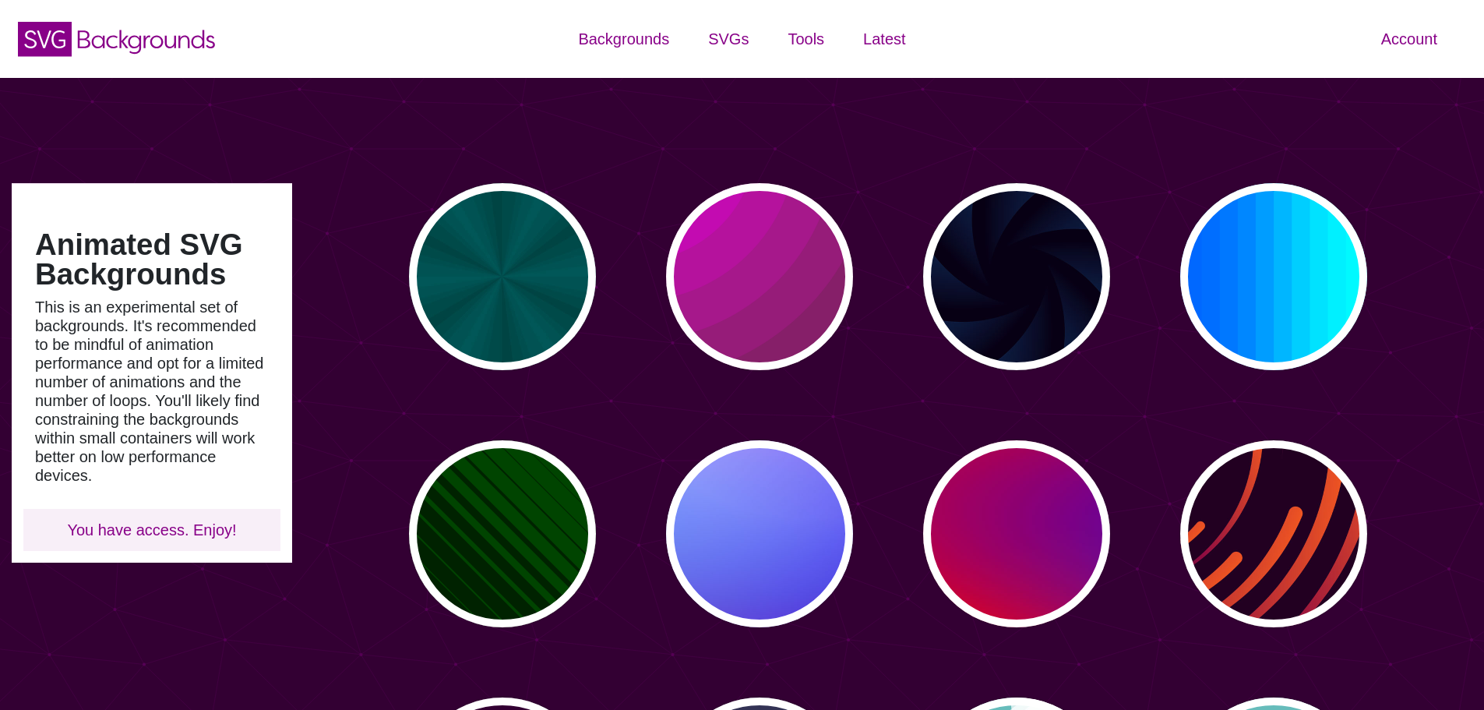
scroll to position [1168, 0]
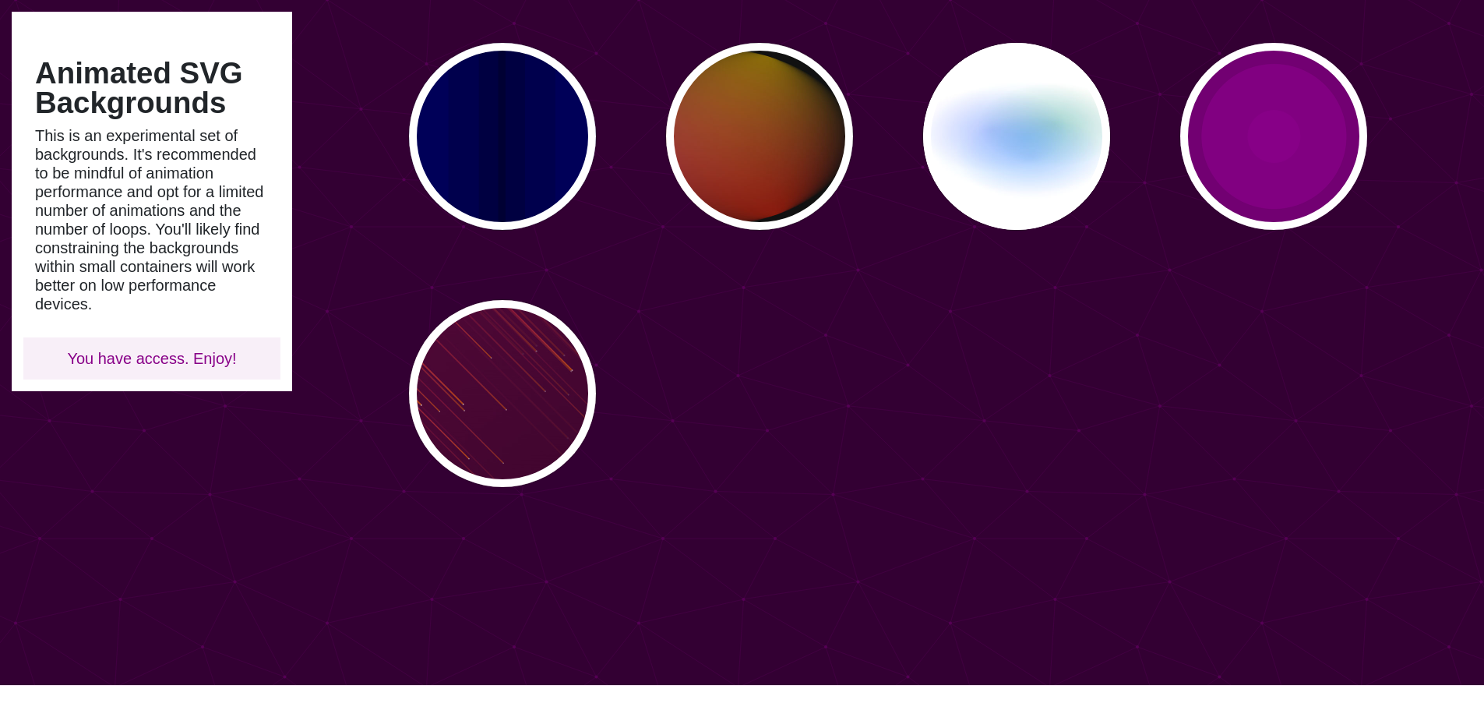
type input "#450057"
type input "#FFFFFF"
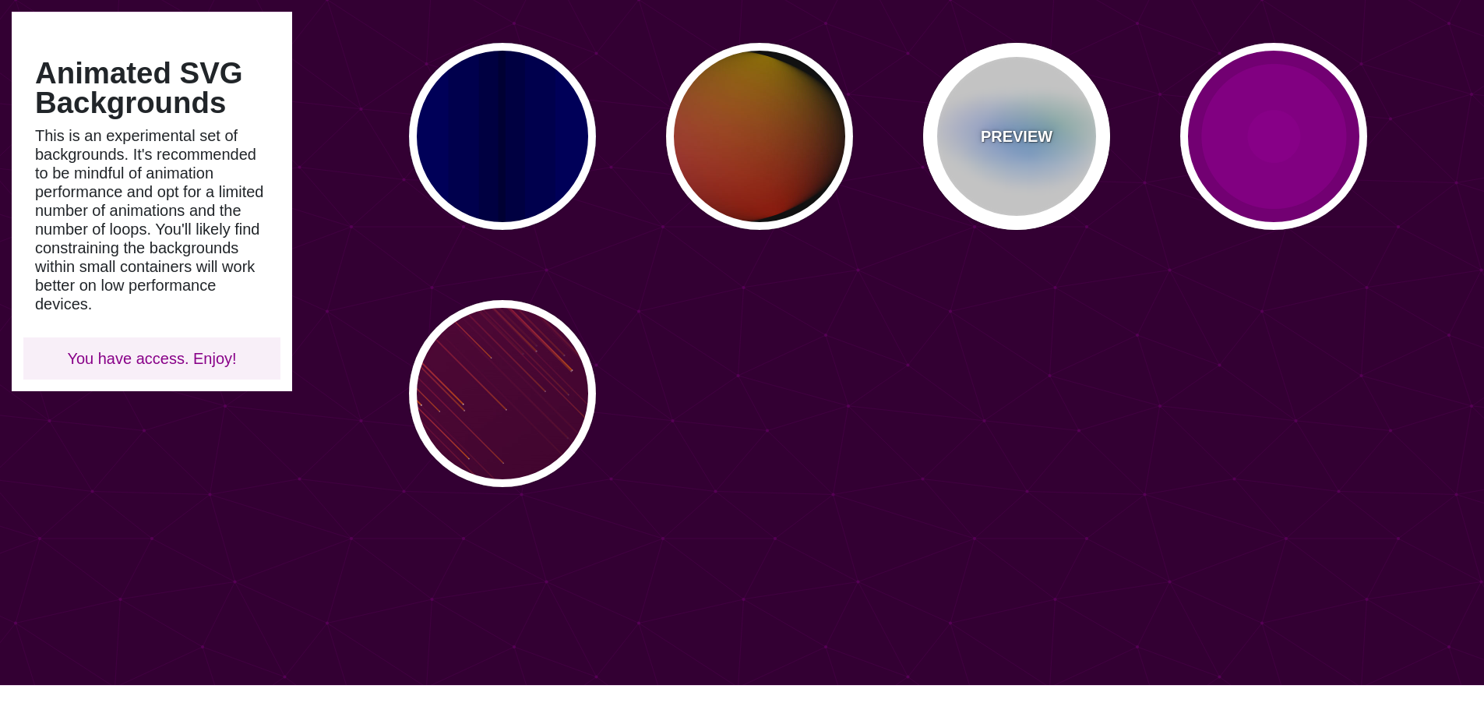
click at [1083, 110] on div "PREVIEW" at bounding box center [1016, 136] width 187 height 187
type input "#FFFFFF"
type input "#AA00FF"
type input "#0088FF"
type input "#008800"
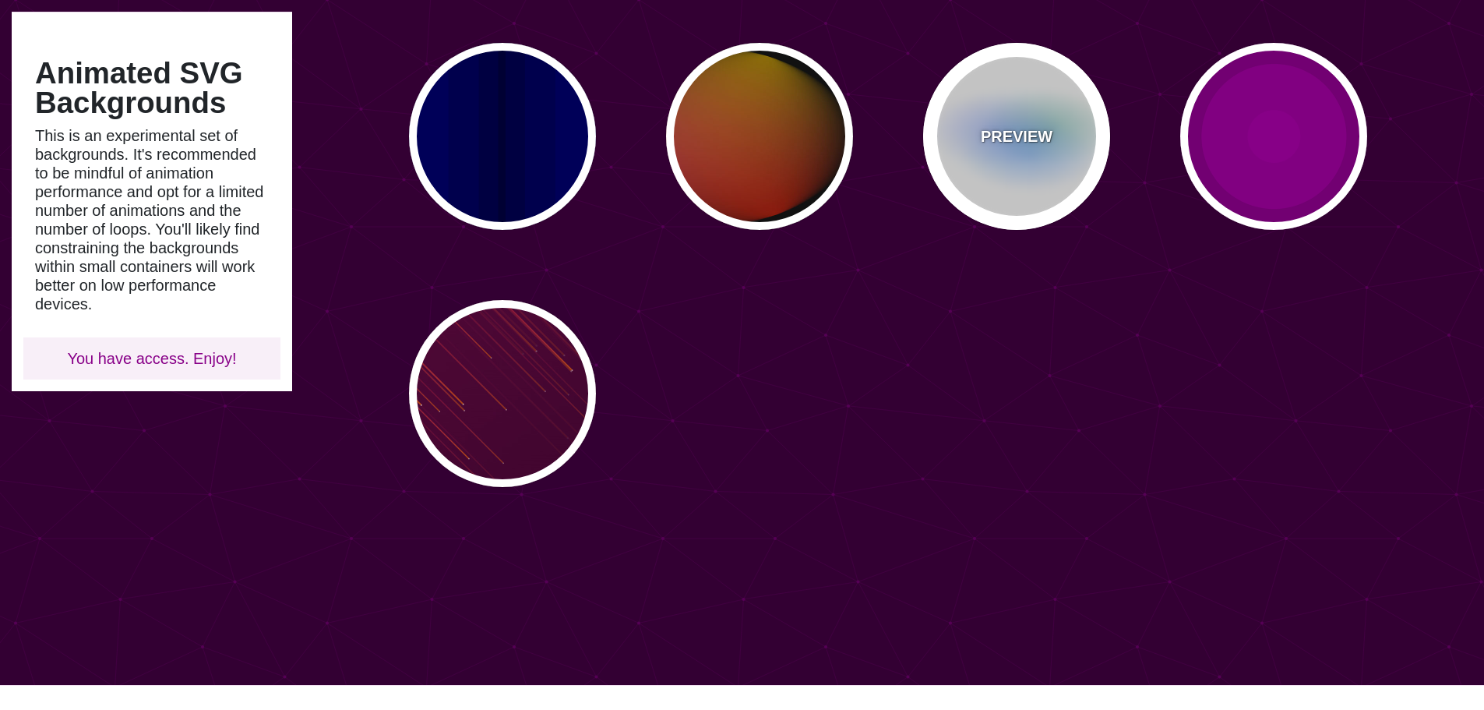
type input "8"
type input "24"
type input "999"
type input "0.5"
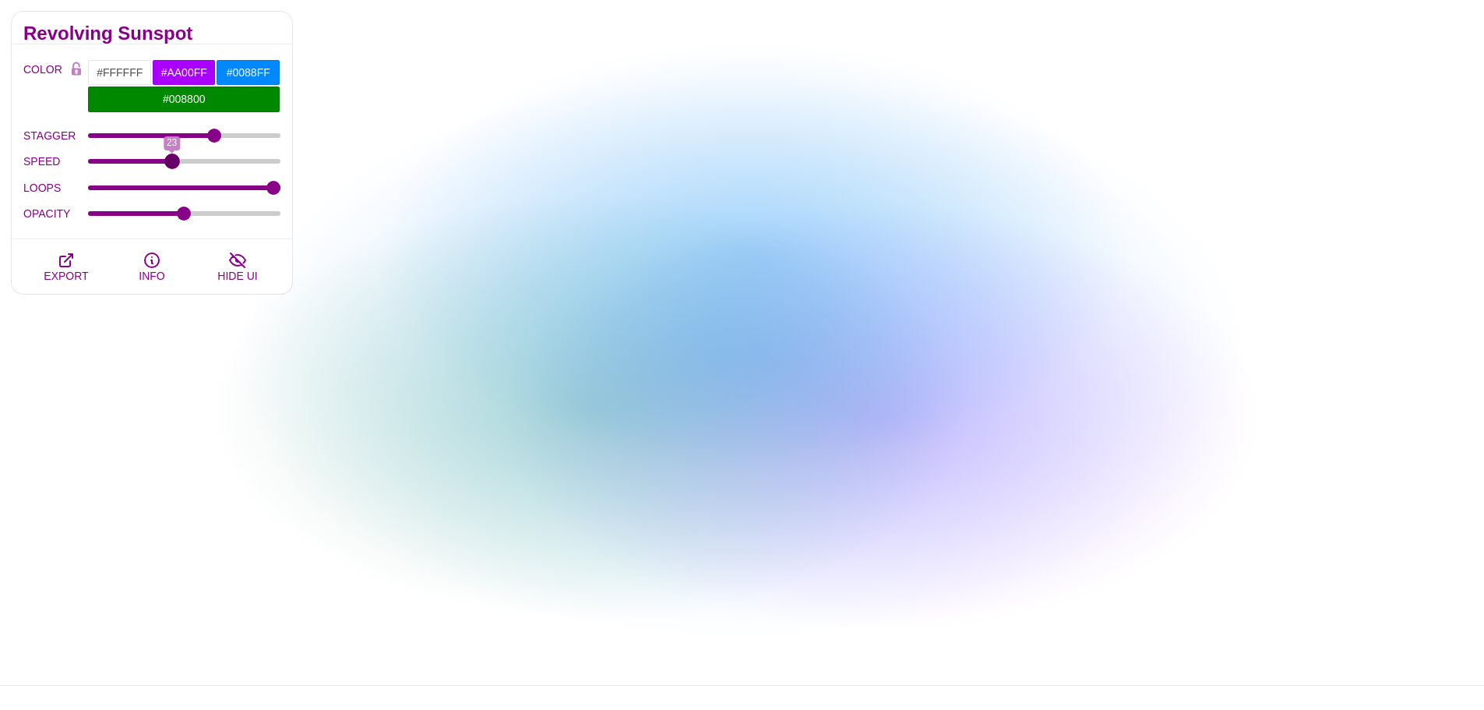
type input "24"
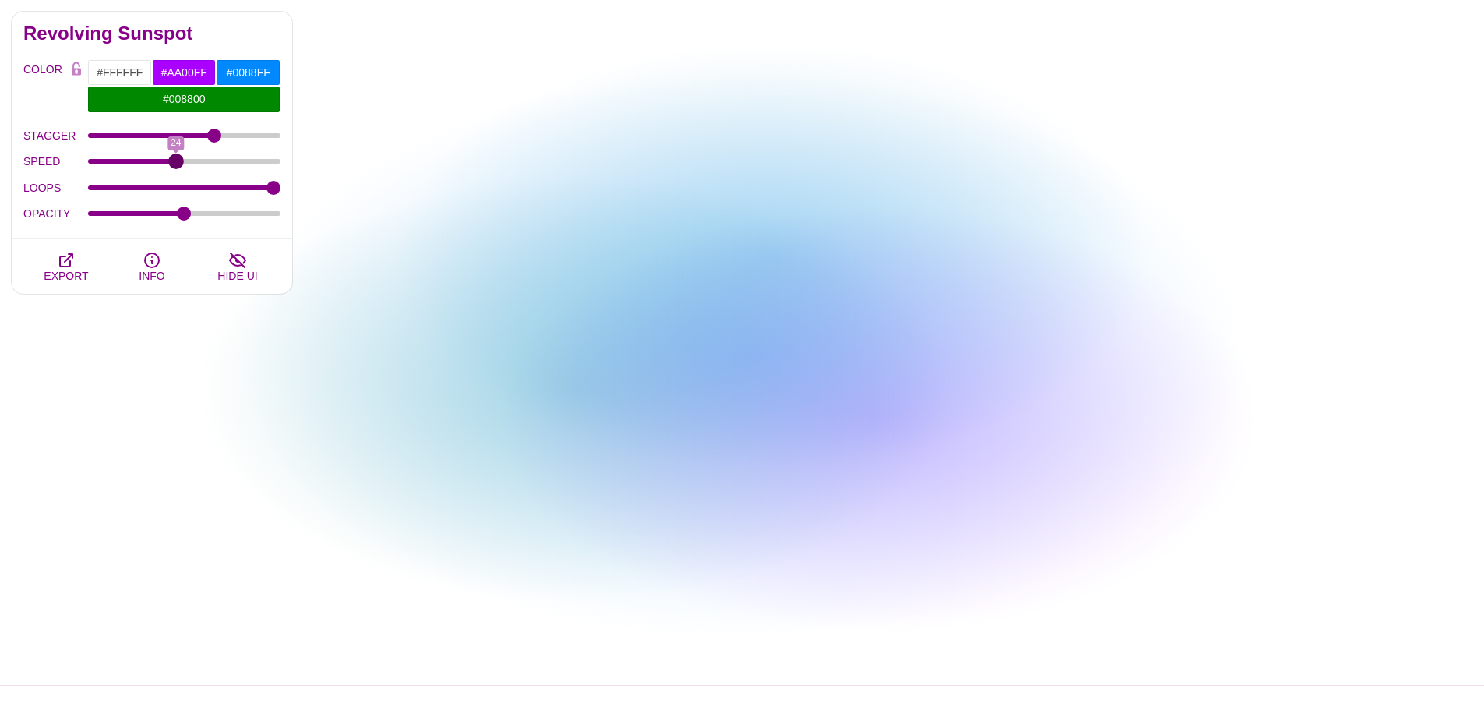
click at [174, 158] on input "SPEED" at bounding box center [184, 161] width 193 height 6
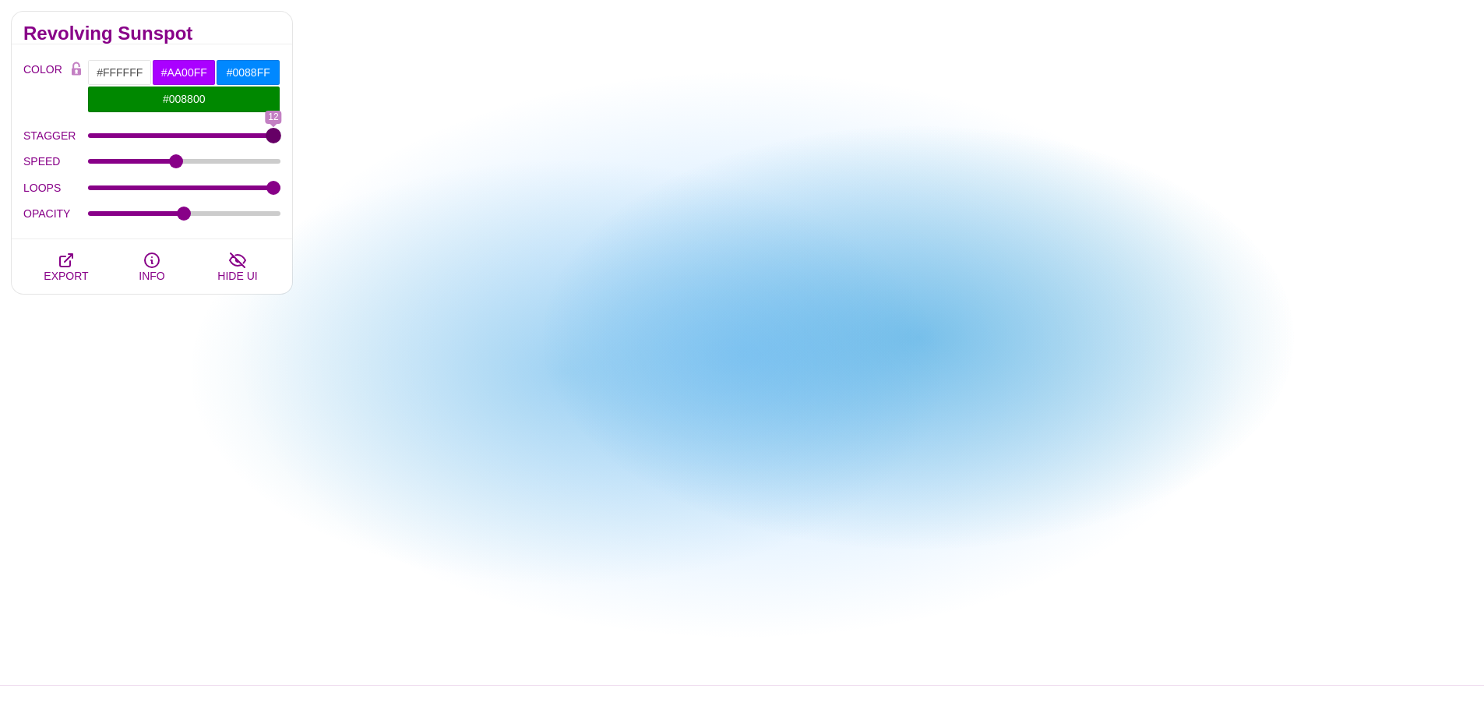
drag, startPoint x: 218, startPoint y: 133, endPoint x: 326, endPoint y: 136, distance: 108.3
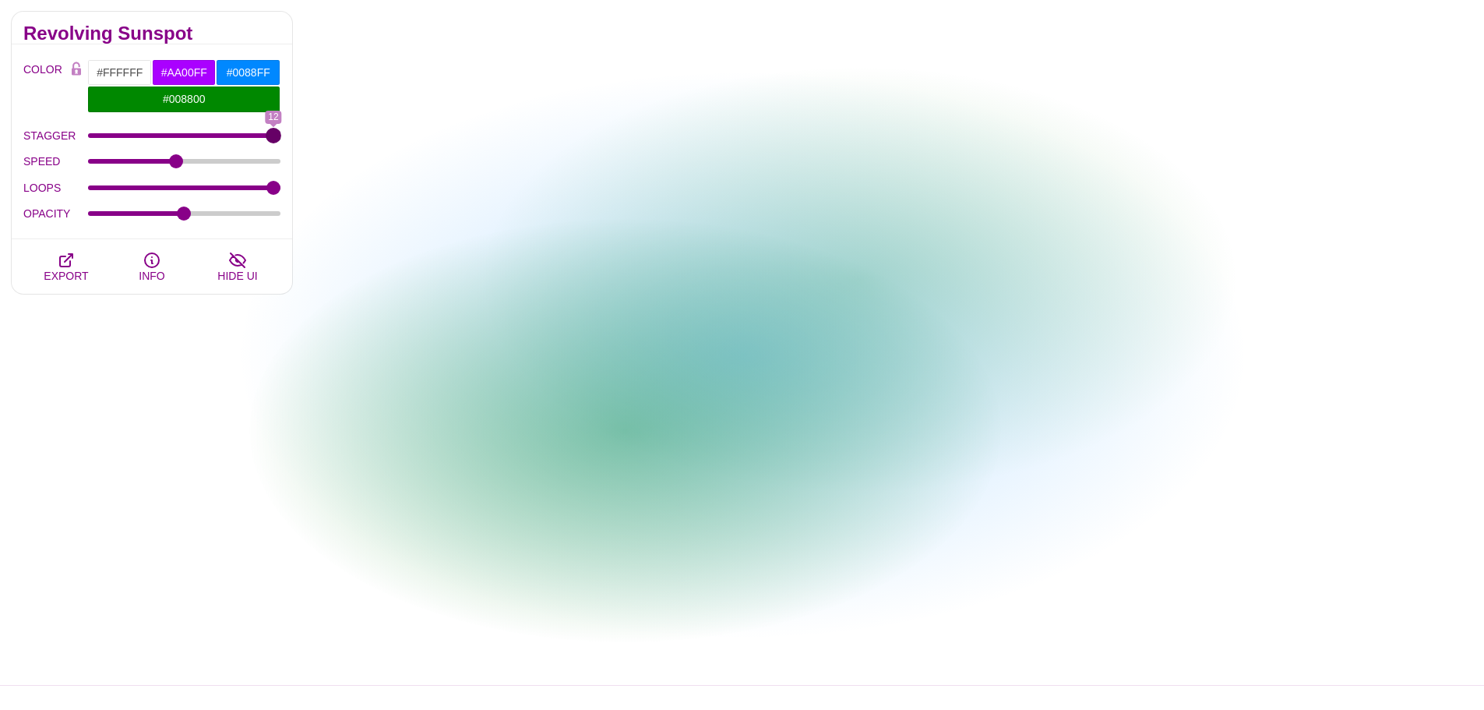
click at [281, 136] on input "STAGGER" at bounding box center [184, 135] width 193 height 6
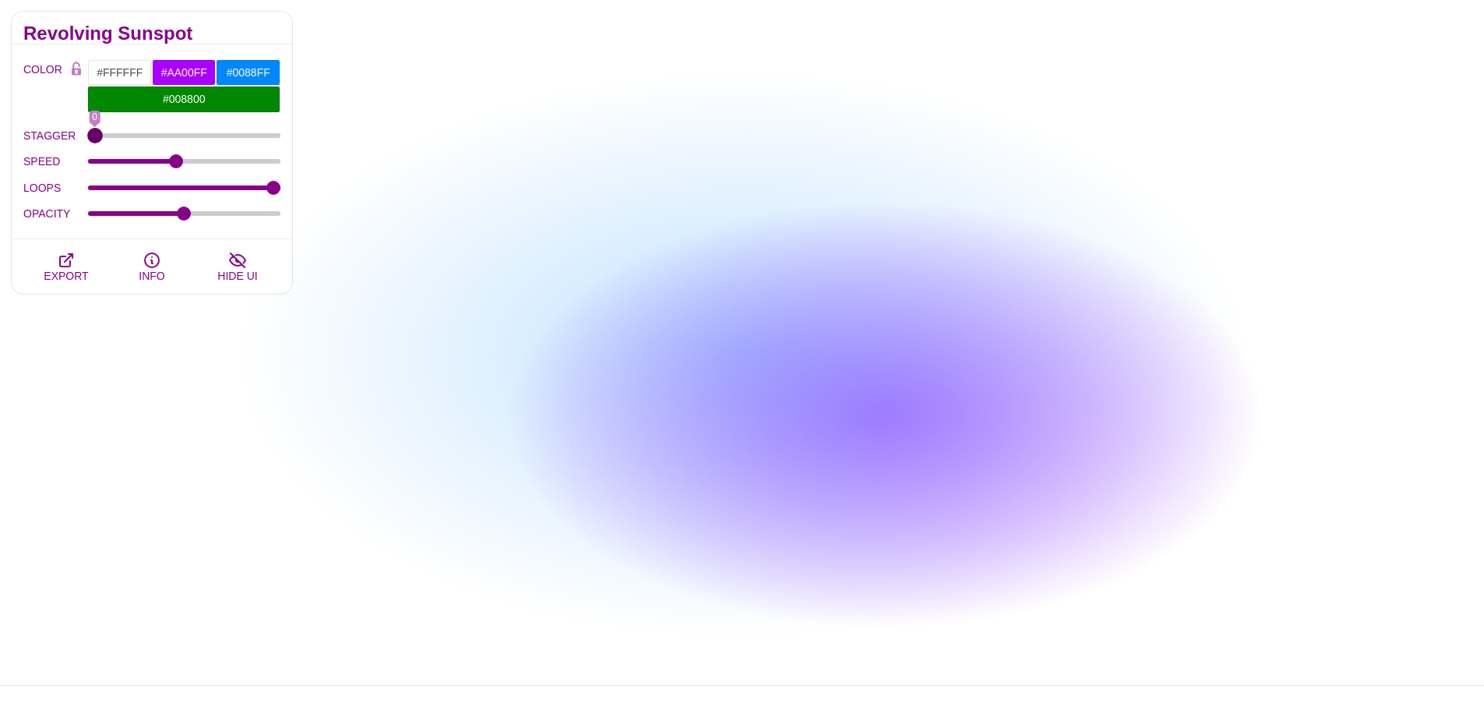
drag, startPoint x: 143, startPoint y: 136, endPoint x: 69, endPoint y: 131, distance: 74.2
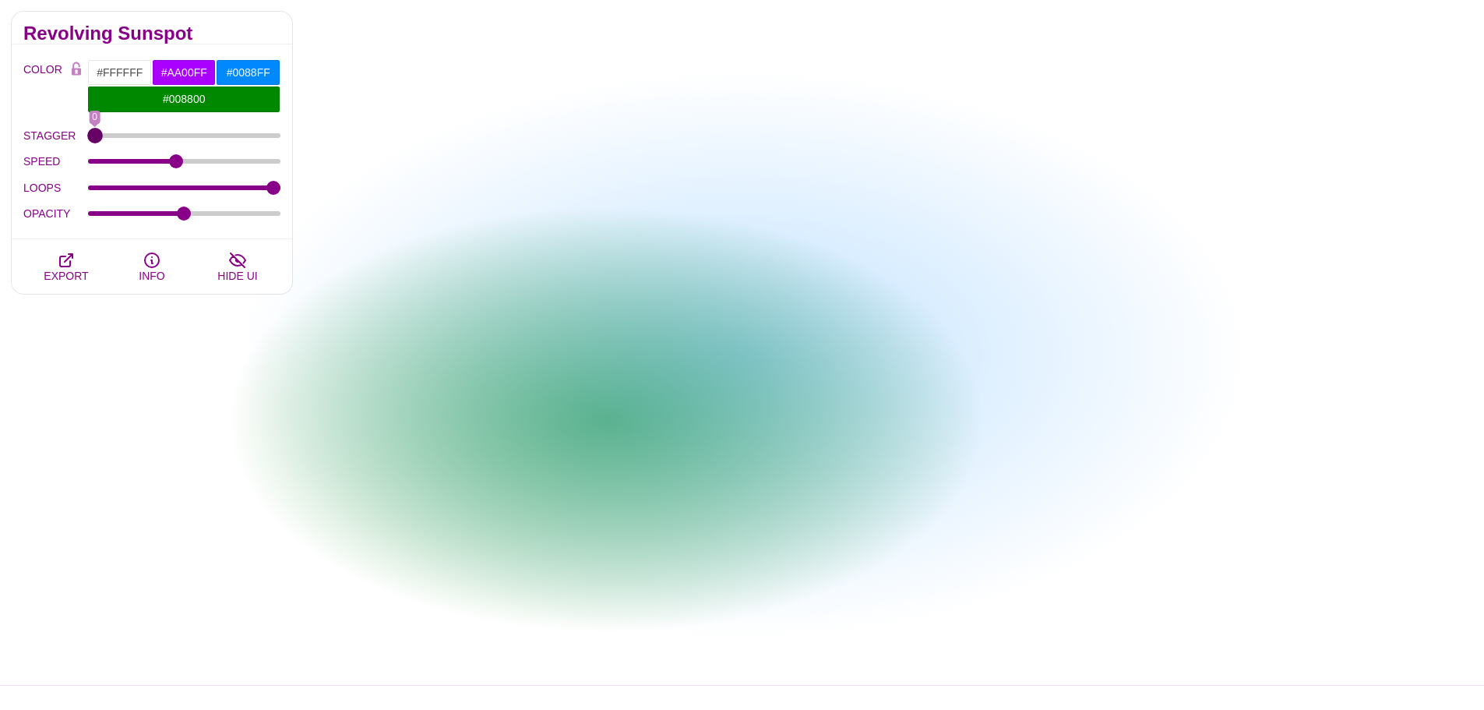
click at [88, 132] on input "STAGGER" at bounding box center [184, 135] width 193 height 6
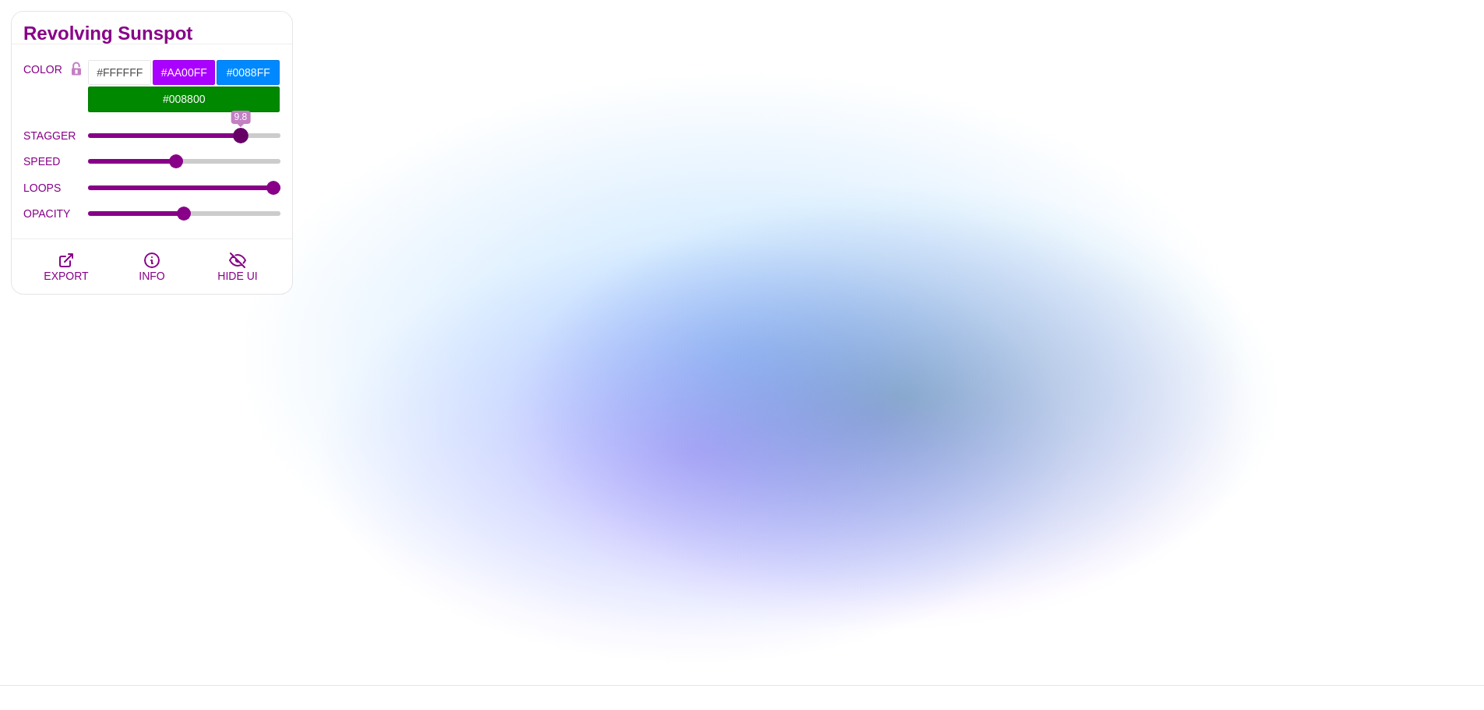
drag, startPoint x: 92, startPoint y: 131, endPoint x: 240, endPoint y: 157, distance: 150.3
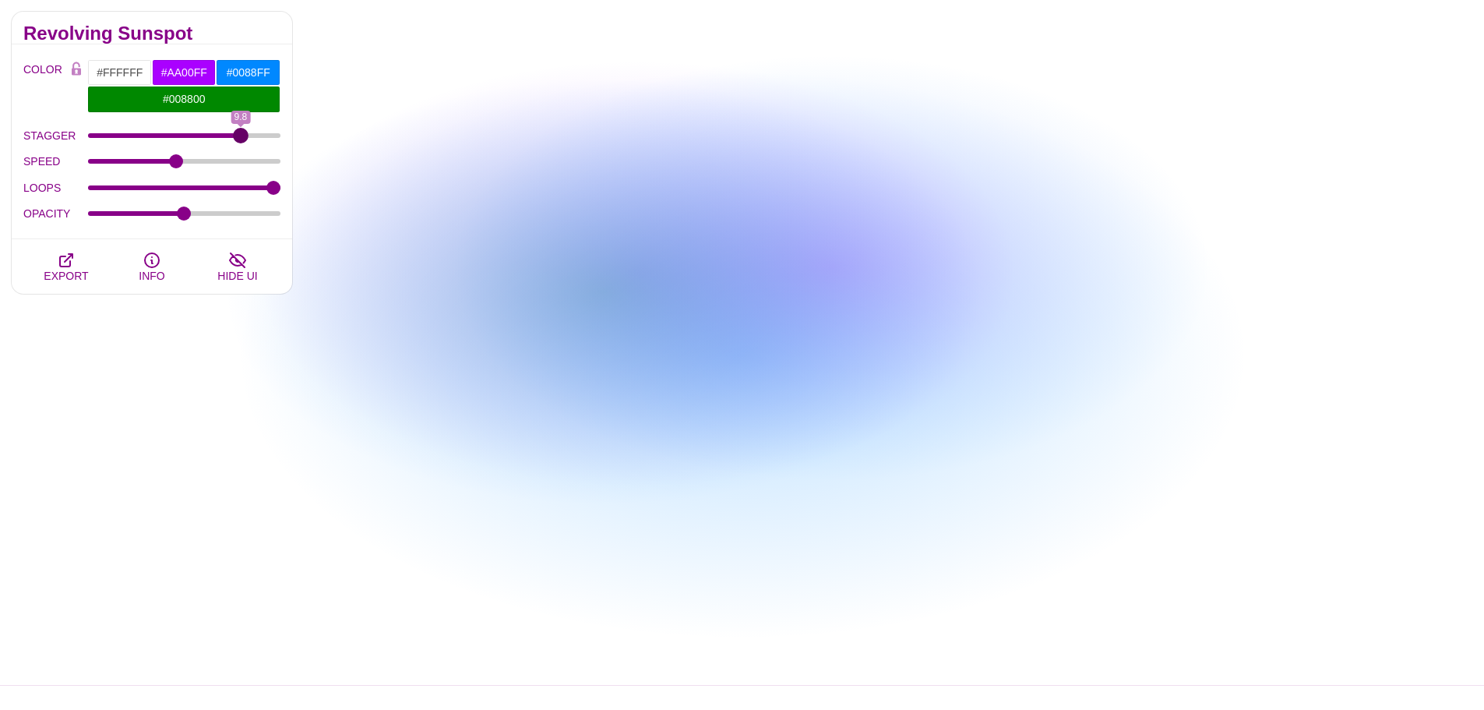
type input "9.8"
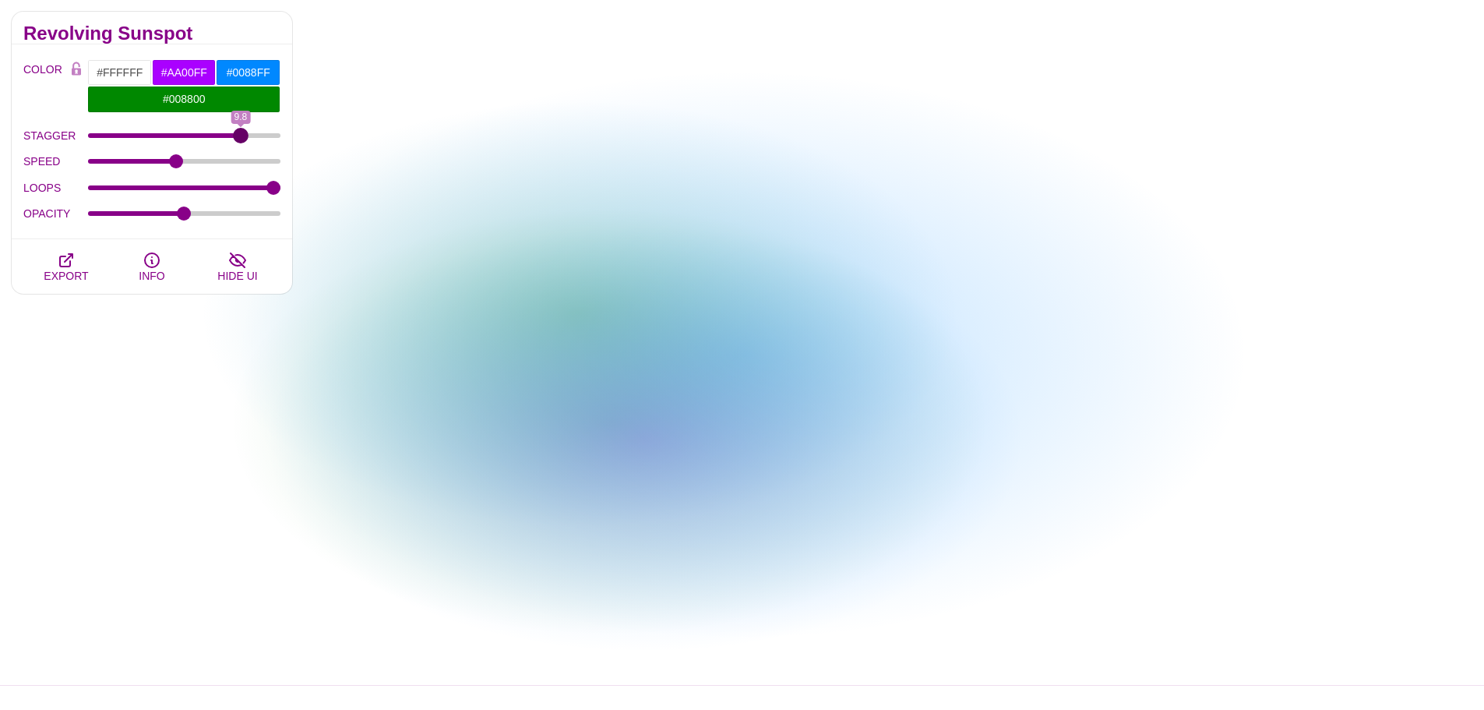
click at [240, 139] on input "STAGGER" at bounding box center [184, 135] width 193 height 6
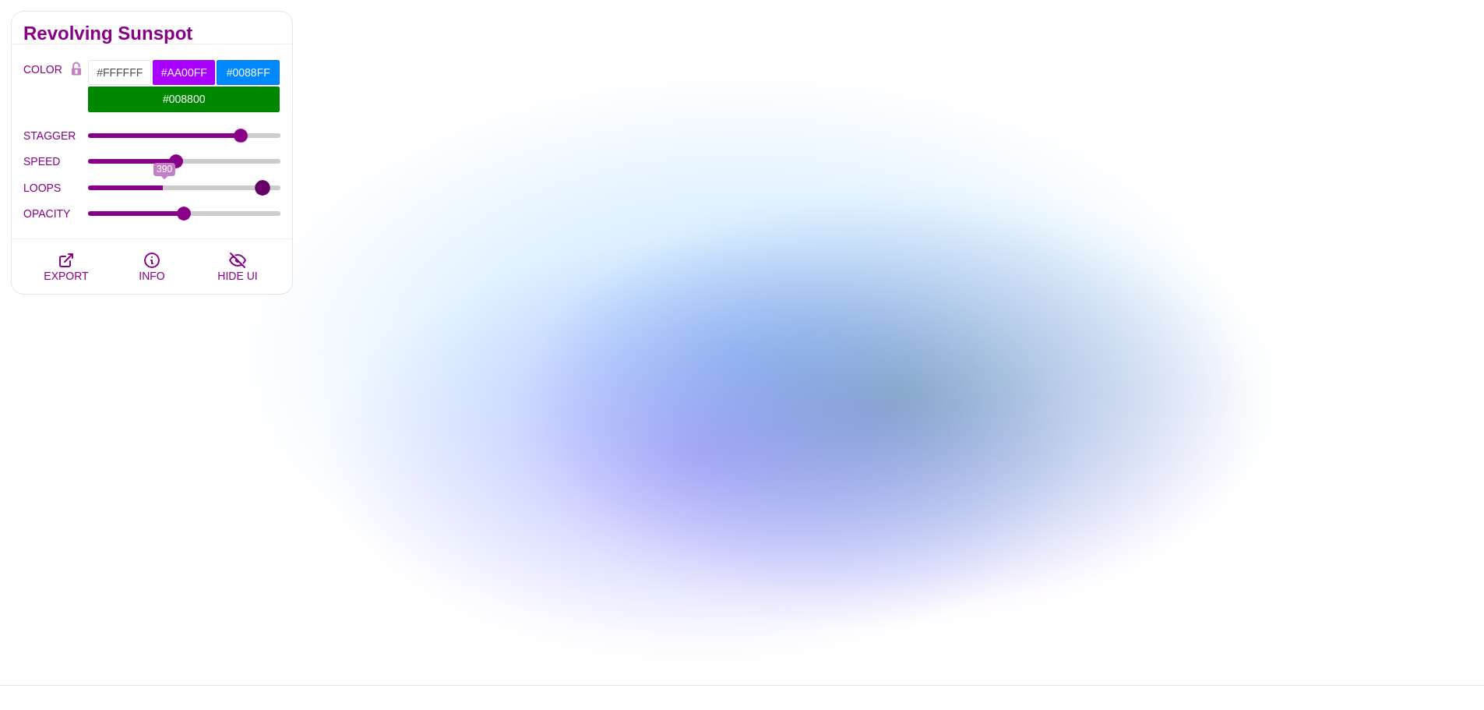
type input "999"
drag, startPoint x: 200, startPoint y: 185, endPoint x: 343, endPoint y: 189, distance: 143.4
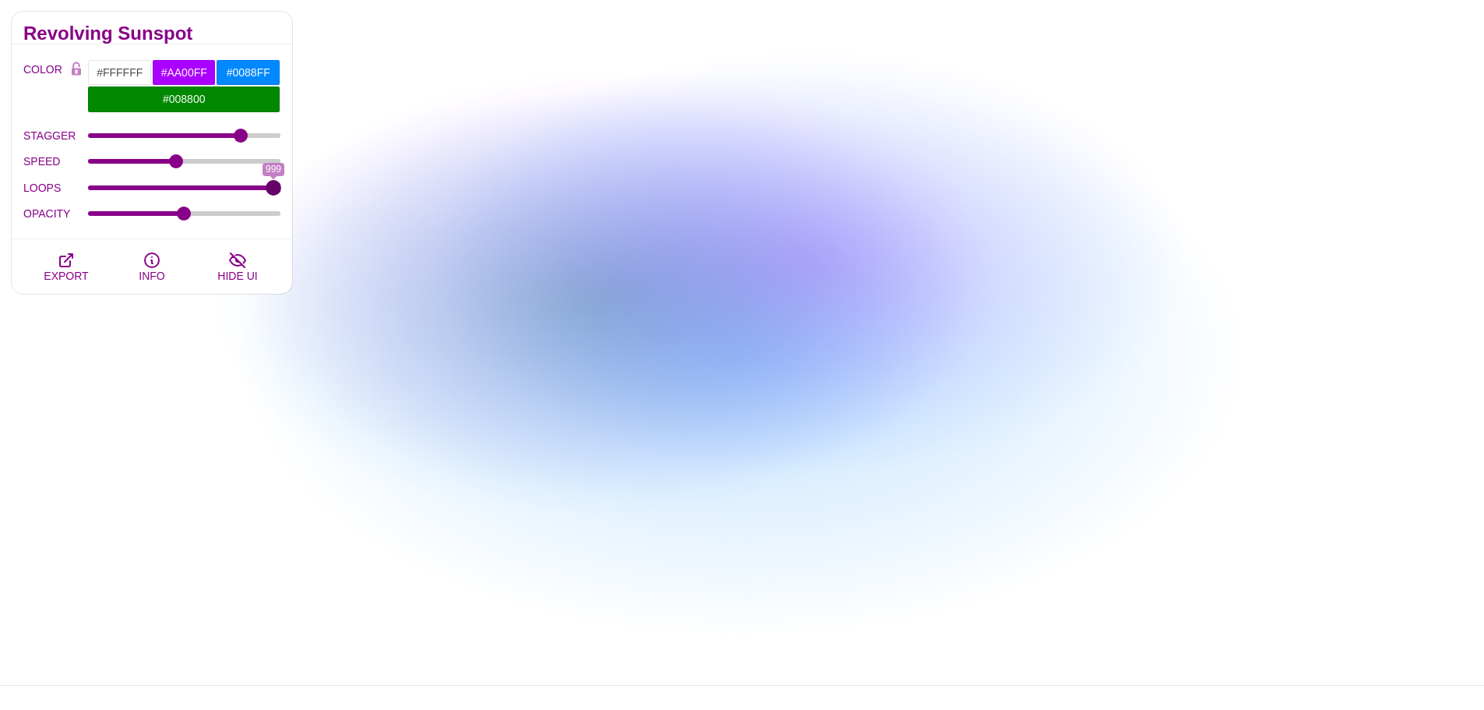
click at [281, 189] on input "LOOPS" at bounding box center [184, 188] width 193 height 6
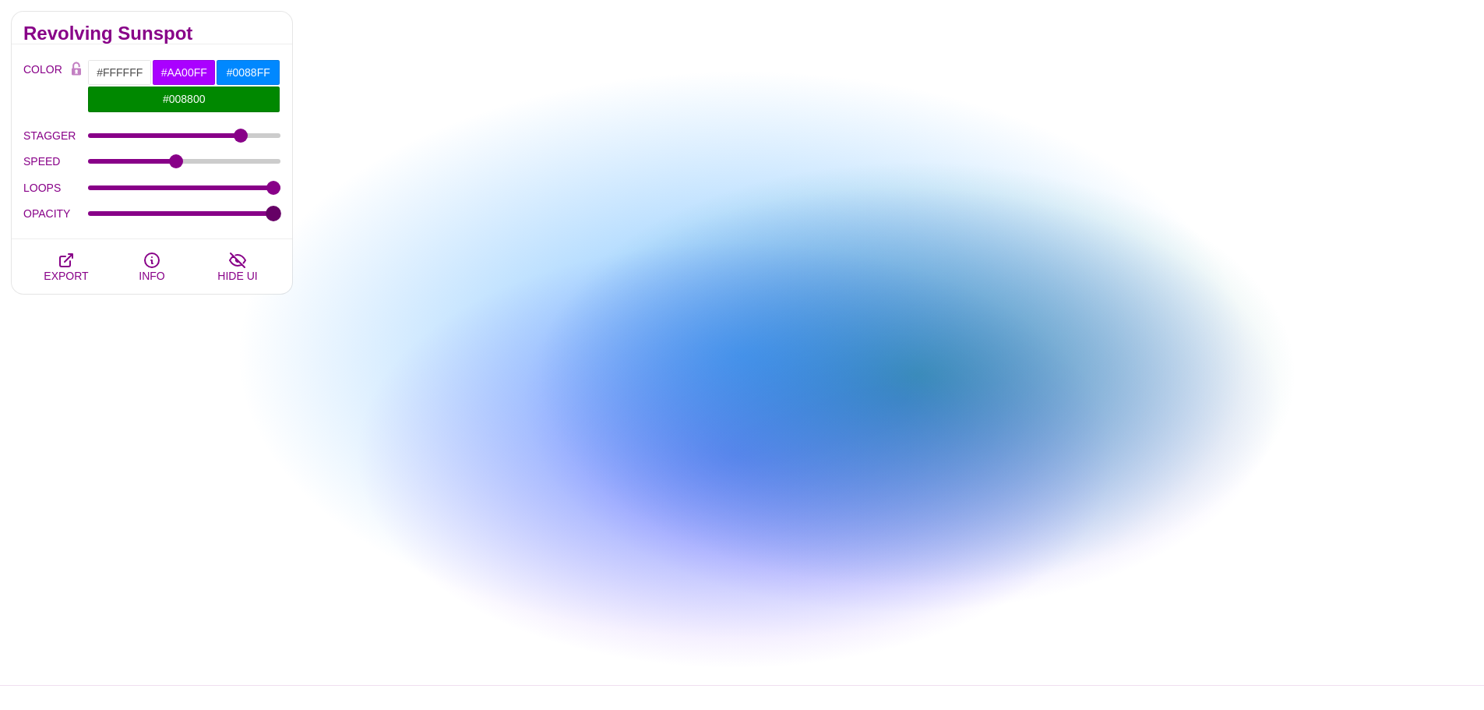
drag, startPoint x: 184, startPoint y: 217, endPoint x: 433, endPoint y: 220, distance: 249.3
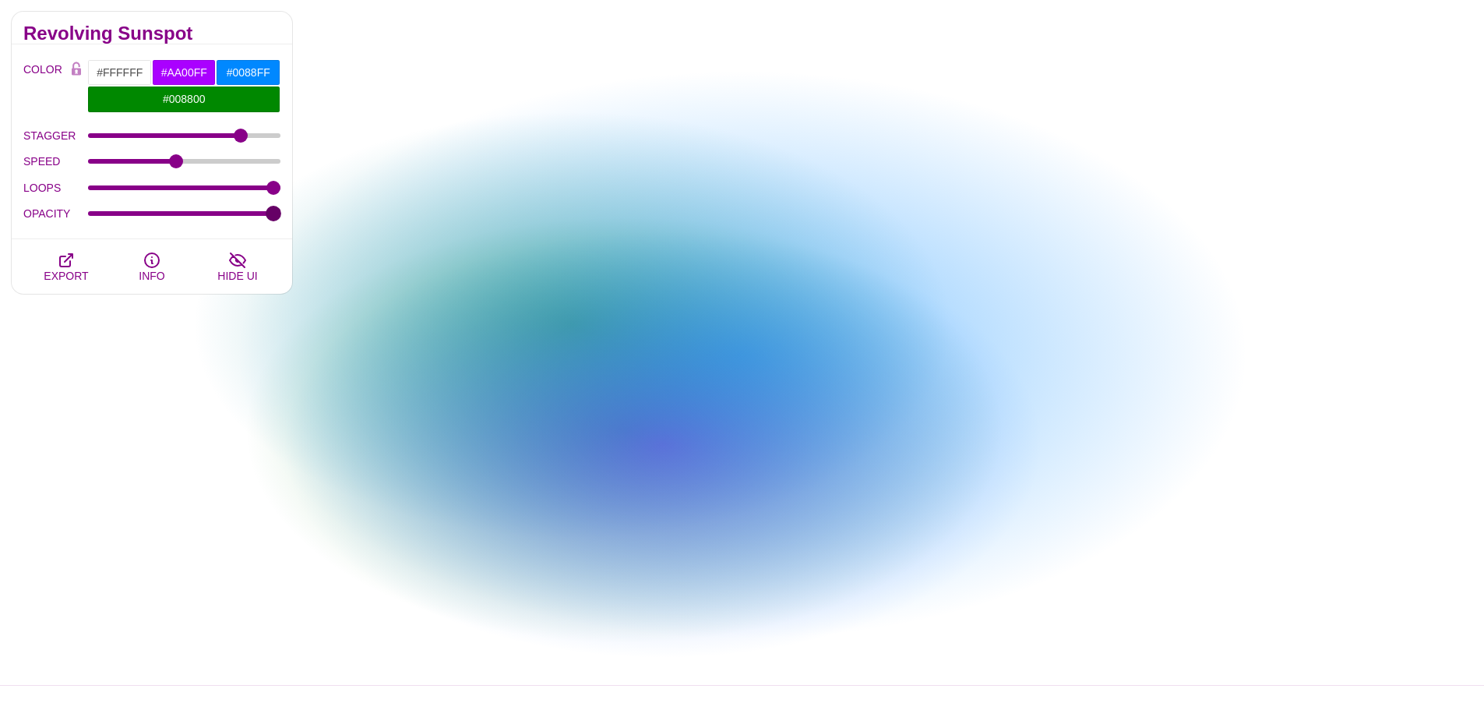
click at [281, 217] on input "OPACITY" at bounding box center [184, 213] width 193 height 6
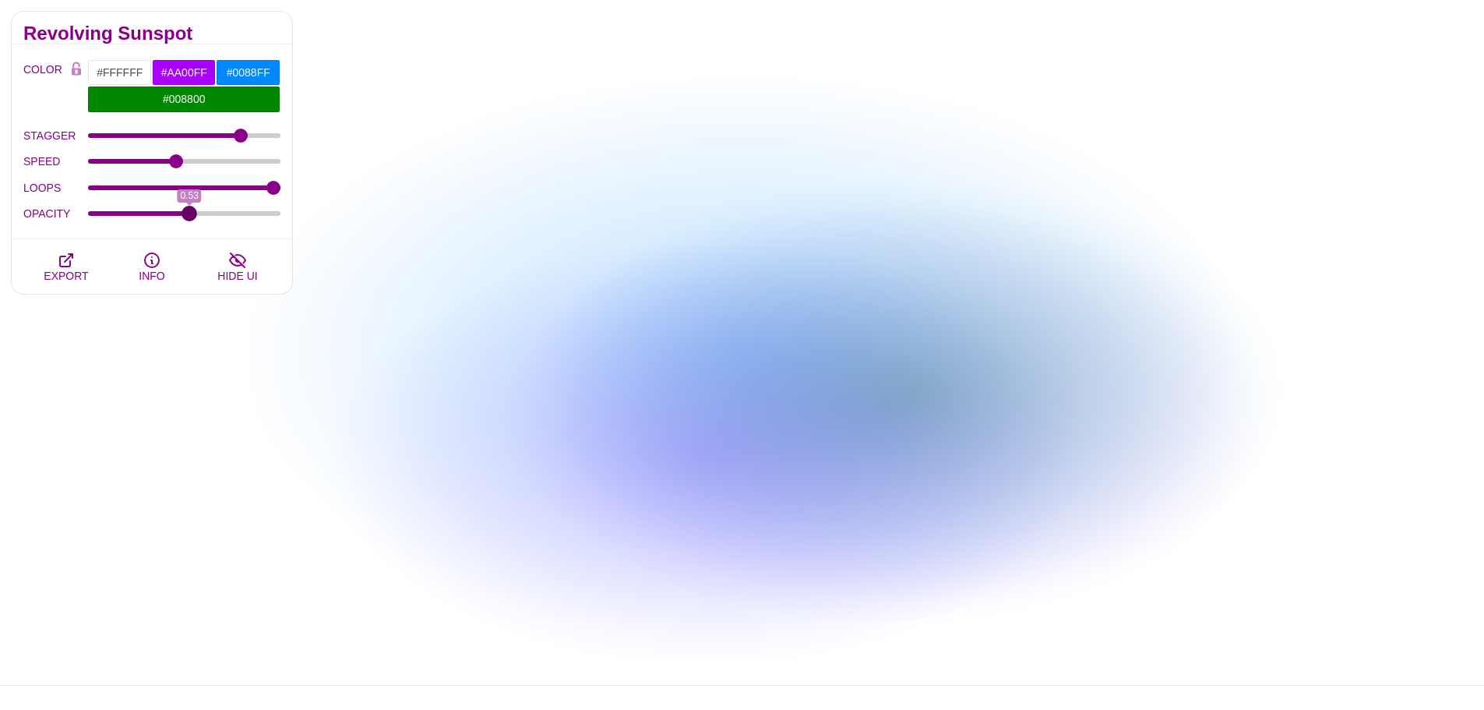
drag, startPoint x: 276, startPoint y: 218, endPoint x: 189, endPoint y: 226, distance: 86.8
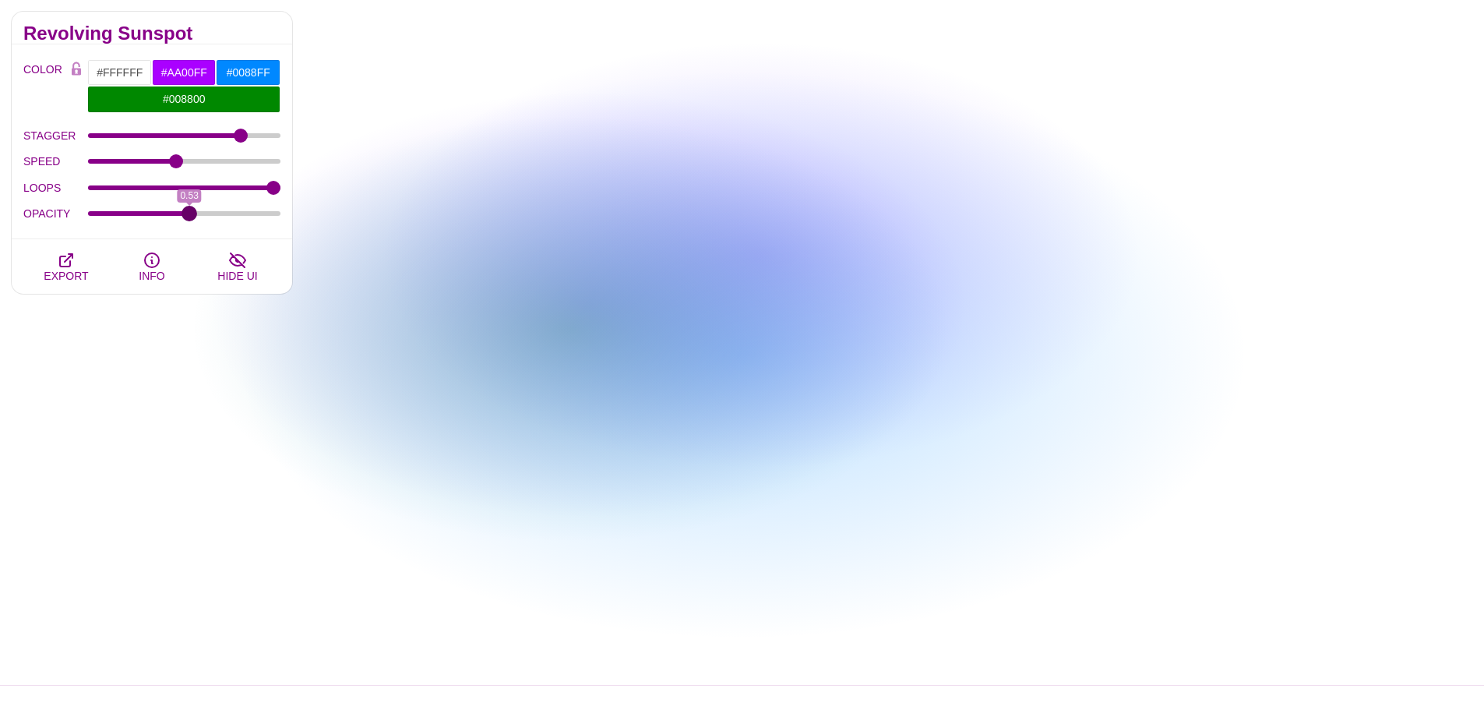
type input "0.53"
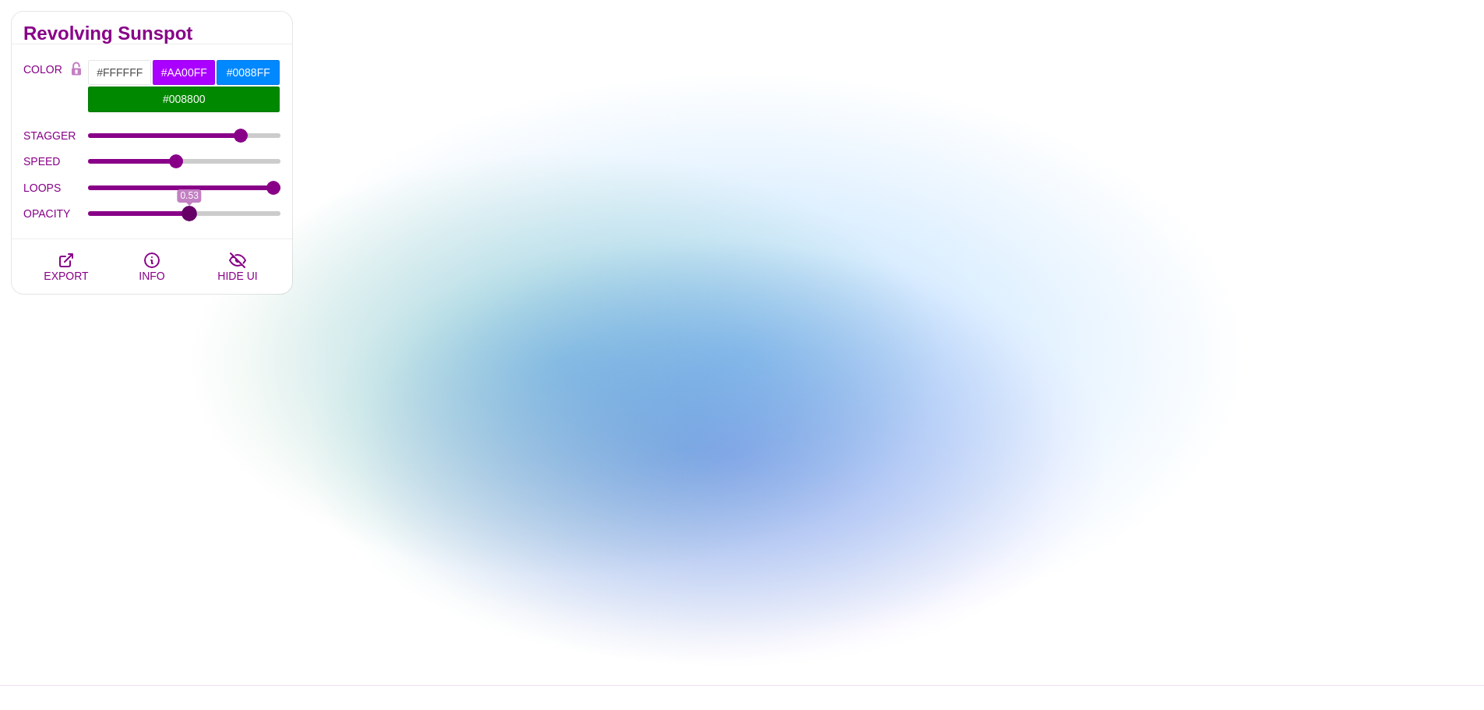
click at [189, 217] on input "OPACITY" at bounding box center [184, 213] width 193 height 6
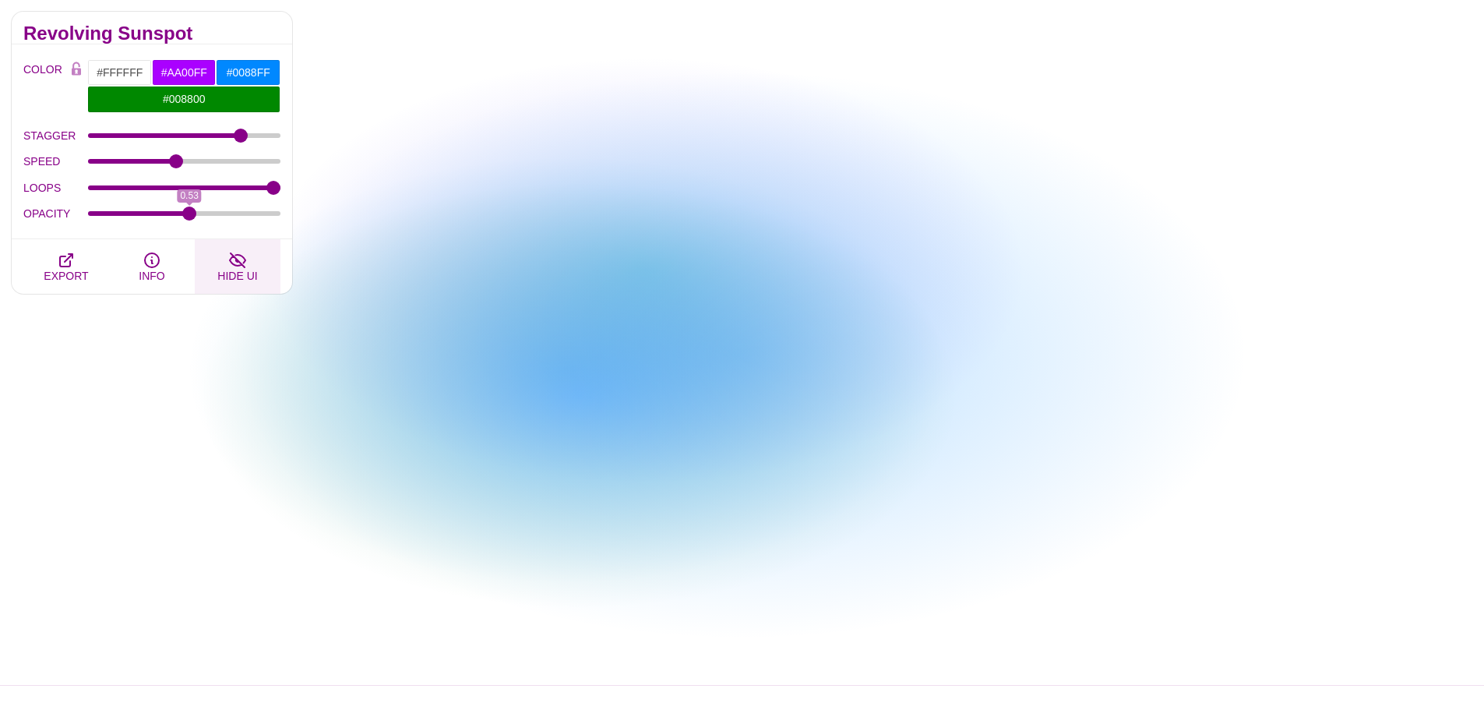
click at [224, 252] on button "HIDE UI" at bounding box center [238, 266] width 86 height 55
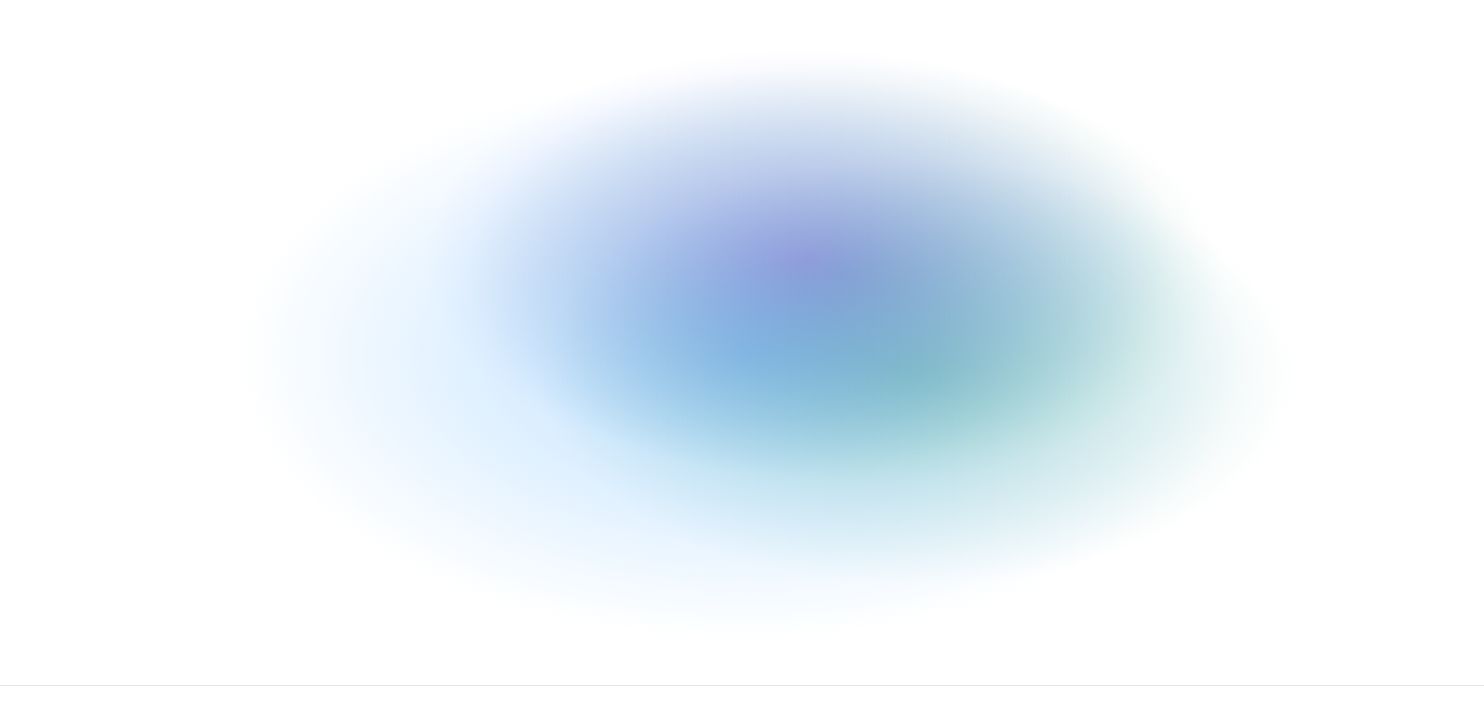
click at [224, 252] on button "HIDE UI" at bounding box center [238, 266] width 86 height 55
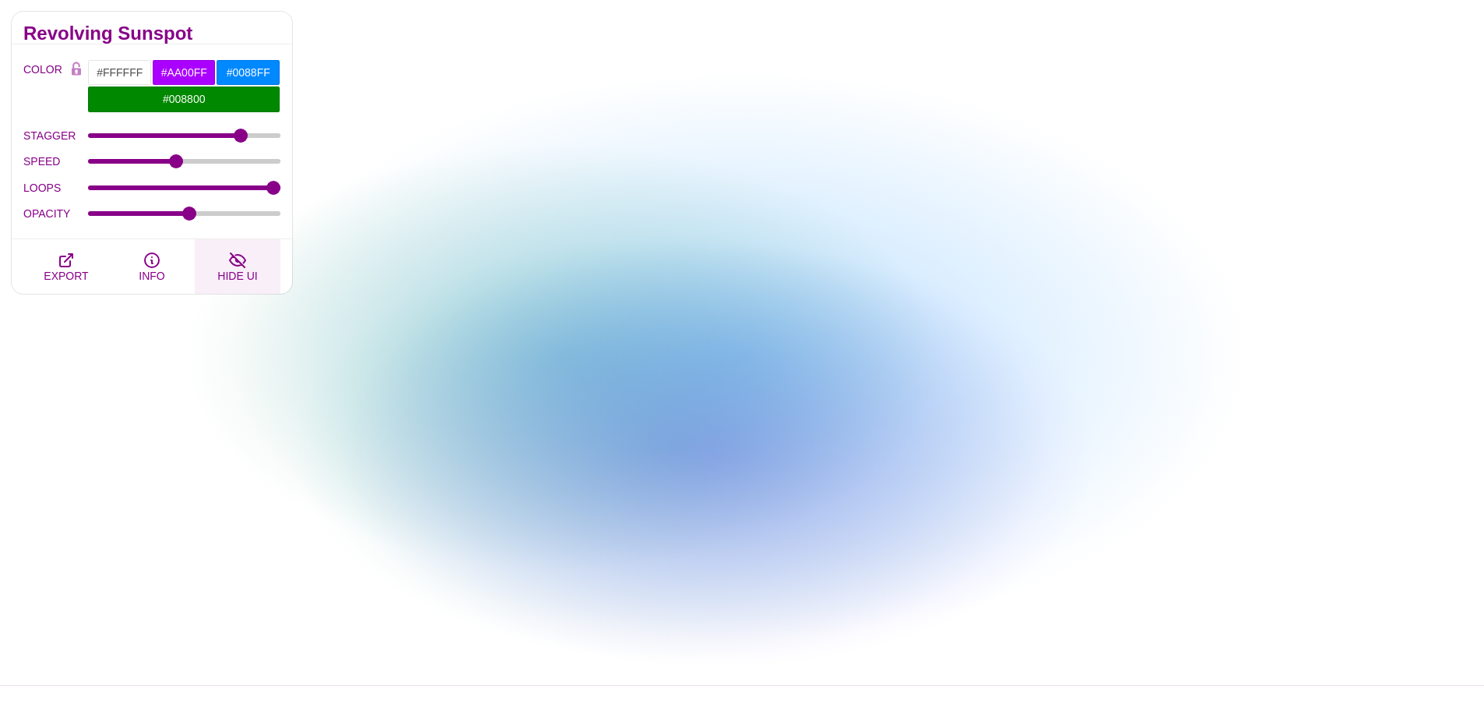
click at [224, 252] on button "HIDE UI" at bounding box center [238, 266] width 86 height 55
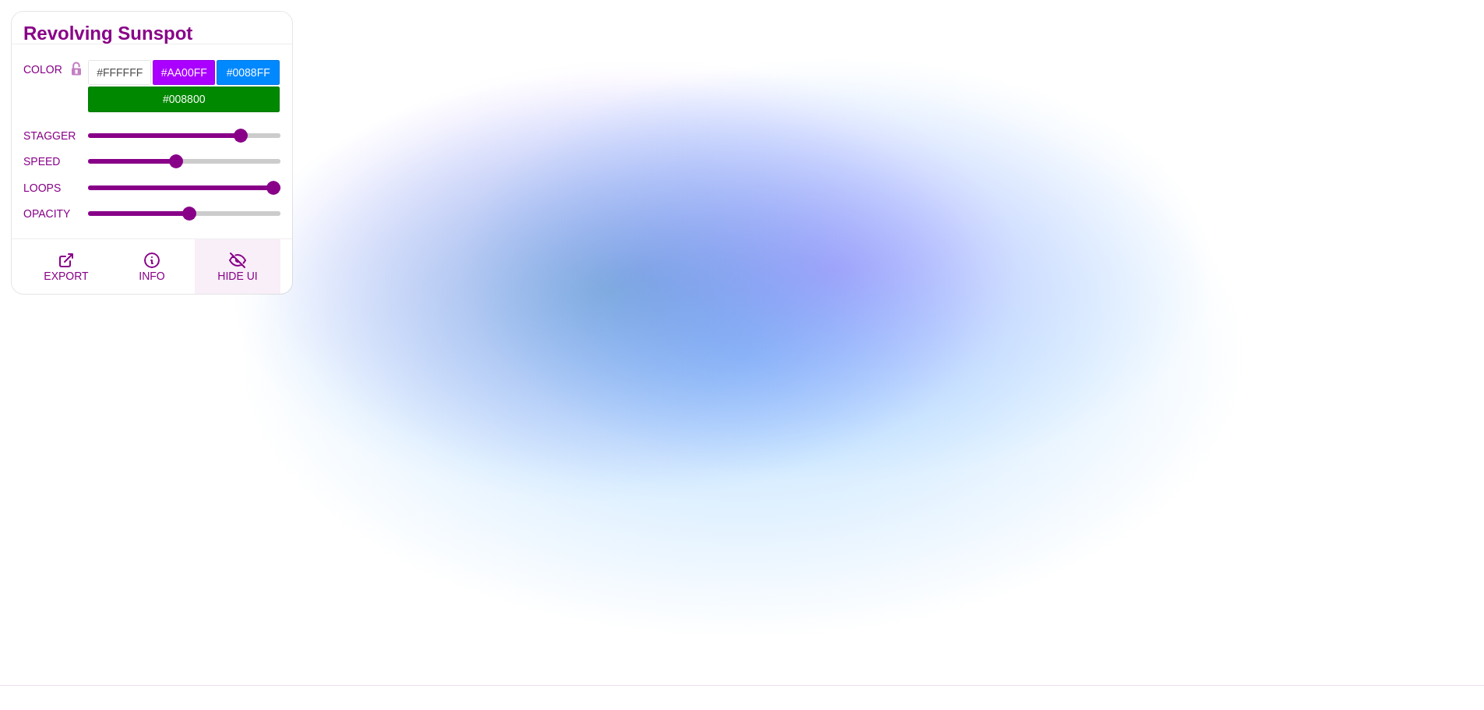
click at [252, 278] on span "HIDE UI" at bounding box center [237, 275] width 40 height 12
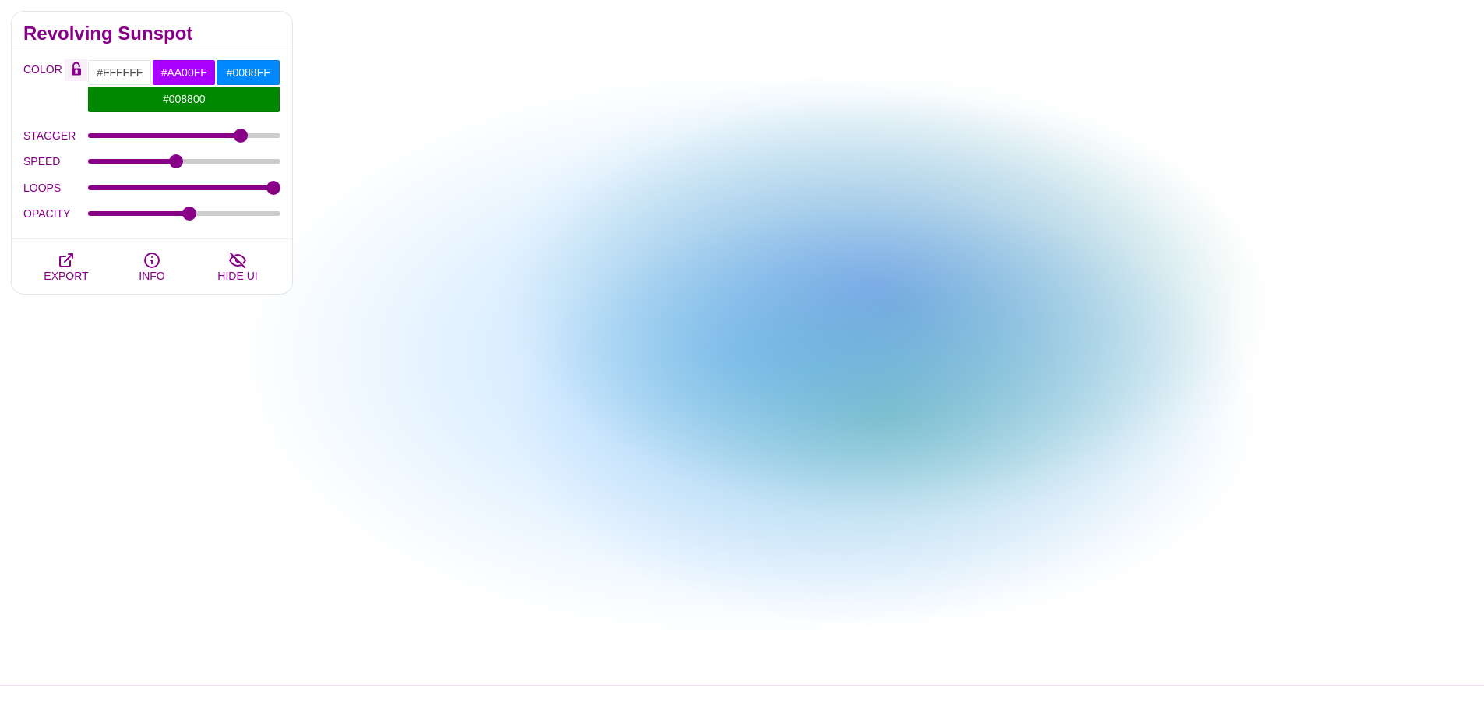
click at [76, 70] on icon "Color Lock" at bounding box center [76, 69] width 9 height 14
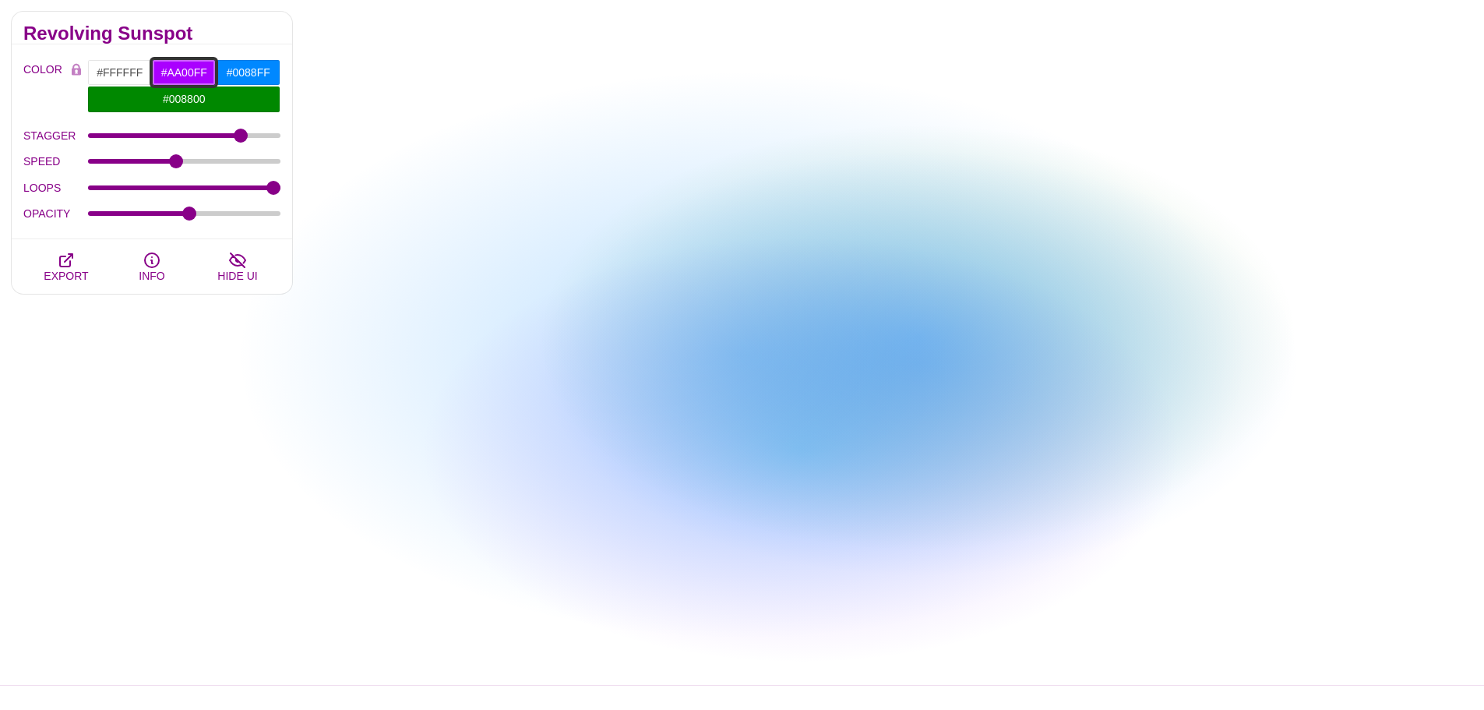
click at [185, 72] on input "#AA00FF" at bounding box center [184, 72] width 65 height 26
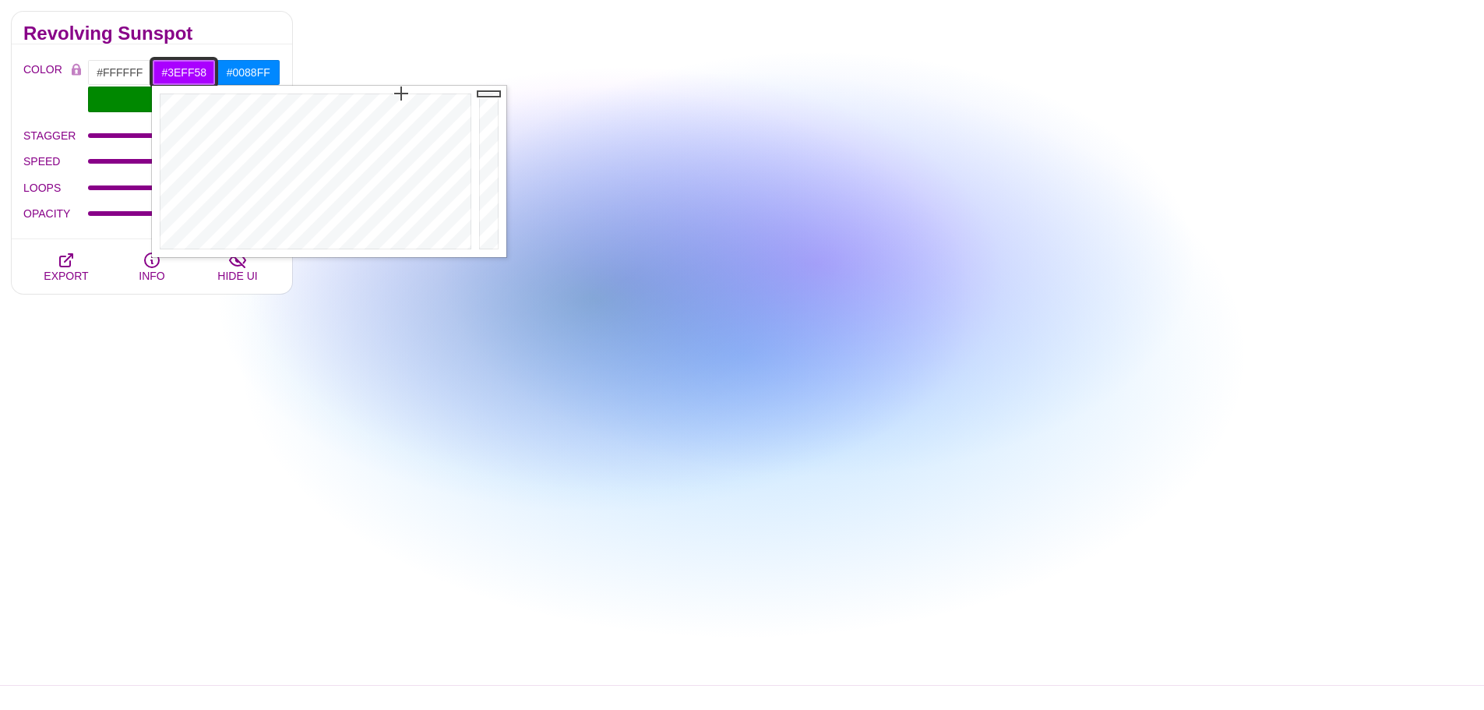
type input "#40FF5A"
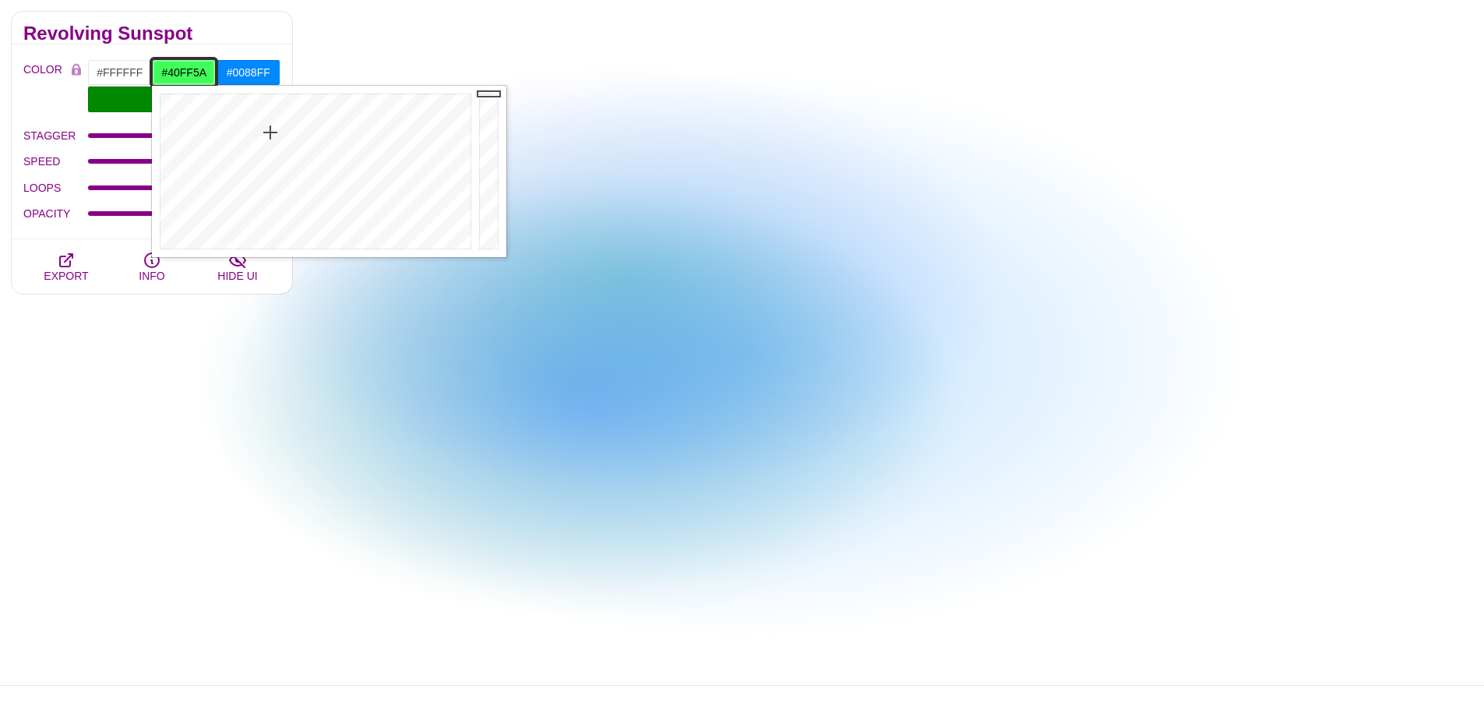
drag, startPoint x: 259, startPoint y: 111, endPoint x: 270, endPoint y: 132, distance: 24.7
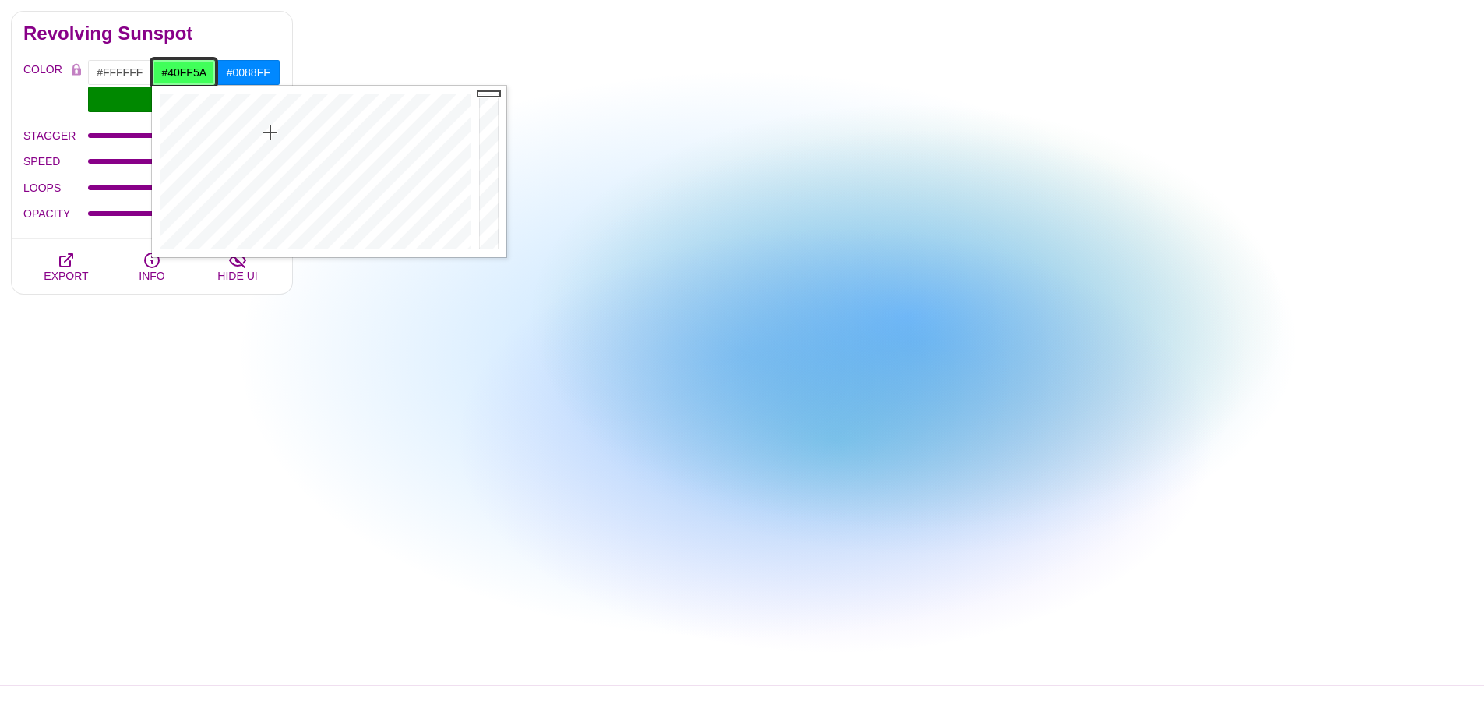
click at [270, 132] on div at bounding box center [313, 171] width 323 height 171
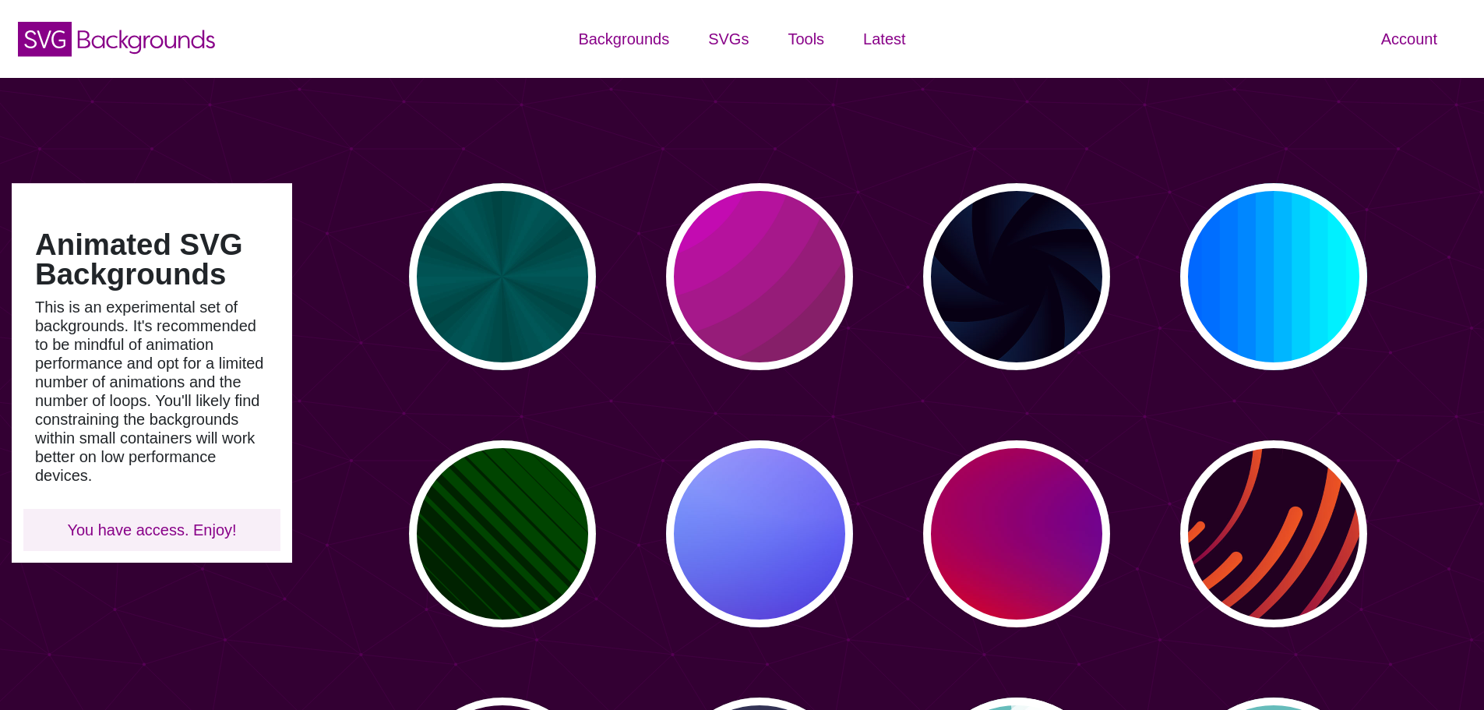
scroll to position [1168, 0]
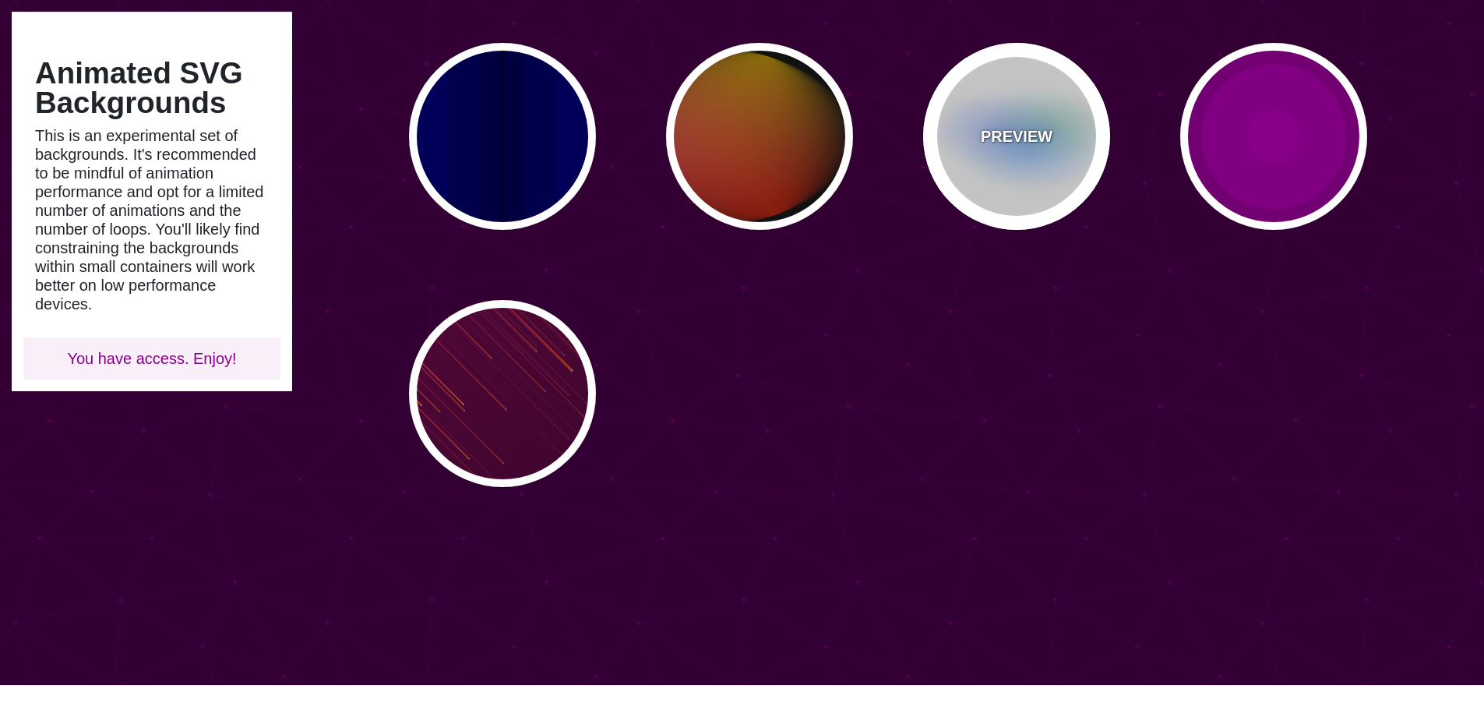
click at [978, 181] on div "PREVIEW" at bounding box center [1016, 136] width 187 height 187
type input "#FFFFFF"
type input "#AA00FF"
type input "#0088FF"
type input "#008800"
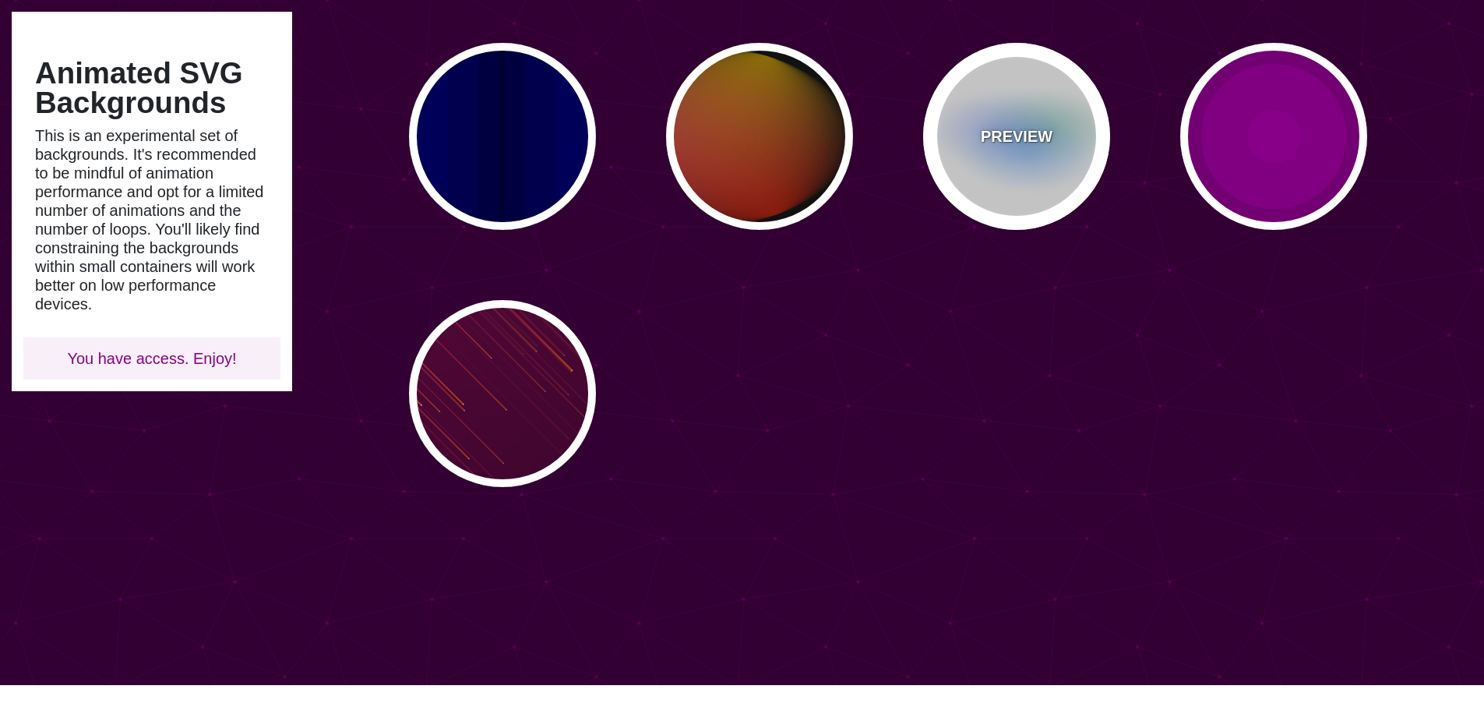
type input "8"
type input "24"
type input "999"
type input "0.5"
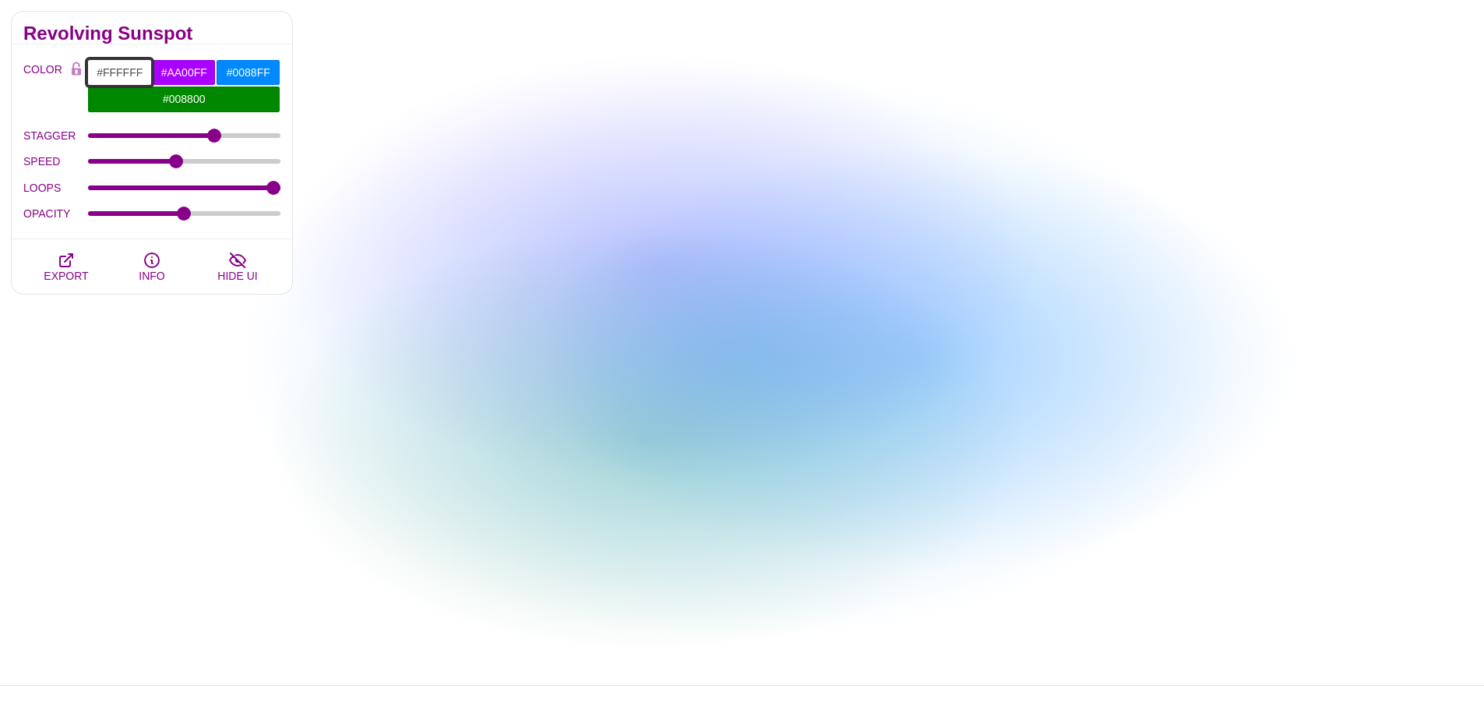
click at [118, 70] on input "#FFFFFF" at bounding box center [119, 72] width 65 height 26
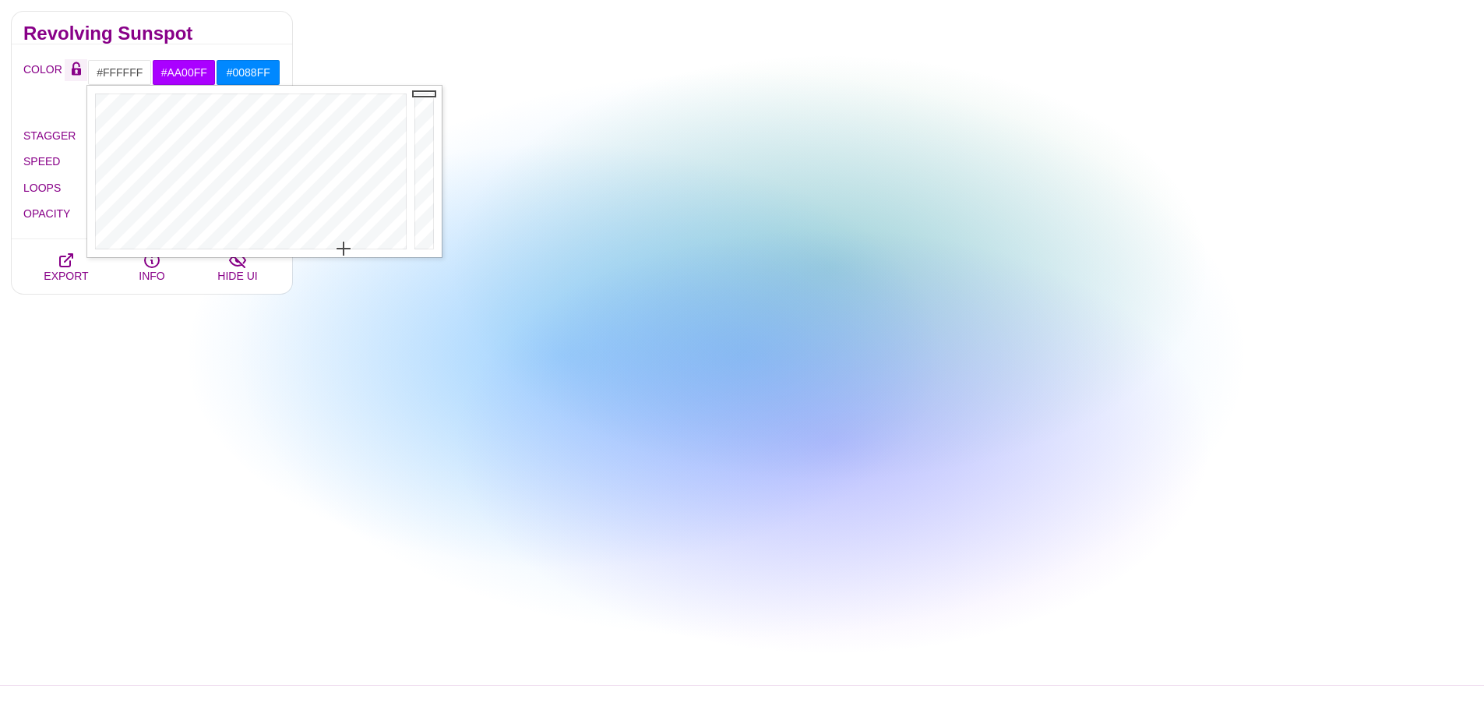
click at [79, 70] on icon "Color Lock" at bounding box center [76, 72] width 9 height 7
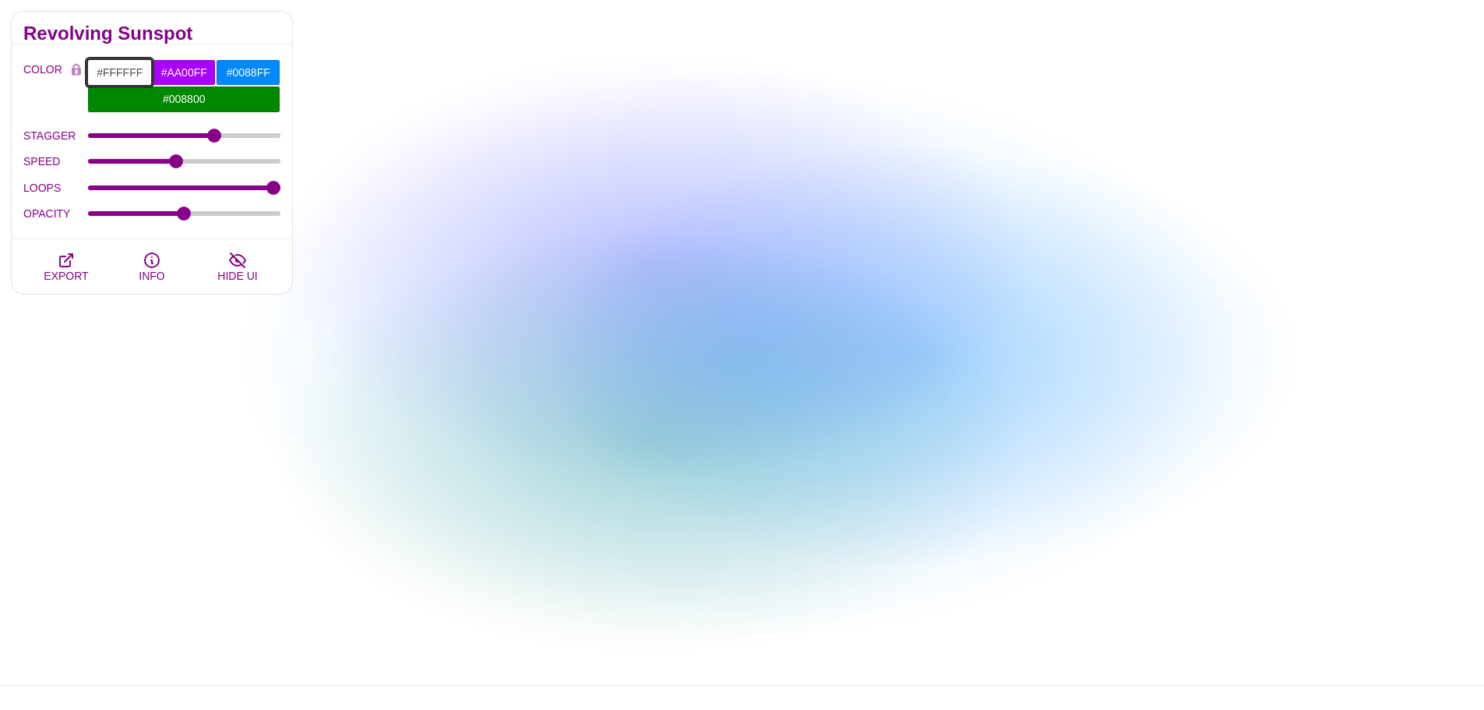
click at [139, 70] on input "#FFFFFF" at bounding box center [119, 72] width 65 height 26
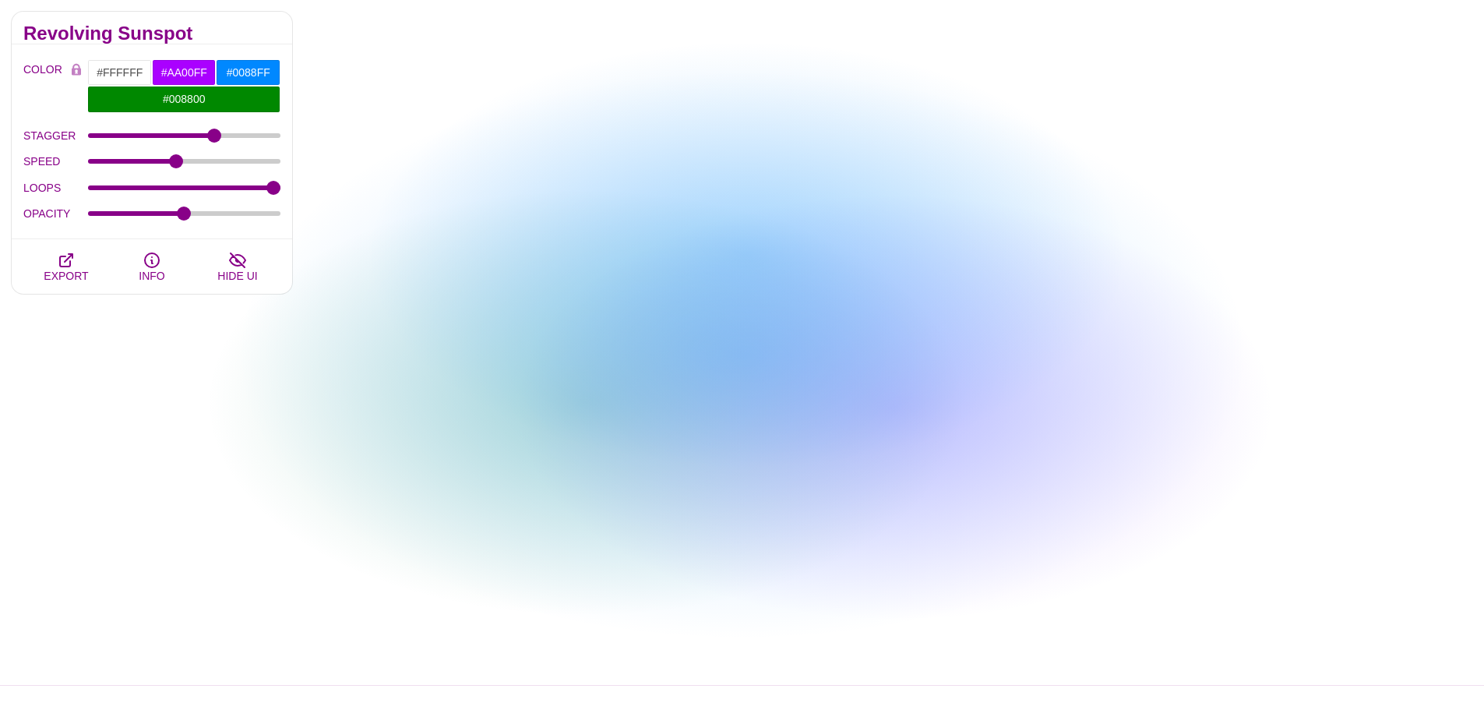
click at [43, 96] on label "COLOR" at bounding box center [43, 86] width 41 height 54
